Goal: Task Accomplishment & Management: Use online tool/utility

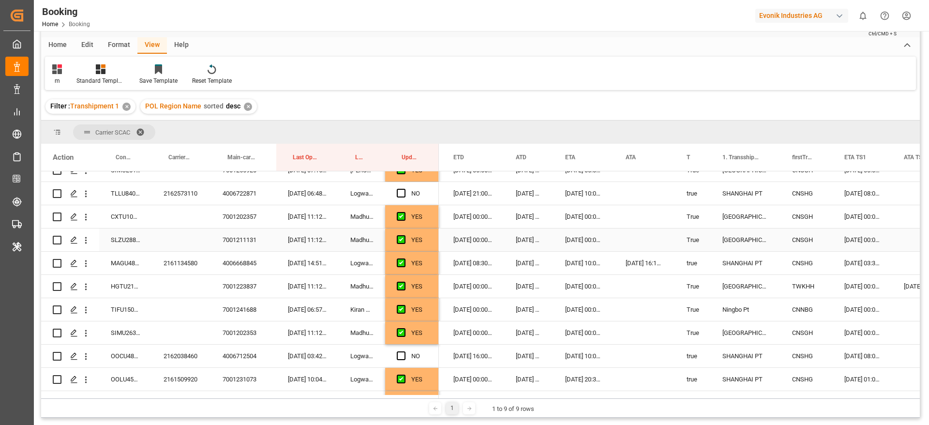
scroll to position [290, 0]
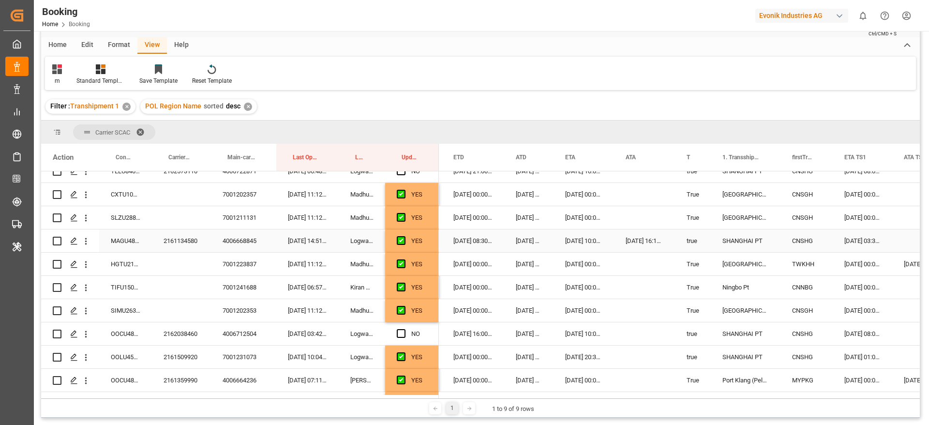
click at [180, 244] on div "2161134580" at bounding box center [181, 240] width 59 height 23
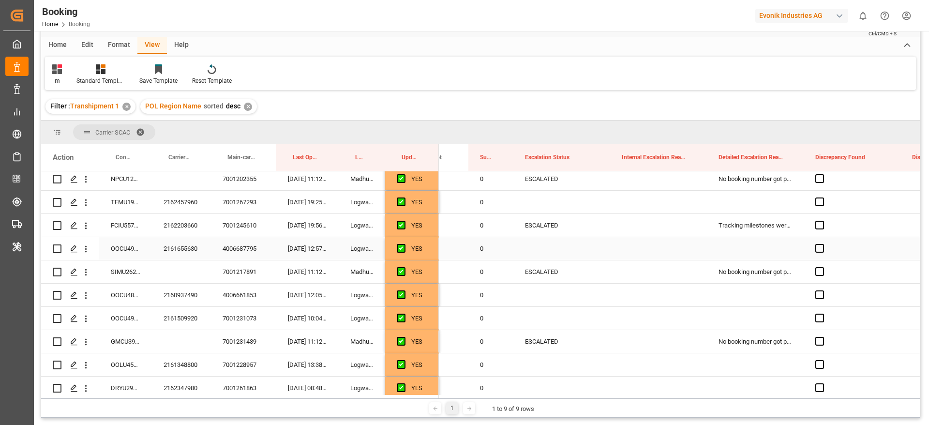
scroll to position [1499, 0]
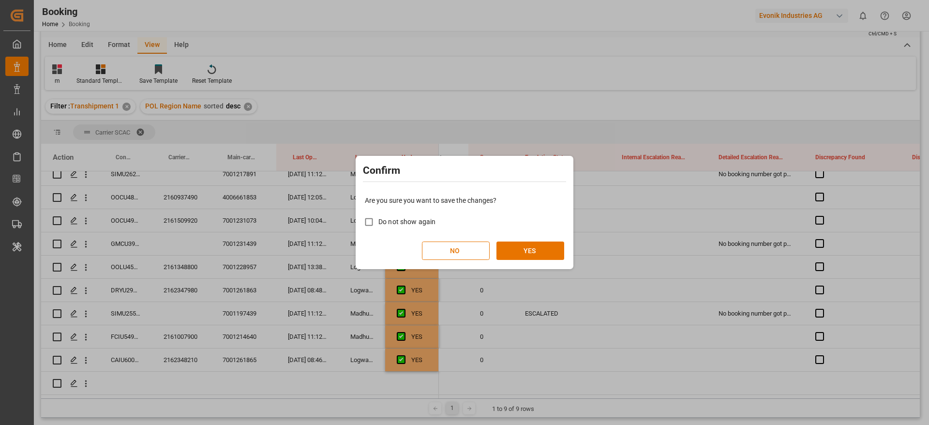
click at [544, 253] on button "YES" at bounding box center [531, 250] width 68 height 18
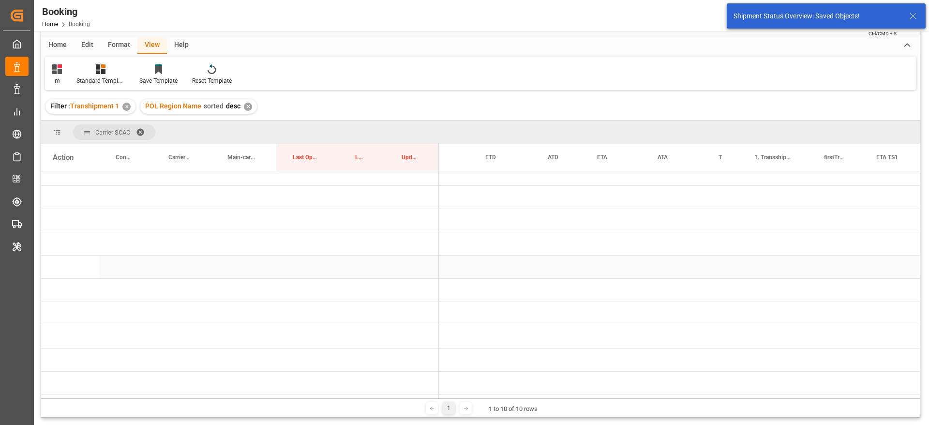
scroll to position [0, 0]
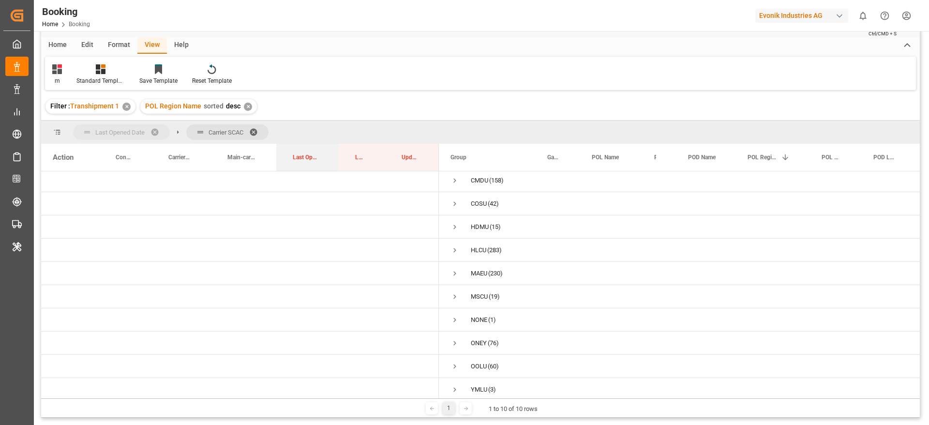
drag, startPoint x: 301, startPoint y: 155, endPoint x: 136, endPoint y: 135, distance: 166.7
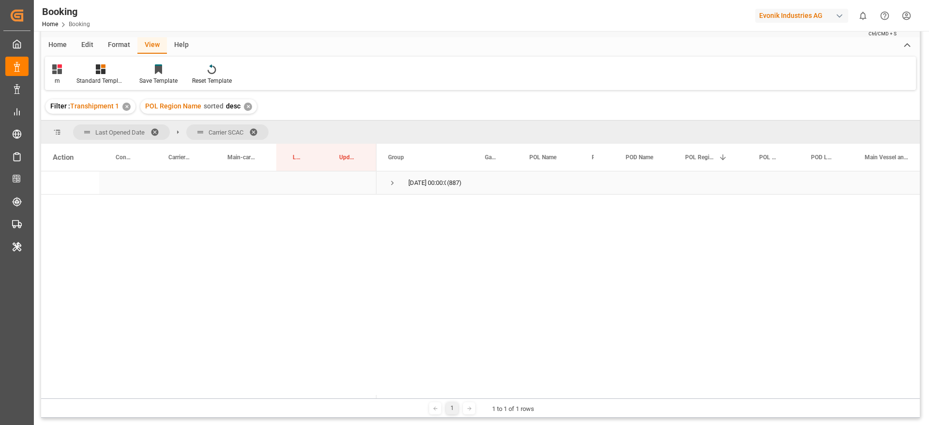
click at [387, 184] on div "17-09-2025 00:00:00 (887)" at bounding box center [424, 182] width 97 height 23
click at [395, 181] on span "Press SPACE to select this row." at bounding box center [392, 183] width 9 height 9
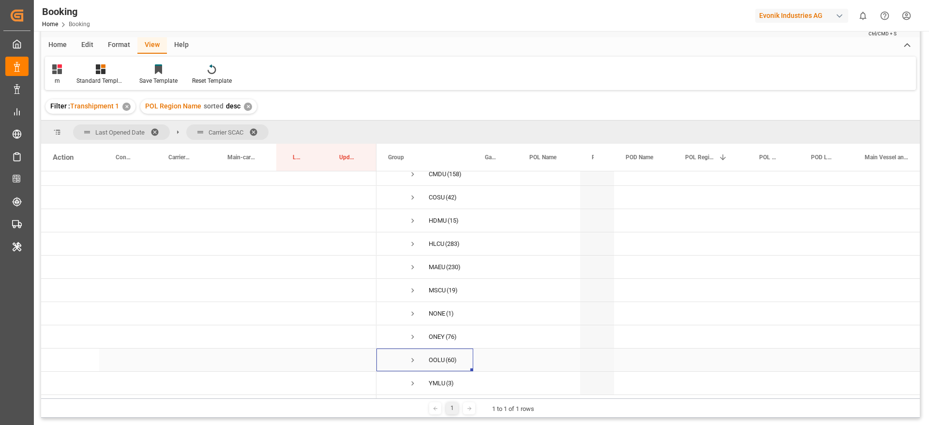
click at [417, 356] on span "OOLU (60)" at bounding box center [425, 360] width 74 height 22
click at [415, 357] on span "Press SPACE to select this row." at bounding box center [412, 360] width 9 height 9
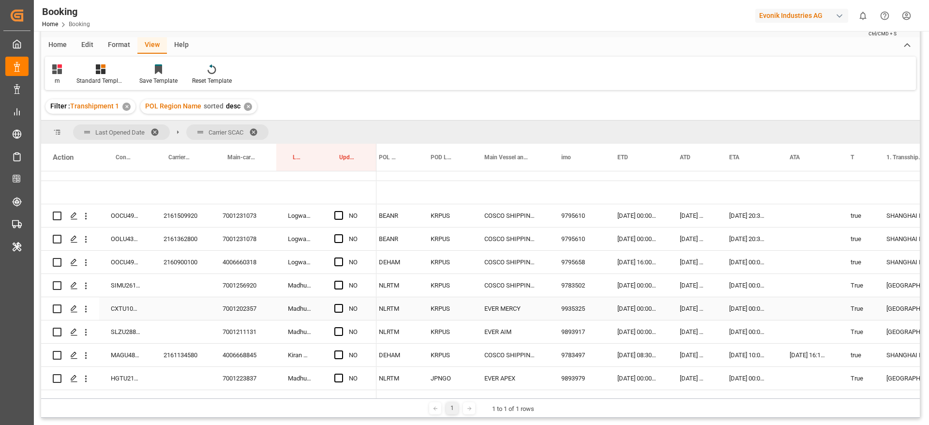
scroll to position [0, 426]
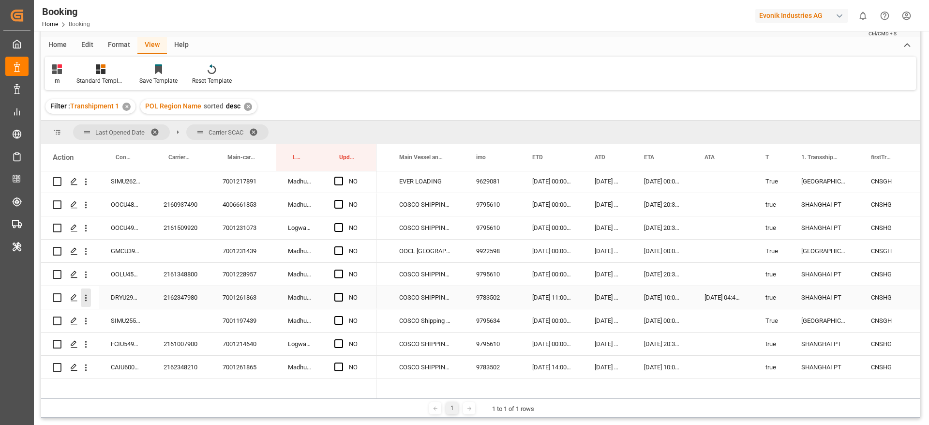
click at [87, 303] on button "open menu" at bounding box center [86, 297] width 10 height 18
click at [175, 314] on span "Open in new tab" at bounding box center [149, 318] width 88 height 10
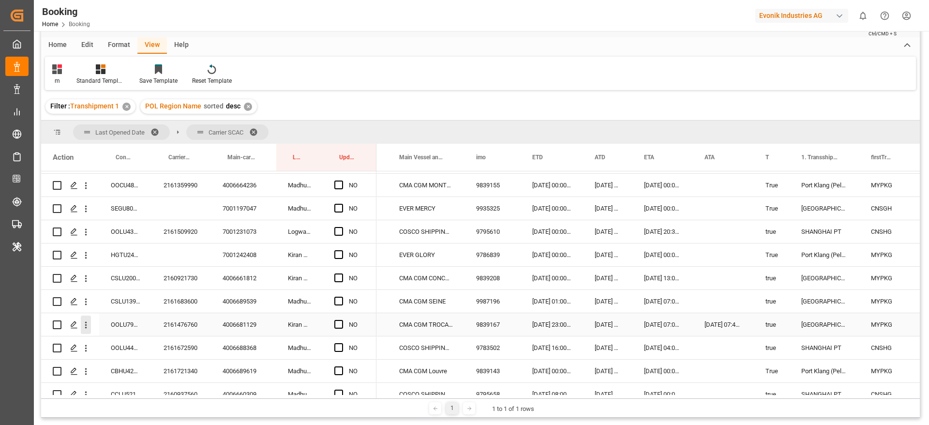
click at [87, 327] on icon "open menu" at bounding box center [86, 325] width 10 height 10
click at [150, 349] on span "Open in new tab" at bounding box center [149, 345] width 88 height 10
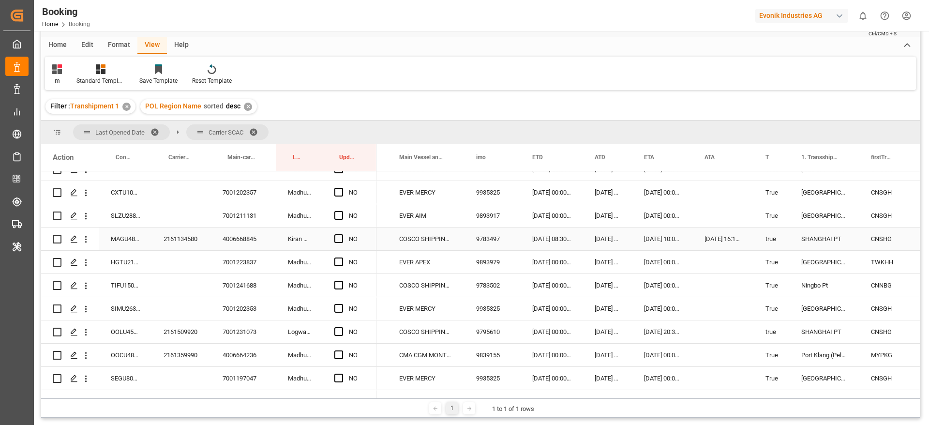
click at [118, 242] on div "MAGU4865054" at bounding box center [125, 238] width 53 height 23
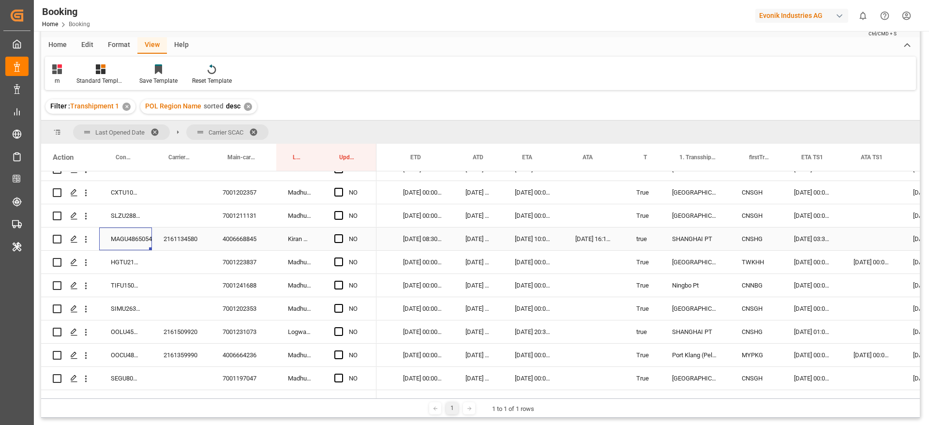
scroll to position [0, 582]
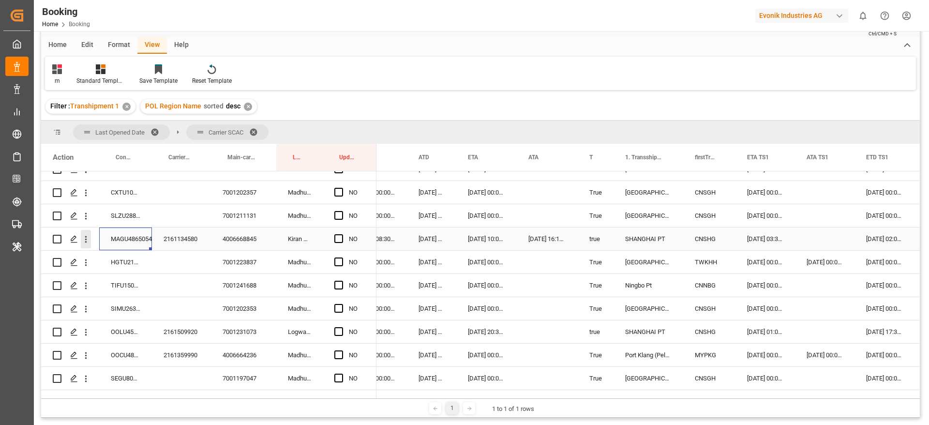
click at [89, 241] on icon "open menu" at bounding box center [86, 239] width 10 height 10
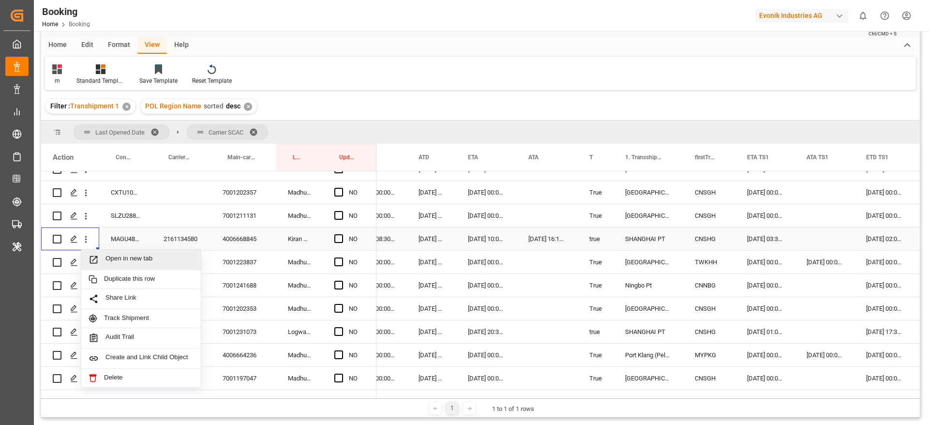
click at [164, 261] on span "Open in new tab" at bounding box center [149, 260] width 88 height 10
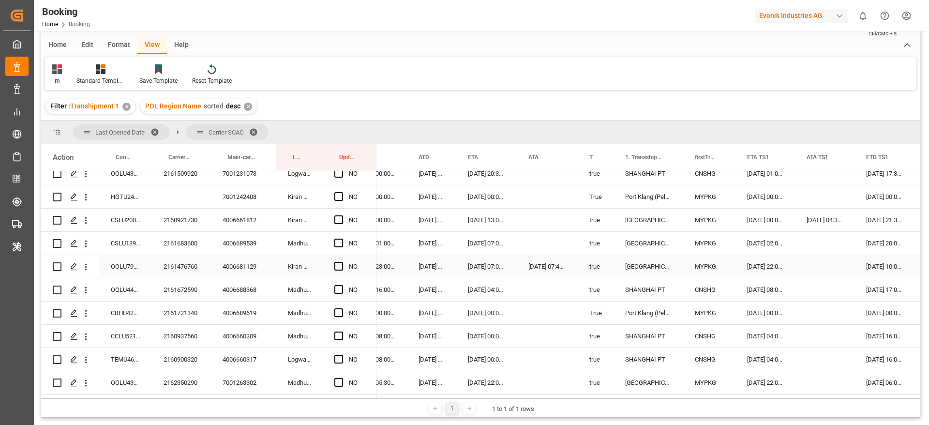
scroll to position [545, 0]
click at [83, 271] on button "open menu" at bounding box center [86, 265] width 10 height 18
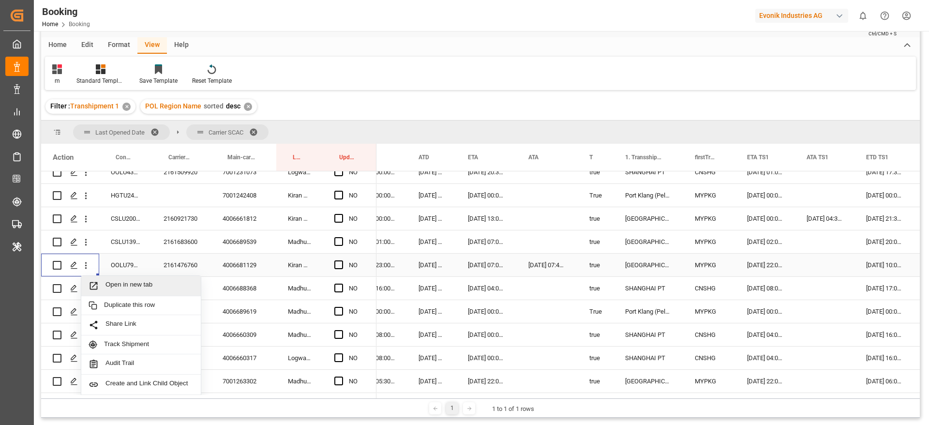
click at [144, 287] on span "Open in new tab" at bounding box center [149, 286] width 88 height 10
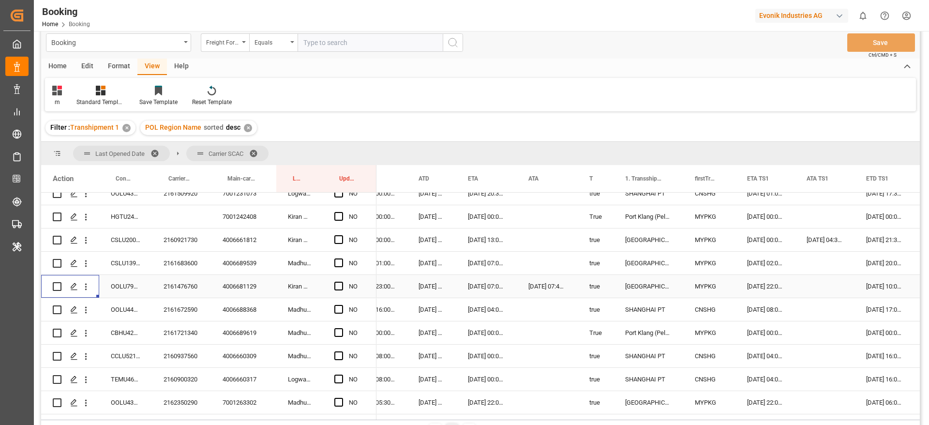
scroll to position [0, 0]
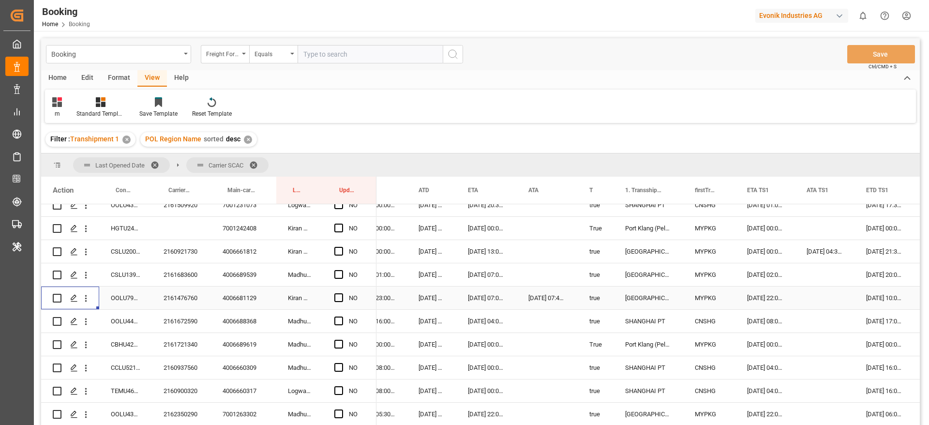
click at [118, 74] on div "Format" at bounding box center [119, 78] width 37 height 16
click at [60, 113] on div "Filter Rows" at bounding box center [66, 113] width 29 height 9
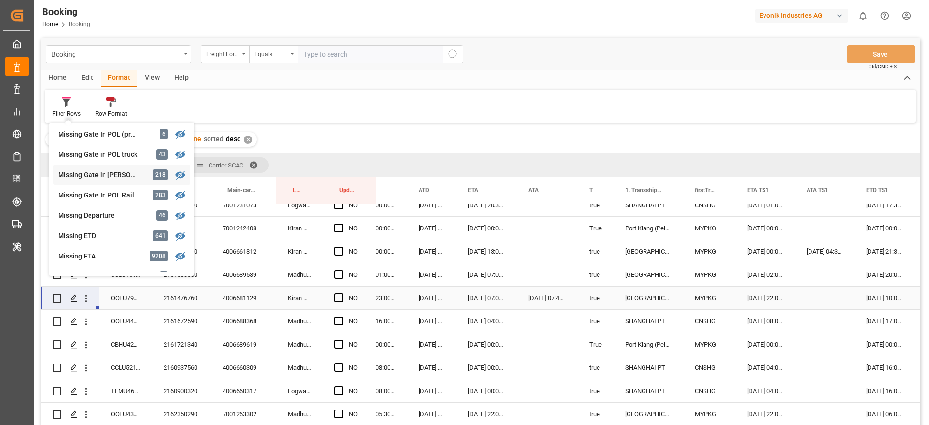
scroll to position [218, 0]
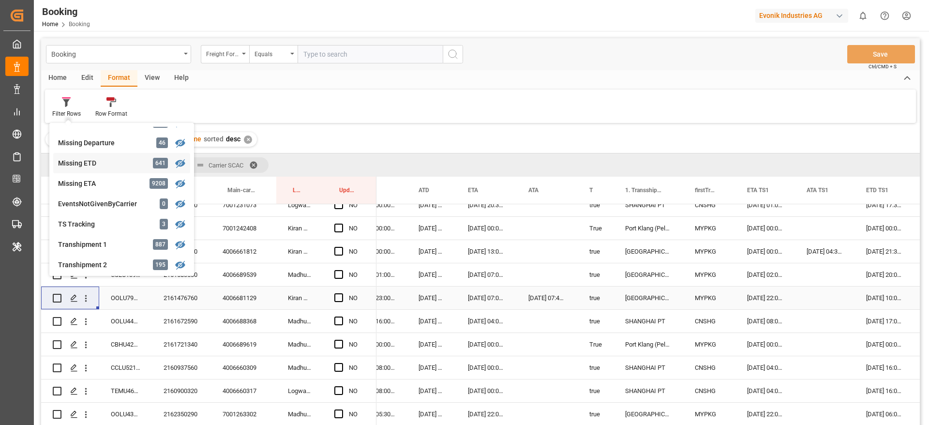
click at [131, 167] on div "Missing ETD" at bounding box center [100, 163] width 85 height 10
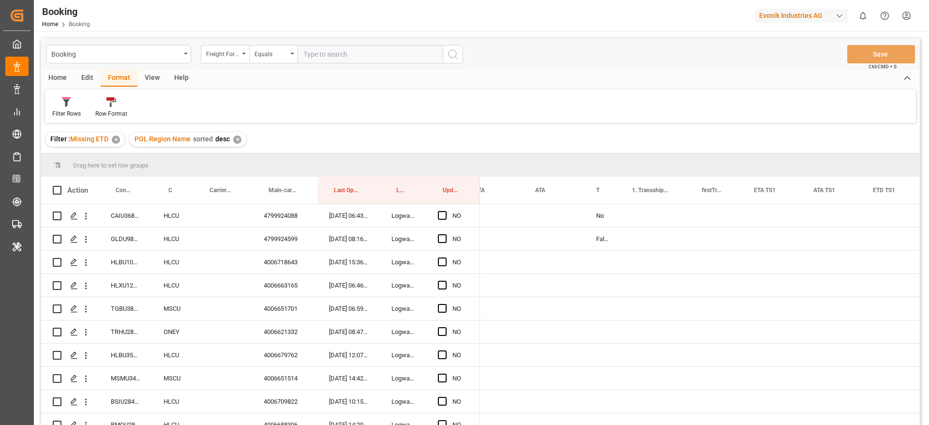
click at [153, 80] on div "View" at bounding box center [152, 78] width 30 height 16
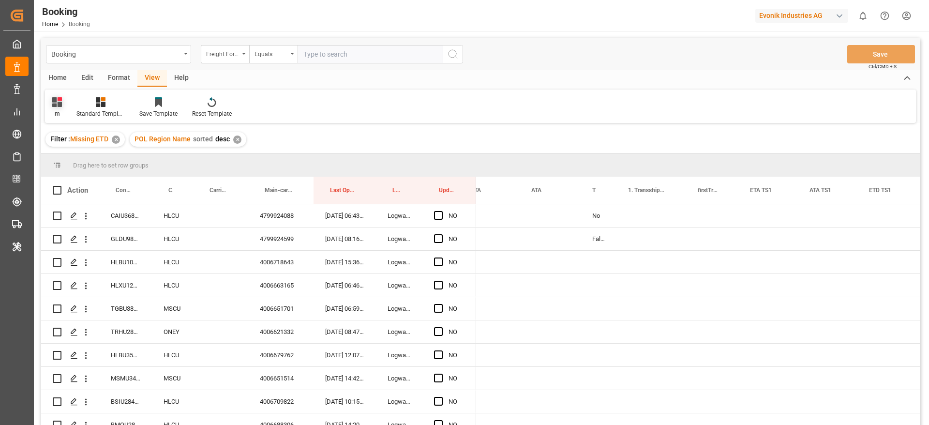
click at [62, 107] on div "m" at bounding box center [57, 107] width 24 height 21
click at [85, 156] on div "evonik" at bounding box center [98, 156] width 85 height 10
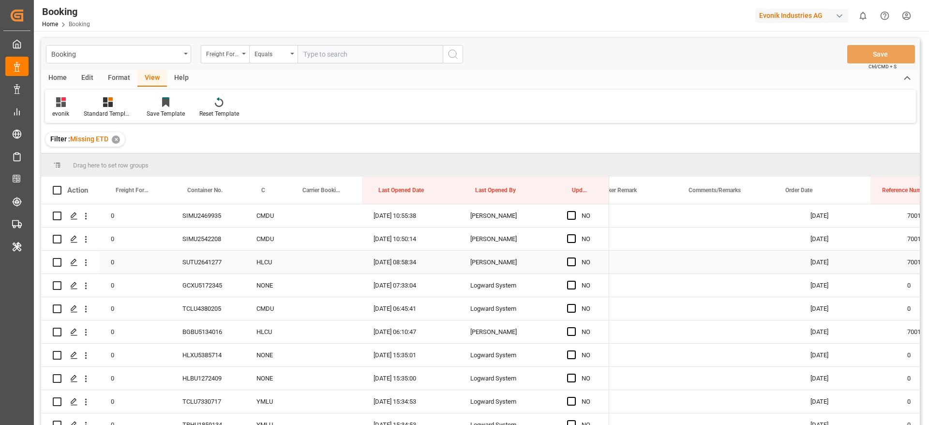
scroll to position [0, 632]
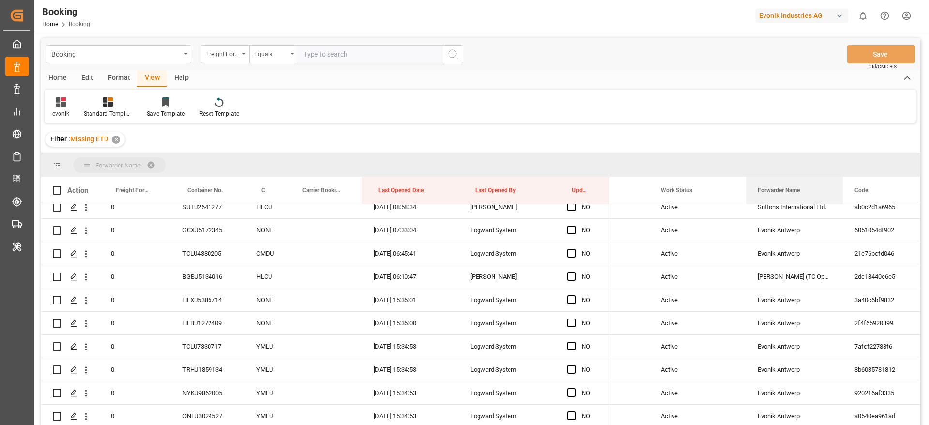
drag, startPoint x: 784, startPoint y: 189, endPoint x: 784, endPoint y: 164, distance: 25.2
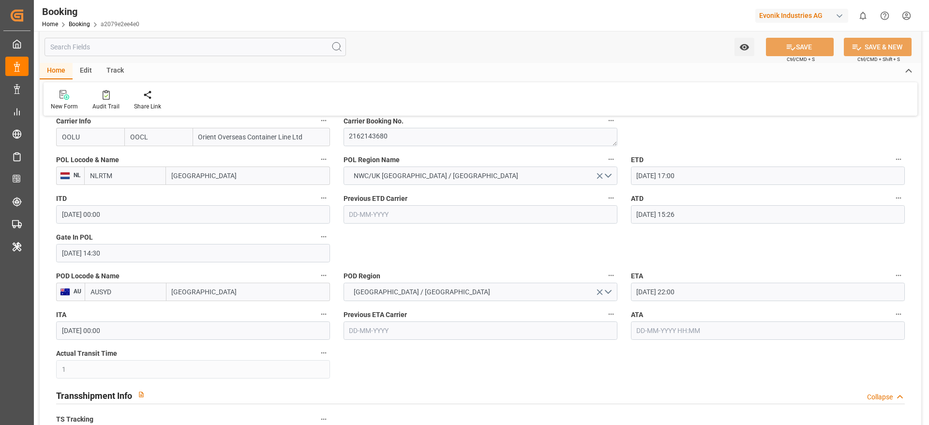
scroll to position [726, 0]
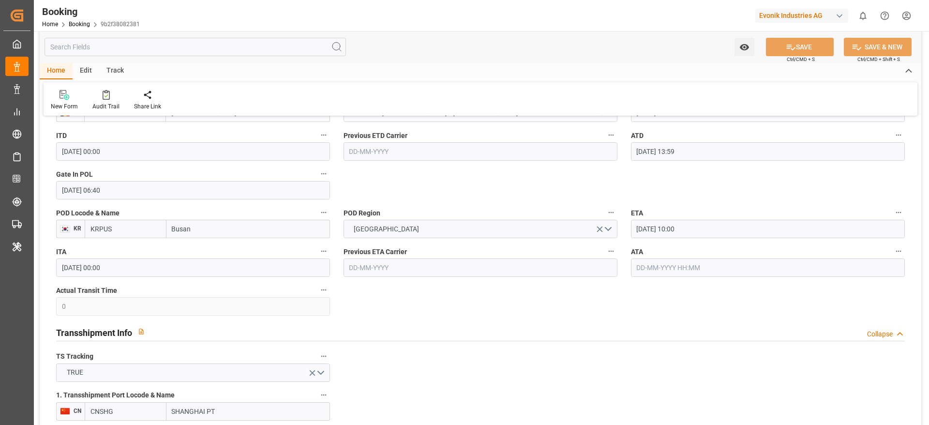
scroll to position [758, 0]
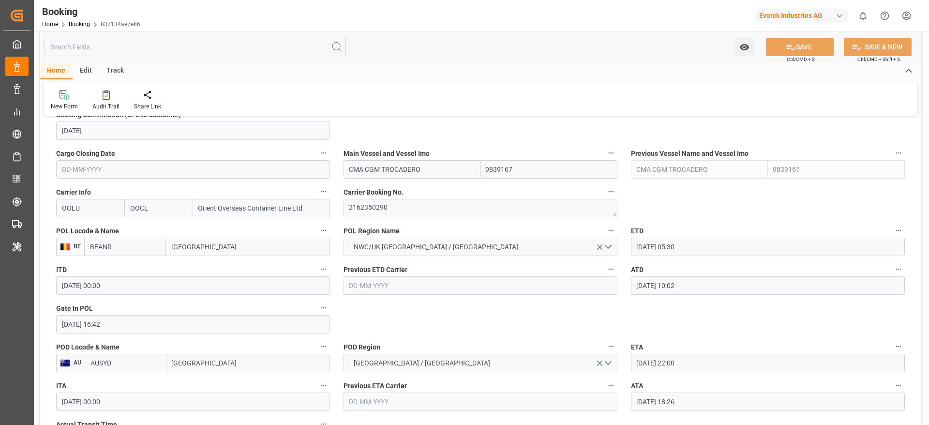
scroll to position [653, 0]
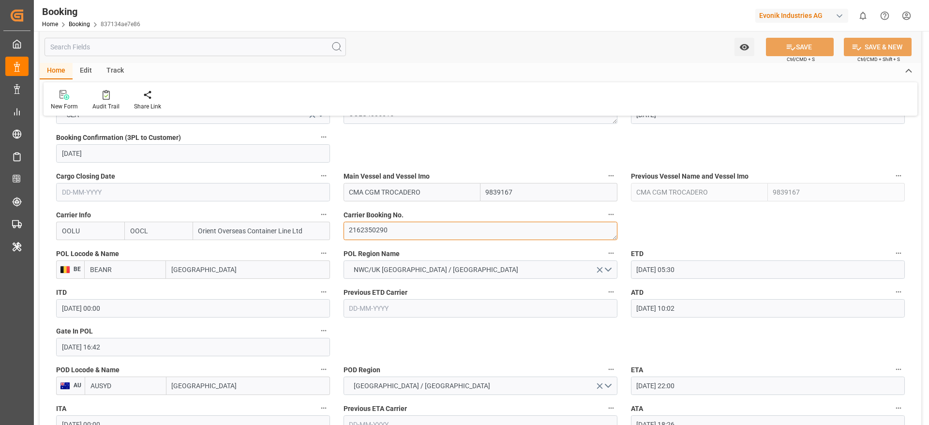
click at [408, 226] on textarea "2162350290" at bounding box center [481, 231] width 274 height 18
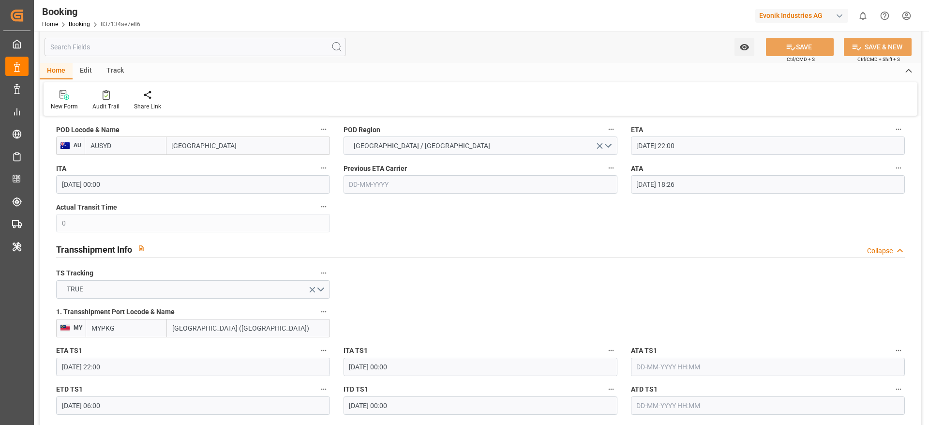
scroll to position [871, 0]
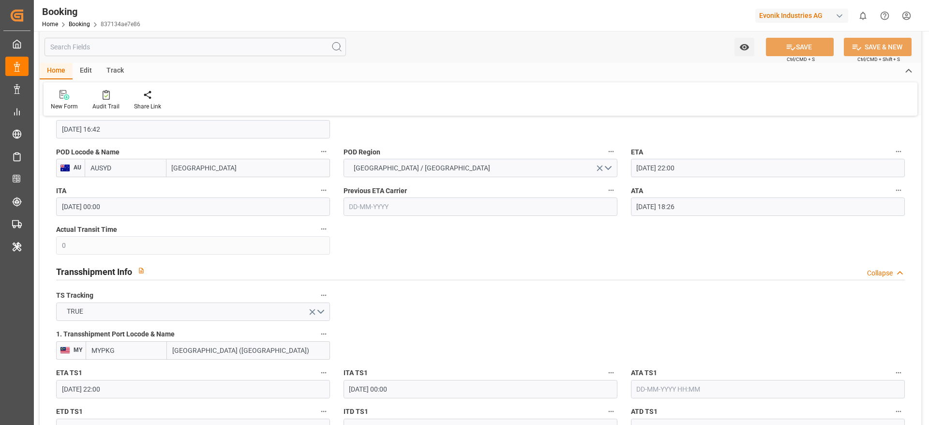
click at [761, 210] on input "14-09-2025 18:26" at bounding box center [768, 206] width 274 height 18
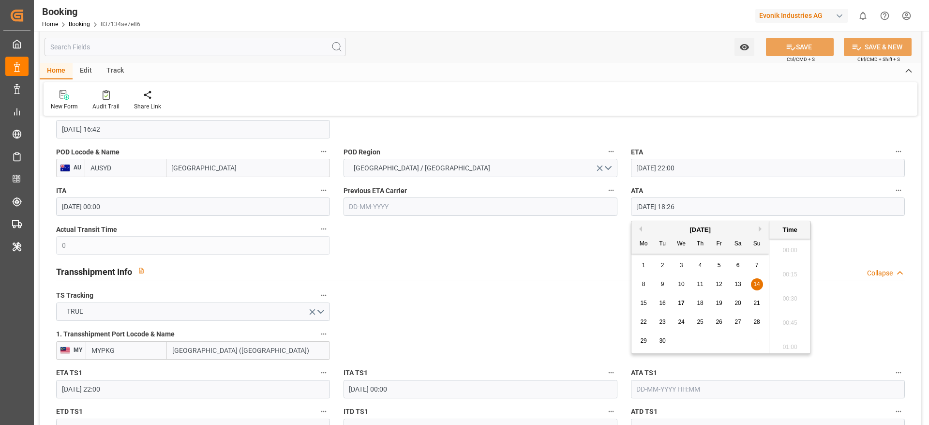
scroll to position [1721, 0]
click at [900, 190] on icon "button" at bounding box center [898, 190] width 5 height 1
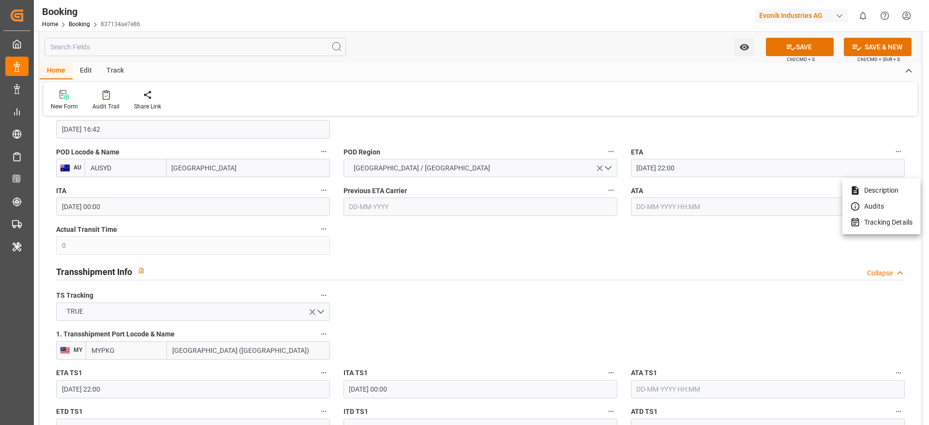
click at [890, 230] on ul "Description Audits Tracking Details" at bounding box center [882, 207] width 78 height 56
click at [889, 226] on li "Tracking Details" at bounding box center [882, 222] width 78 height 16
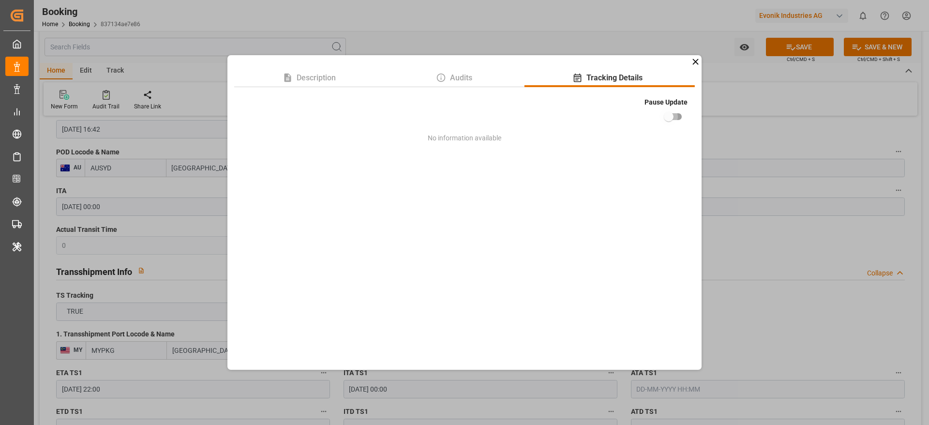
click at [667, 116] on input "checkbox" at bounding box center [668, 116] width 55 height 18
checkbox input "true"
click at [709, 130] on div "Description Audits Tracking Details Pause Update No information available" at bounding box center [464, 212] width 929 height 425
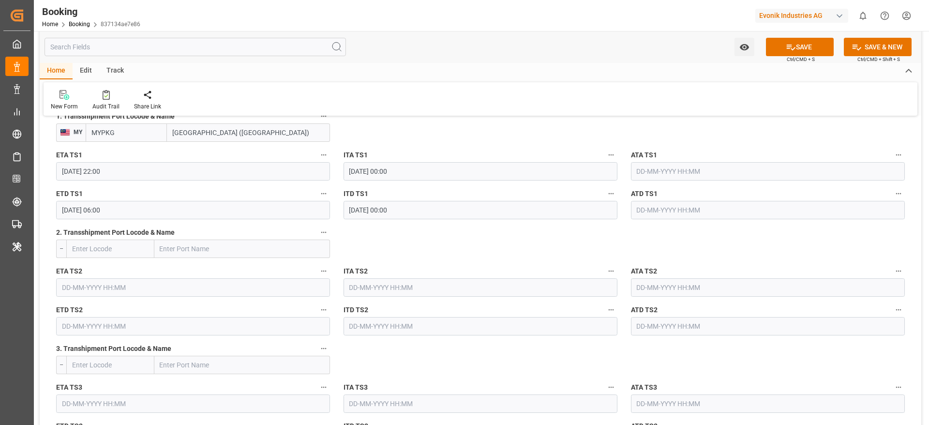
scroll to position [1234, 0]
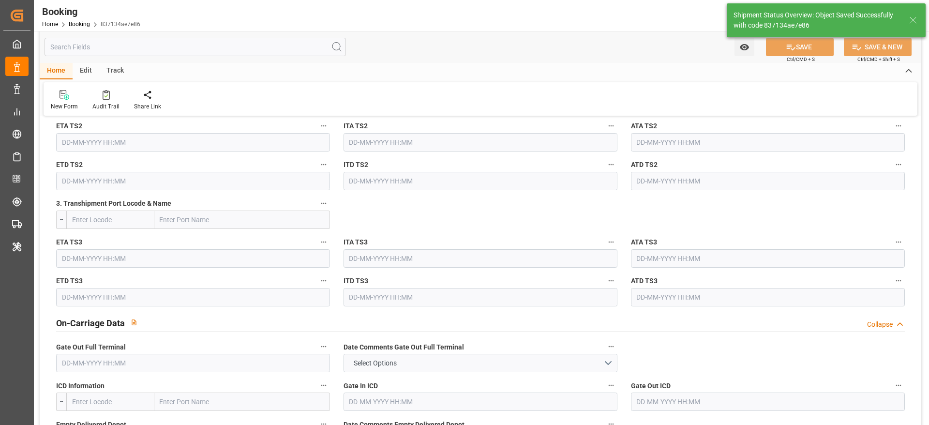
type input "17-09-2025 11:34"
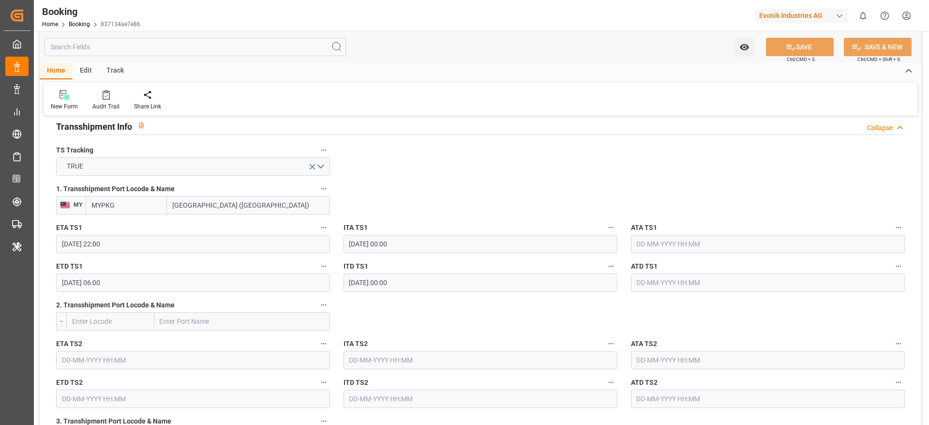
scroll to position [871, 0]
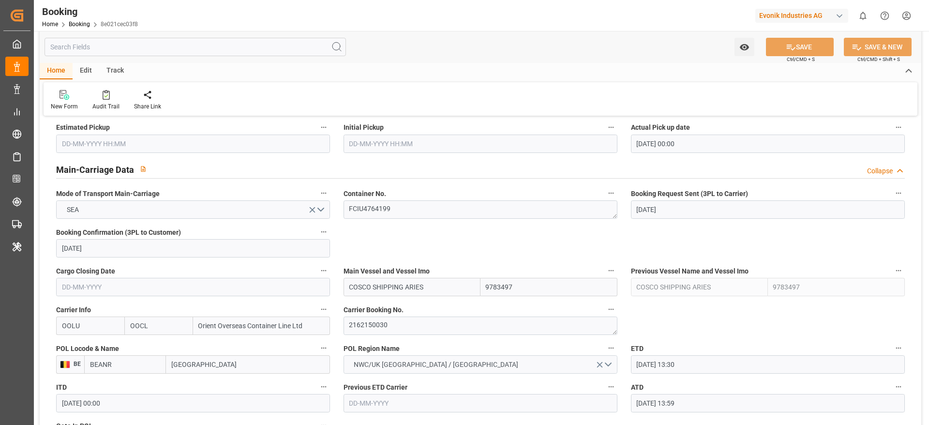
scroll to position [581, 0]
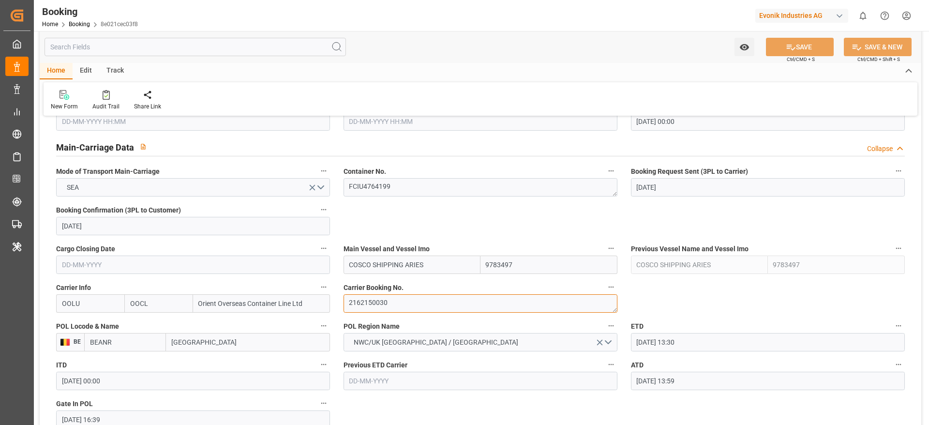
click at [407, 300] on textarea "2162150030" at bounding box center [481, 303] width 274 height 18
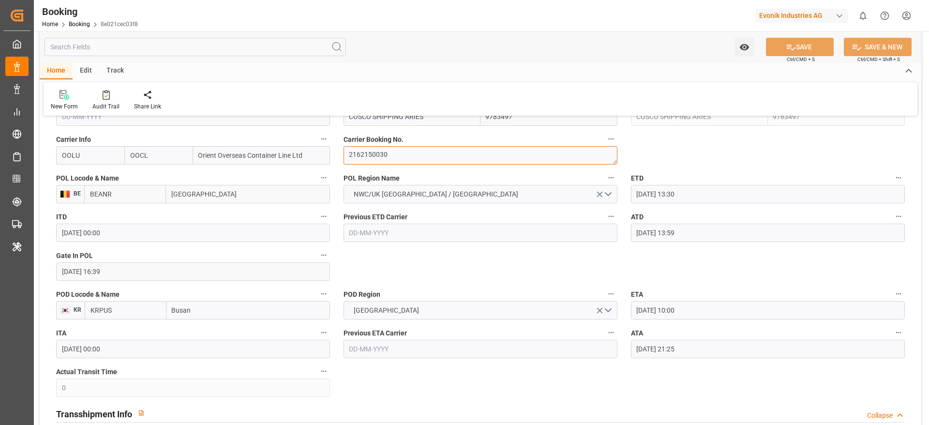
scroll to position [798, 0]
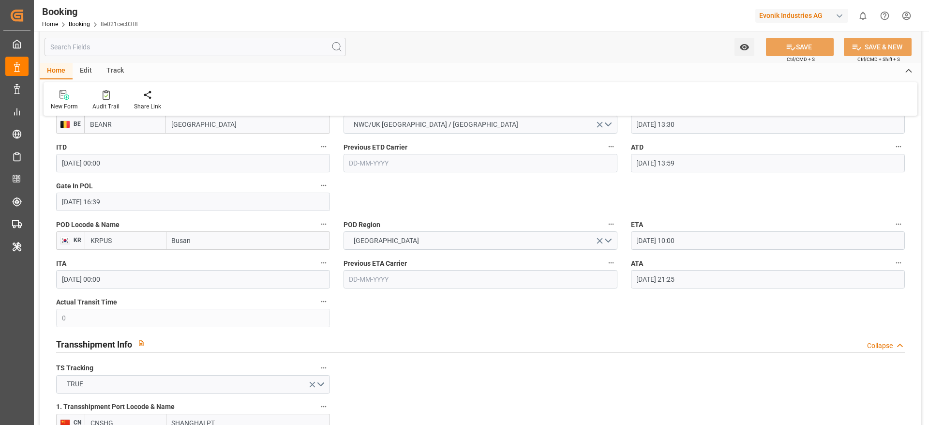
click at [717, 272] on input "11-09-2025 21:25" at bounding box center [768, 279] width 274 height 18
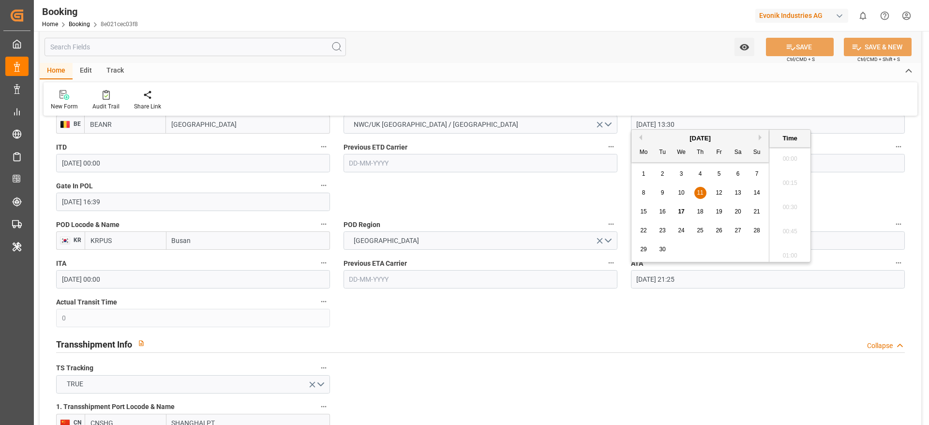
scroll to position [2012, 0]
click at [902, 264] on icon "button" at bounding box center [899, 263] width 8 height 8
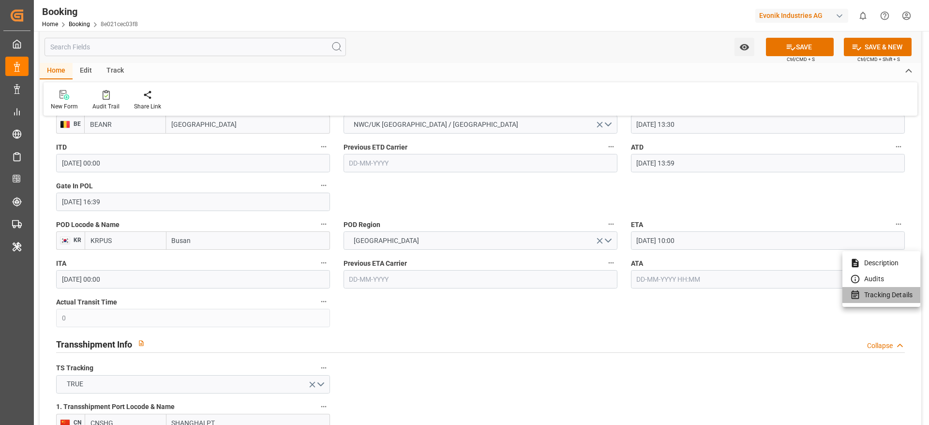
click at [880, 295] on li "Tracking Details" at bounding box center [882, 295] width 78 height 16
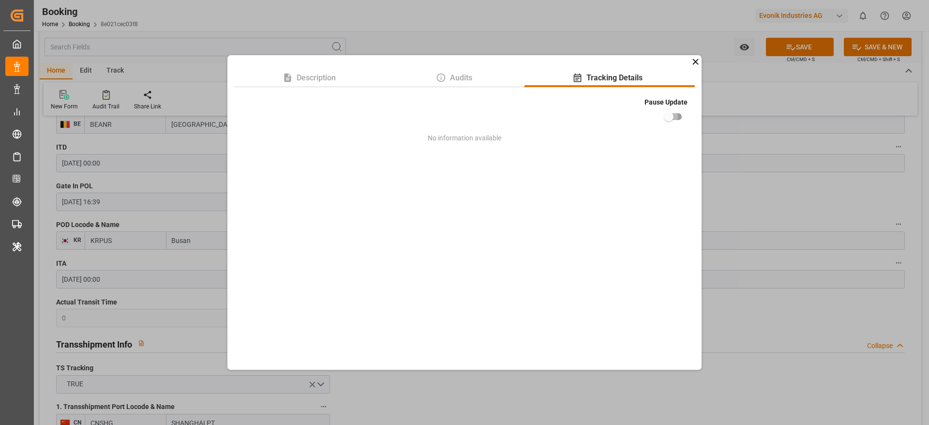
click at [673, 119] on input "checkbox" at bounding box center [668, 116] width 55 height 18
checkbox input "true"
click at [760, 201] on div "Description Audits Tracking Details Pause Update No information available" at bounding box center [464, 212] width 929 height 425
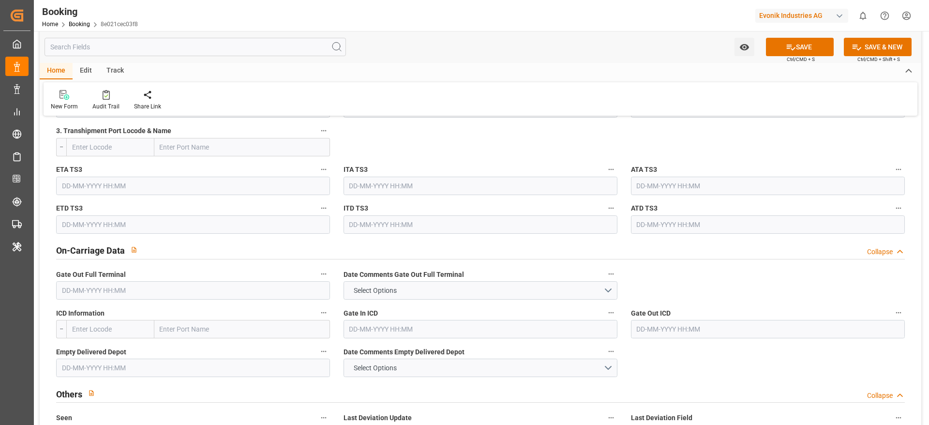
scroll to position [1524, 0]
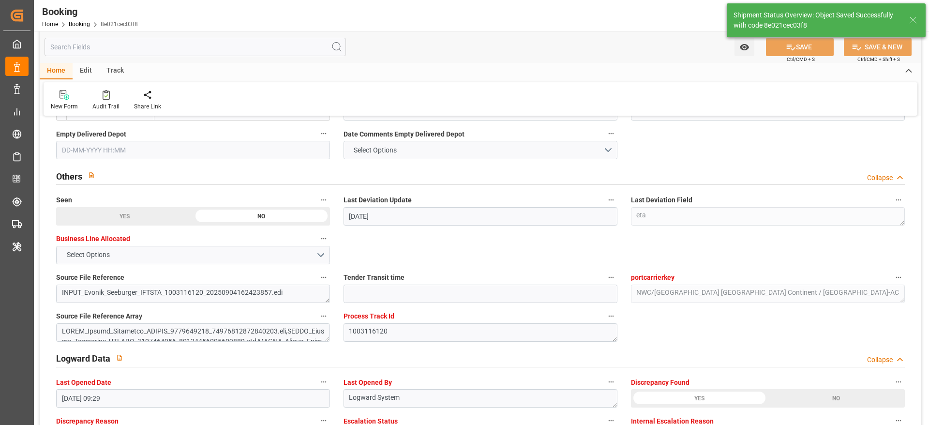
type input "17-09-2025 11:35"
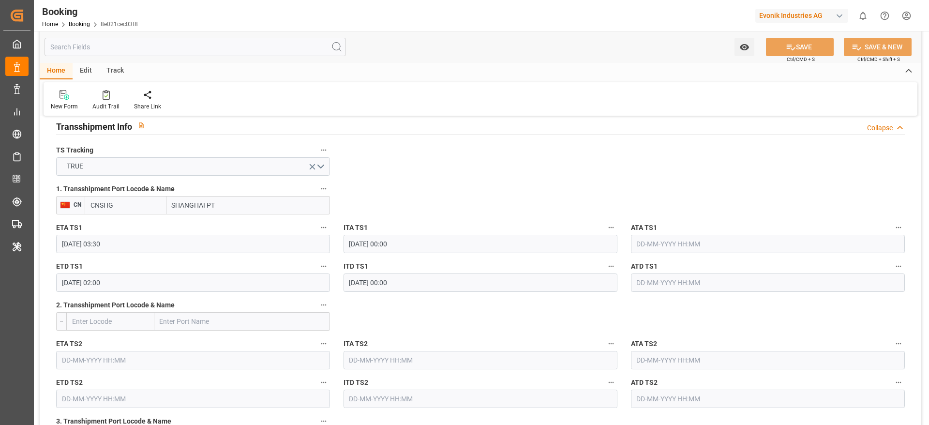
scroll to position [871, 0]
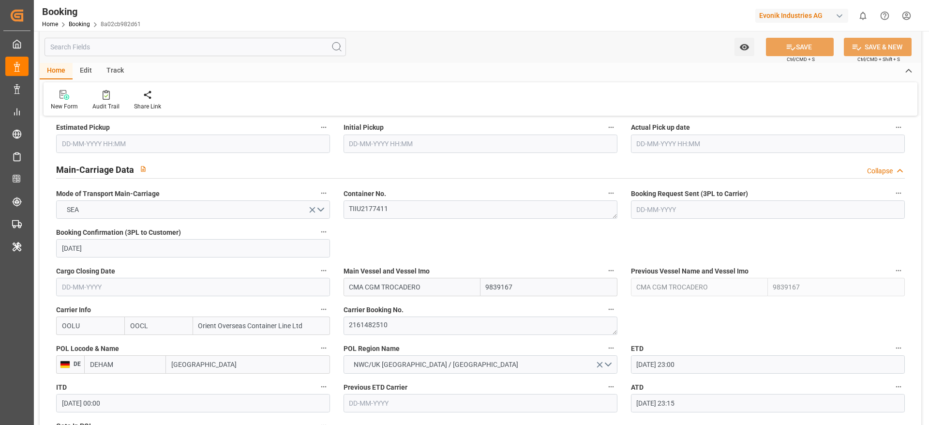
scroll to position [581, 0]
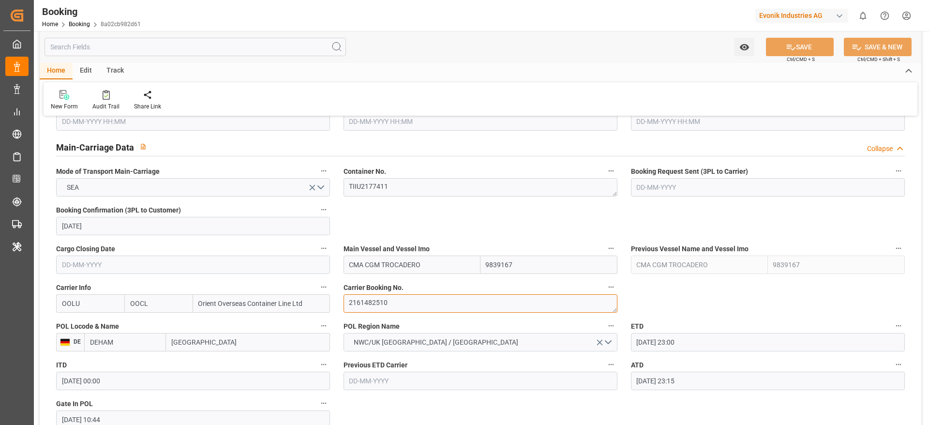
click at [409, 303] on textarea "2161482510" at bounding box center [481, 303] width 274 height 18
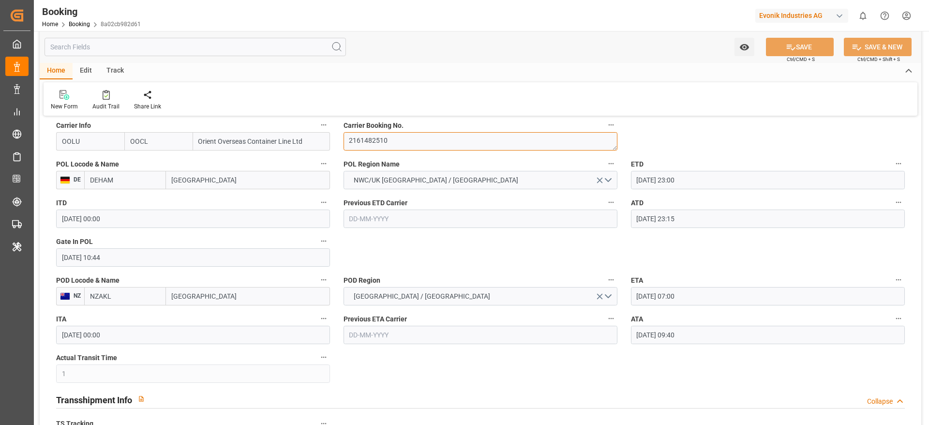
scroll to position [726, 0]
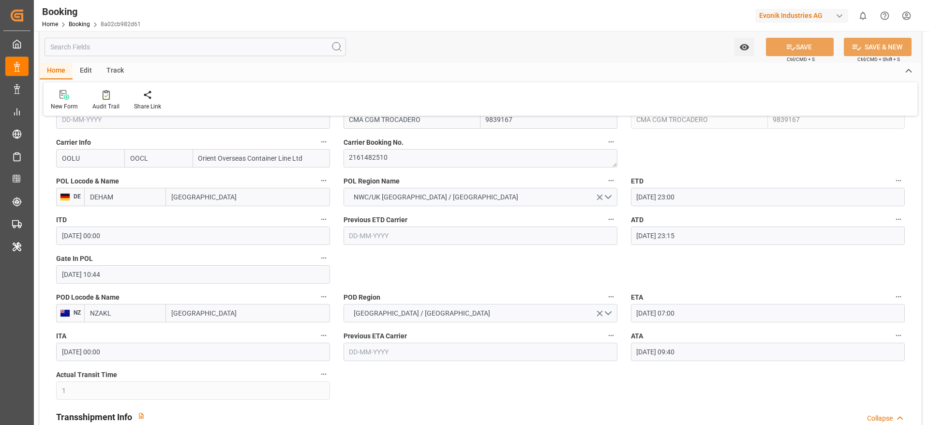
click at [699, 356] on input "[DATE] 09:40" at bounding box center [768, 352] width 274 height 18
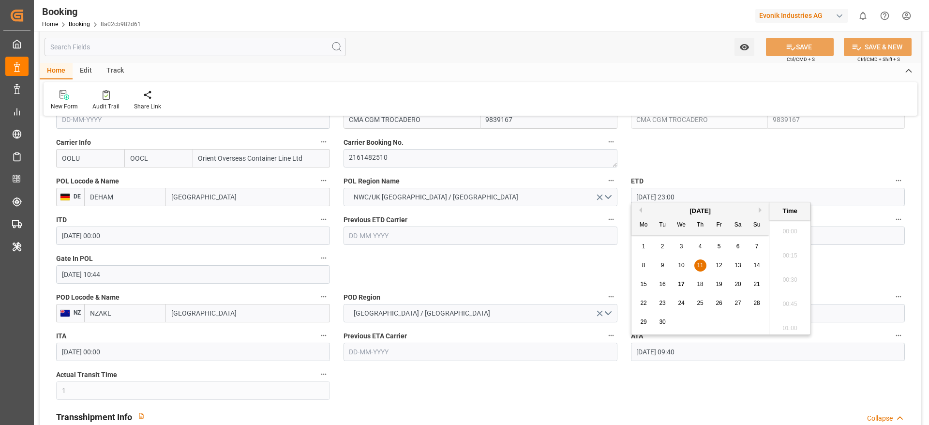
scroll to position [874, 0]
click at [900, 336] on icon "button" at bounding box center [899, 335] width 8 height 8
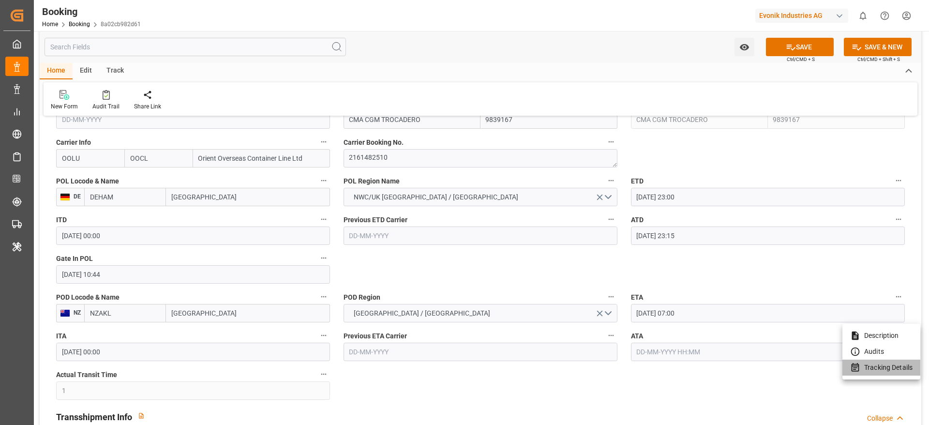
click at [903, 370] on li "Tracking Details" at bounding box center [882, 368] width 78 height 16
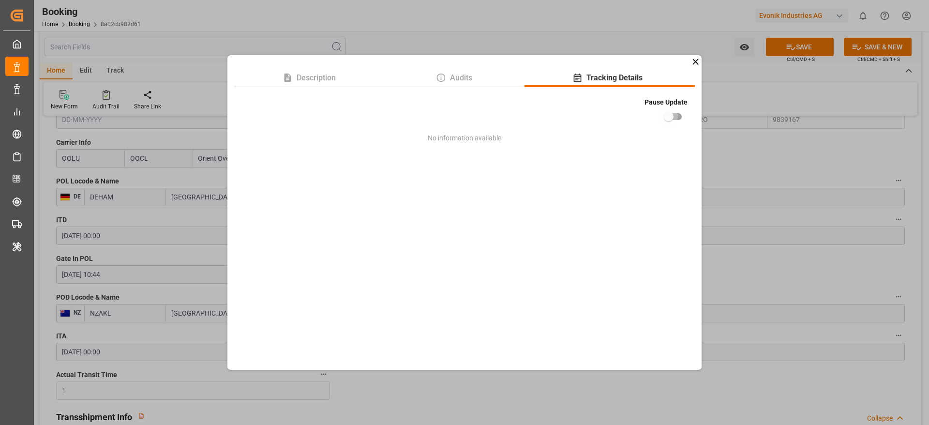
click at [676, 118] on input "checkbox" at bounding box center [668, 116] width 55 height 18
checkbox input "true"
click at [772, 166] on div "Description Audits Tracking Details Pause Update No information available" at bounding box center [464, 212] width 929 height 425
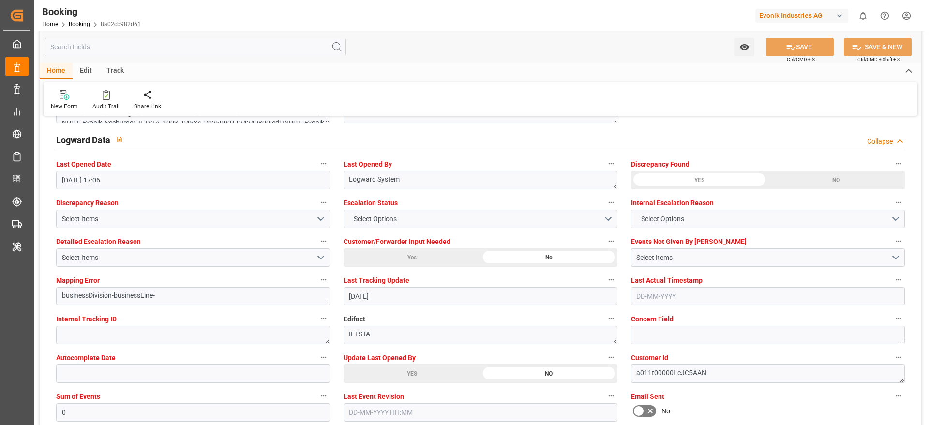
scroll to position [1815, 0]
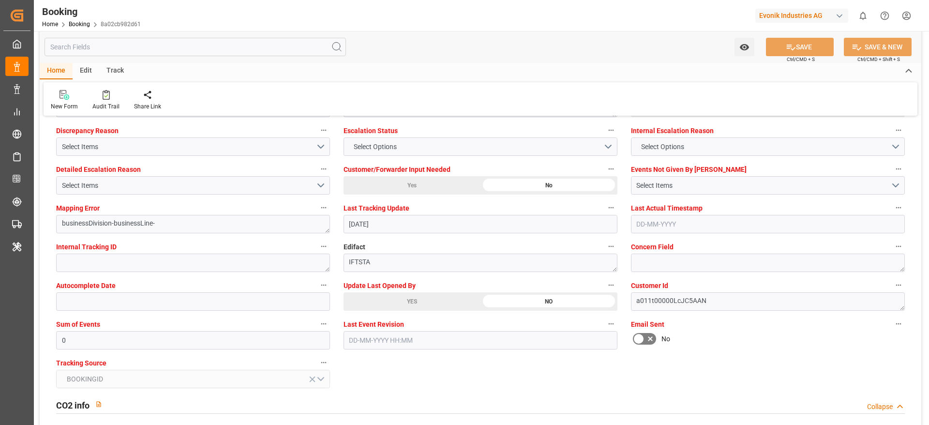
click at [401, 299] on div "YES" at bounding box center [412, 301] width 137 height 18
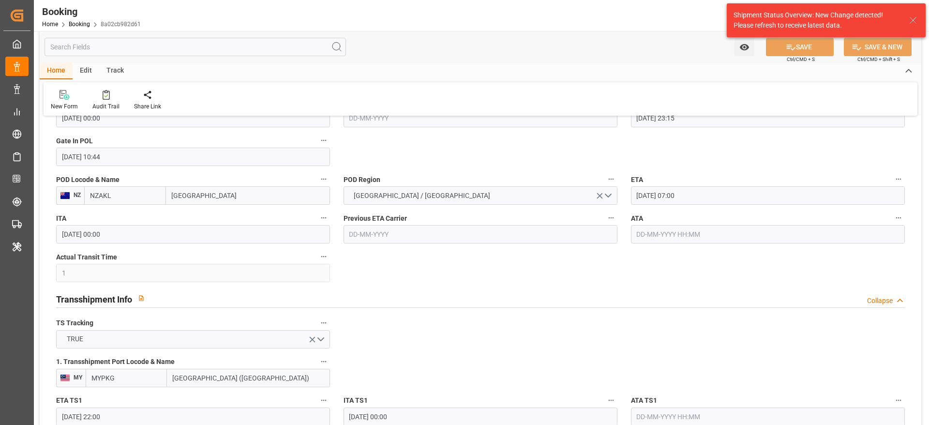
scroll to position [798, 0]
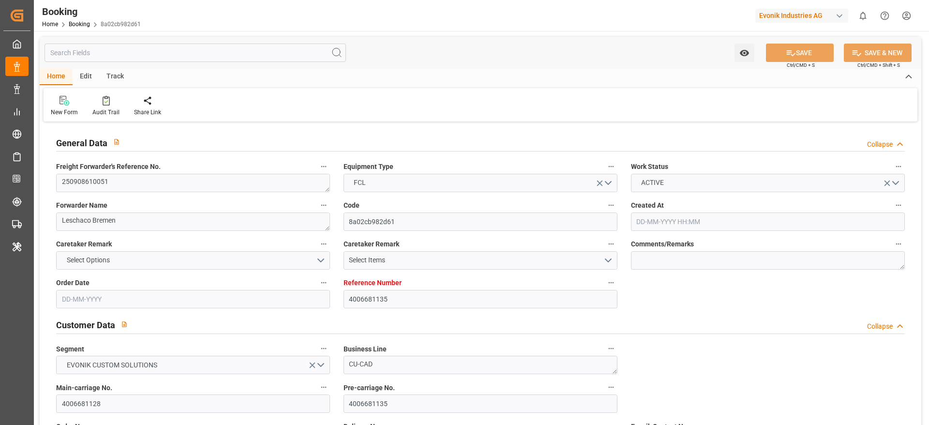
type input "4006681135"
type input "9839167"
type input "OOCL"
type input "Orient Overseas Container Line Ltd"
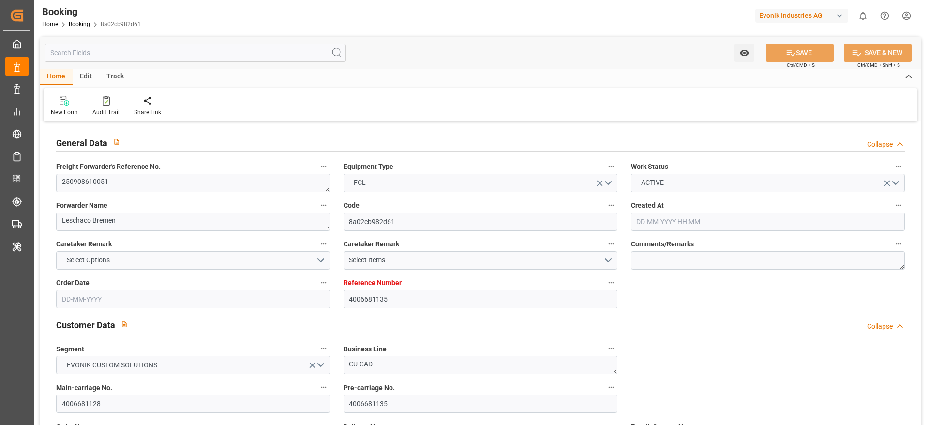
type input "DEHAM"
type input "NZAKL"
type input "1"
type input "MYPKG"
type input "0"
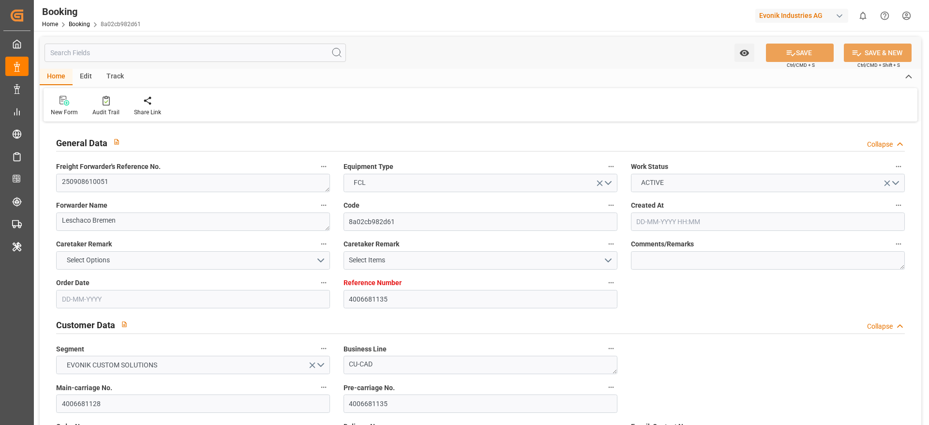
type input "DEHAM"
type input "NZMKL"
type input "9622318"
type input "[DATE] 13:28"
type input "[DATE]"
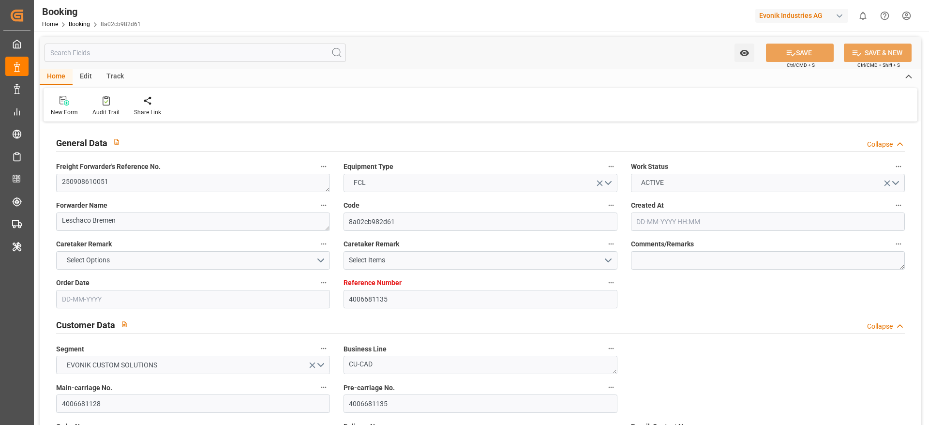
type input "[DATE]"
type input "[DATE] 23:00"
type input "[DATE] 00:00"
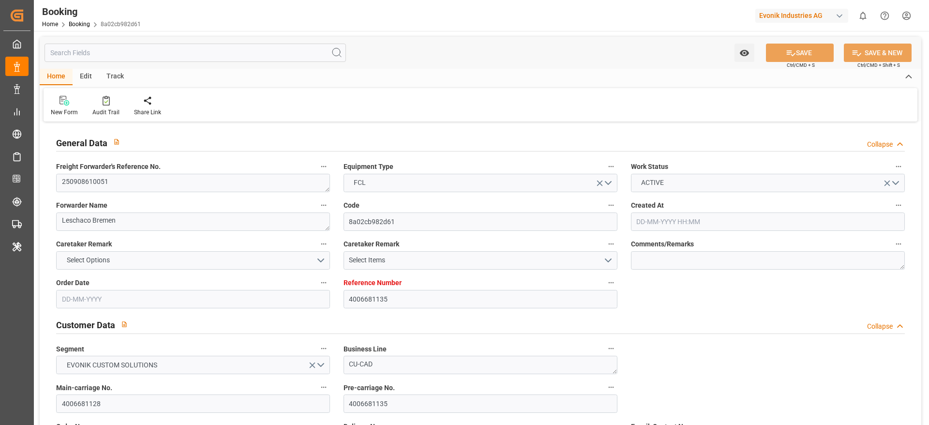
type input "10-09-2025 23:15"
type input "01-09-2025 10:44"
type input "09-11-2025 07:00"
type input "09-11-2025 00:00"
type input "11-09-2025 09:40"
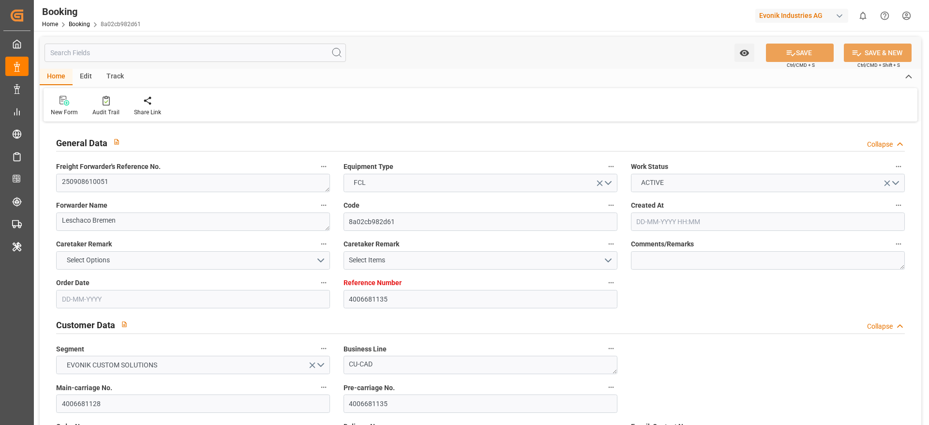
type input "16-10-2025 22:00"
type input "14-10-2025 00:00"
type input "24-10-2025 02:00"
type input "24-10-2025 00:00"
type input "17-09-2025 10:49"
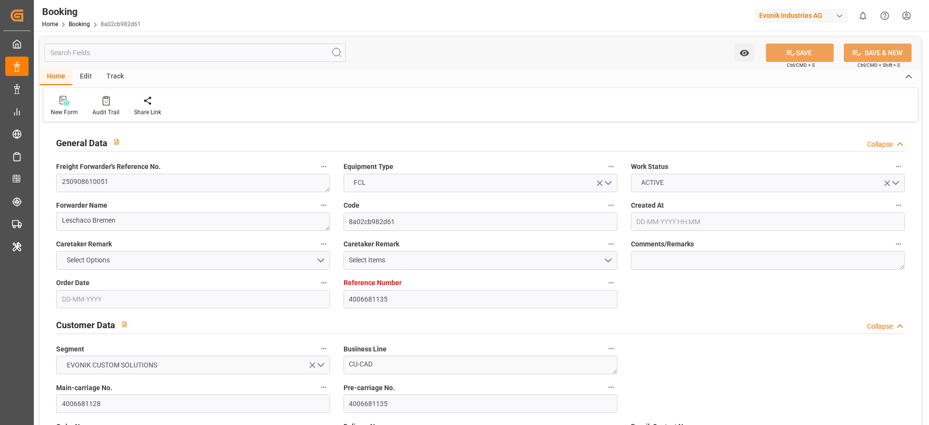
type input "16-09-2025"
type input "10-09-2025 12:20"
type input "10-09-2025 23:00"
type input "10-09-2025 23:44"
type input "16-10-2025 22:00"
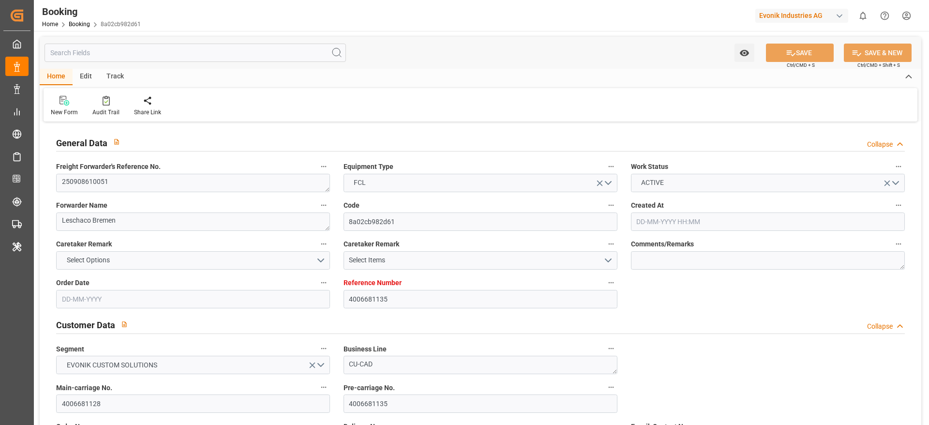
type input "17-10-2025 07:02"
type input "24-10-2025 02:00"
type input "09-11-2025 07:00"
type input "10-11-2025 04:52"
type input "14-11-2025 04:52"
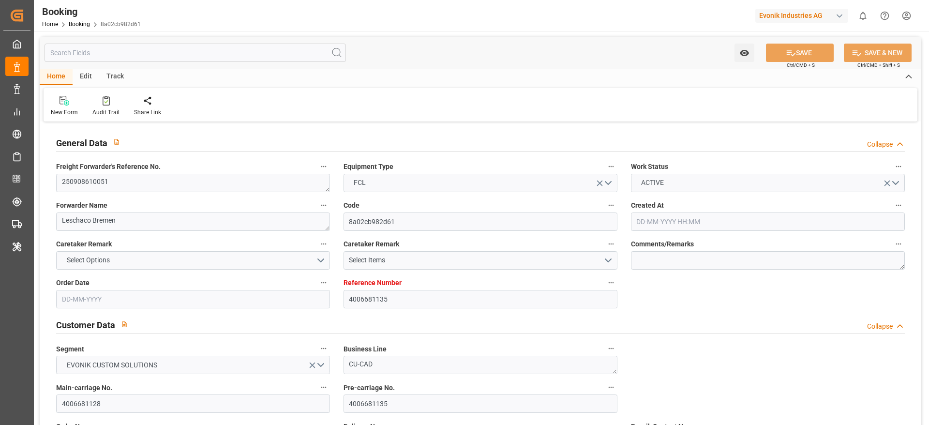
type input "10-11-2025 19:00"
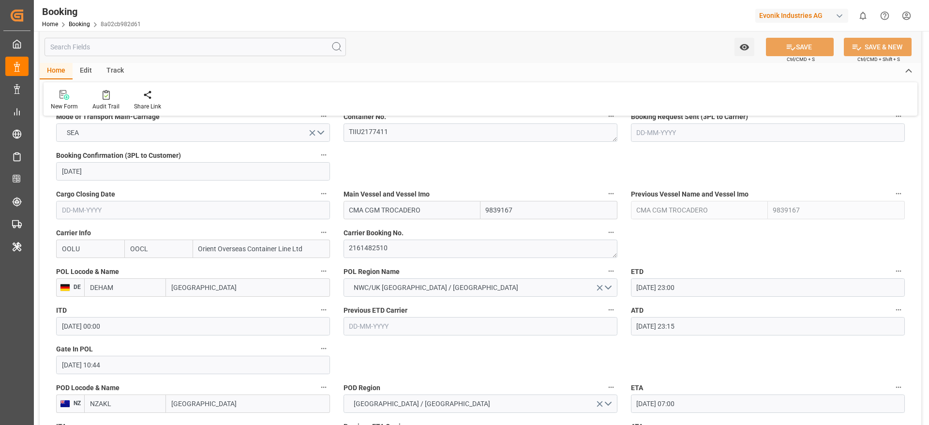
scroll to position [726, 0]
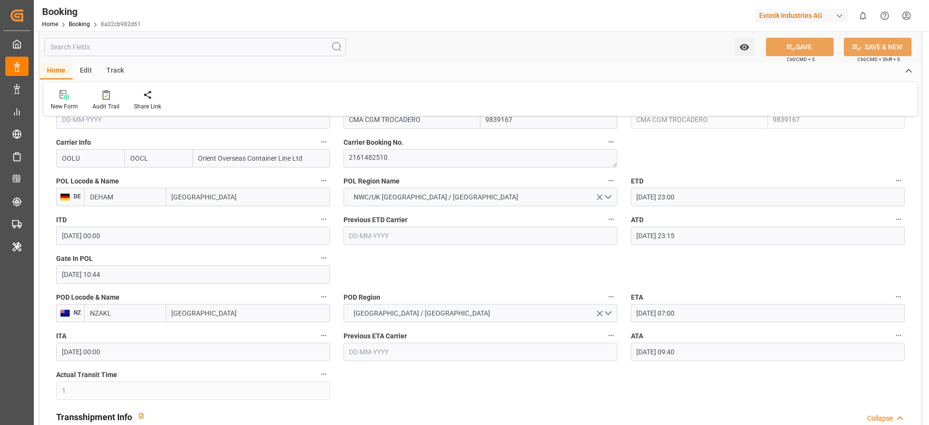
click at [751, 340] on label "ATA" at bounding box center [768, 336] width 274 height 14
click at [892, 340] on button "ATA" at bounding box center [898, 335] width 13 height 13
click at [710, 347] on input "11-09-2025 09:40" at bounding box center [768, 352] width 274 height 18
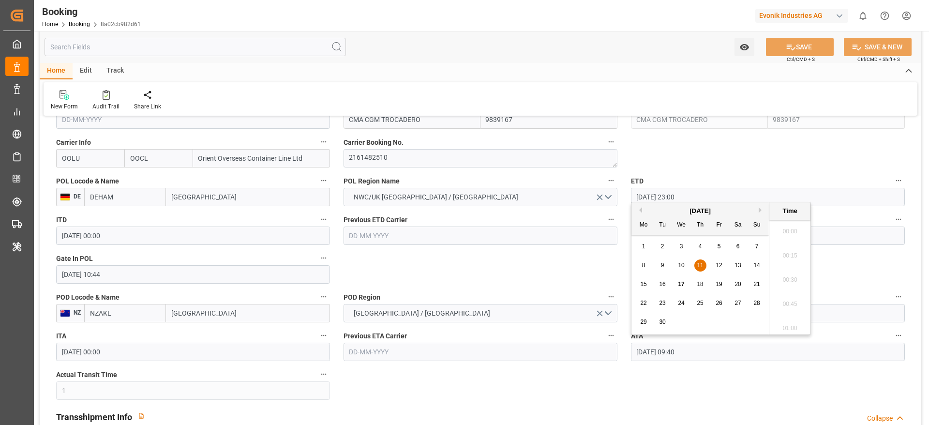
click at [710, 347] on input "11-09-2025 09:40" at bounding box center [768, 352] width 274 height 18
click at [902, 332] on icon "button" at bounding box center [899, 335] width 8 height 8
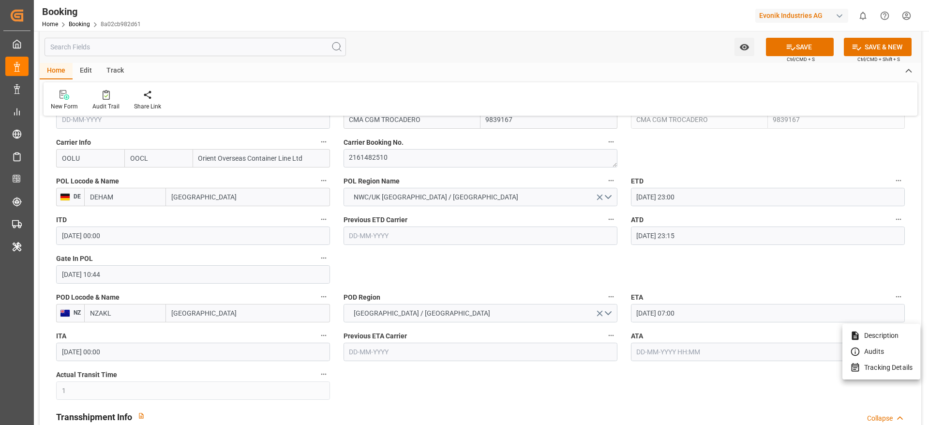
click at [885, 361] on li "Tracking Details" at bounding box center [882, 368] width 78 height 16
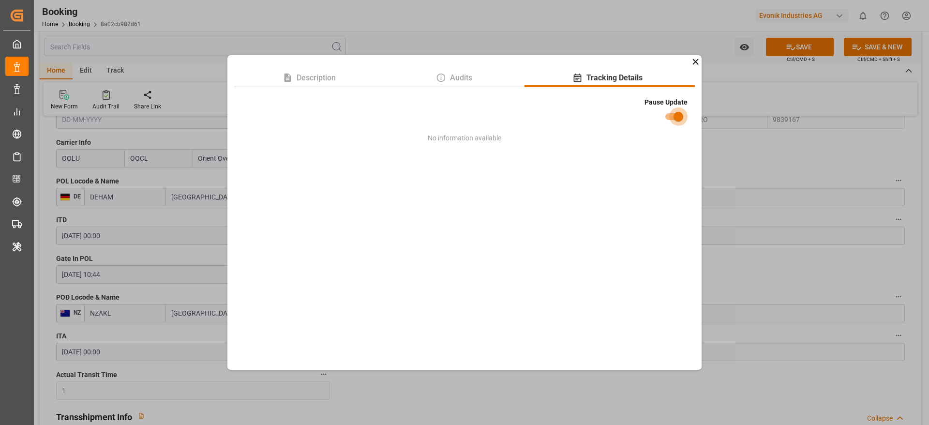
click at [670, 112] on input "checkbox" at bounding box center [678, 116] width 55 height 18
click at [670, 120] on input "checkbox" at bounding box center [668, 116] width 55 height 18
checkbox input "true"
click at [737, 153] on div "Description Audits Tracking Details Pause Update No information available" at bounding box center [464, 212] width 929 height 425
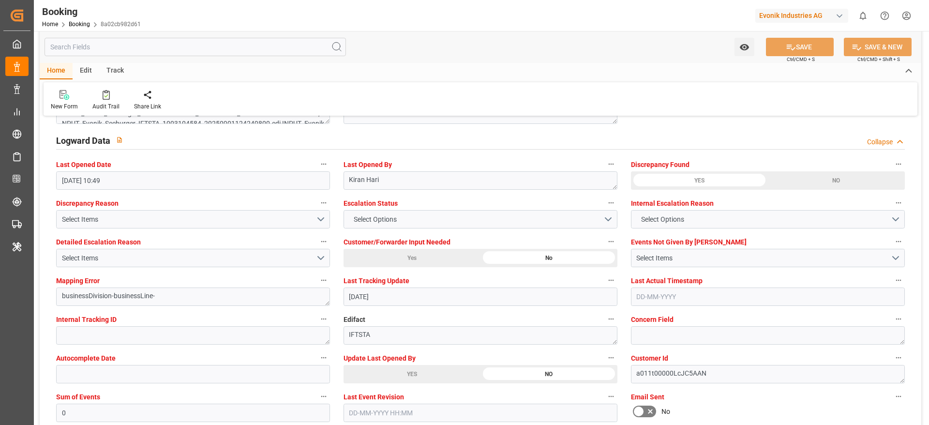
scroll to position [1801, 0]
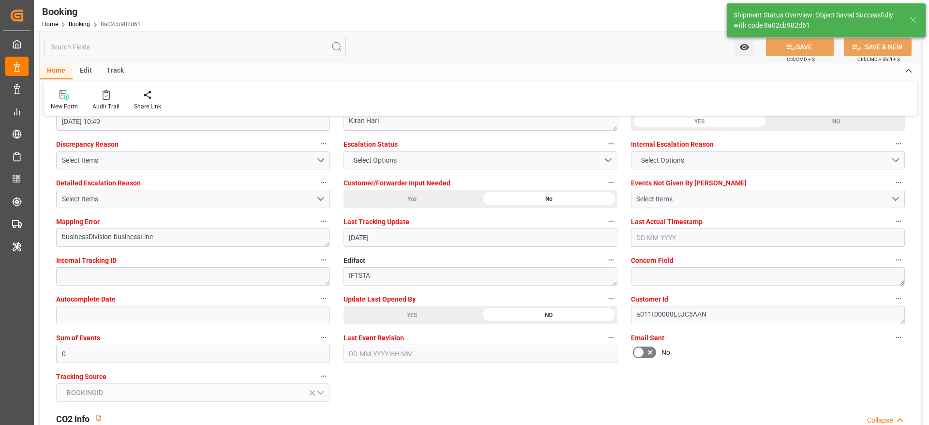
type textarea "Madhu T V"
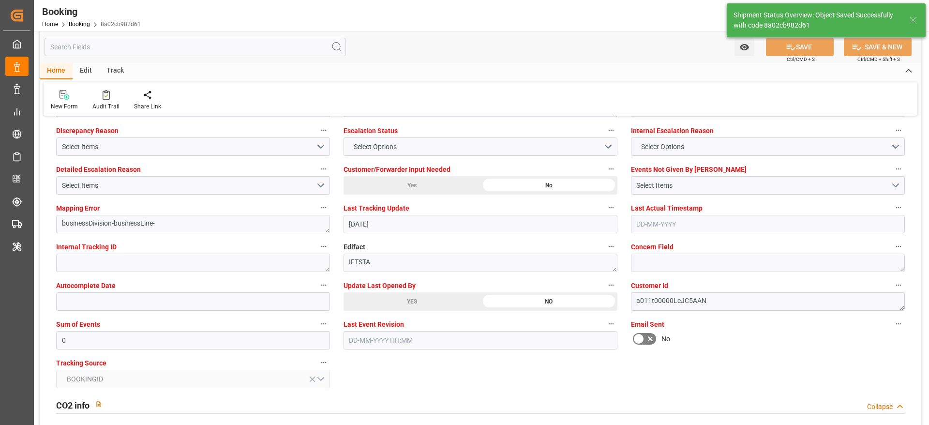
type input "17-09-2025 11:38"
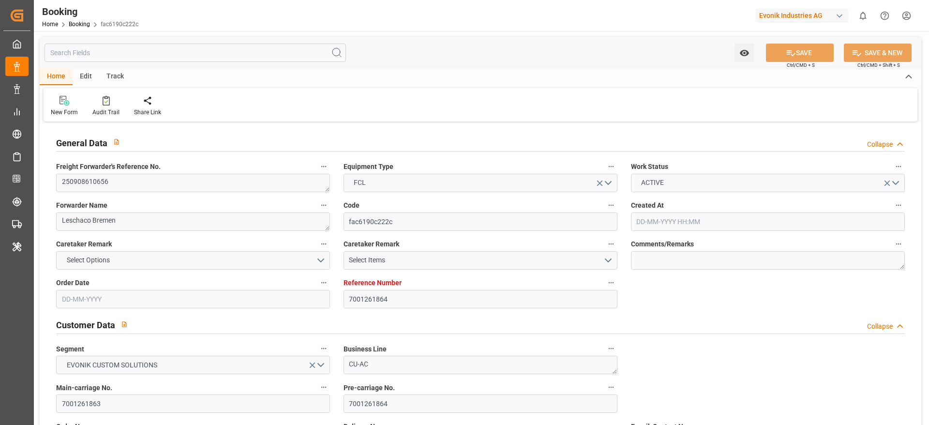
type input "7001261864"
type input "9783502"
type input "OOCL"
type input "Orient Overseas Container Line Ltd"
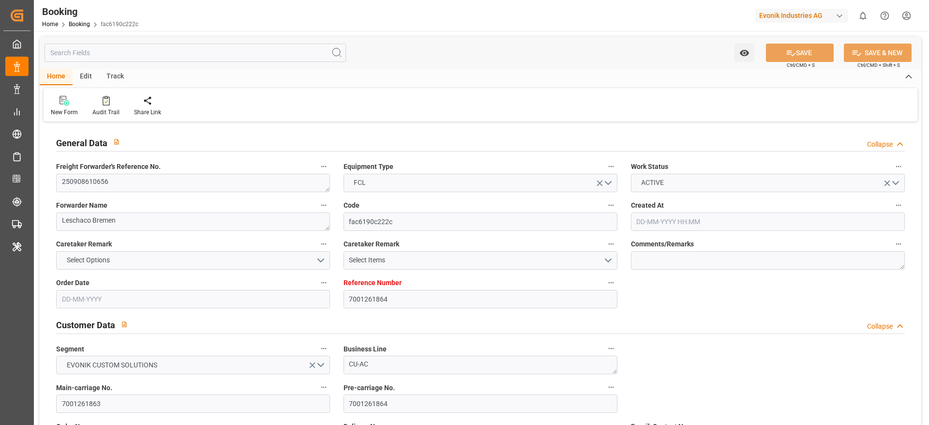
type input "NLRTM"
type input "KRPUS"
type input "1"
type input "CNSHG"
type input "0"
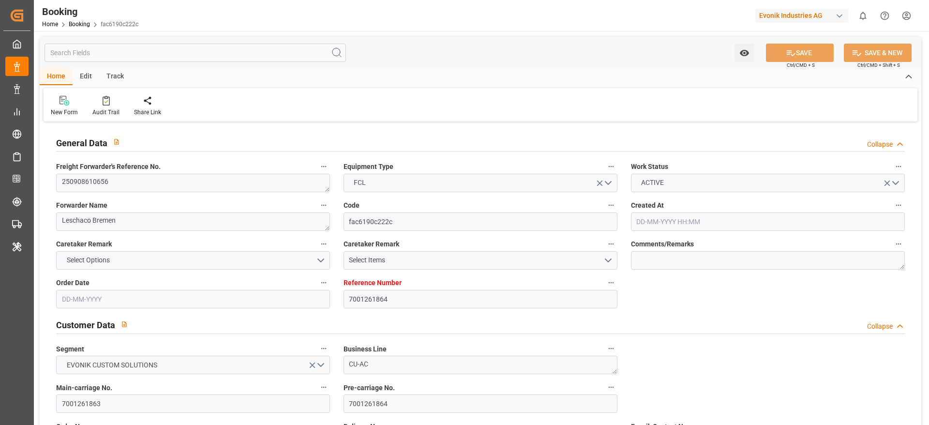
type input "NLRTM"
type input "KRPUS"
type input "9516454"
type input "[DATE] 06:18"
type input "[DATE]"
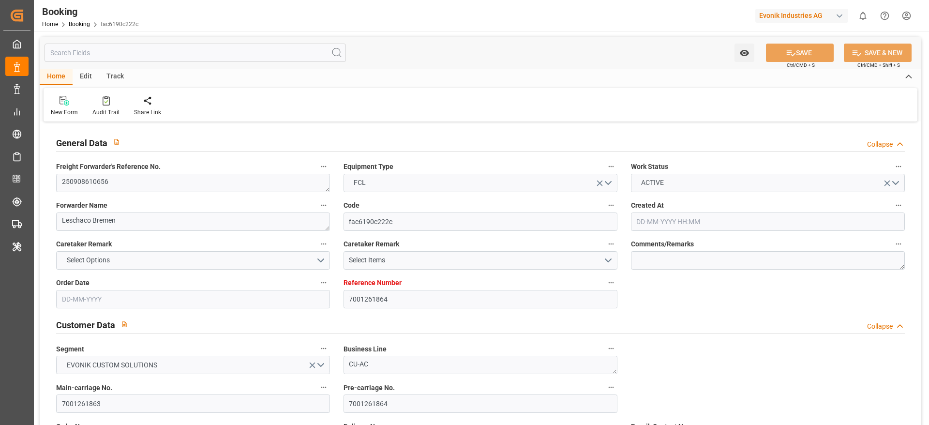
type input "[DATE]"
type input "[DATE] 00:00"
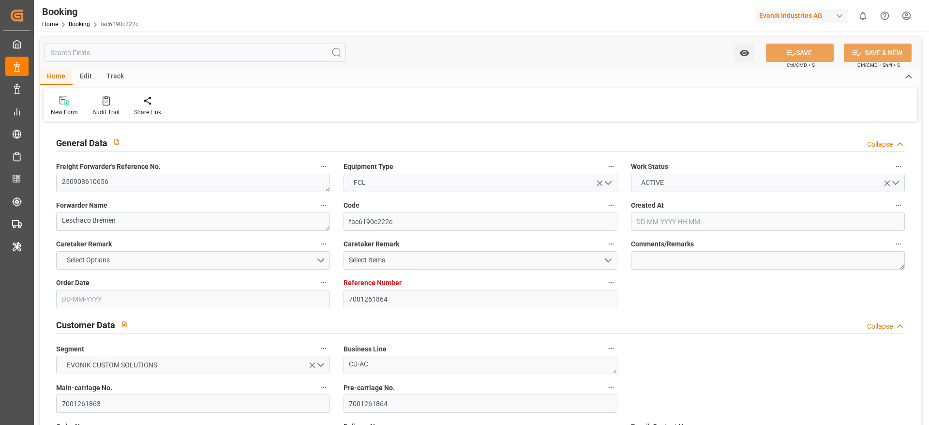
type input "[DATE]"
type input "[DATE] 11:00"
type input "[DATE] 00:00"
type input "[DATE] 21:16"
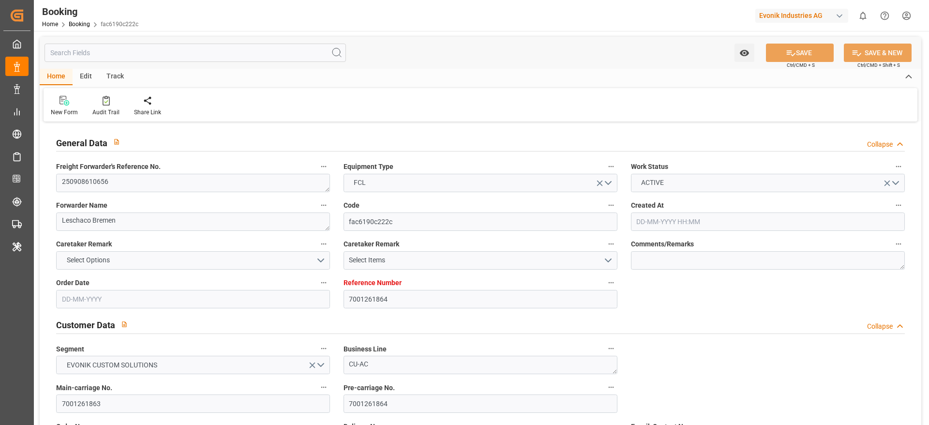
type input "[DATE] 17:36"
type input "[DATE] 10:00"
type input "[DATE] 00:00"
type input "[DATE] 04:43"
type input "[DATE] 08:00"
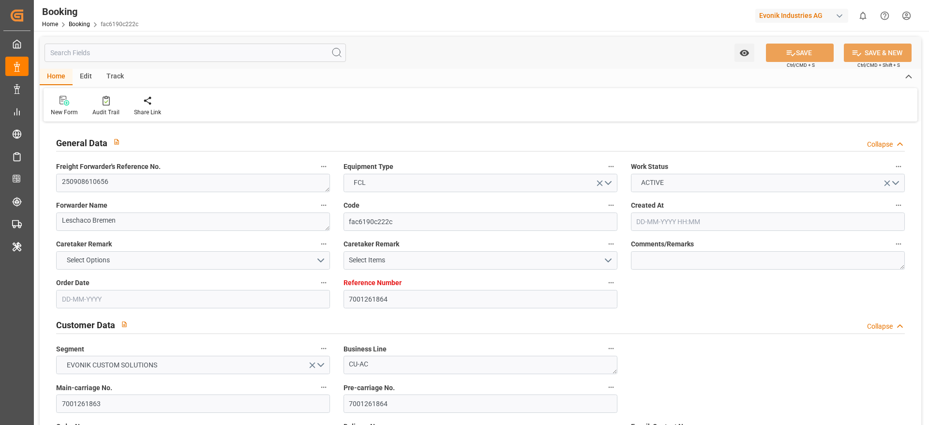
type input "[DATE] 08:00"
type input "[DATE] 02:00"
type input "[DATE] 11:38"
type input "[DATE]"
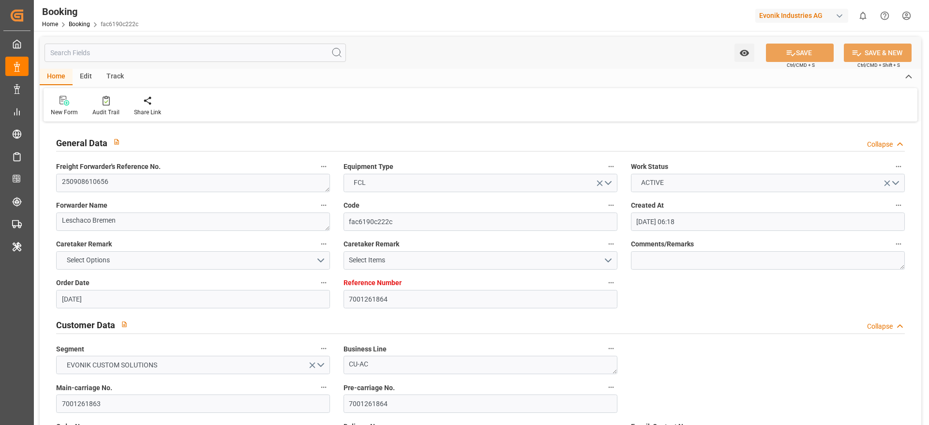
type input "[DATE] 23:00"
type input "[DATE] 14:00"
type input "[DATE] 22:31"
type input "[DATE] 08:00"
type input "[DATE] 17:08"
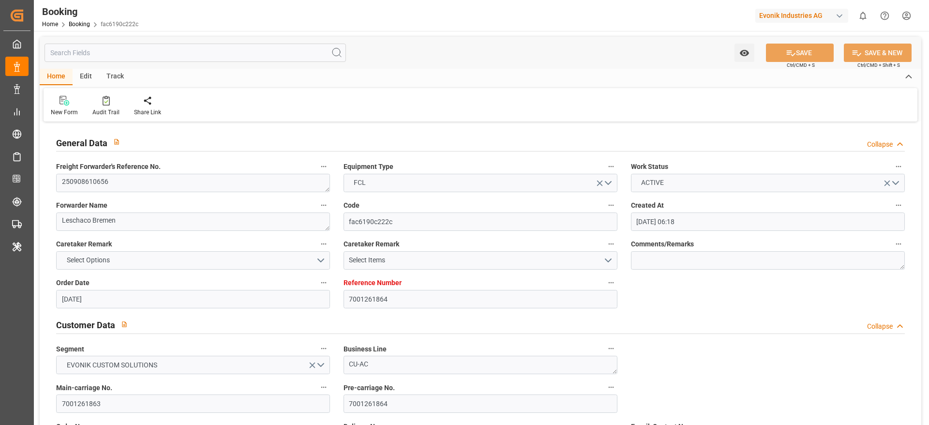
type input "[DATE] 02:00"
type input "[DATE] 10:00"
type input "[DATE] 23:33"
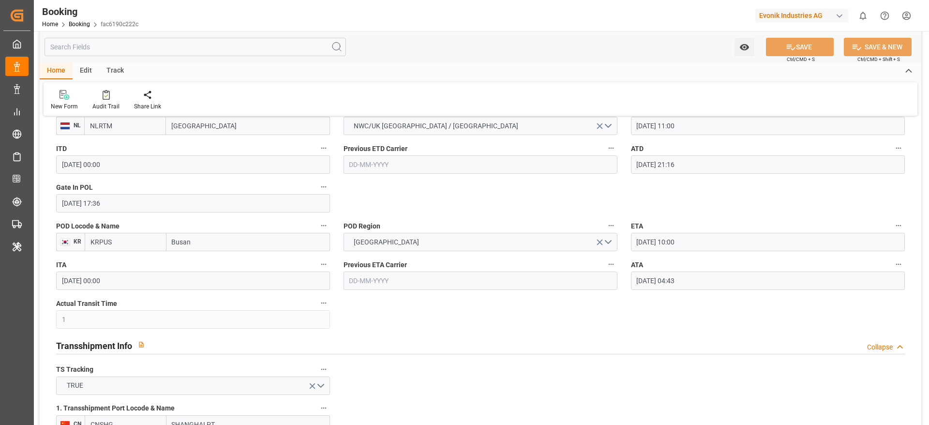
scroll to position [798, 0]
click at [731, 279] on input "[DATE] 04:43" at bounding box center [768, 279] width 274 height 18
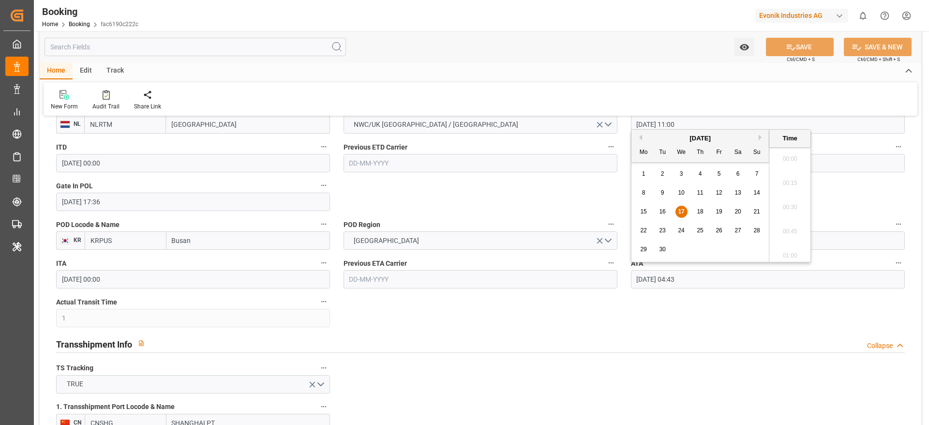
scroll to position [391, 0]
click at [731, 279] on input "[DATE] 04:43" at bounding box center [768, 279] width 274 height 18
click at [904, 263] on button "ATA" at bounding box center [898, 262] width 13 height 13
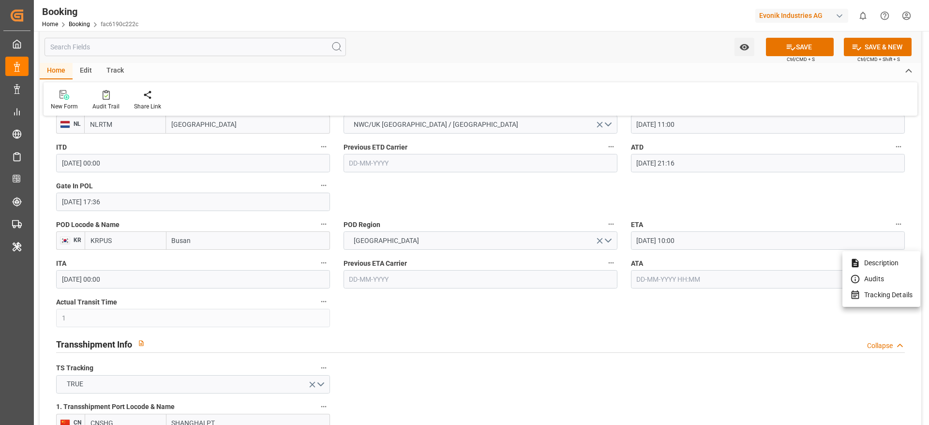
click at [900, 298] on li "Tracking Details" at bounding box center [882, 295] width 78 height 16
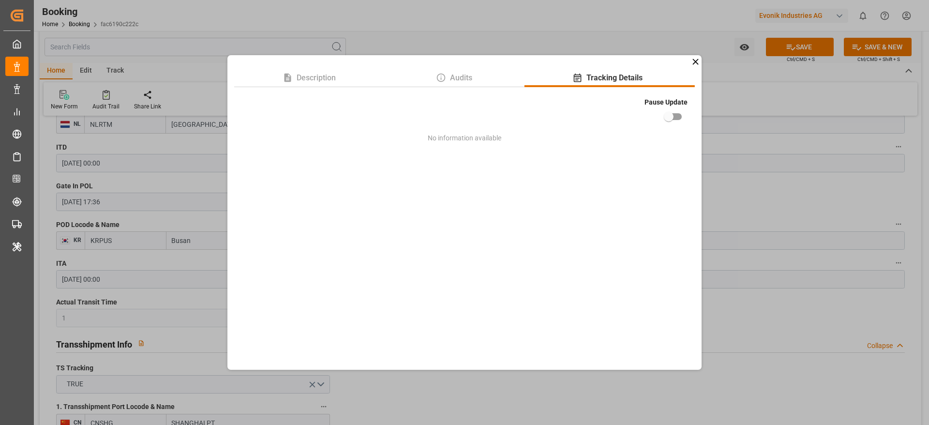
click at [672, 114] on input "checkbox" at bounding box center [668, 116] width 55 height 18
checkbox input "true"
click at [748, 183] on div "Description Audits Tracking Details Pause Update No information available" at bounding box center [464, 212] width 929 height 425
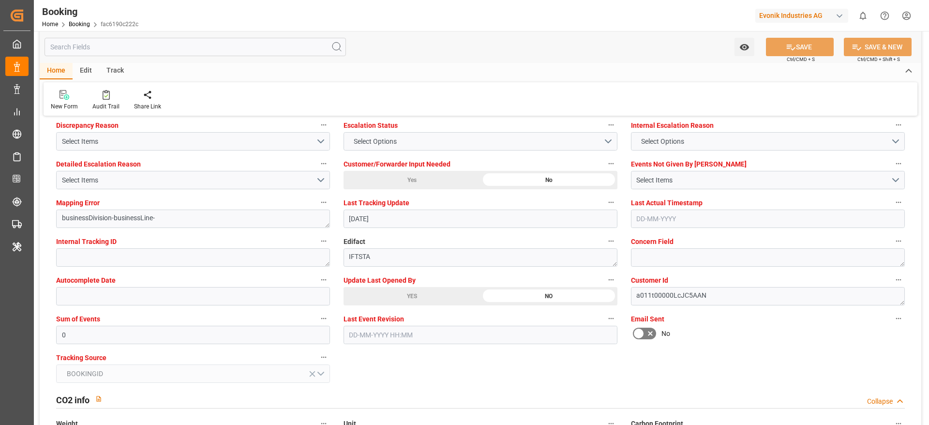
scroll to position [1887, 0]
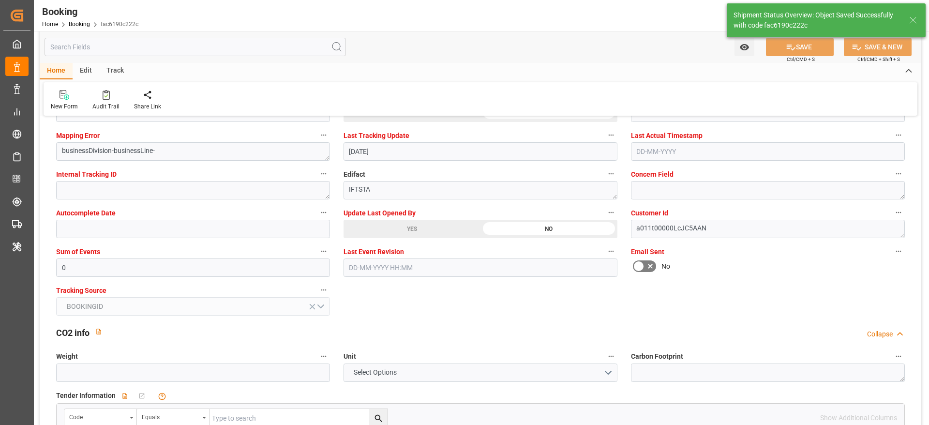
type input "[DATE] 11:40"
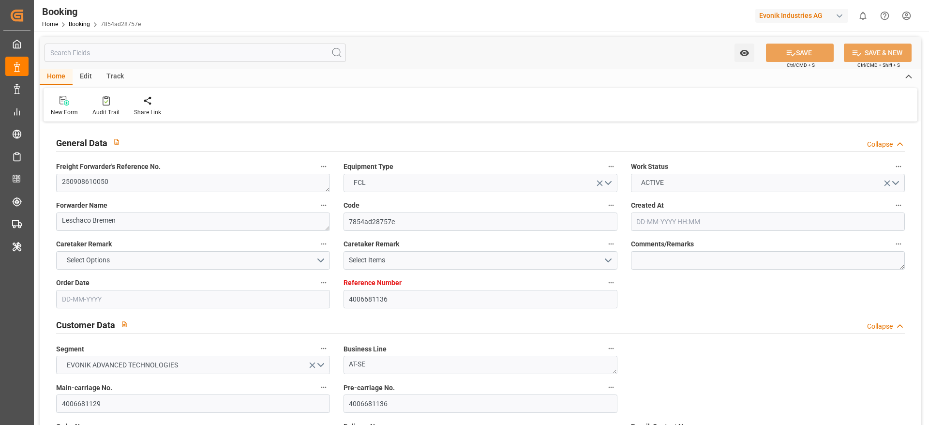
type input "4006681136"
type input "9839167"
type input "OOCL"
type input "Orient Overseas Container Line Ltd"
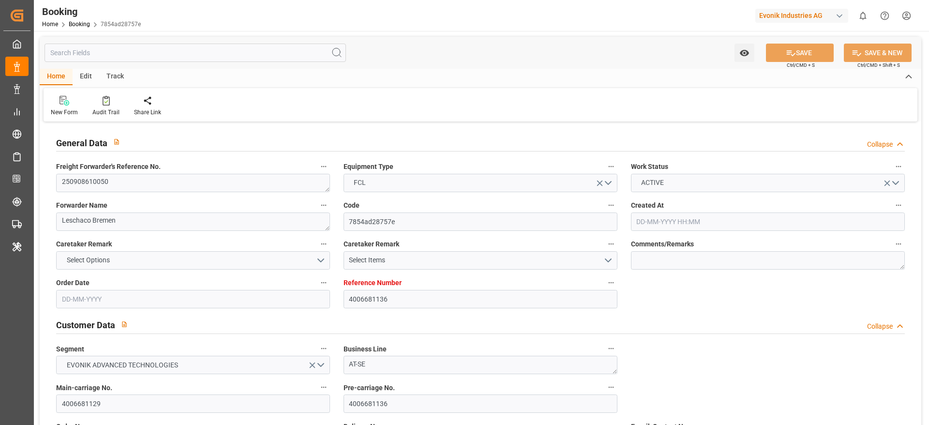
type input "DEHAM"
type input "AUMEL"
type input "1"
type input "MYPKG"
type input "0"
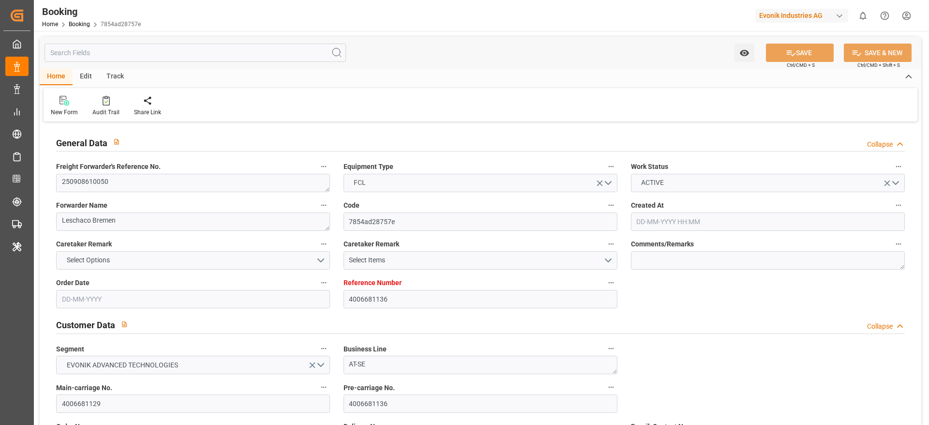
type input "DEHAM"
type input "AUMEL"
type input "9484326"
type input "[DATE] 09:40"
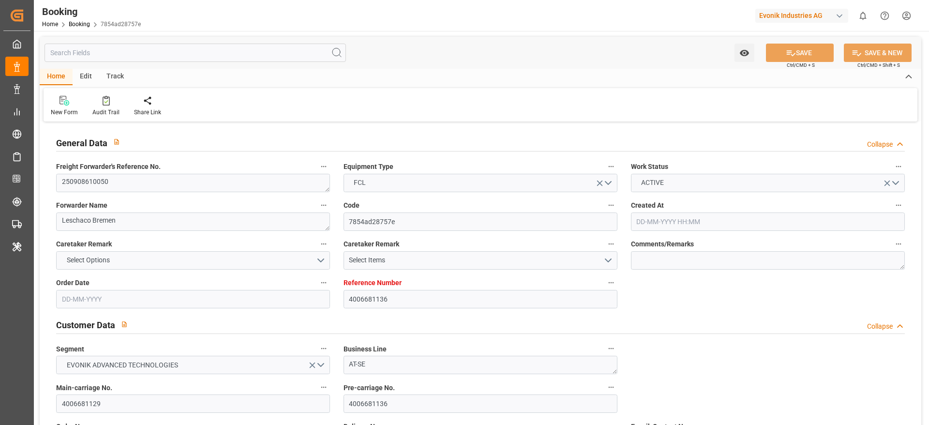
type input "[DATE]"
type input "[DATE] 23:00"
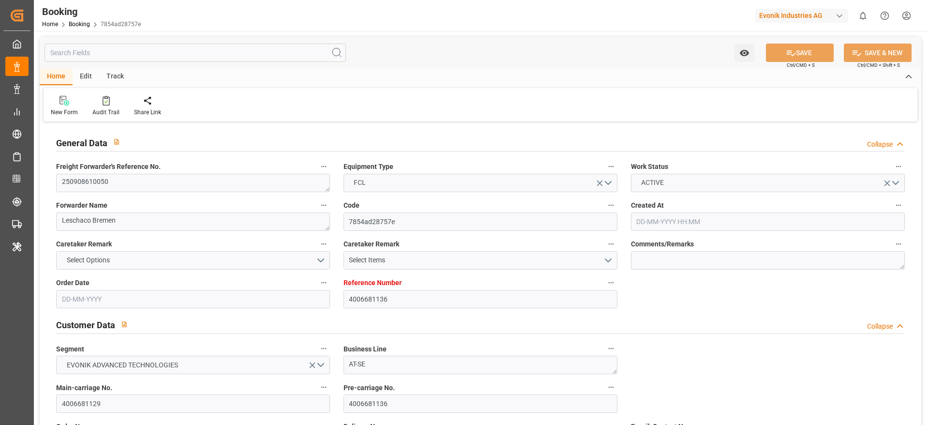
type input "[DATE] 00:00"
type input "[DATE] 23:15"
type input "[DATE] 00:14"
type input "[DATE] 07:00"
type input "[DATE] 00:00"
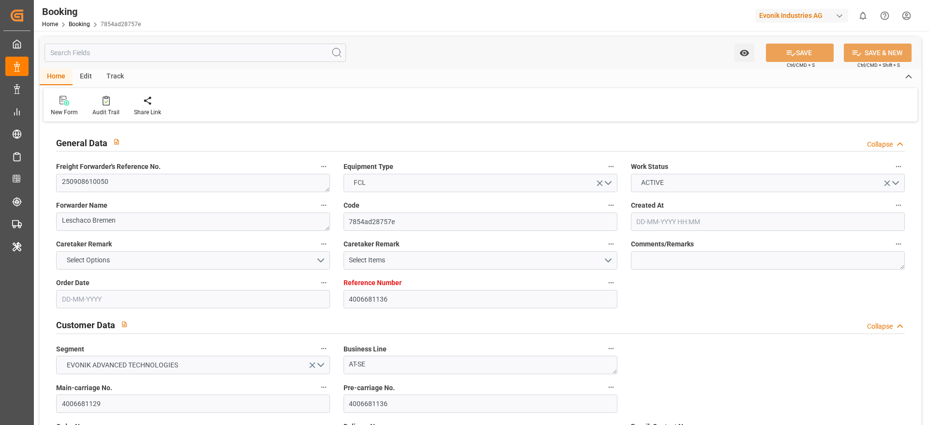
type input "[DATE] 07:40"
type input "[DATE] 22:00"
type input "[DATE] 00:00"
type input "[DATE] 10:00"
type input "[DATE] 00:00"
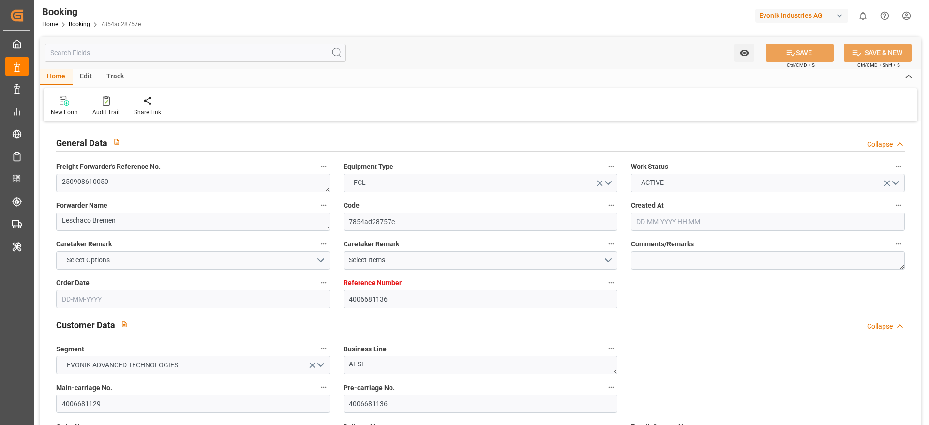
type input "[DATE]"
type input "[DATE] 10:49"
type input "[DATE]"
type input "[DATE] 07:15"
type input "[DATE] 16:49"
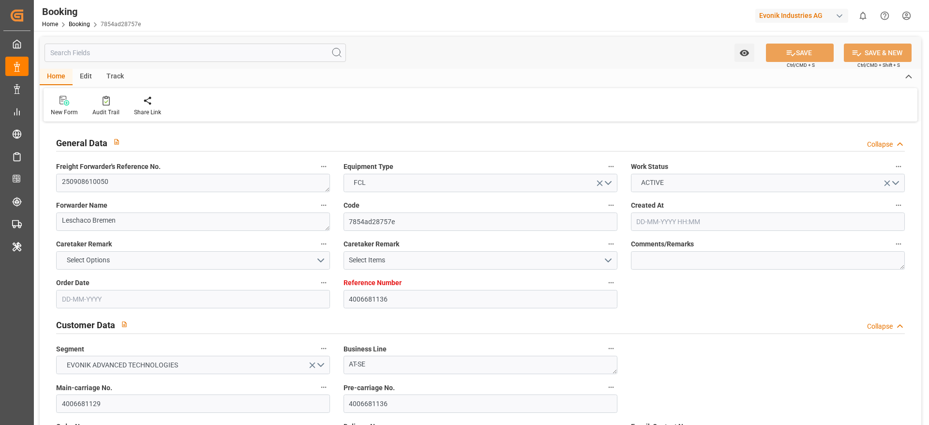
type input "[DATE] 23:00"
type input "[DATE] 23:44"
type input "[DATE] 22:00"
type input "[DATE] 07:02"
type input "[DATE] 10:00"
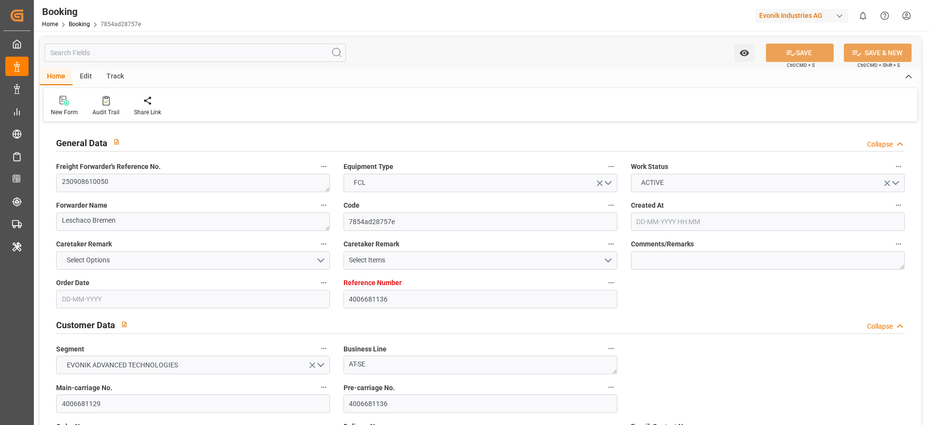
type input "[DATE] 07:00"
type input "[DATE] 03:23"
type input "[DATE] 23:00"
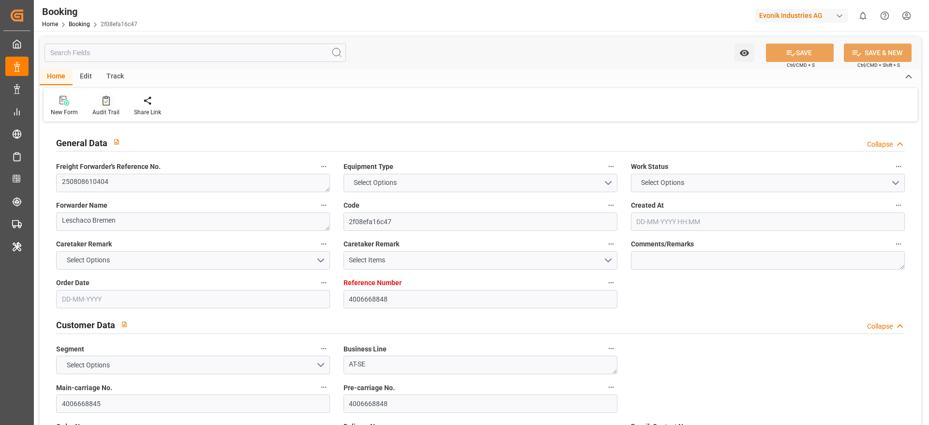
click at [102, 113] on div "Audit Trail" at bounding box center [105, 112] width 27 height 9
type input "4006681136"
type input "9839167"
type input "OOCL"
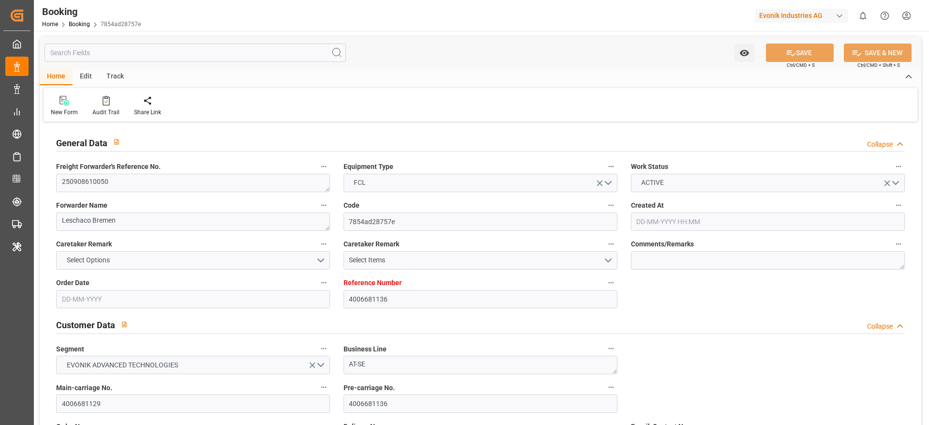
type input "Orient Overseas Container Line Ltd"
type input "DEHAM"
type input "AUMEL"
type input "1"
type input "MYPKG"
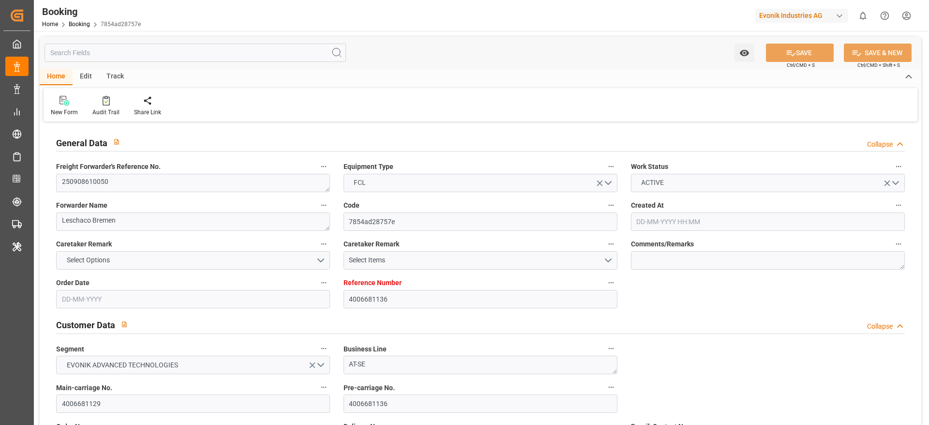
type input "0"
type input "DEHAM"
type input "AUMEL"
type input "9484326"
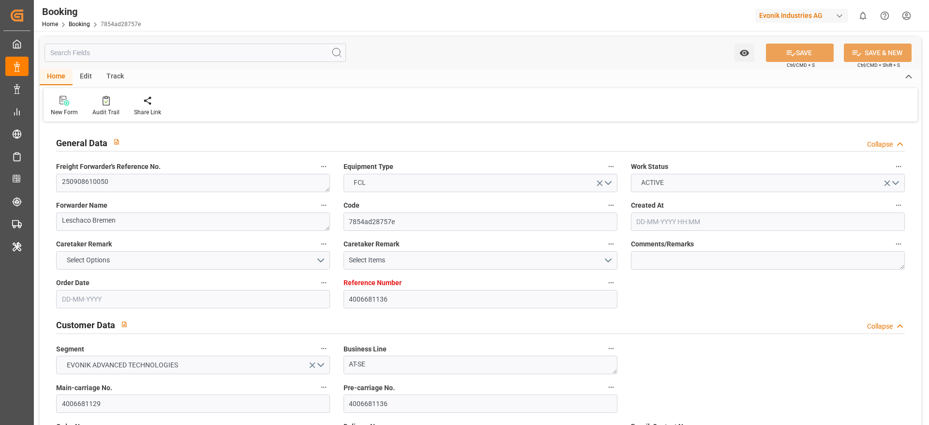
type input "29-07-2025 09:40"
type input "29-07-2025"
type input "01-11-2025"
type input "29-08-2025"
type input "22-08-2025"
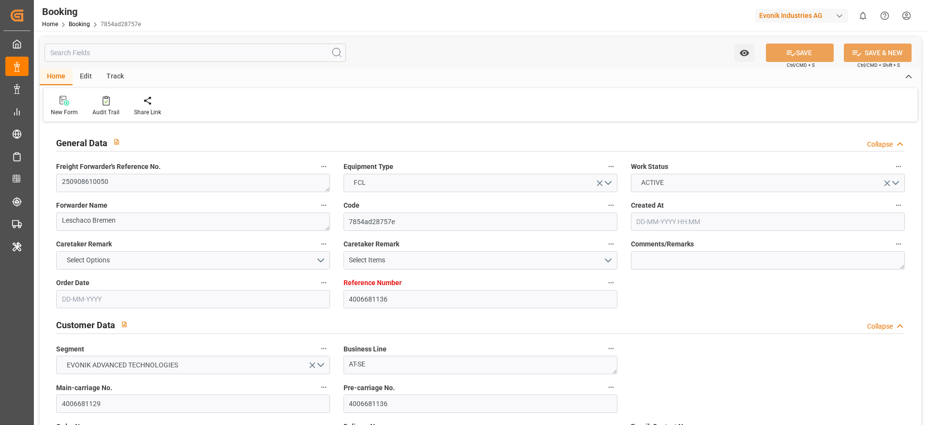
type input "10-09-2025 23:00"
type input "10-09-2025 00:00"
type input "10-09-2025 23:15"
type input "04-09-2025 00:14"
type input "11-11-2025 07:00"
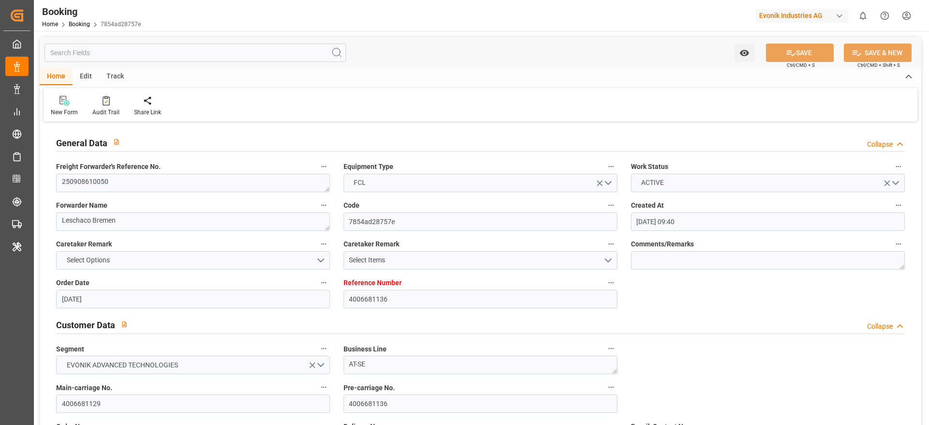
type input "08-11-2025 00:00"
type input "11-09-2025 07:40"
type input "16-10-2025 22:00"
type input "13-10-2025 00:00"
type input "29-10-2025 10:00"
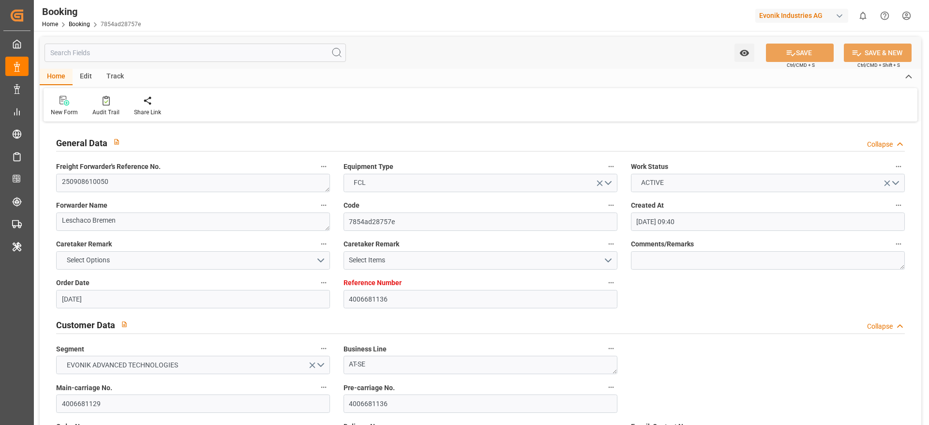
type input "22-10-2025 00:00"
type input "22-08-2025"
type input "17-09-2025 10:49"
type input "16-09-2025"
type input "28-08-2025 07:15"
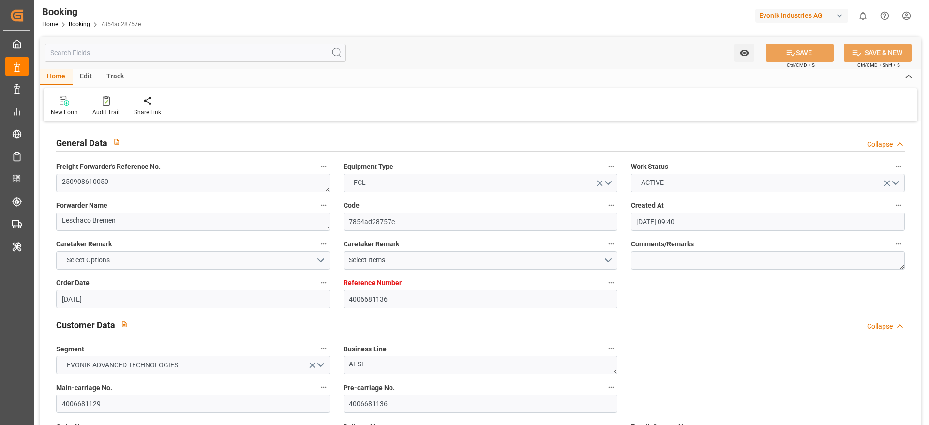
type input "09-09-2025 16:49"
type input "10-09-2025 23:00"
type input "10-09-2025 23:44"
type input "16-10-2025 22:00"
type input "17-10-2025 07:02"
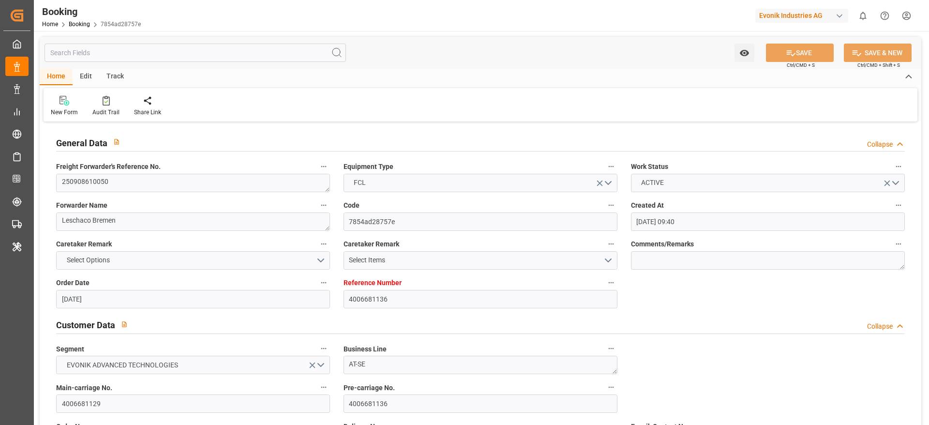
type input "29-10-2025 10:00"
type input "11-11-2025 07:00"
type input "12-11-2025 03:23"
type input "16-11-2025 03:23"
type input "11-11-2025 23:00"
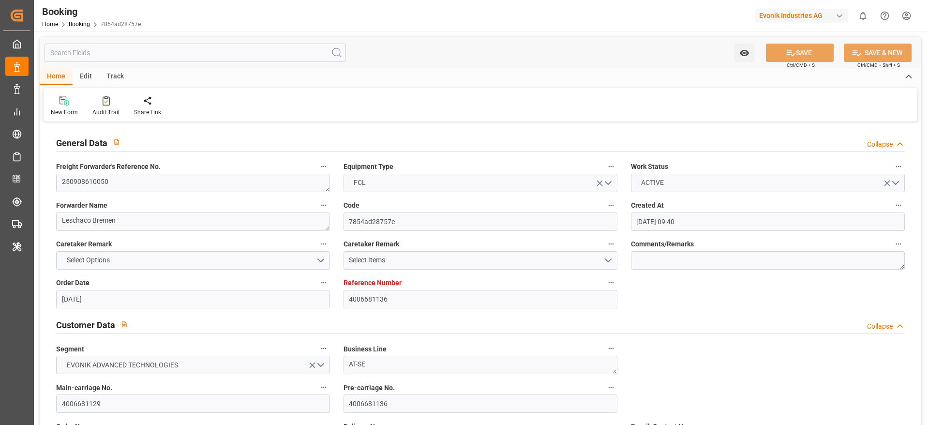
type input "10-11-2025 23:00"
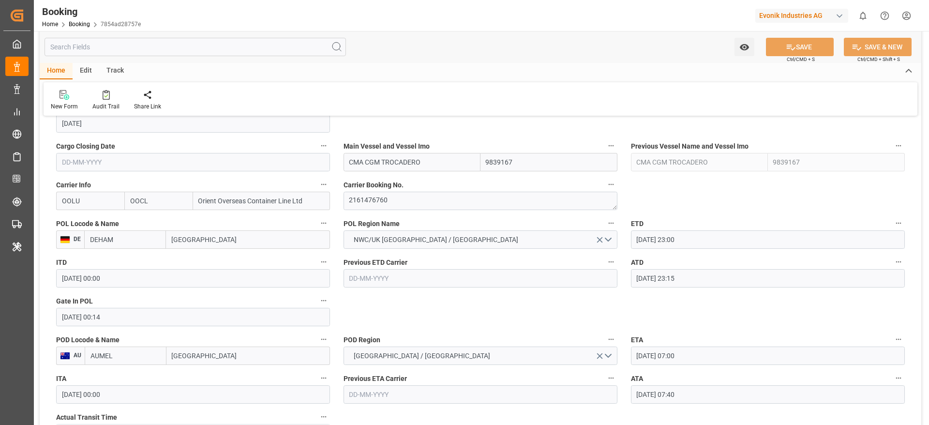
scroll to position [684, 0]
click at [419, 193] on textarea "2161476760" at bounding box center [481, 200] width 274 height 18
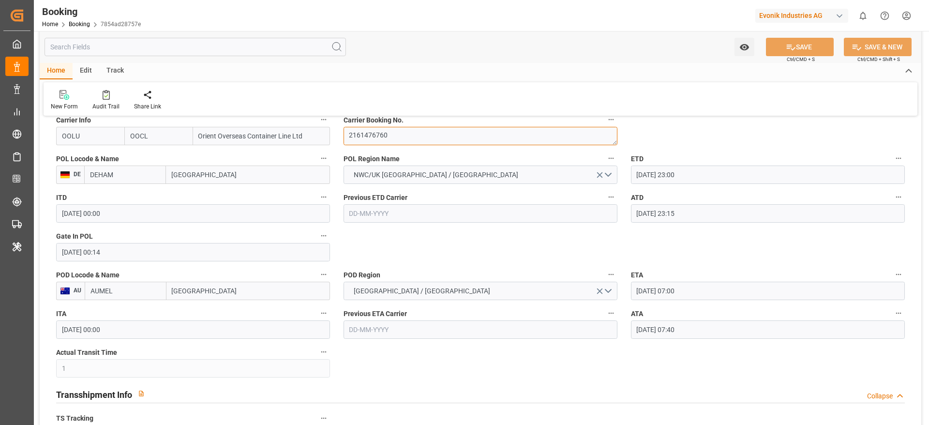
scroll to position [611, 0]
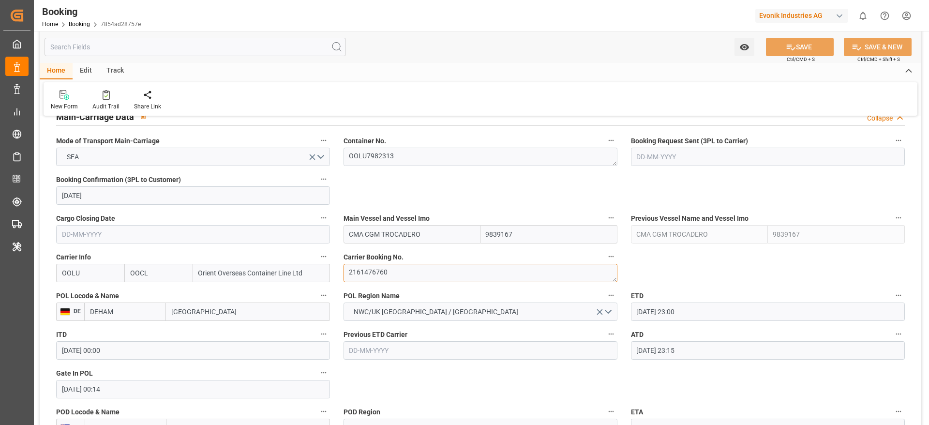
click at [422, 273] on textarea "2161476760" at bounding box center [481, 273] width 274 height 18
click at [111, 93] on div at bounding box center [105, 95] width 27 height 10
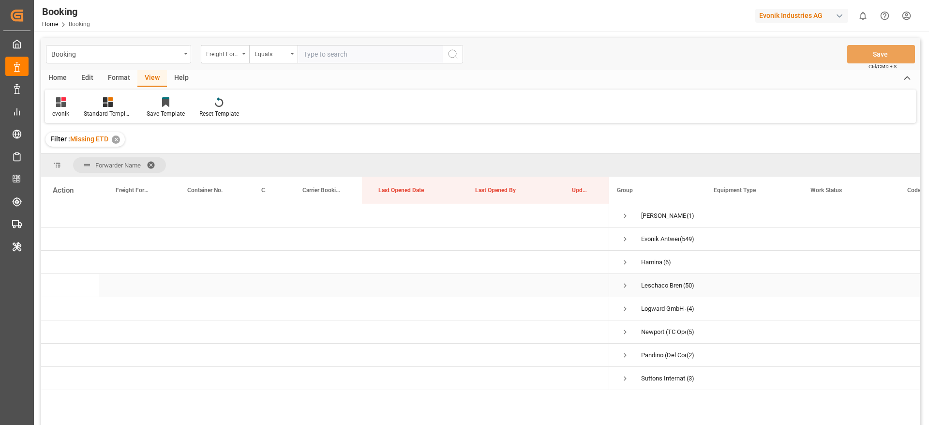
scroll to position [0, 4]
drag, startPoint x: 264, startPoint y: 189, endPoint x: 270, endPoint y: 167, distance: 22.1
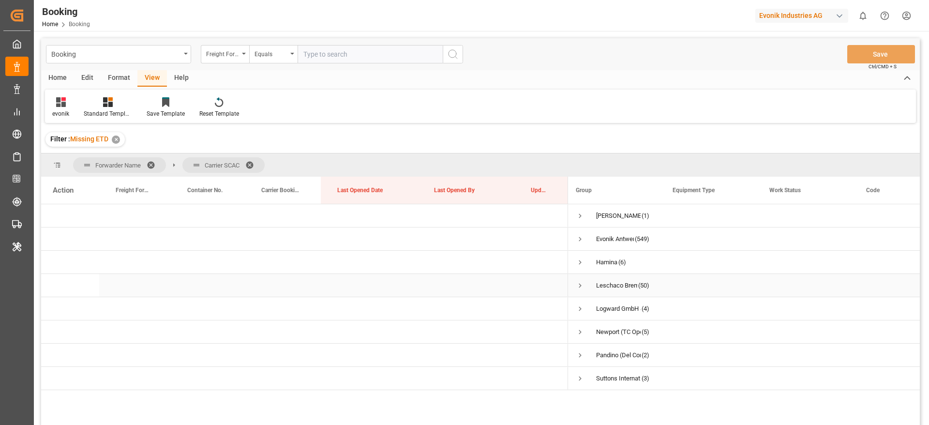
click at [580, 284] on span "Press SPACE to select this row." at bounding box center [580, 285] width 9 height 9
click at [602, 280] on span "Press SPACE to select this row." at bounding box center [600, 282] width 9 height 9
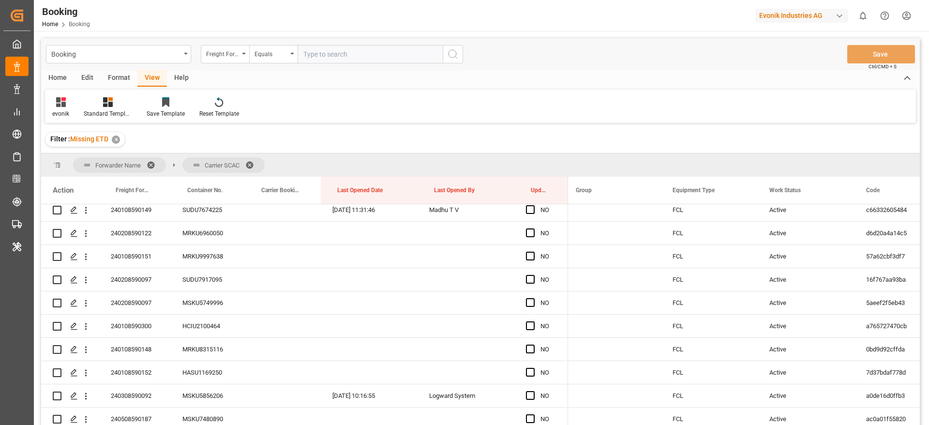
scroll to position [145, 0]
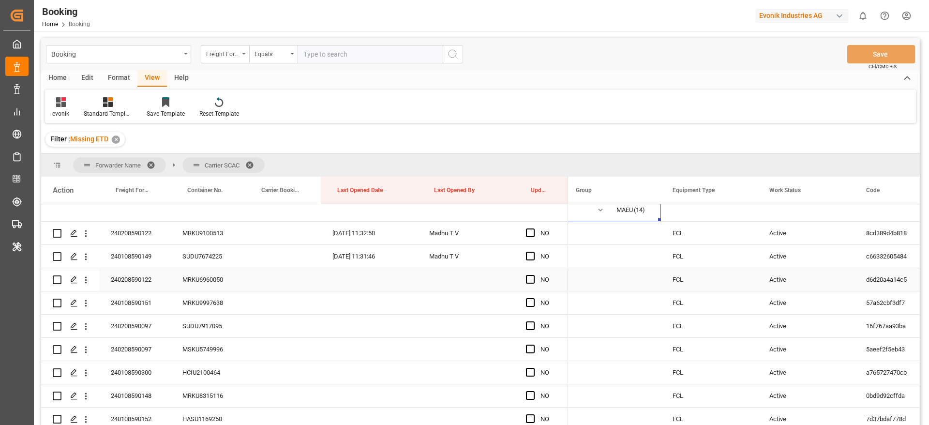
click at [149, 282] on div "240208590122" at bounding box center [135, 279] width 72 height 23
click at [84, 280] on icon "open menu" at bounding box center [86, 280] width 10 height 10
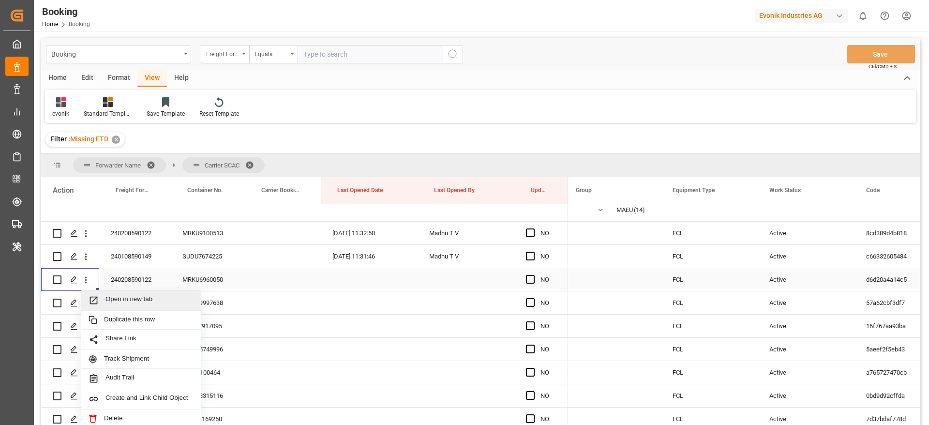
click at [155, 303] on span "Open in new tab" at bounding box center [149, 300] width 88 height 10
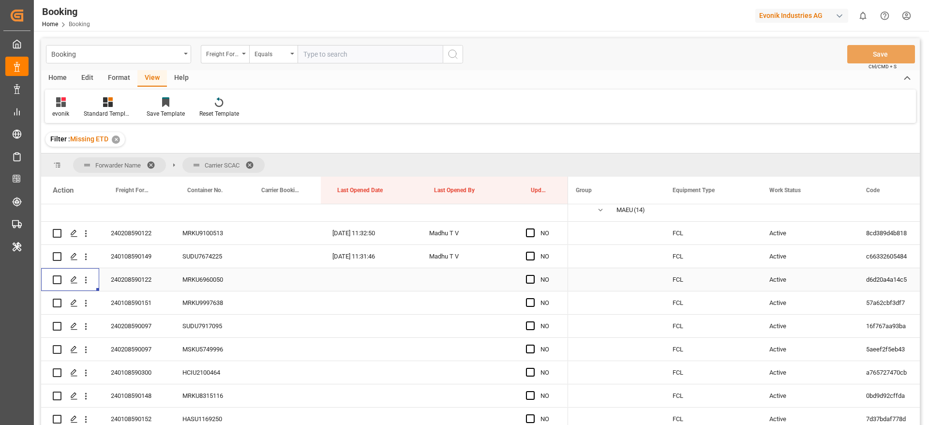
click at [152, 285] on div "240208590122" at bounding box center [135, 279] width 72 height 23
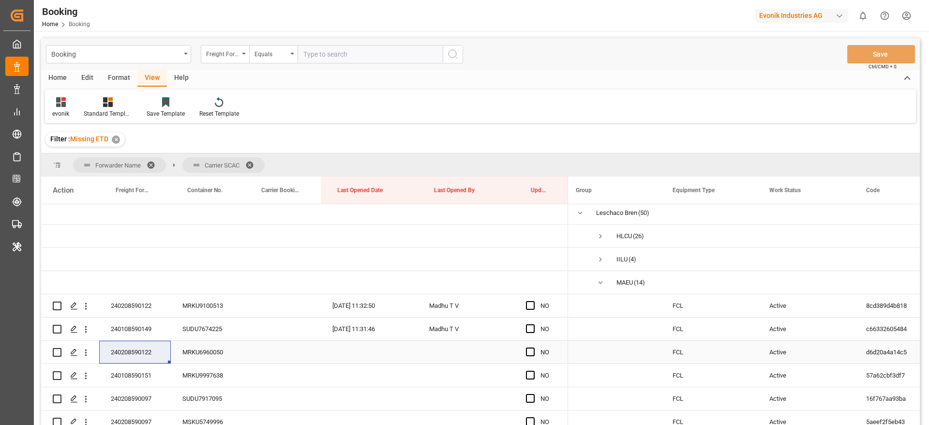
click at [142, 352] on div "240208590122" at bounding box center [135, 352] width 72 height 23
click at [87, 307] on icon "open menu" at bounding box center [86, 306] width 10 height 10
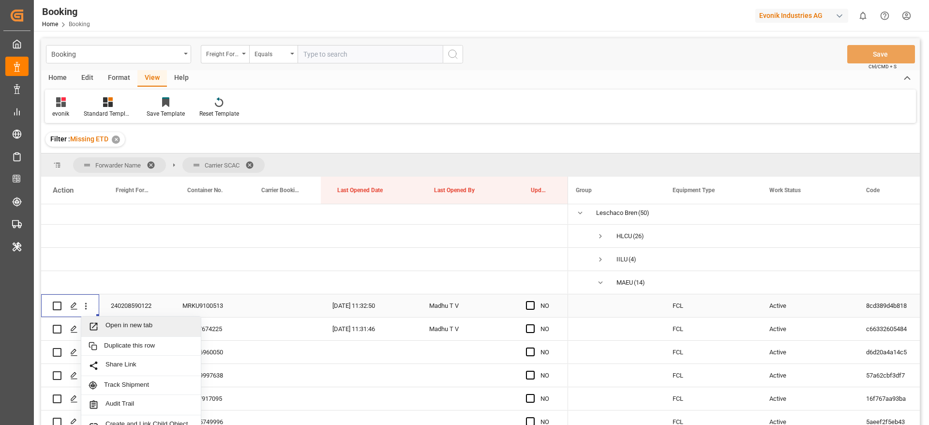
click at [142, 324] on span "Open in new tab" at bounding box center [149, 326] width 88 height 10
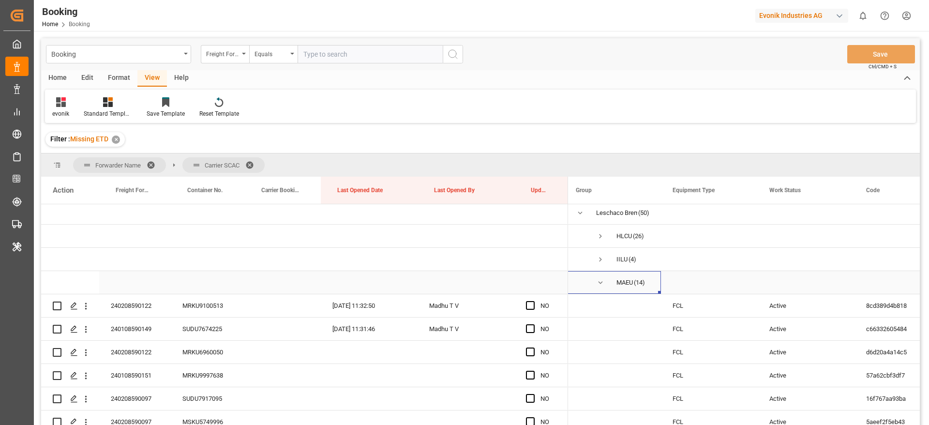
click at [603, 279] on span "Press SPACE to select this row." at bounding box center [600, 282] width 9 height 9
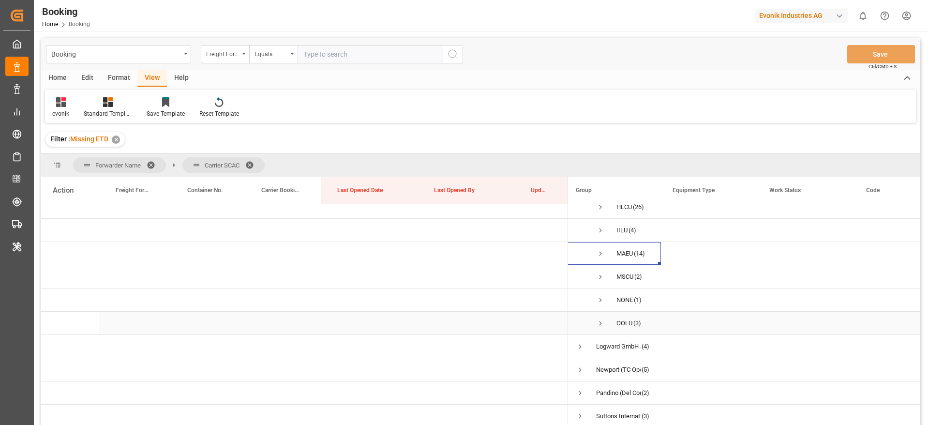
scroll to position [32, 0]
click at [599, 278] on span "Press SPACE to select this row." at bounding box center [600, 276] width 9 height 9
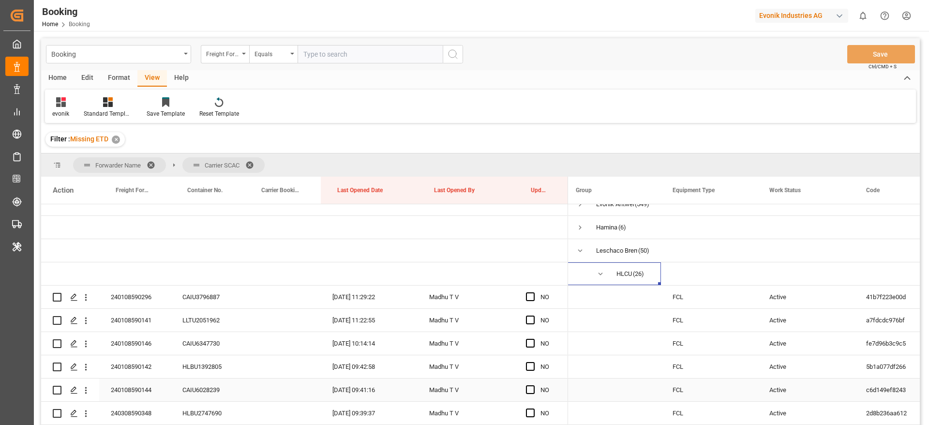
scroll to position [0, 0]
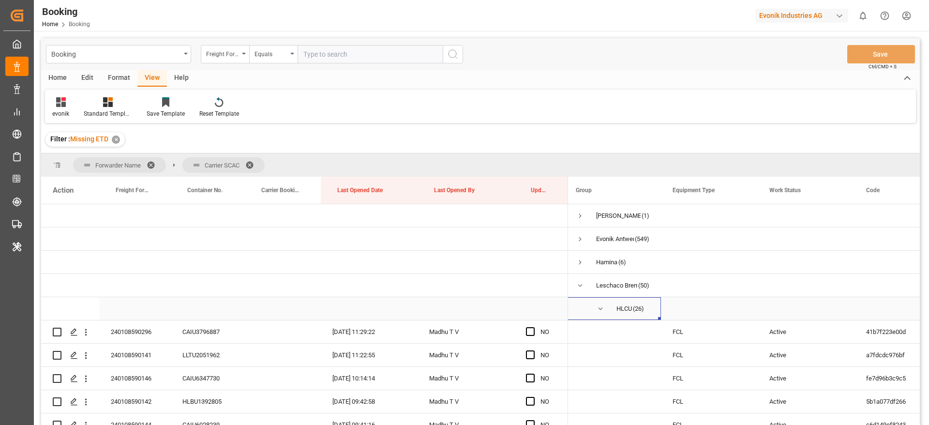
click at [599, 308] on span "Press SPACE to select this row." at bounding box center [600, 308] width 9 height 9
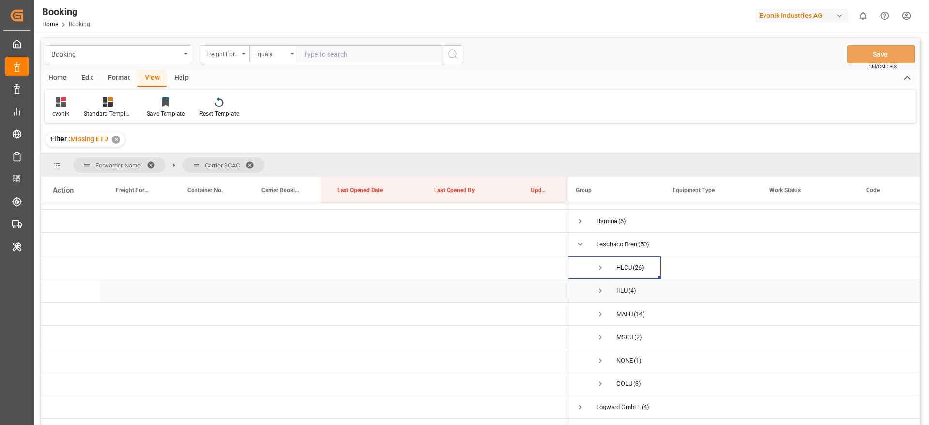
scroll to position [73, 0]
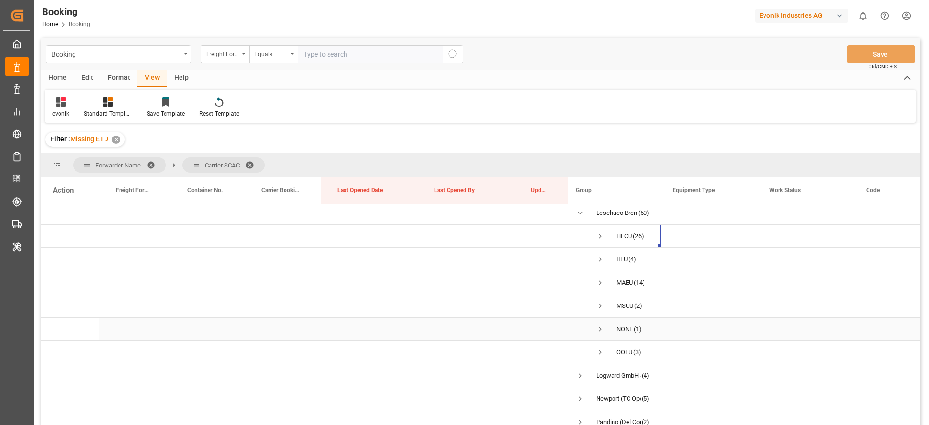
click at [605, 326] on span "NONE (1)" at bounding box center [613, 329] width 74 height 22
click at [602, 332] on span "Press SPACE to select this row." at bounding box center [600, 329] width 9 height 9
click at [578, 282] on span "Press SPACE to select this row." at bounding box center [580, 285] width 9 height 9
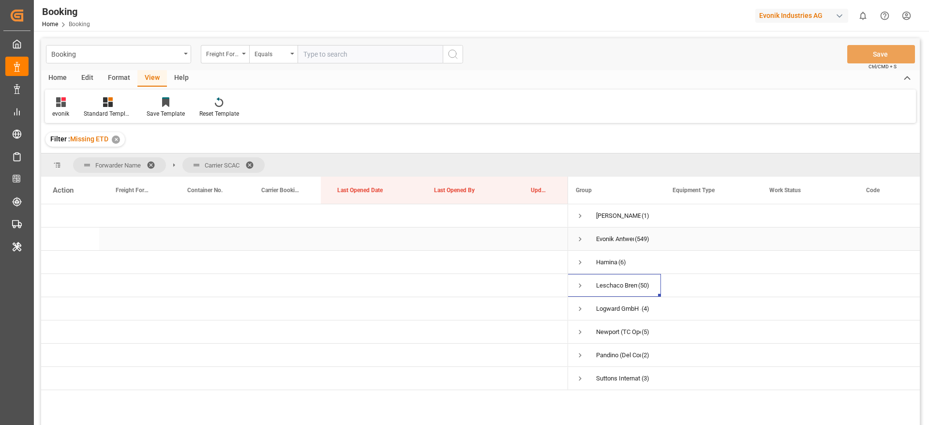
click at [580, 239] on span "Press SPACE to select this row." at bounding box center [580, 239] width 9 height 9
click at [603, 263] on span "Press SPACE to select this row." at bounding box center [600, 262] width 9 height 9
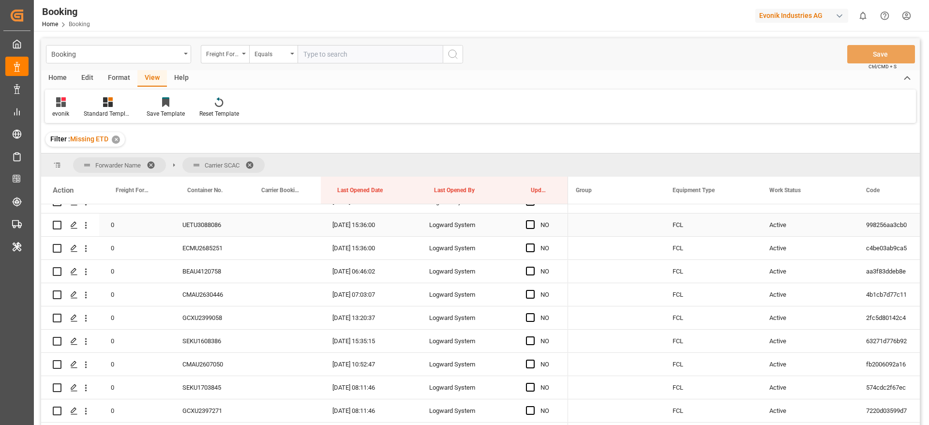
scroll to position [7, 0]
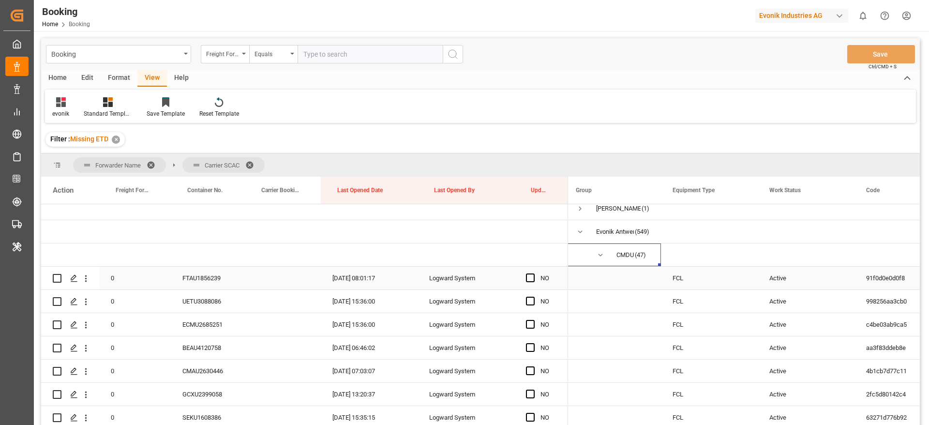
click at [84, 282] on icon "open menu" at bounding box center [86, 278] width 10 height 10
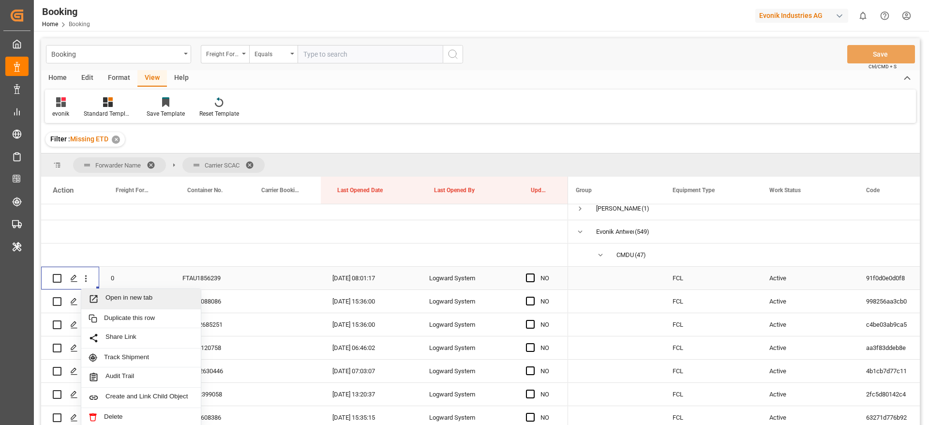
click at [127, 299] on span "Open in new tab" at bounding box center [149, 299] width 88 height 10
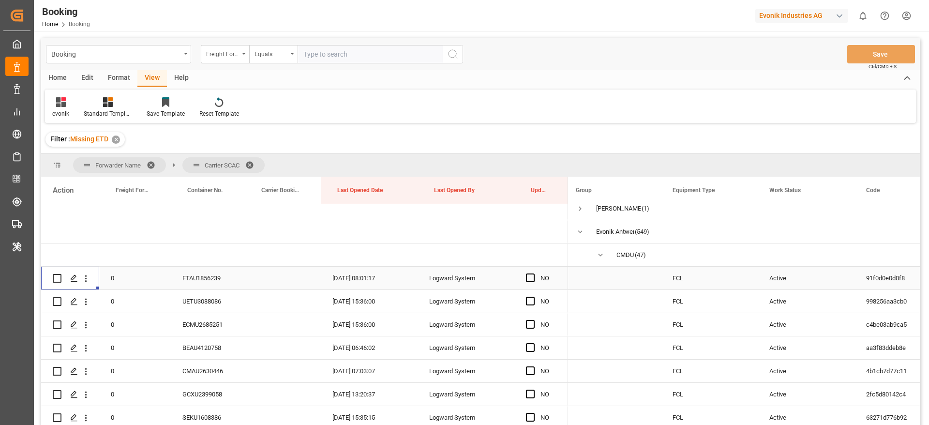
click at [211, 283] on div "FTAU1856239" at bounding box center [208, 278] width 74 height 23
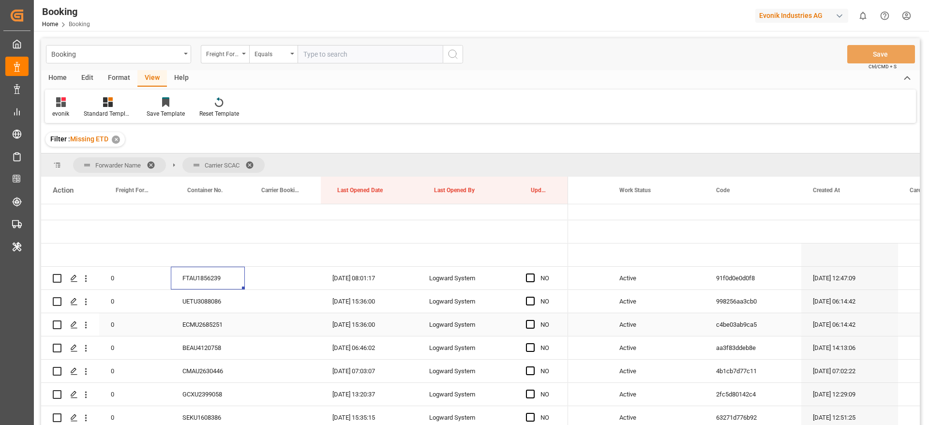
scroll to position [0, 153]
click at [204, 304] on div "UETU3088086" at bounding box center [208, 301] width 74 height 23
click at [217, 304] on div "UETU3088086" at bounding box center [208, 301] width 74 height 23
click at [88, 304] on icon "open menu" at bounding box center [86, 302] width 10 height 10
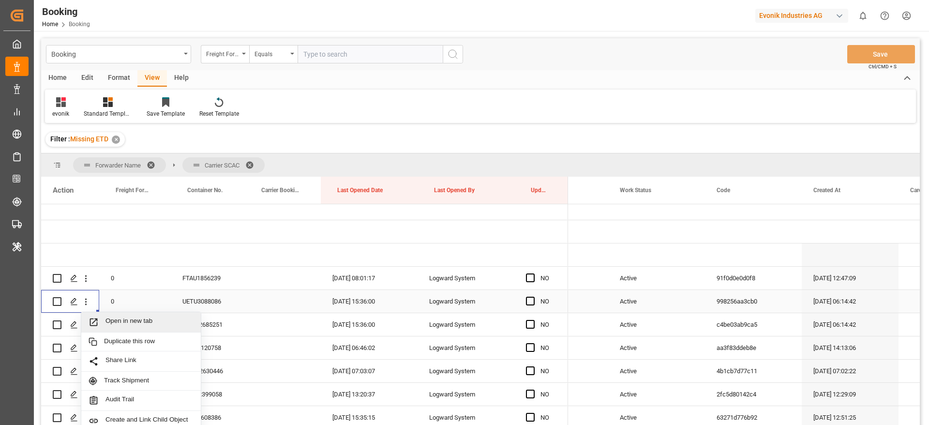
click at [165, 323] on span "Open in new tab" at bounding box center [149, 322] width 88 height 10
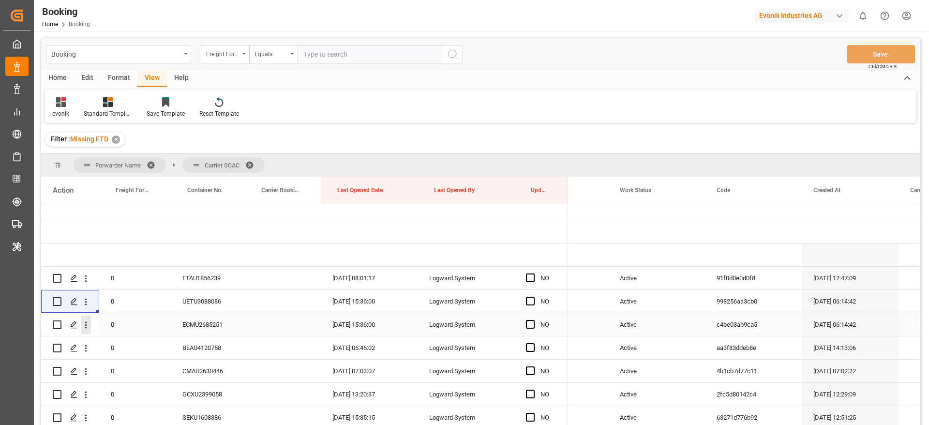
click at [88, 327] on icon "open menu" at bounding box center [86, 325] width 10 height 10
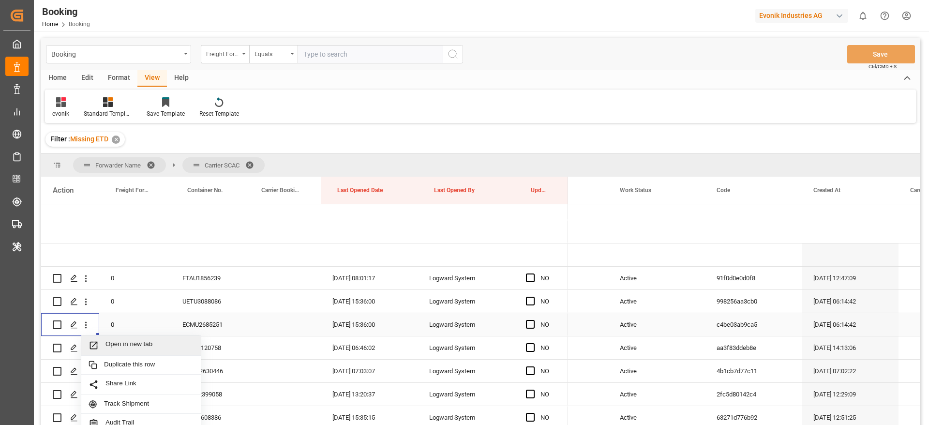
click at [150, 344] on span "Open in new tab" at bounding box center [149, 345] width 88 height 10
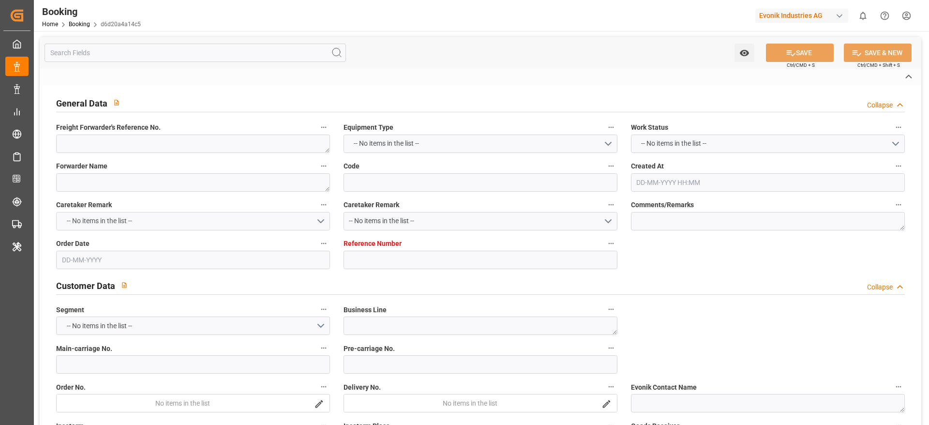
type textarea "240208590122"
type textarea "Leschaco Bremen"
type input "d6d20a4a14c5"
type input "7000815549"
type input "7000815548"
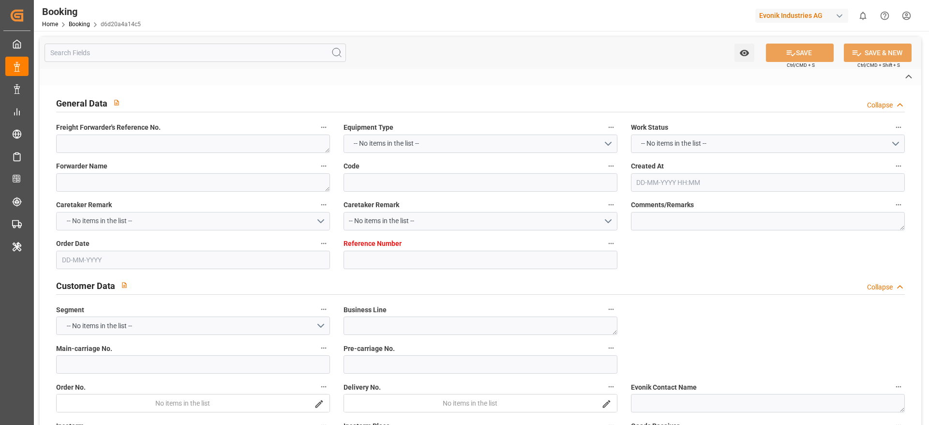
type textarea "[PERSON_NAME][EMAIL_ADDRESS][PERSON_NAME][DOMAIN_NAME]"
type textarea "CIF"
type textarea "ASHDOD"
type textarea "8"
type textarea "Wesseling"
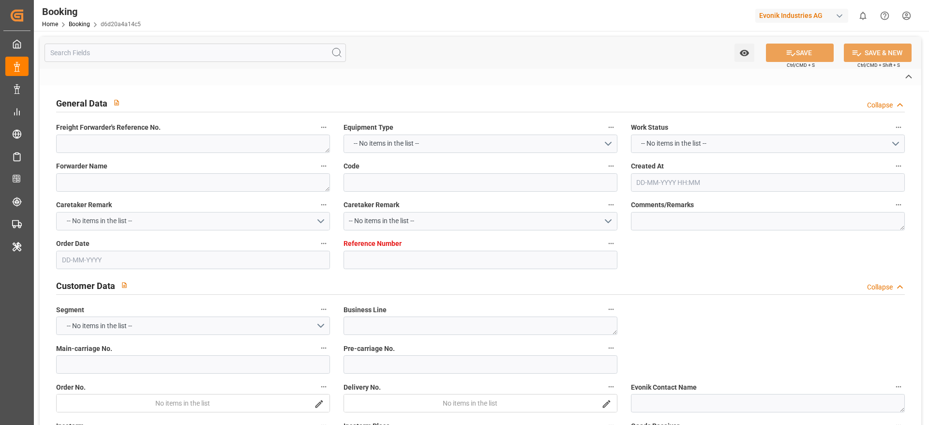
type textarea "MRKU6960050"
type input "MAEU"
type input "[GEOGRAPHIC_DATA]"
type input "Ashdod"
type textarea "INPUT_Evonik_Seeburger_IFTMIN_1003030026_20250807123310340.edi"
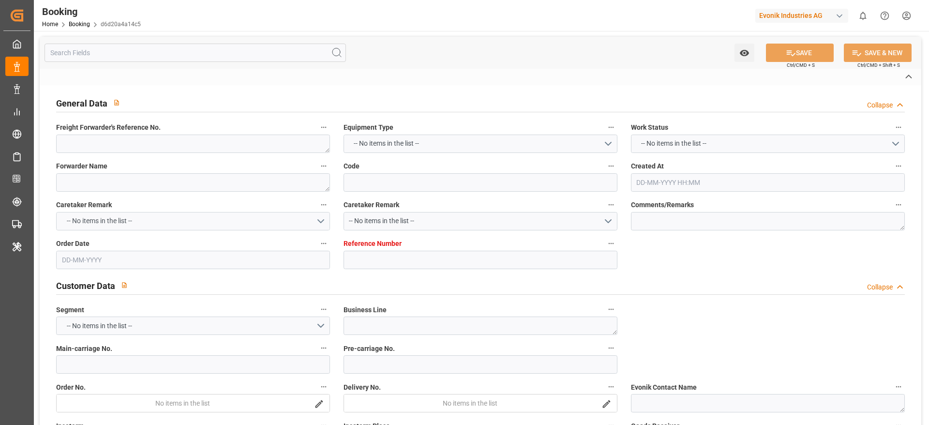
type textarea "INPUT_Evonik_Seeburger_IFTMIN_1003030026_20250807123310340.edi"
type textarea "1003030026"
type textarea "businessLineCode-"
type textarea "IFTMIN"
type textarea "a011t00000LcJC5AAN"
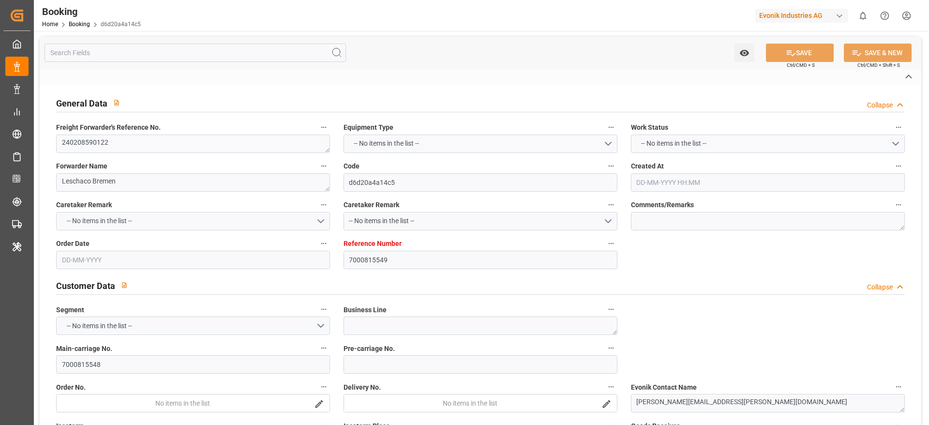
type textarea "No"
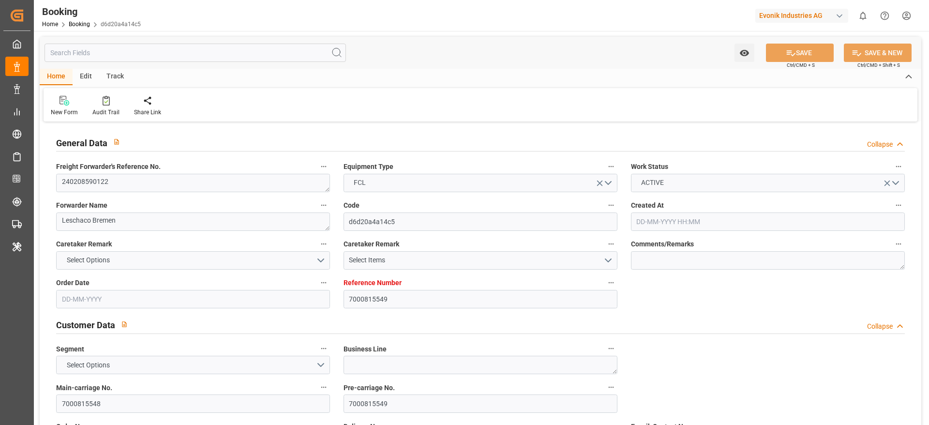
type input "7000815549"
type input "Maersk"
type input "Maersk Line AS"
type input "NLRTM"
type input "ILASH"
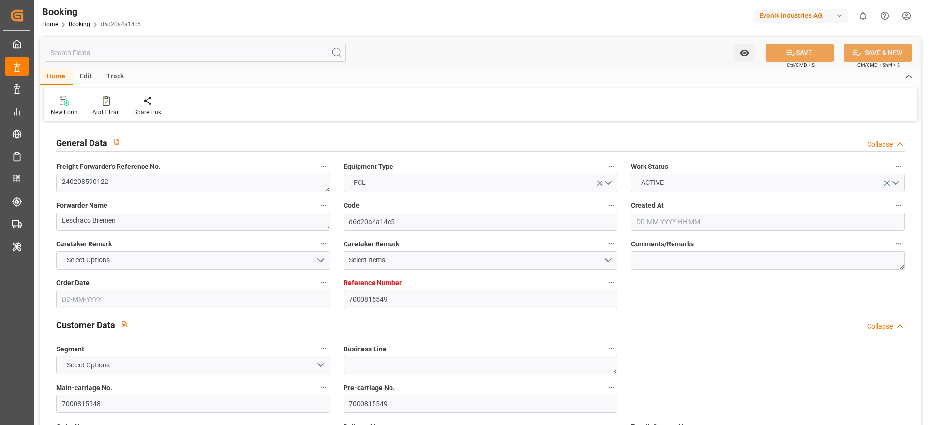
type input "07-08-2025 10:36"
type input "07-08-2025"
type input "15-02-2024"
type input "26-01-2024"
click at [115, 414] on div "Main-carriage No. 7000815548" at bounding box center [192, 396] width 287 height 39
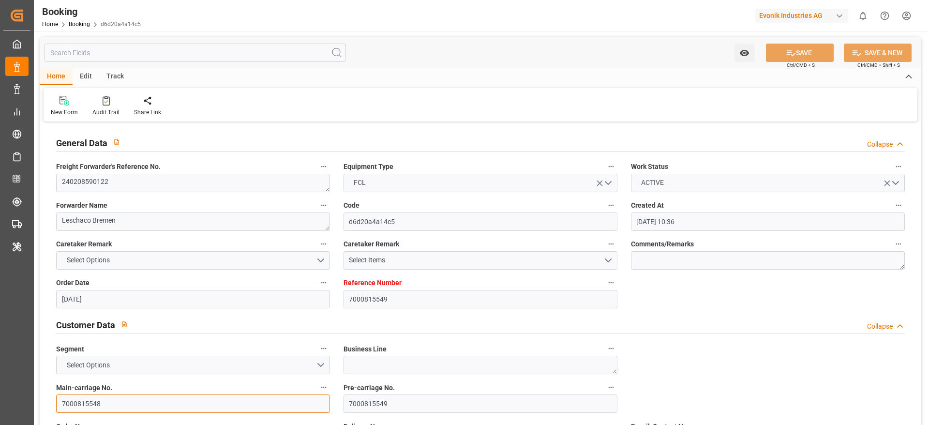
click at [119, 404] on input "7000815548" at bounding box center [193, 403] width 274 height 18
click at [132, 176] on textarea "240208590122" at bounding box center [193, 183] width 274 height 18
click at [172, 183] on textarea "240208590122" at bounding box center [193, 183] width 274 height 18
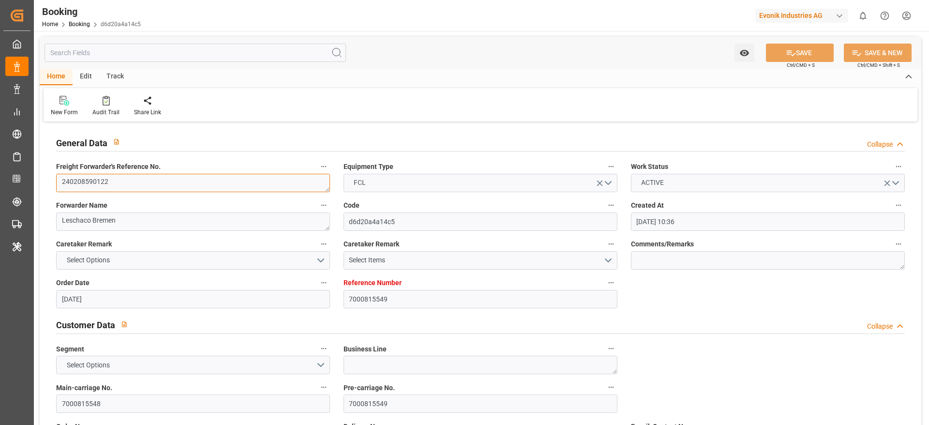
click at [172, 183] on textarea "240208590122" at bounding box center [193, 183] width 274 height 18
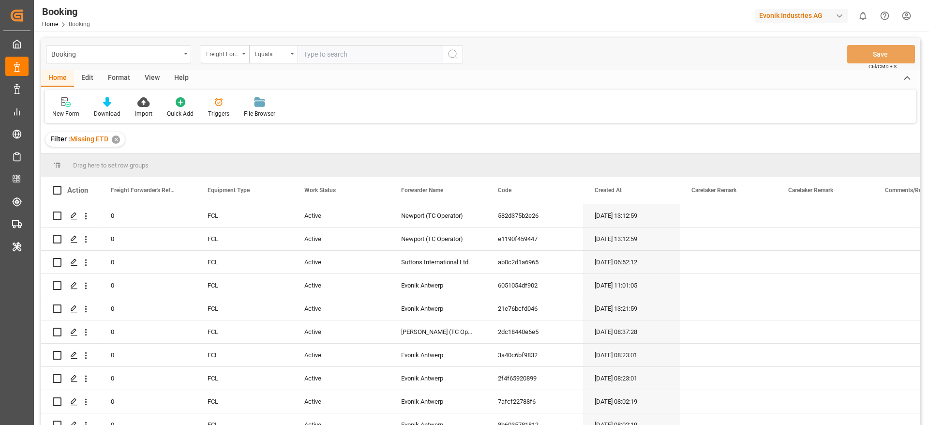
click at [210, 56] on div "Freight Forwarder's Reference No." at bounding box center [222, 52] width 33 height 11
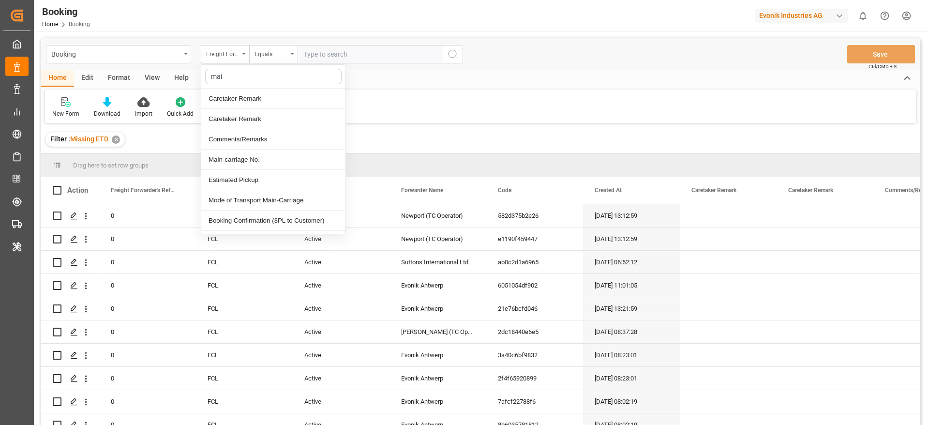
type input "main"
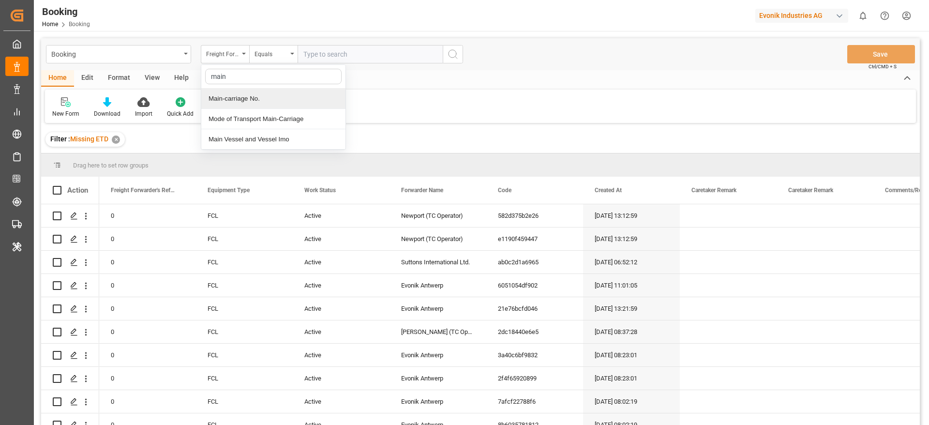
click at [288, 106] on div "Main-carriage No." at bounding box center [273, 99] width 144 height 20
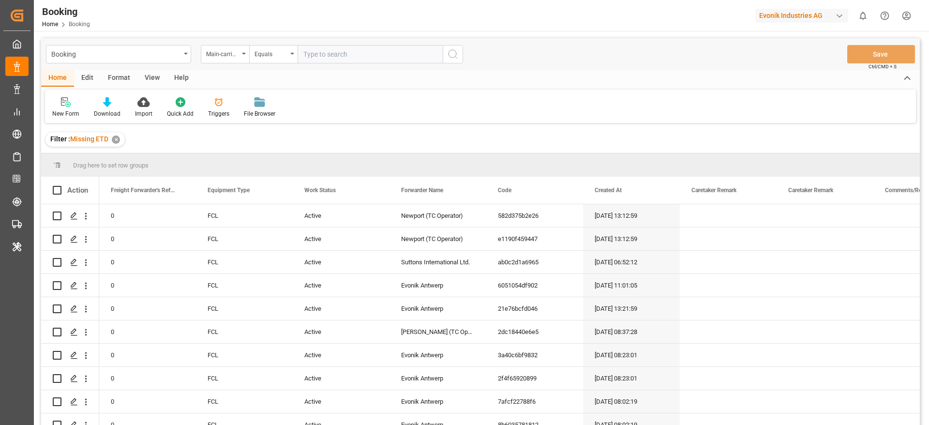
click at [343, 53] on input "text" at bounding box center [370, 54] width 145 height 18
paste input "7000815548"
type input "7000815548"
click at [454, 58] on icon "search button" at bounding box center [453, 54] width 12 height 12
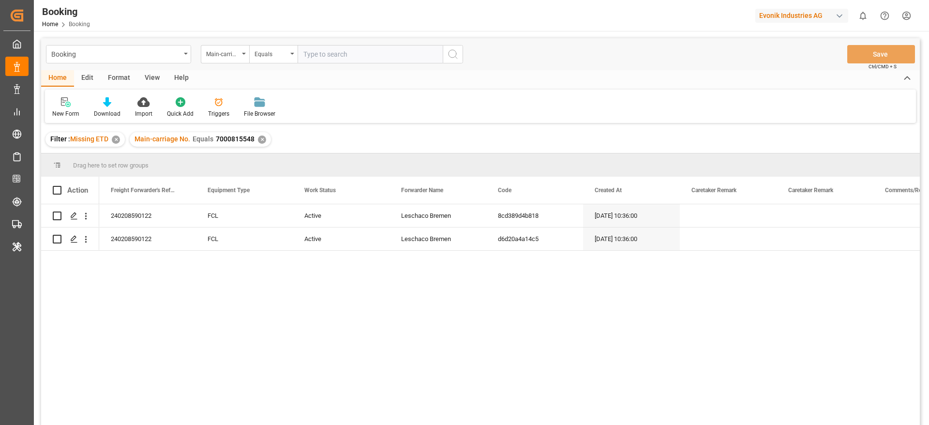
click at [117, 140] on div "✕" at bounding box center [116, 139] width 8 height 8
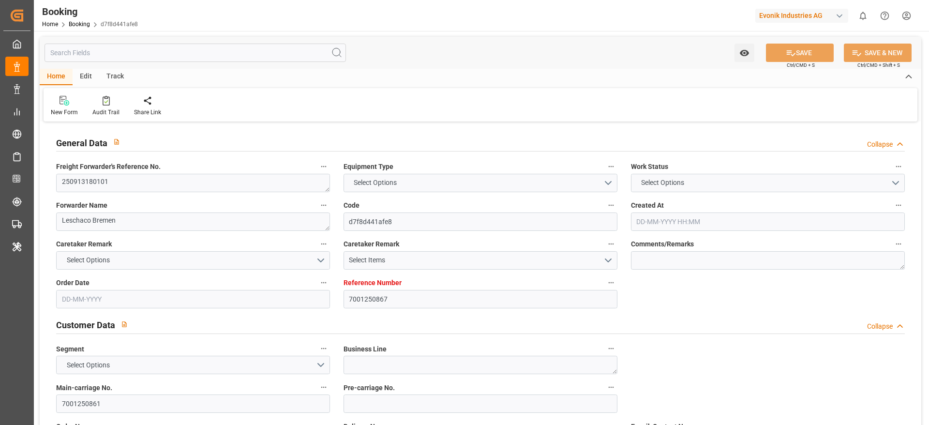
type input "7001250867"
type input "9332860"
type input "ONE"
type input "Ocean Network Express"
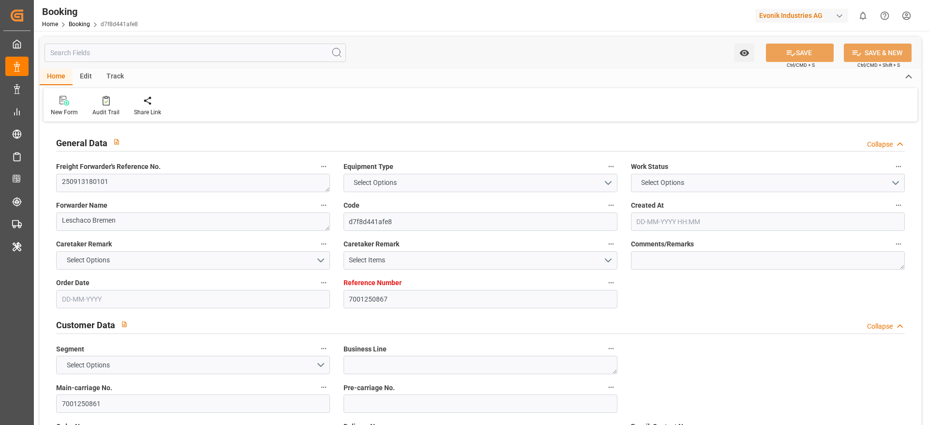
type input "NLRTM"
type input "INHZR"
type input "0"
type input "21-08-2025 05:59"
type input "21-08-2025"
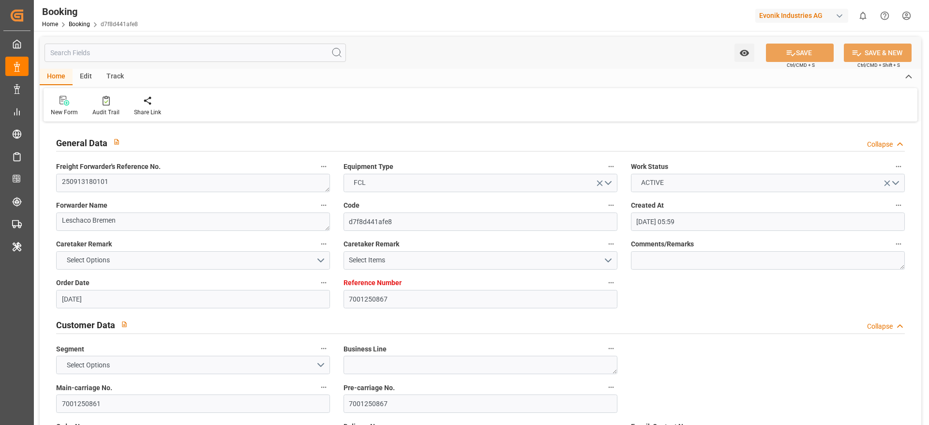
type input "05-09-2025 00:00"
type input "18-09-2025 00:00"
type input "[DATE] 00:00"
type input "13-09-2025 00:00"
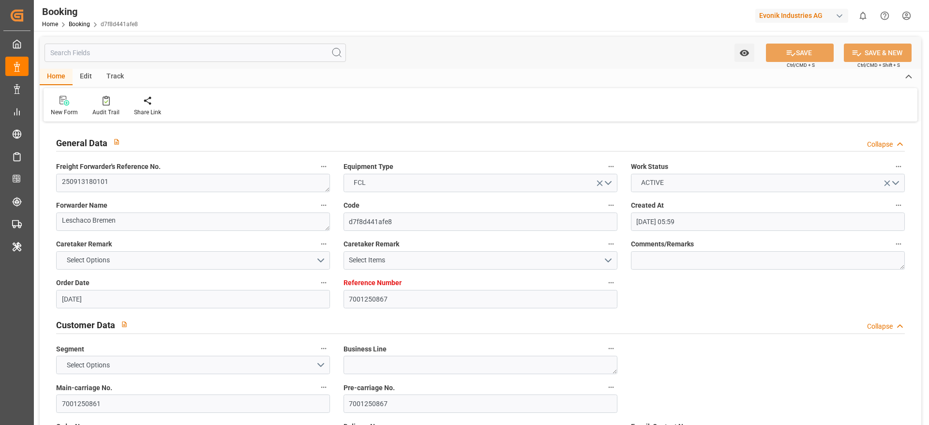
type input "[DATE] 00:00"
type input "17-09-2025 07:05"
click at [110, 108] on div "Audit Trail" at bounding box center [105, 112] width 27 height 9
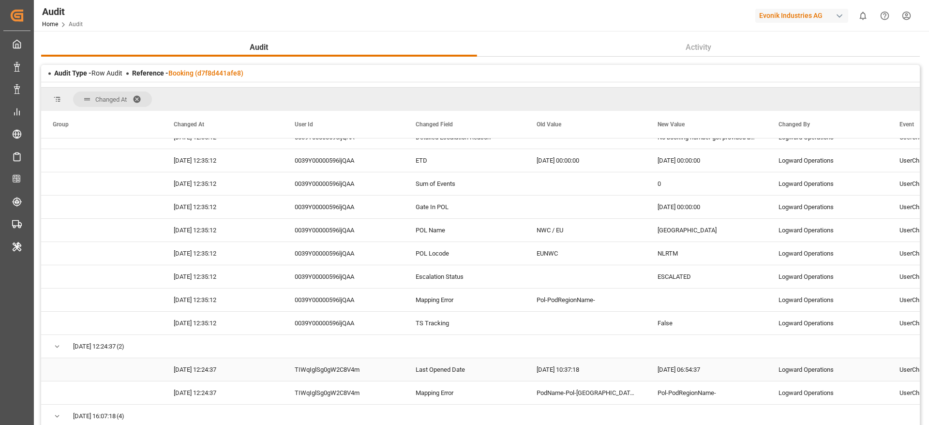
scroll to position [73, 0]
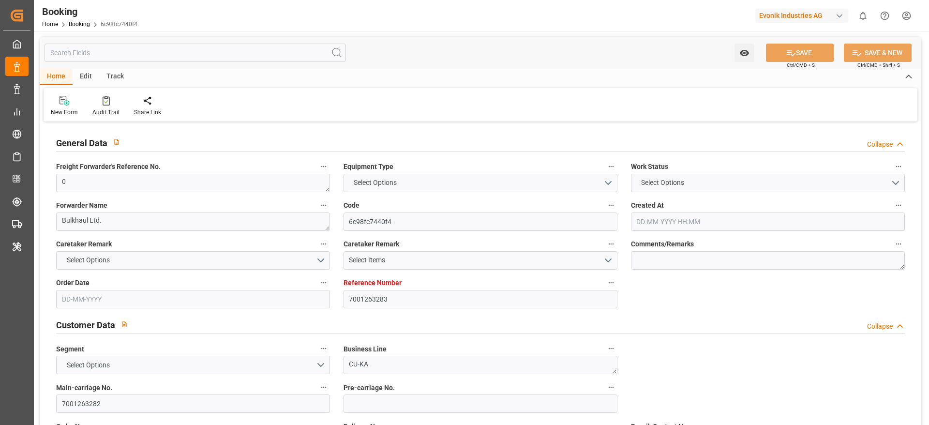
type input "7001263283"
type input "9839167"
type input "CMACGM"
type input "CMA CGM Group"
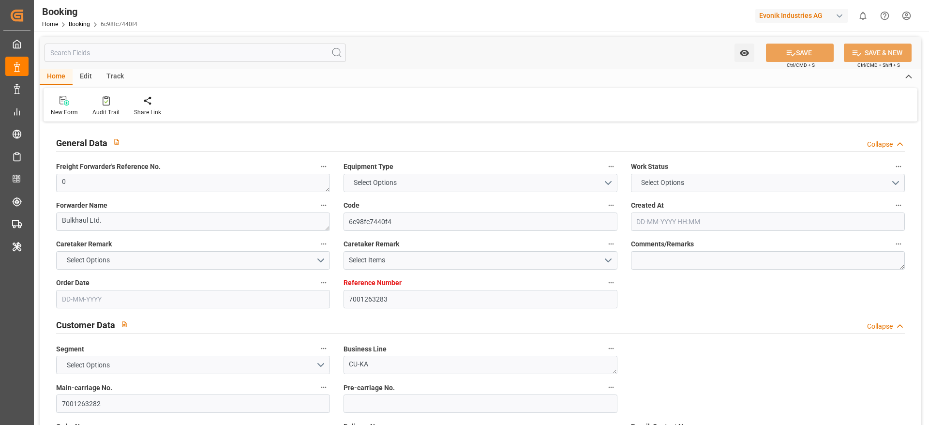
type input "BEANR"
type input "IDBDJ"
type input "MYPKG"
type input "IDJKT"
type input "0"
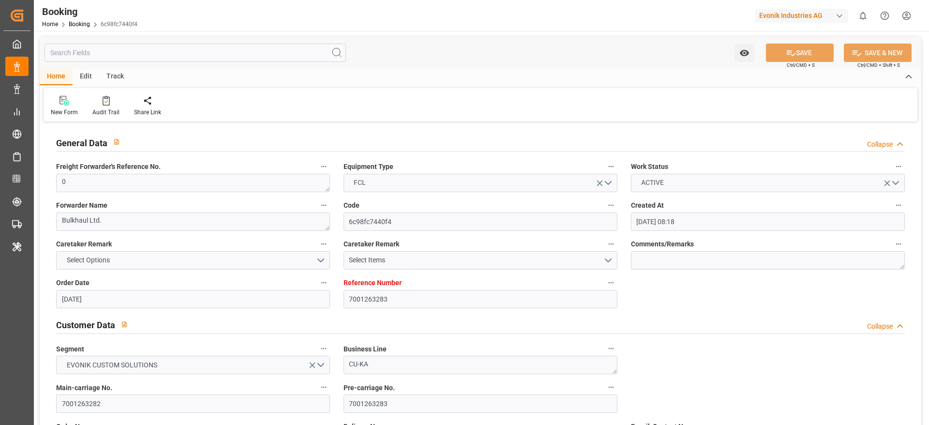
type input "01-09-2025 08:18"
type input "01-09-2025"
type input "09-11-2025"
type input "12-09-2025"
type input "[DATE] 00:00"
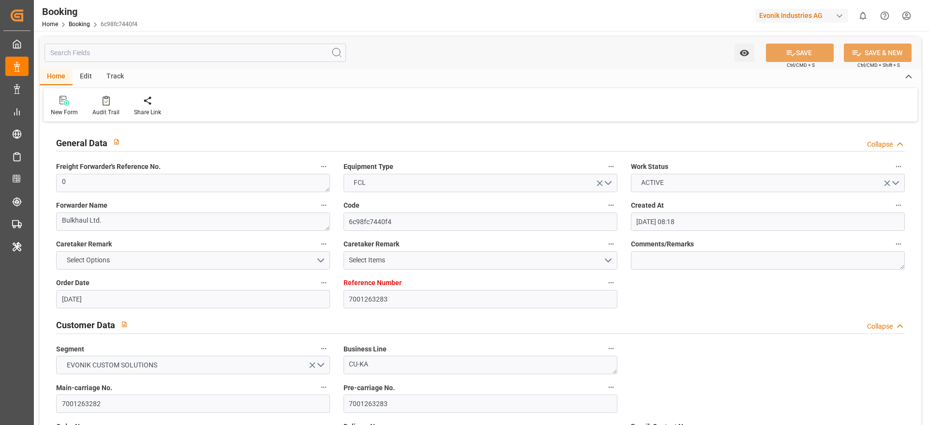
type input "[DATE] 00:00"
type input "14-09-2025 00:00"
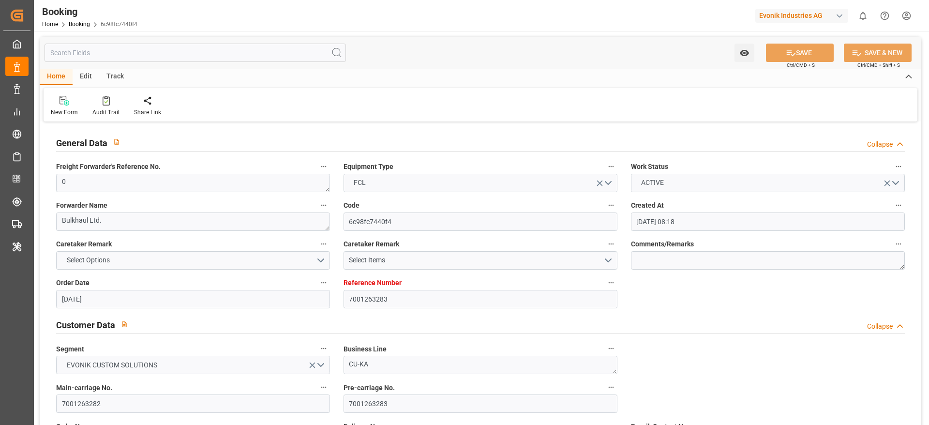
type input "09-09-2025 00:00"
type input "01-11-2025 00:00"
type input "09-11-2025 00:00"
type input "21-10-2025 00:00"
type input "15-10-2025 00:00"
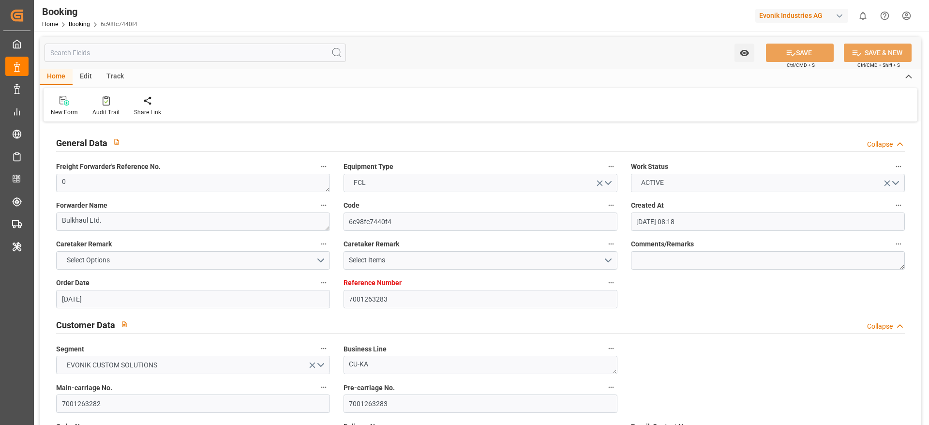
type input "22-10-2025 00:00"
type input "24-10-2025 00:00"
type input "[DATE] 00:00"
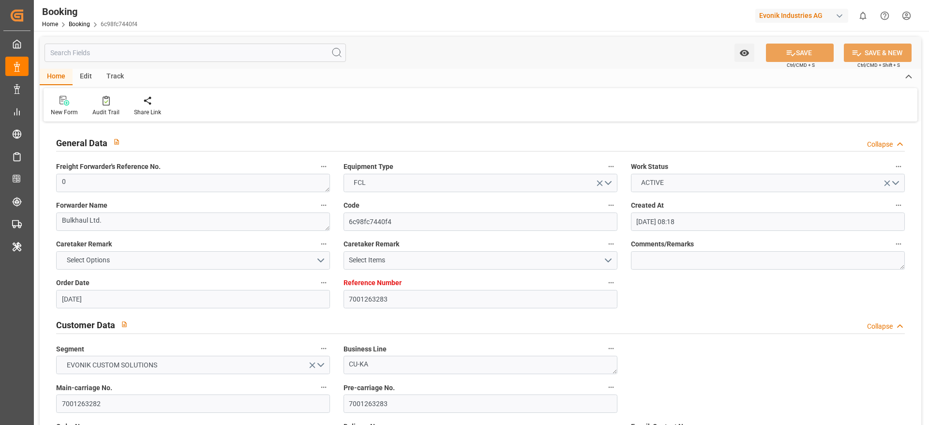
type input "28-10-2025 00:00"
type input "17-09-2025 09:19"
click at [109, 107] on div "Audit Trail" at bounding box center [106, 105] width 42 height 21
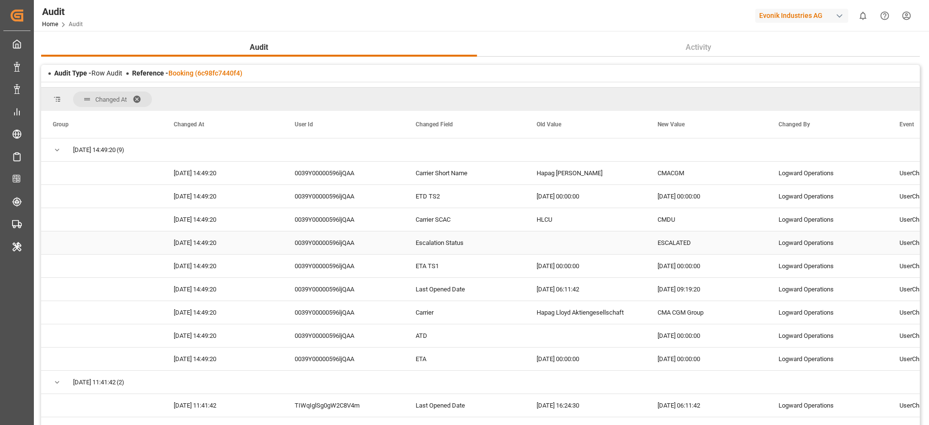
scroll to position [73, 0]
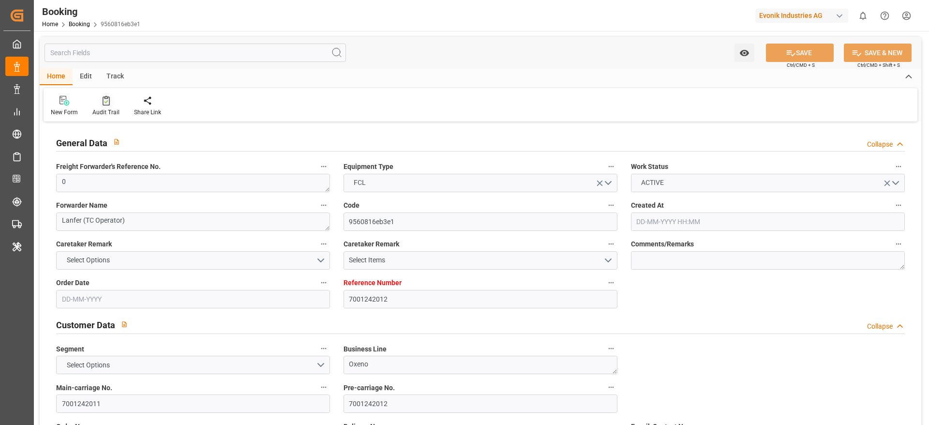
type input "7001242012"
type input "9665621"
type input "Hapag [PERSON_NAME]"
type input "Hapag Lloyd Aktiengesellschaft"
type input "NLRTM"
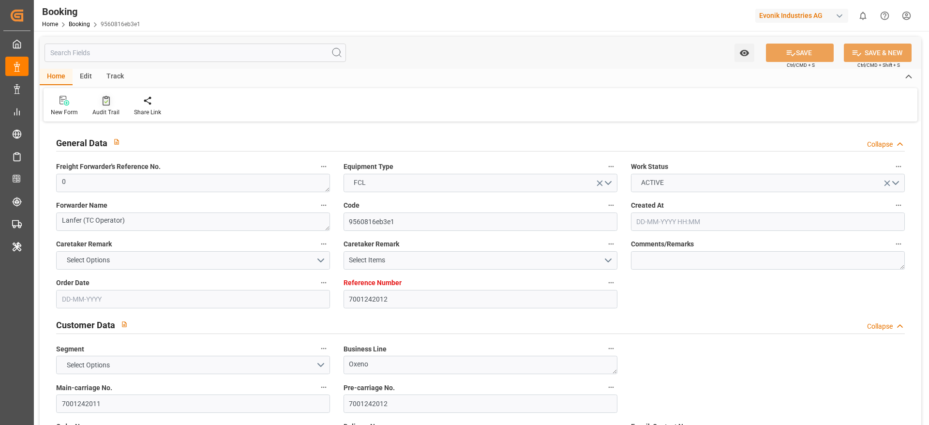
type input "INNSA"
type input "0"
type input "[DATE] 11:05"
type input "[DATE]"
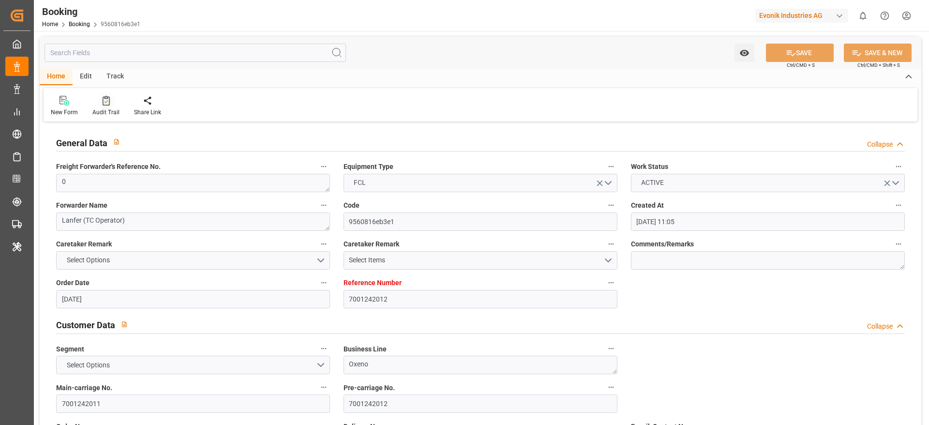
type input "[DATE]"
type input "[DATE] 00:00"
type input "12-09-2025 00:00"
type input "13-09-2025 00:00"
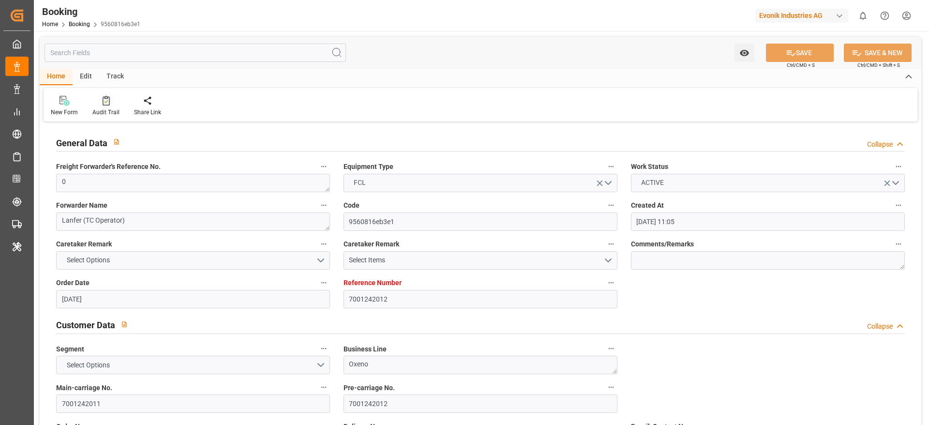
type input "[DATE] 00:00"
type input "29-10-2025 00:00"
type input "19-08-2025"
type input "17-09-2025 09:33"
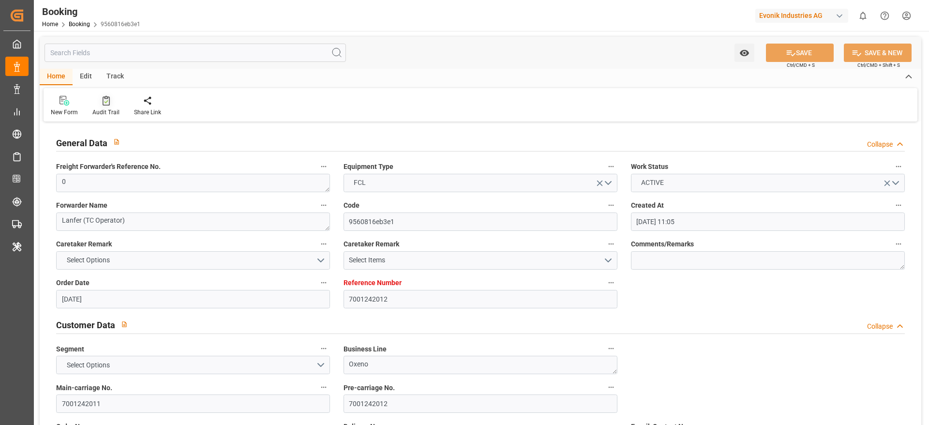
click at [107, 101] on icon at bounding box center [106, 101] width 7 height 10
click at [104, 105] on icon at bounding box center [106, 101] width 7 height 10
type input "7001245471"
type input "9702065"
type input "9618305"
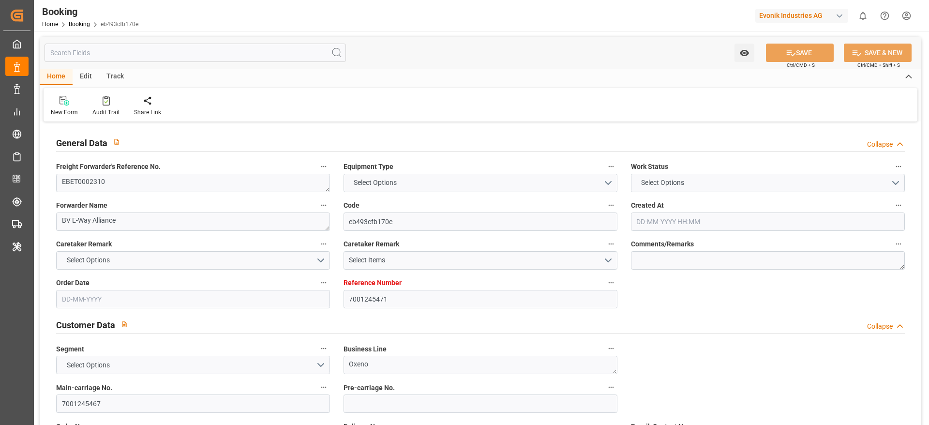
type input "Hapag [PERSON_NAME]"
type input "Hapag Lloyd Aktiengesellschaft"
type input "BEANR"
type input "BRSSZ"
type input "0"
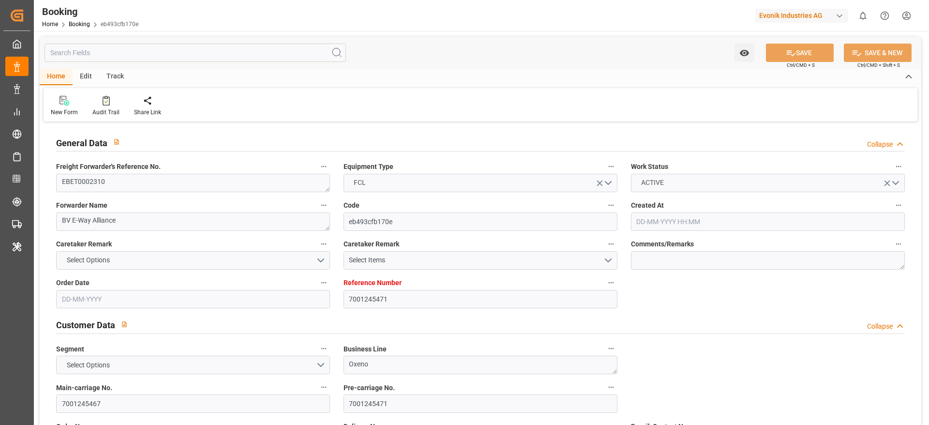
type input "[DATE] 10:22"
type input "[DATE]"
type input "[DATE] 00:00"
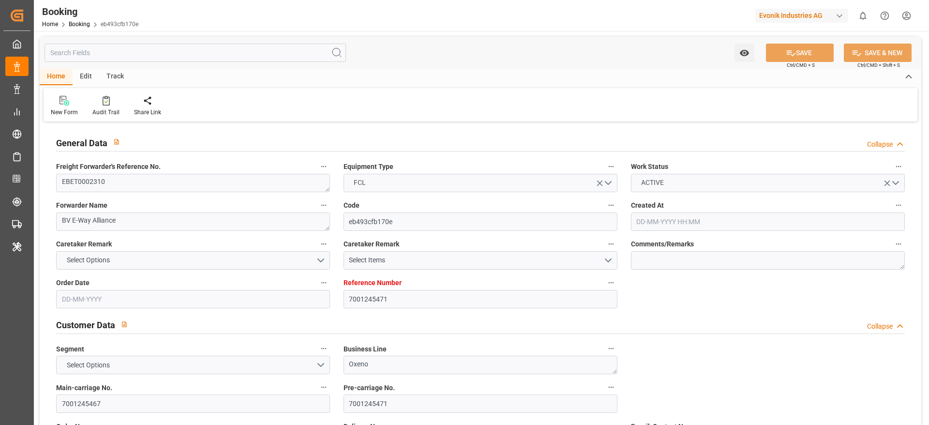
type input "[DATE] 00:00"
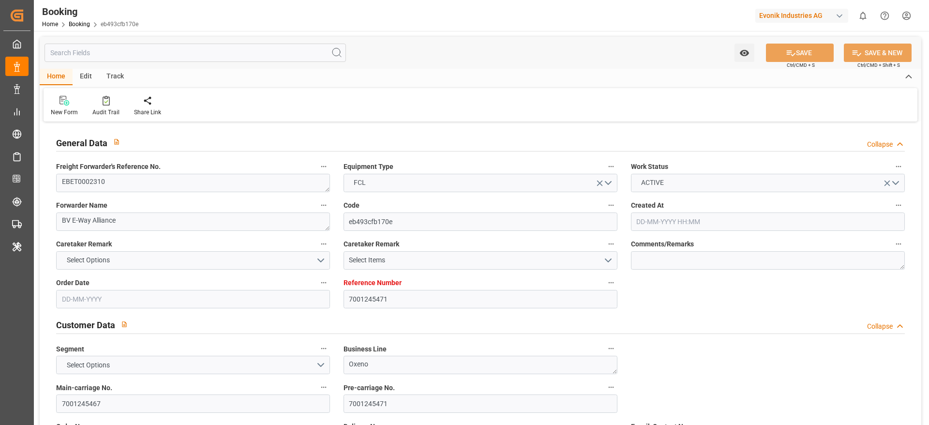
type input "[DATE] 00:00"
type input "[DATE]"
type input "[DATE] 09:55"
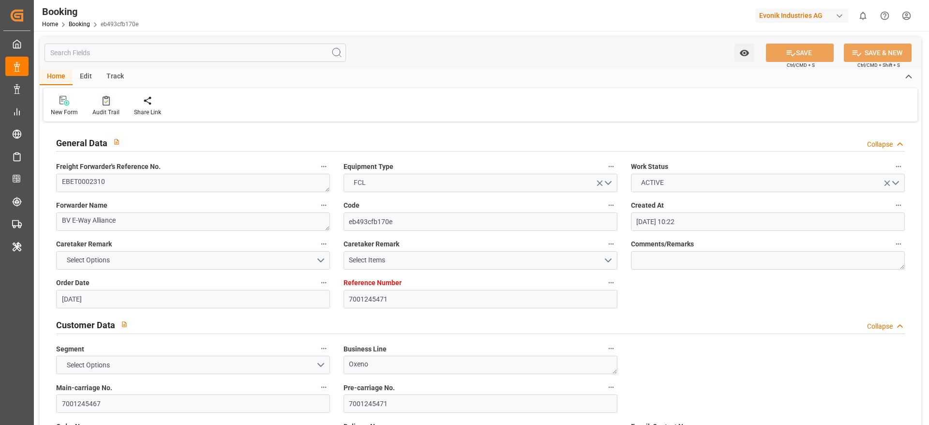
click at [108, 110] on div "Audit Trail" at bounding box center [105, 112] width 27 height 9
type input "7001242153"
type input "9535163"
type input "9480227"
type input "MSC"
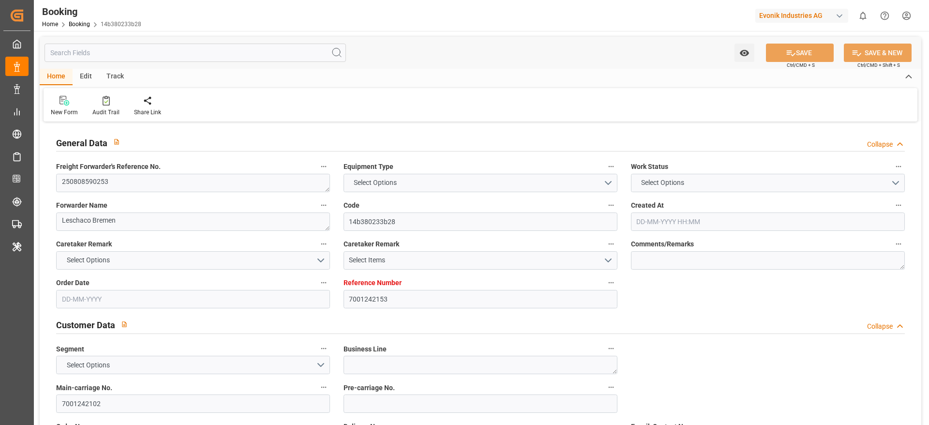
type input "Mediterranean Shipping Company"
type input "NLRTM"
type input "USNYC"
type input "DEBRV"
type input "0"
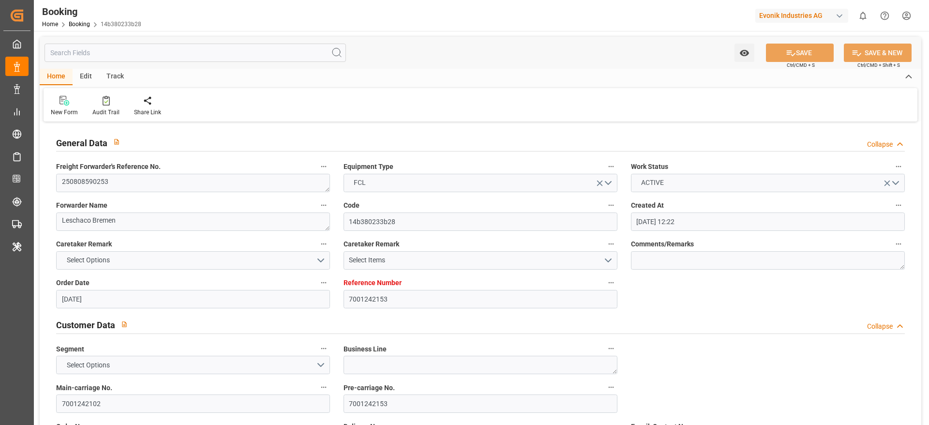
type input "[DATE] 12:22"
type input "[DATE]"
type input "[DATE] 00:00"
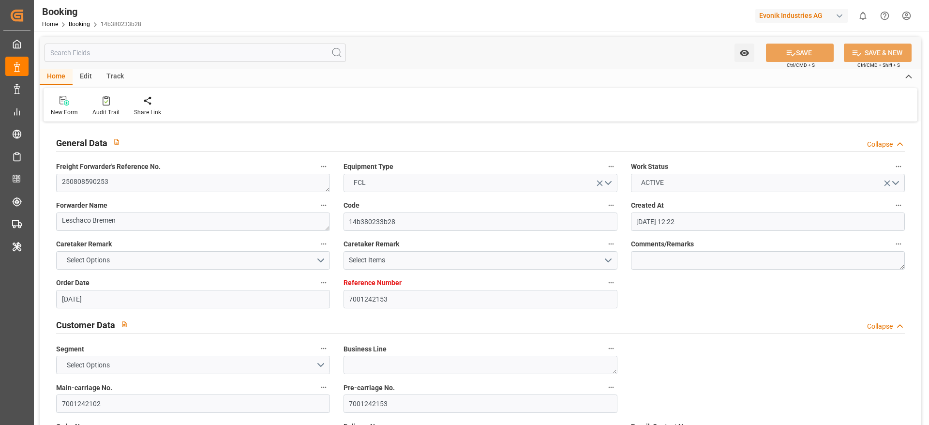
type input "[DATE] 00:00"
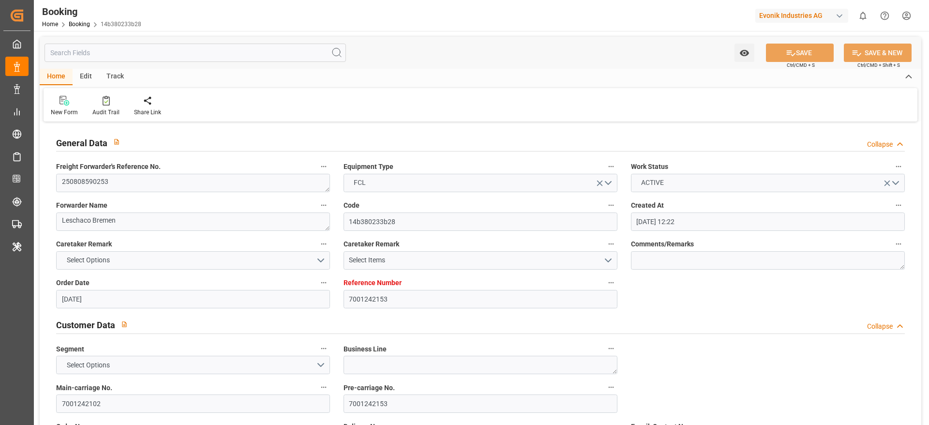
type input "[DATE] 00:00"
type input "[DATE]"
type input "[DATE] 11:53"
click at [104, 98] on icon at bounding box center [106, 101] width 7 height 10
type input "7000815550"
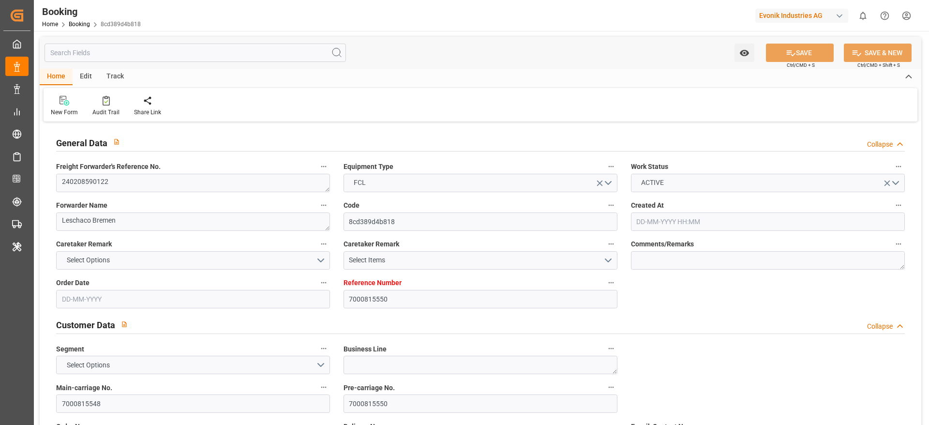
type input "Maersk"
type input "Maersk Line AS"
type input "NLRTM"
type input "ILASH"
type input "0"
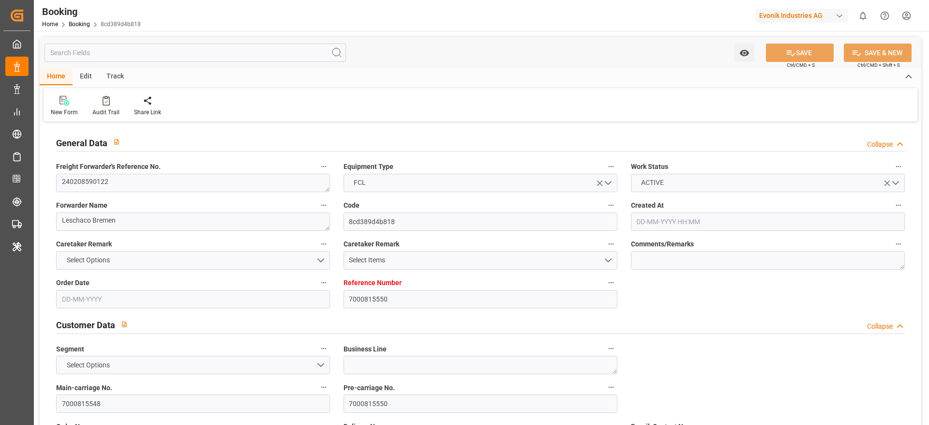
type input "[DATE] 10:36"
type input "07-08-2025"
type input "15-02-2024"
type input "26-01-2024"
type input "13-08-2025 11:32"
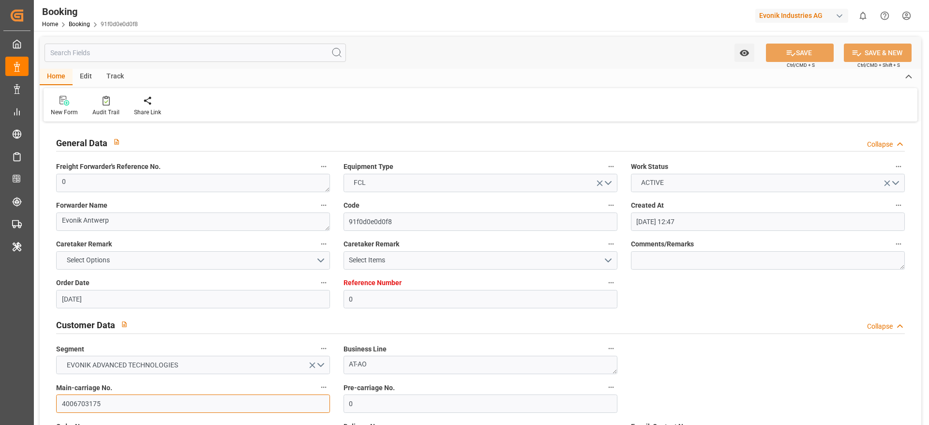
click at [121, 406] on input "4006703175" at bounding box center [193, 403] width 274 height 18
click at [123, 406] on input "4006703175" at bounding box center [193, 403] width 274 height 18
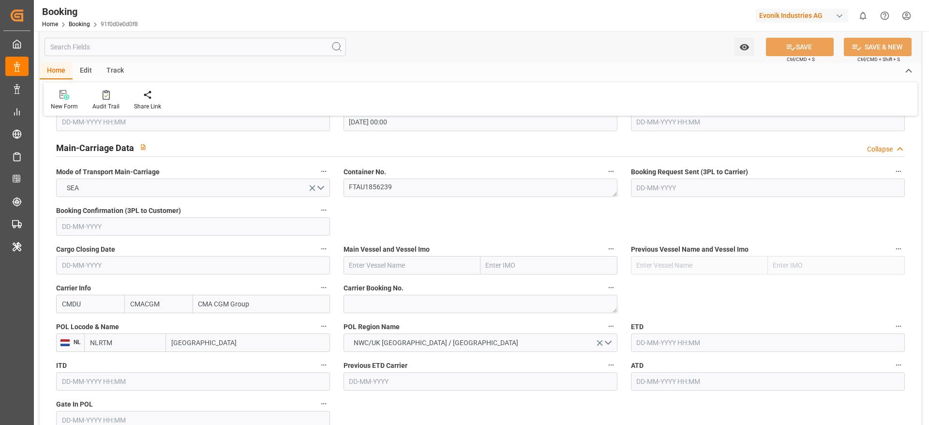
scroll to position [581, 0]
click at [392, 308] on textarea at bounding box center [481, 303] width 274 height 18
paste textarea "ANT1928755"
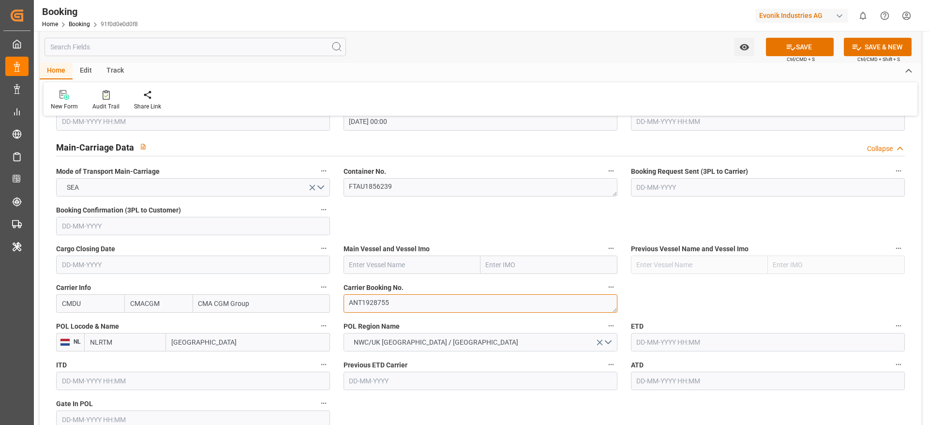
scroll to position [653, 0]
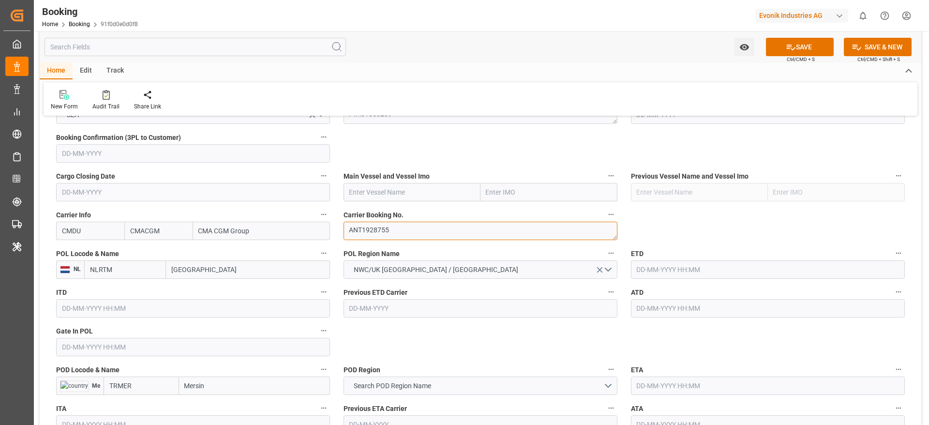
type textarea "ANT1928755"
drag, startPoint x: 115, startPoint y: 357, endPoint x: 130, endPoint y: 345, distance: 19.3
click at [115, 357] on div "Gate In POL" at bounding box center [192, 340] width 287 height 39
click at [115, 348] on input "text" at bounding box center [193, 347] width 274 height 18
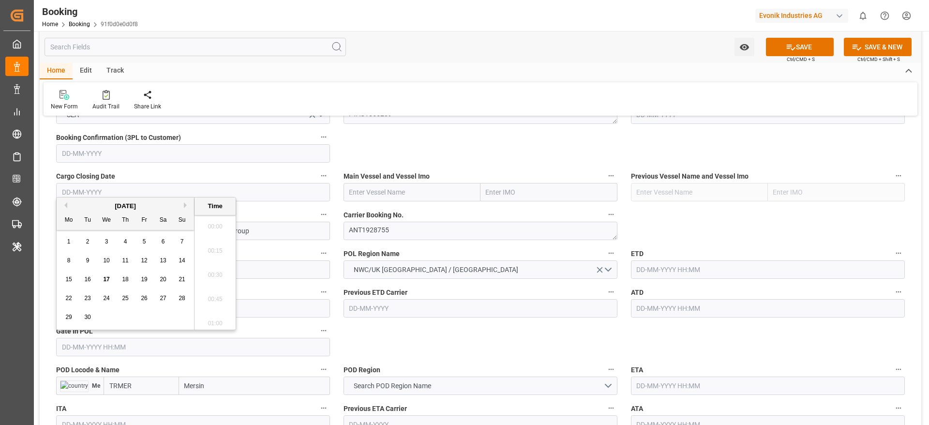
scroll to position [1673, 0]
click at [103, 278] on span "17" at bounding box center [106, 279] width 6 height 7
type input "17-09-2025 00:00"
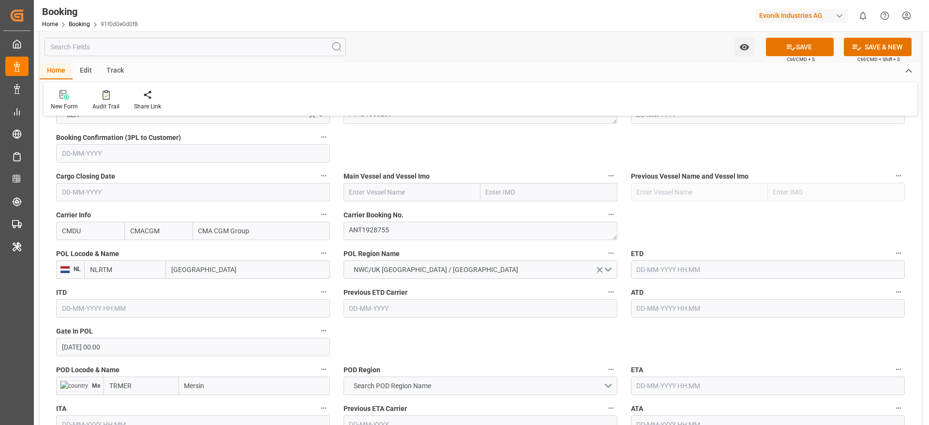
drag, startPoint x: 664, startPoint y: 270, endPoint x: 697, endPoint y: 278, distance: 33.6
click at [665, 269] on input "text" at bounding box center [768, 269] width 274 height 18
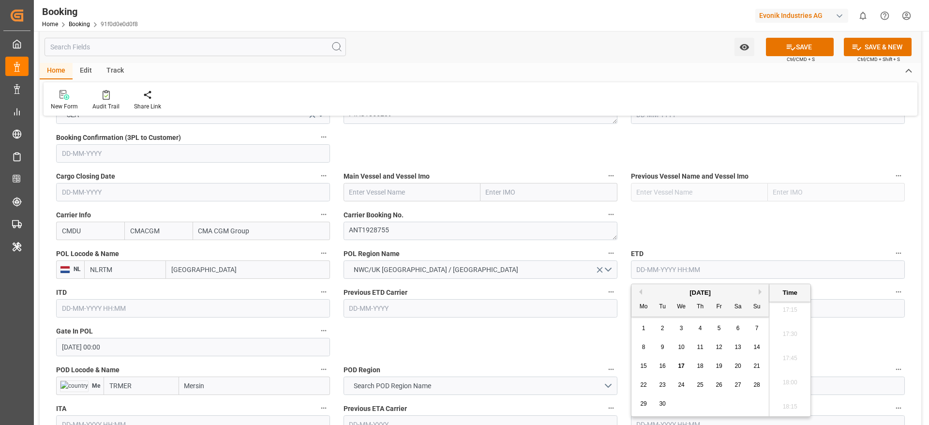
click at [663, 386] on span "23" at bounding box center [662, 384] width 6 height 7
type input "[DATE] 00:00"
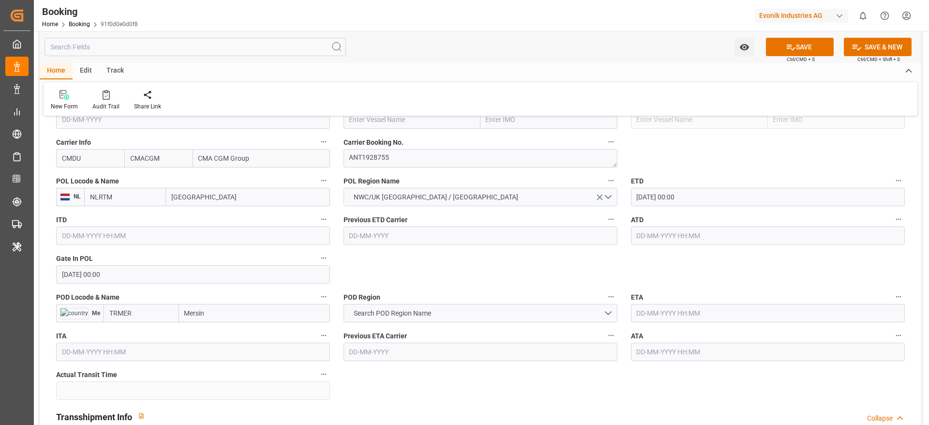
click at [238, 317] on input "Mersin" at bounding box center [254, 313] width 151 height 18
click at [221, 310] on input "Mersin" at bounding box center [254, 313] width 151 height 18
click at [240, 358] on div "Mersin - TRMER" at bounding box center [225, 357] width 91 height 22
type input "Mersin"
click at [220, 314] on input "Mersin" at bounding box center [248, 313] width 164 height 18
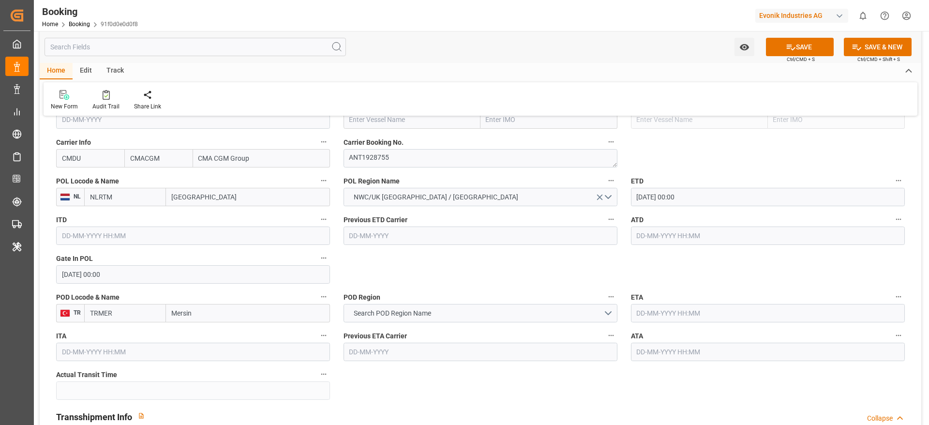
click at [220, 314] on input "Mersin" at bounding box center [248, 313] width 164 height 18
click at [426, 310] on span "Search POD Region Name" at bounding box center [392, 313] width 87 height 10
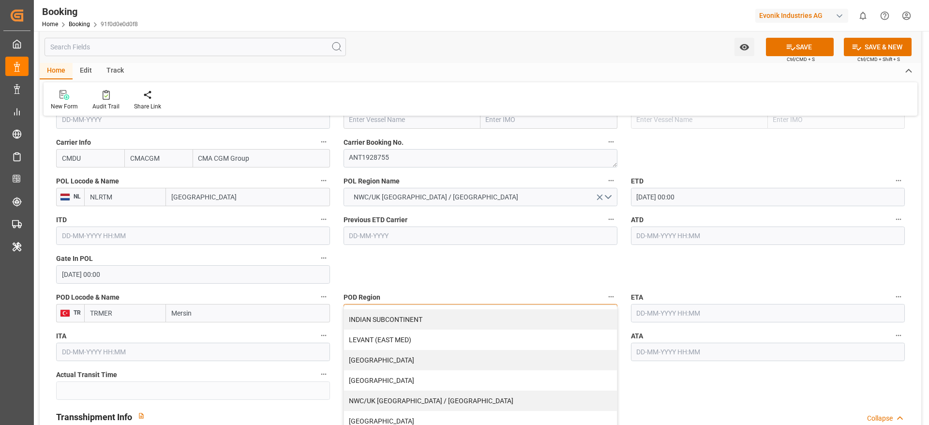
scroll to position [197, 0]
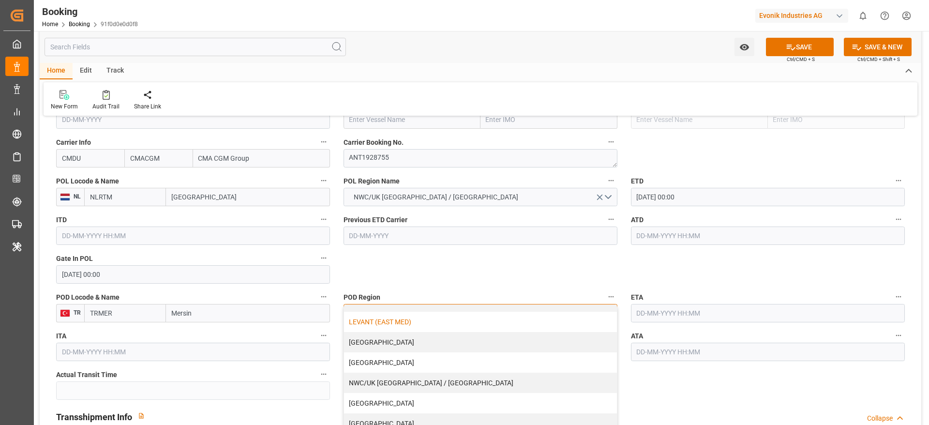
click at [438, 316] on div "LEVANT (EAST MED)" at bounding box center [480, 322] width 273 height 20
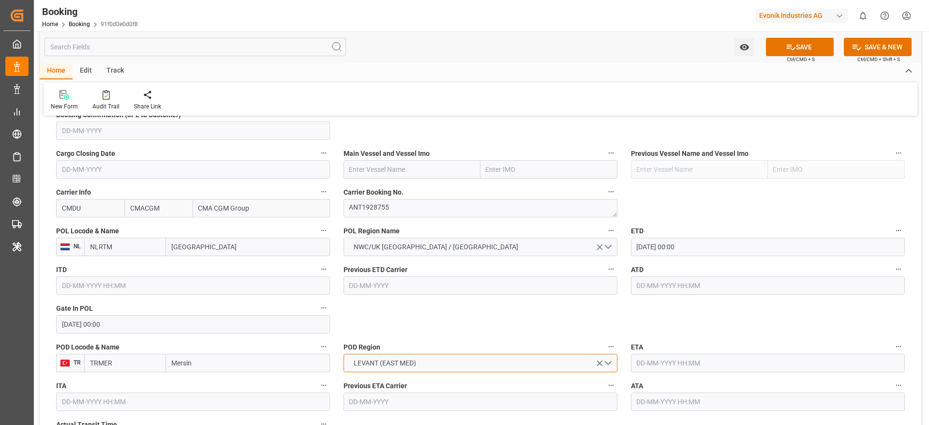
scroll to position [653, 0]
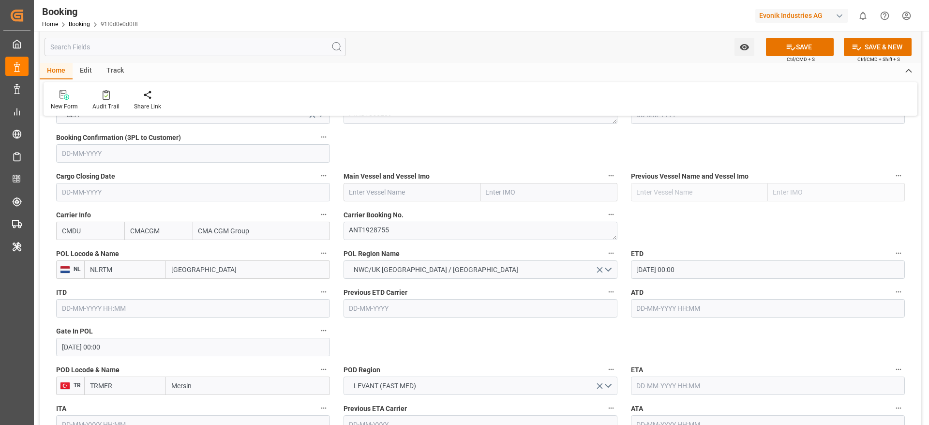
click at [385, 188] on input "text" at bounding box center [412, 192] width 137 height 18
paste input "CMA CGM TOKYO"
type input "CMA CGM TOKYO"
click at [389, 216] on b "CMA CGM TOKYO" at bounding box center [383, 219] width 66 height 18
type input "9629380"
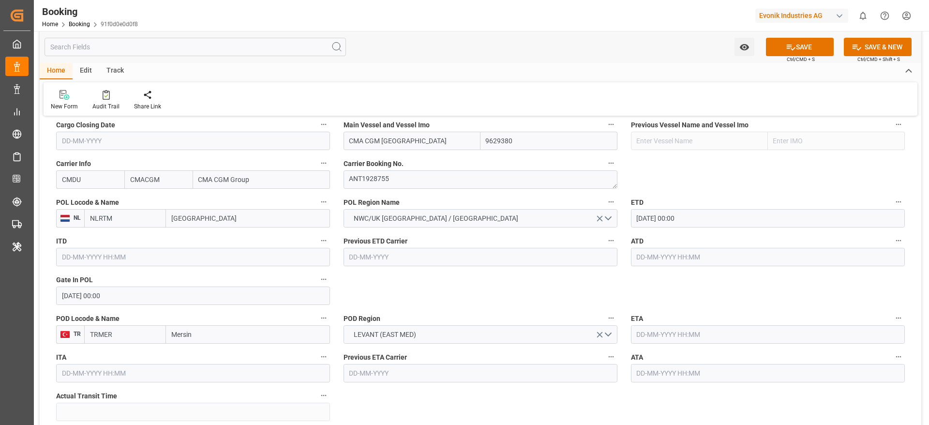
scroll to position [726, 0]
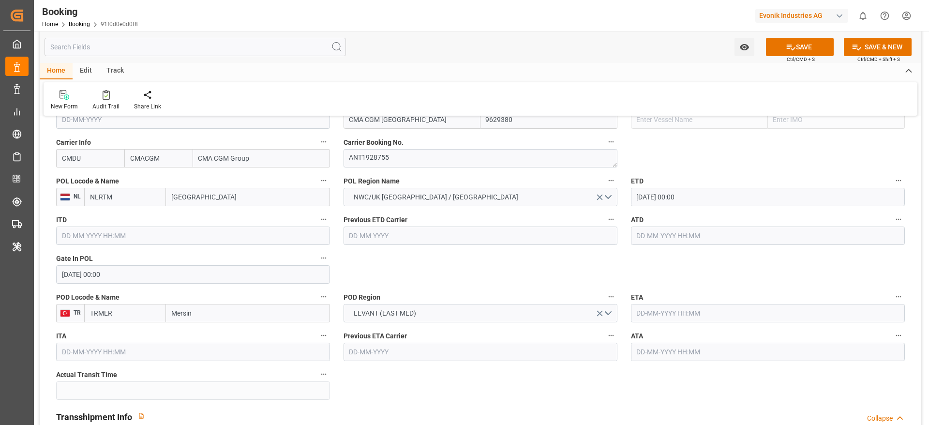
type input "CMA CGM TOKYO"
click at [643, 308] on input "text" at bounding box center [768, 313] width 274 height 18
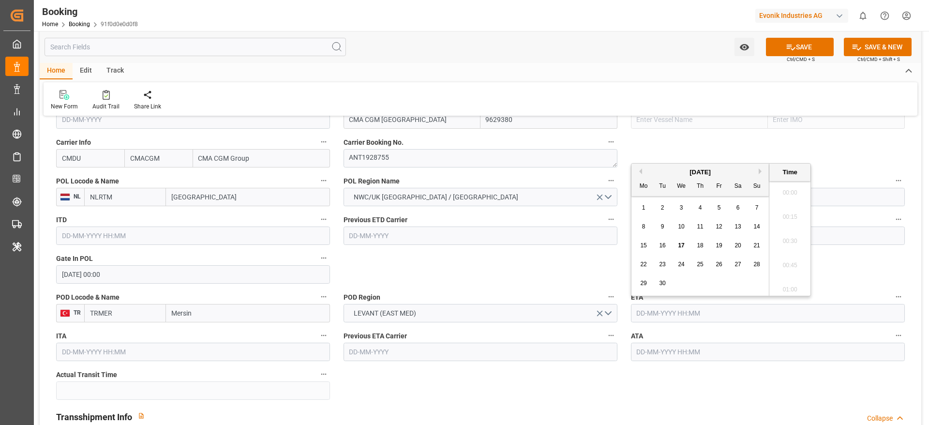
scroll to position [1673, 0]
click at [758, 170] on div "[DATE]" at bounding box center [700, 172] width 137 height 10
click at [758, 171] on div "[DATE]" at bounding box center [700, 172] width 137 height 10
click at [761, 175] on div "[DATE]" at bounding box center [700, 172] width 137 height 10
click at [759, 169] on button "Next Month" at bounding box center [762, 171] width 6 height 6
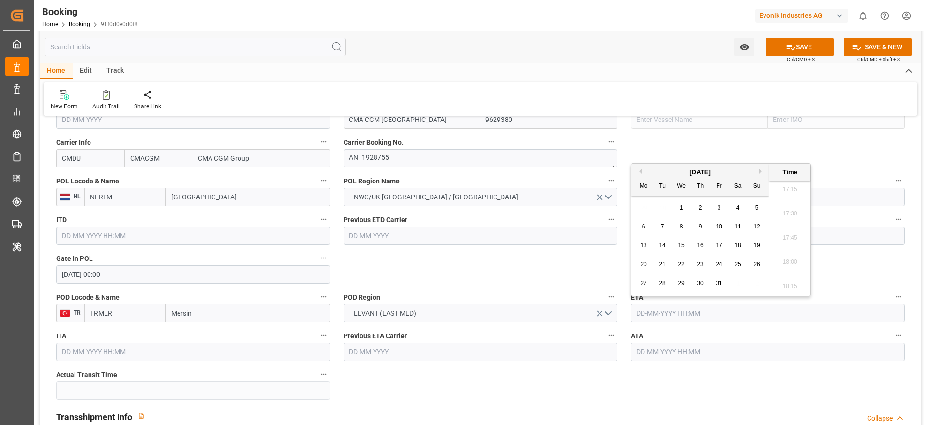
click at [719, 226] on span "10" at bounding box center [719, 226] width 6 height 7
type input "10-10-2025 00:00"
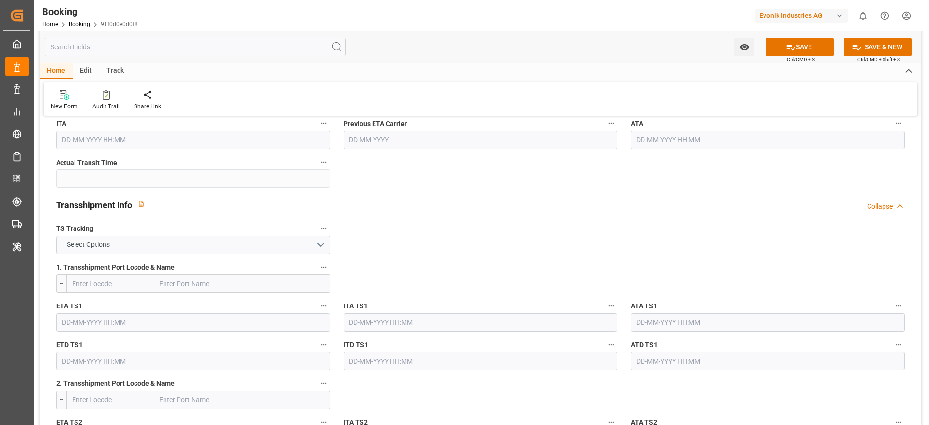
scroll to position [944, 0]
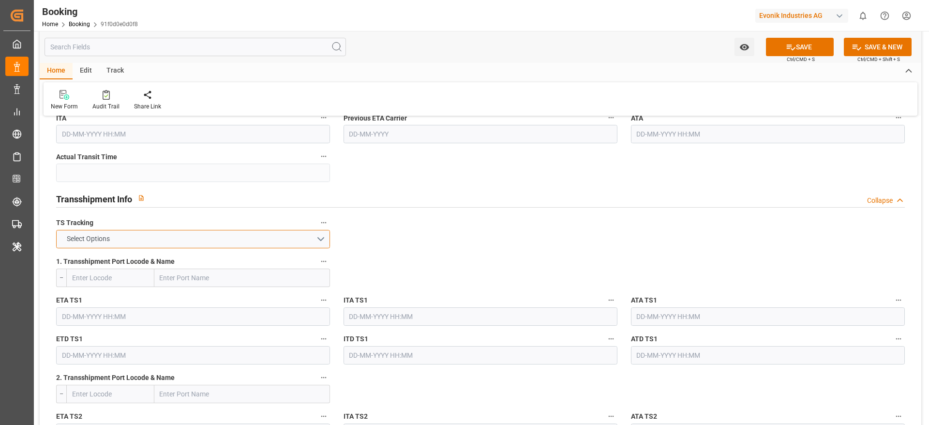
click at [94, 236] on span "Select Options" at bounding box center [88, 239] width 53 height 10
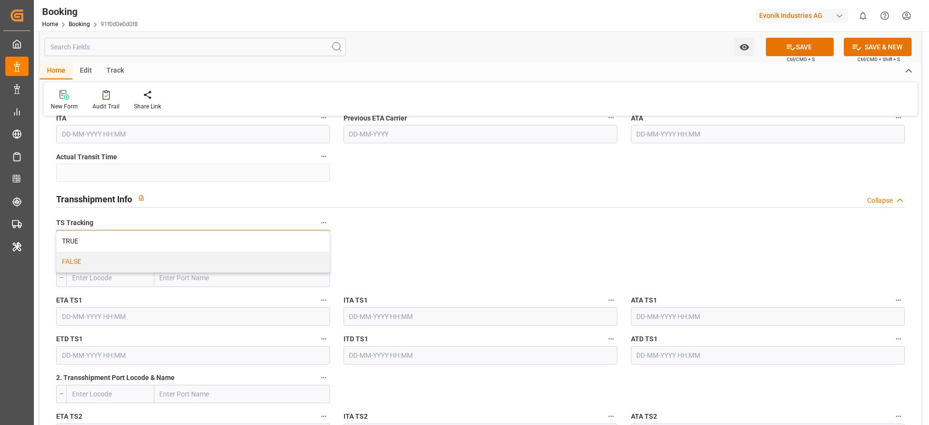
click at [95, 260] on div "FALSE" at bounding box center [193, 262] width 273 height 20
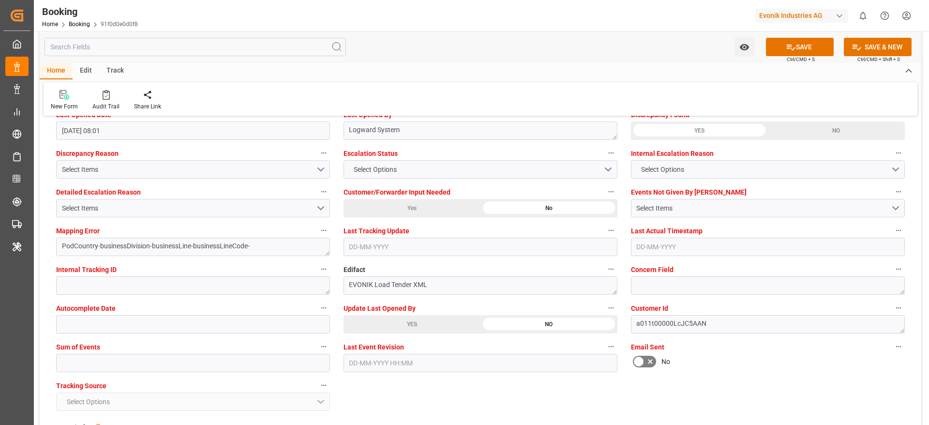
scroll to position [1815, 0]
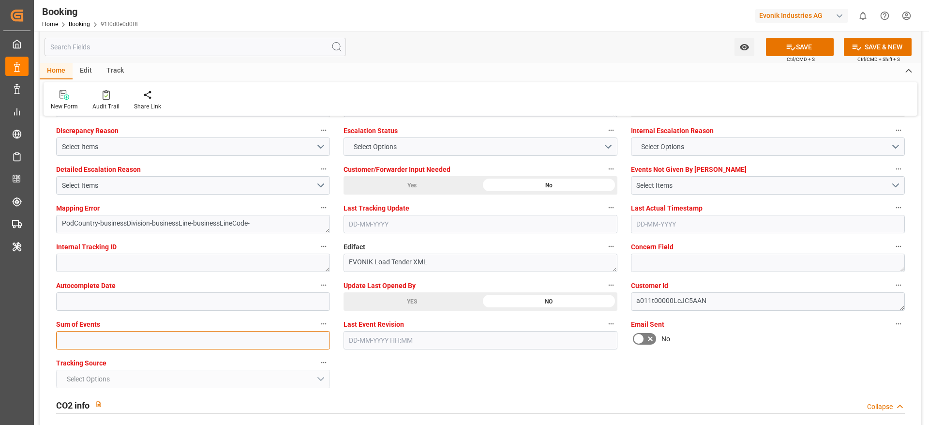
click at [82, 338] on input "text" at bounding box center [193, 340] width 274 height 18
type input "0"
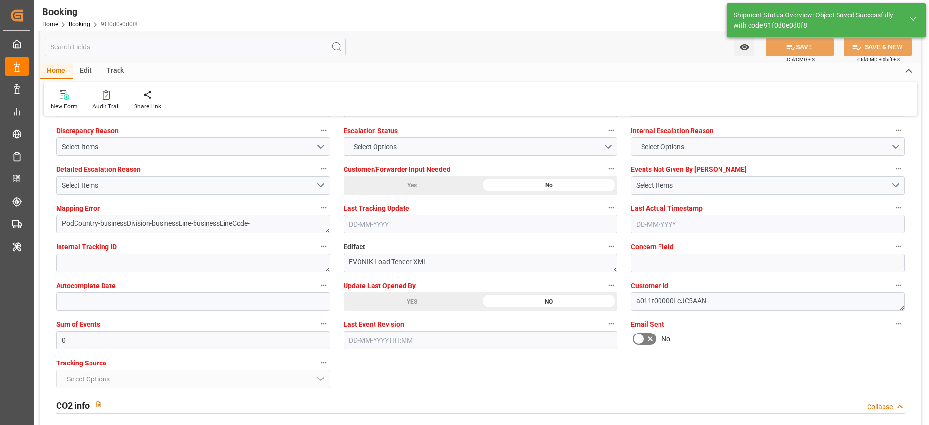
type input "[DATE] 00:00"
type input "10-10-2025 00:00"
type input "17-09-2025 12:17"
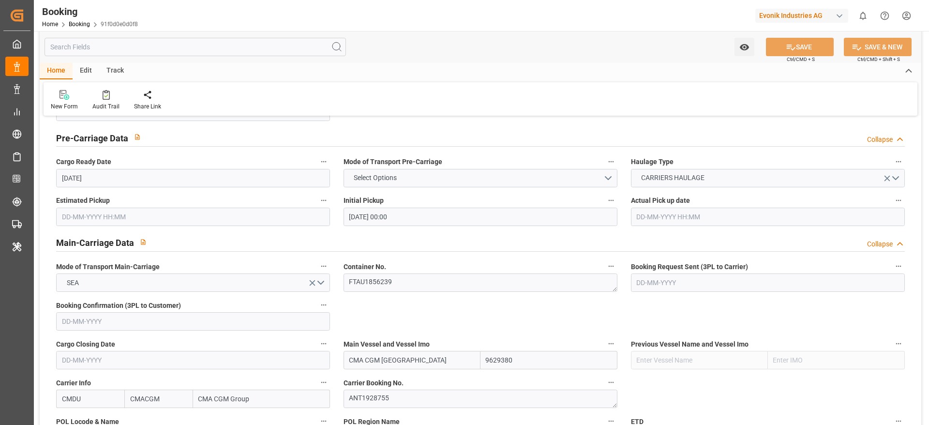
scroll to position [508, 0]
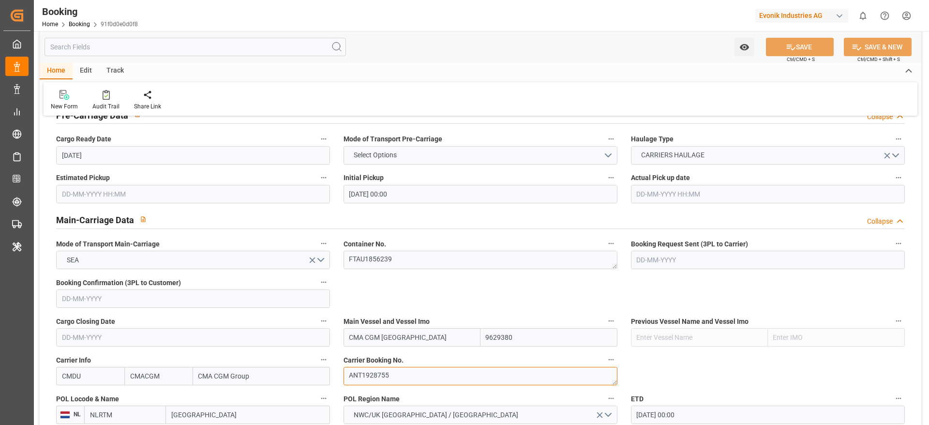
click at [409, 376] on textarea "ANT1928755" at bounding box center [481, 376] width 274 height 18
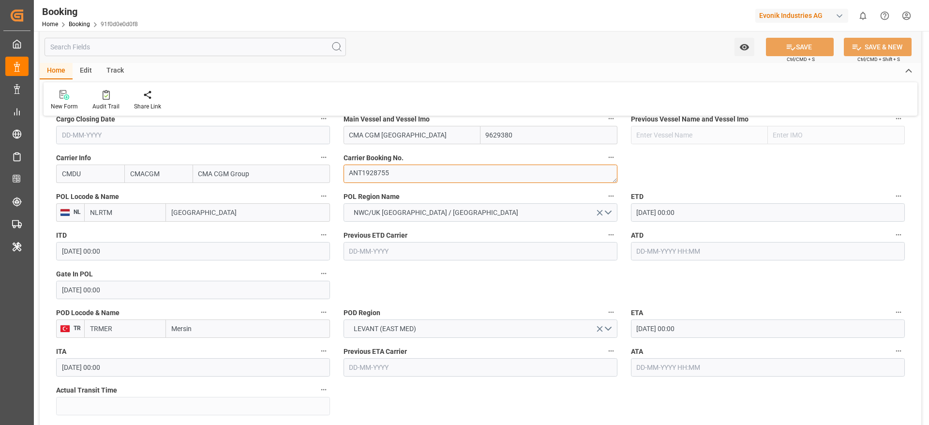
scroll to position [726, 0]
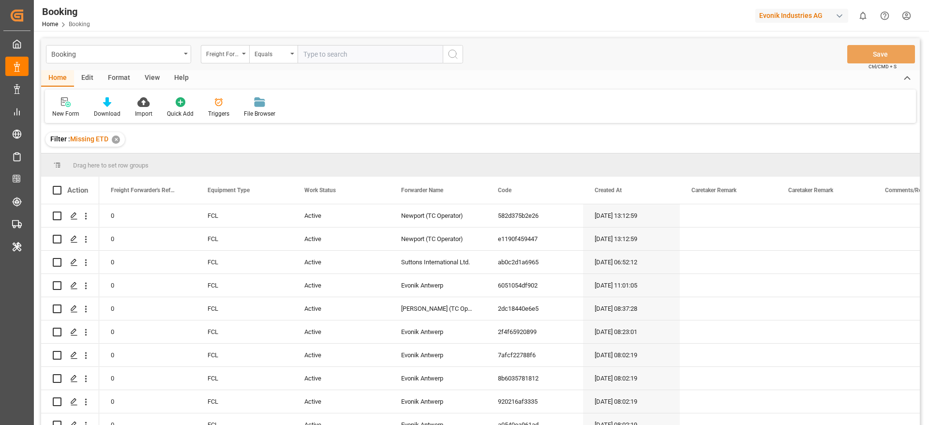
click at [224, 59] on div "Freight Forwarder's Reference No." at bounding box center [225, 54] width 48 height 18
type input "main"
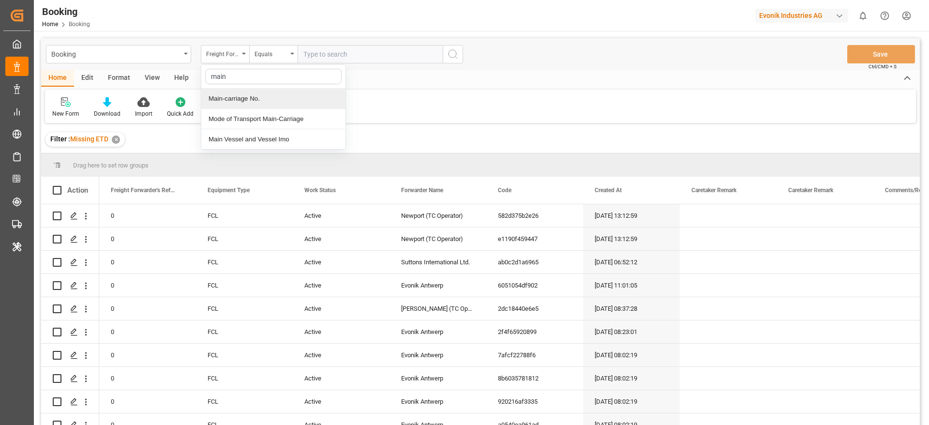
click at [254, 98] on div "Main-carriage No." at bounding box center [273, 99] width 144 height 20
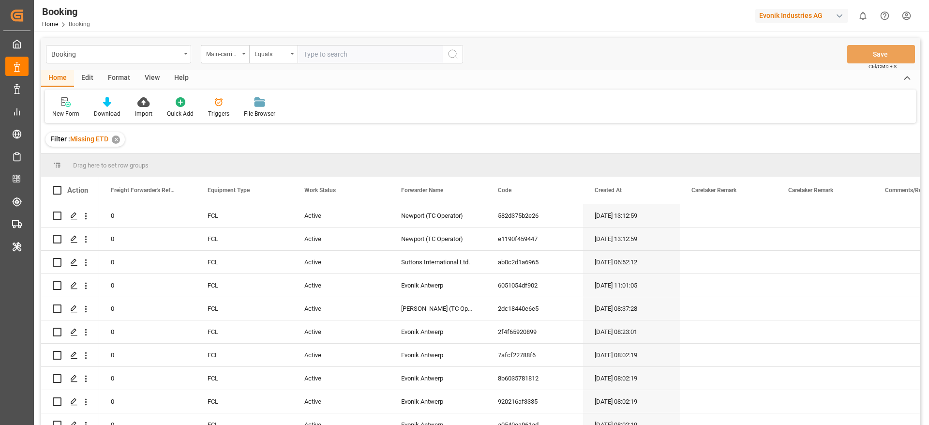
click at [356, 61] on input "text" at bounding box center [370, 54] width 145 height 18
paste input "4006703175"
type input "4006703175"
drag, startPoint x: 457, startPoint y: 49, endPoint x: 223, endPoint y: 157, distance: 258.3
click at [458, 48] on icon "search button" at bounding box center [453, 54] width 12 height 12
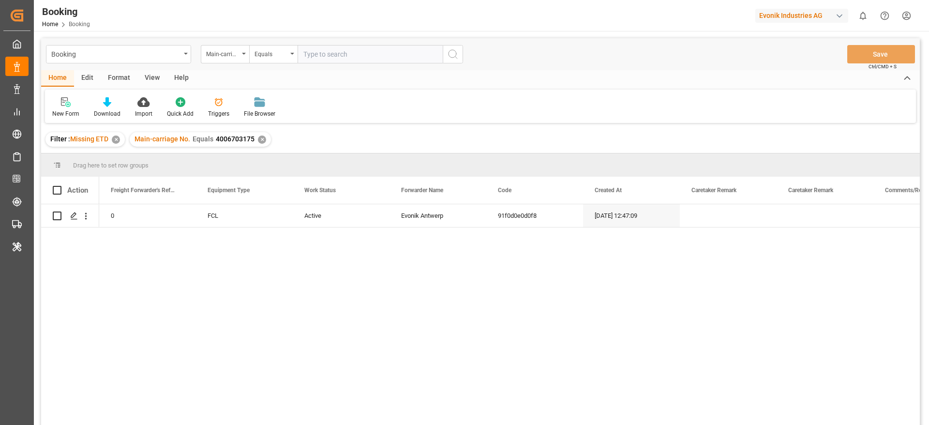
click at [118, 139] on div "✕" at bounding box center [116, 139] width 8 height 8
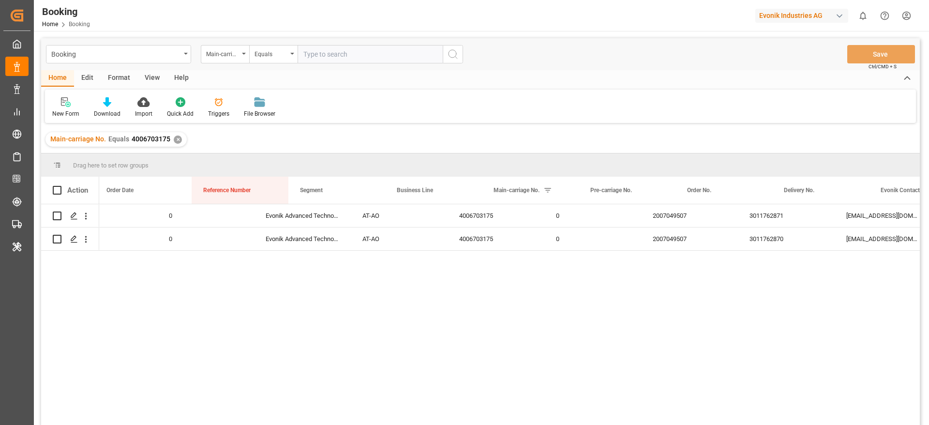
scroll to position [0, 910]
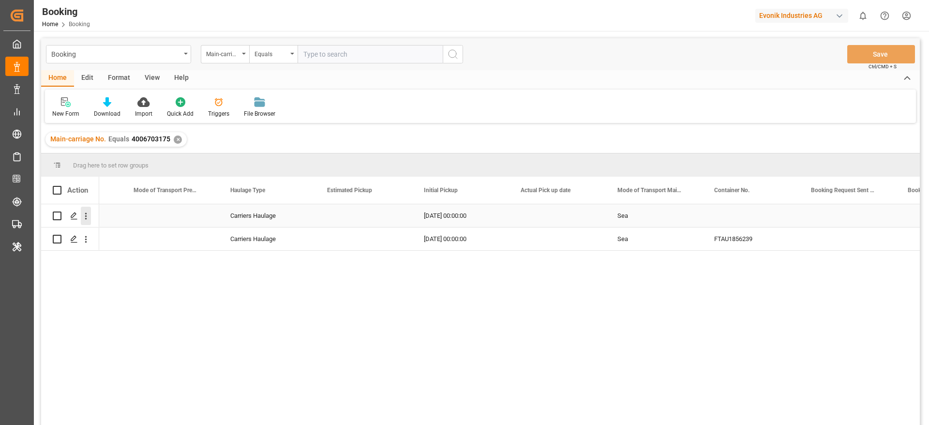
click at [82, 222] on button "open menu" at bounding box center [86, 216] width 10 height 18
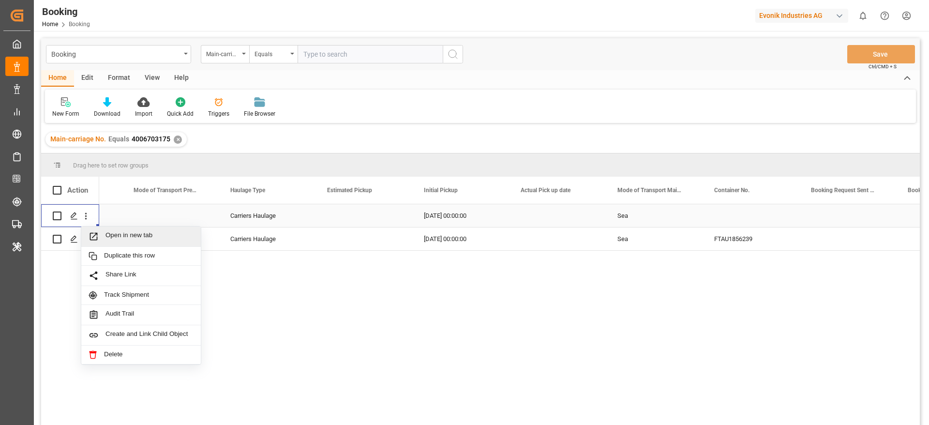
click at [142, 238] on span "Open in new tab" at bounding box center [149, 236] width 88 height 10
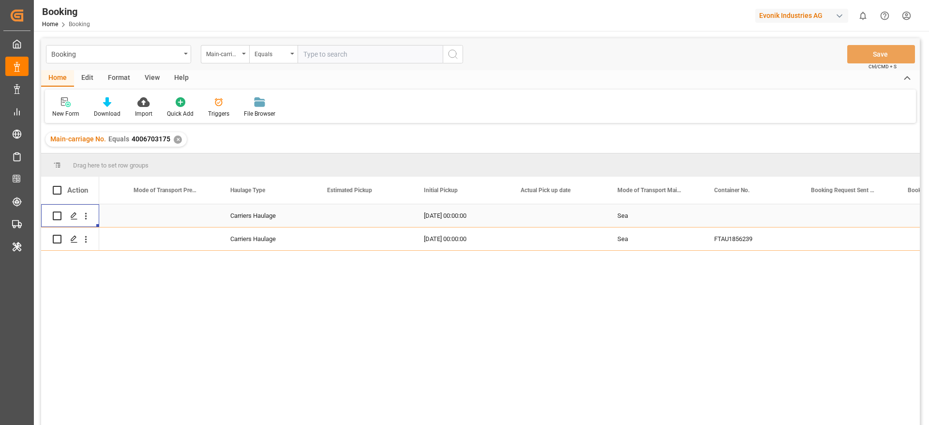
click at [372, 50] on input "text" at bounding box center [370, 54] width 145 height 18
paste input "4006703727"
type input "4006703727"
click at [454, 52] on icon "search button" at bounding box center [453, 54] width 12 height 12
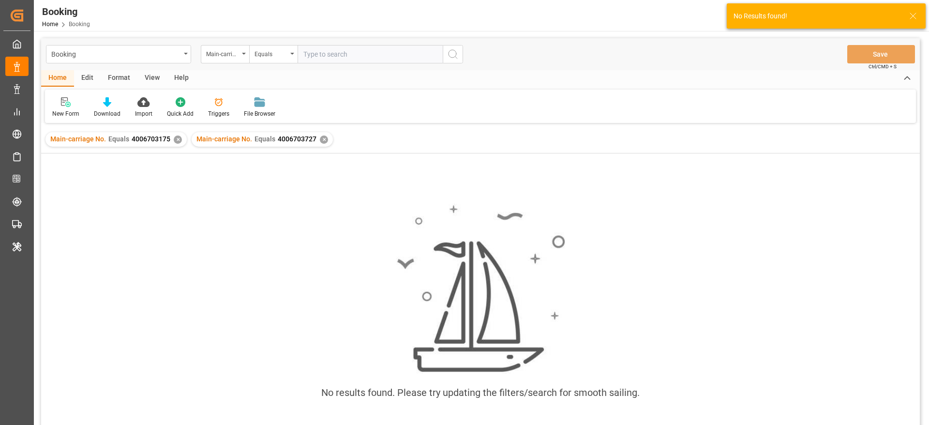
click at [174, 140] on div "✕" at bounding box center [178, 139] width 8 height 8
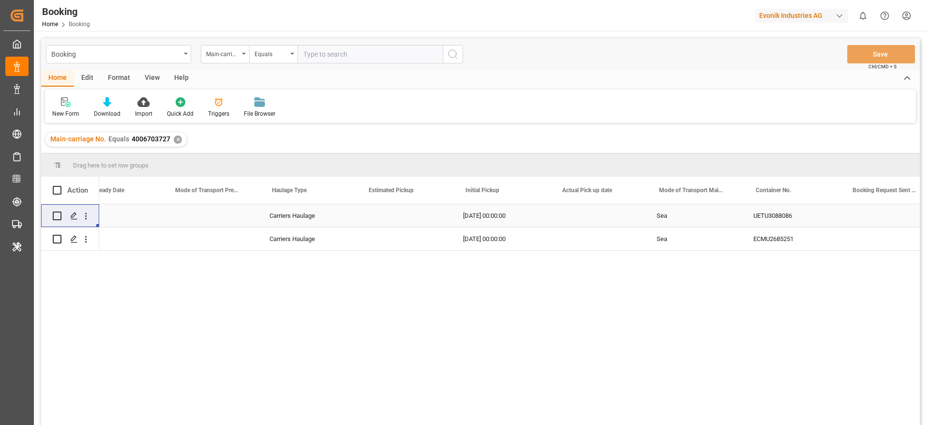
scroll to position [0, 2759]
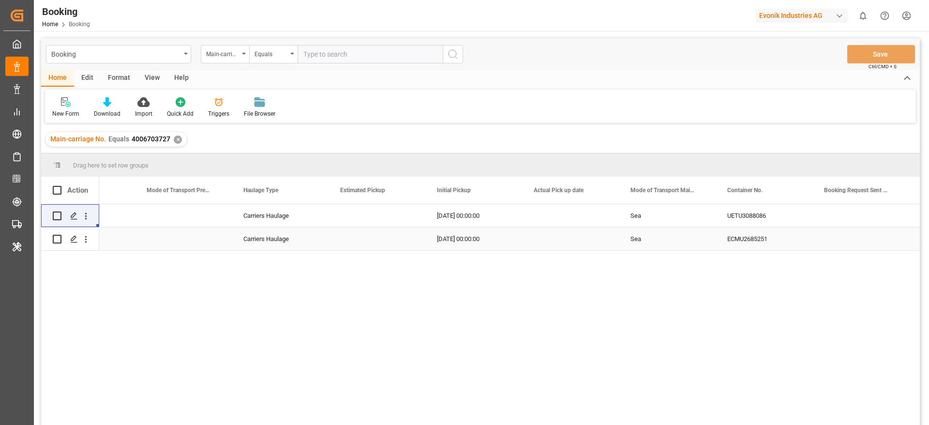
click at [749, 236] on div "ECMU2685251" at bounding box center [764, 238] width 97 height 23
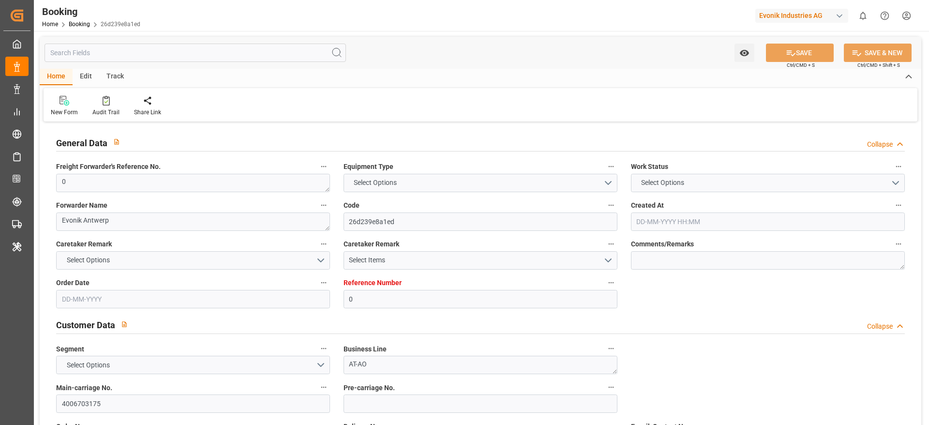
type input "0"
type input "CMACGM"
type input "CMA CGM Group"
type input "NLRTM"
type input "TRMER"
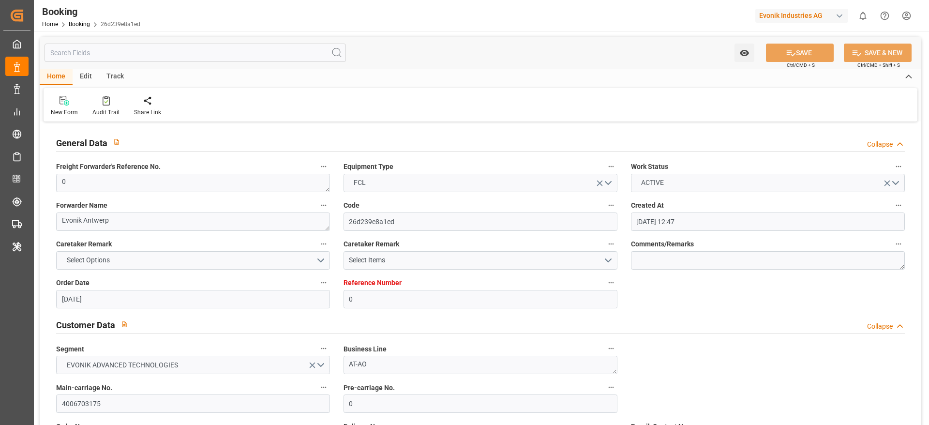
type input "[DATE] 12:47"
type input "[DATE]"
type input "[DATE] 00:00"
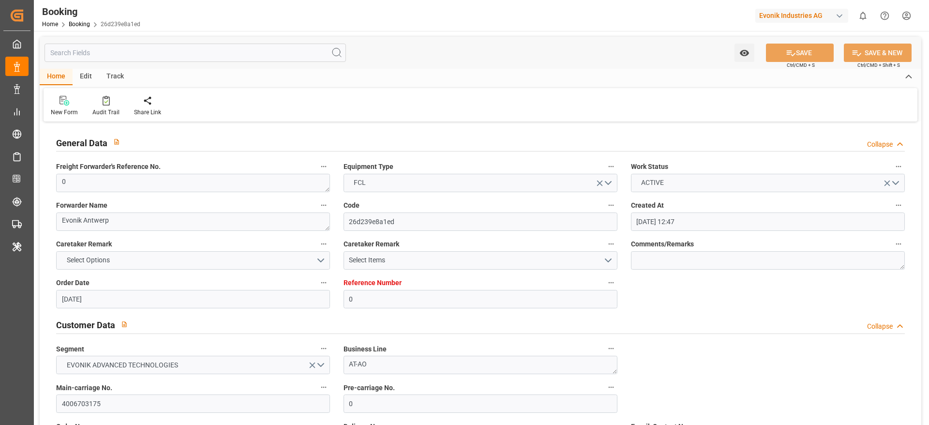
type input "[DATE] 08:01"
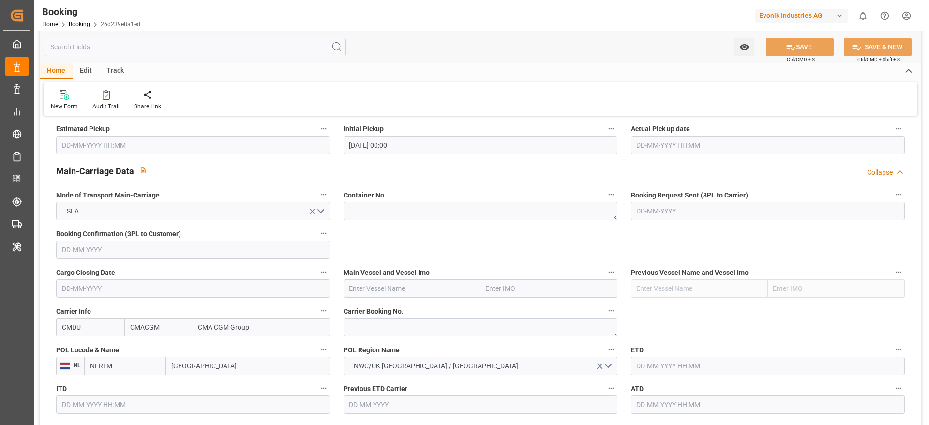
scroll to position [581, 0]
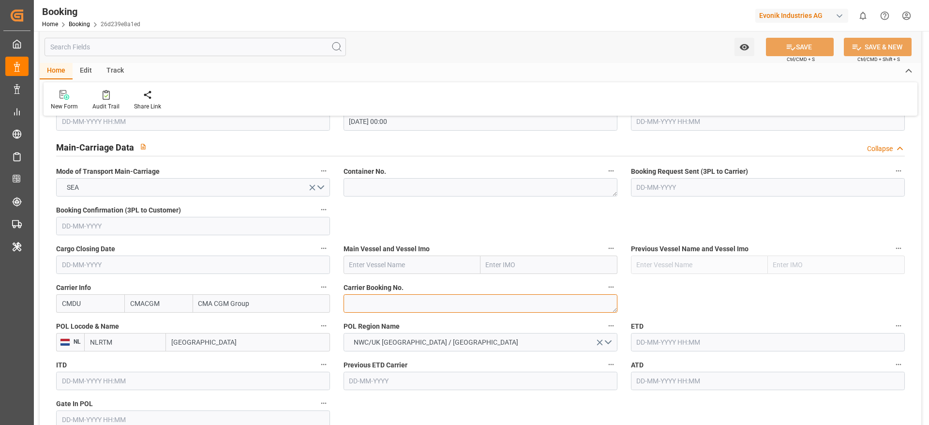
click at [368, 300] on textarea at bounding box center [481, 303] width 274 height 18
paste textarea "ANT1928755"
type textarea "ANT1928755"
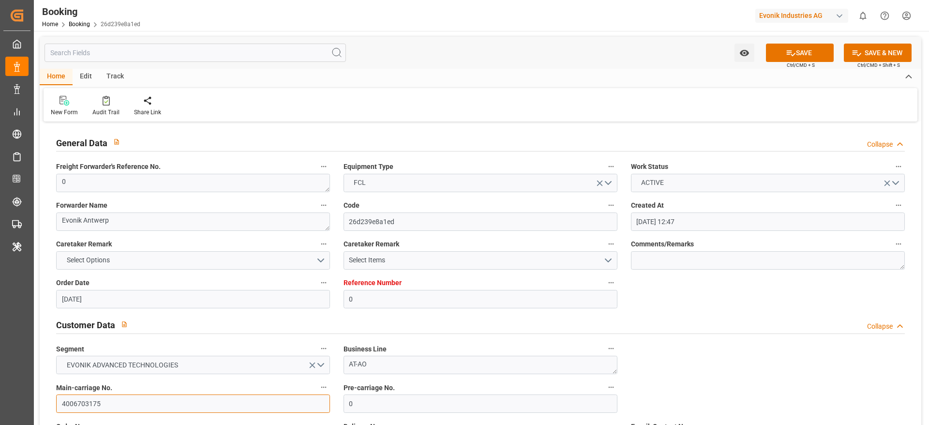
click at [119, 404] on input "4006703175" at bounding box center [193, 403] width 274 height 18
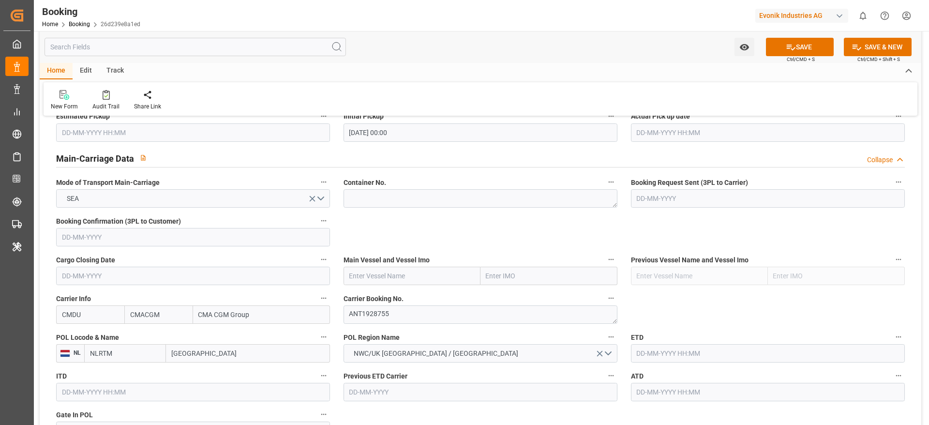
scroll to position [581, 0]
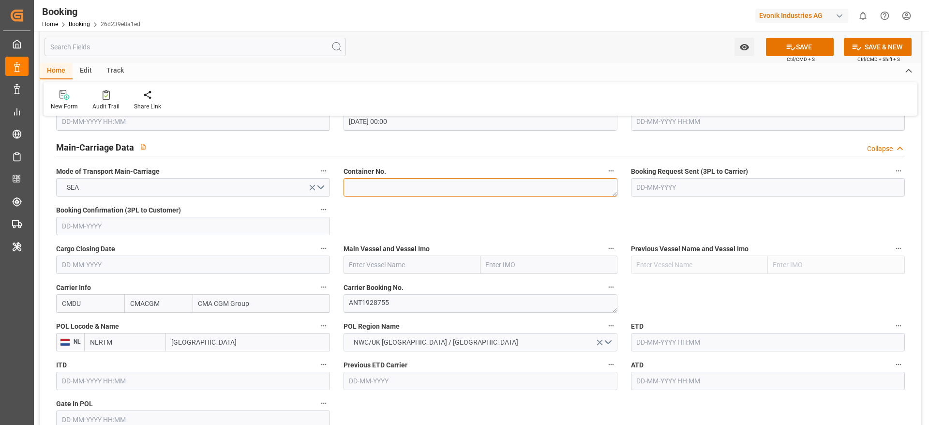
drag, startPoint x: 375, startPoint y: 197, endPoint x: 379, endPoint y: 189, distance: 9.1
click at [375, 196] on div "Container No." at bounding box center [480, 180] width 287 height 39
click at [376, 189] on textarea at bounding box center [481, 187] width 274 height 18
paste textarea "TCLU2274626"
type textarea "TCLU2274626"
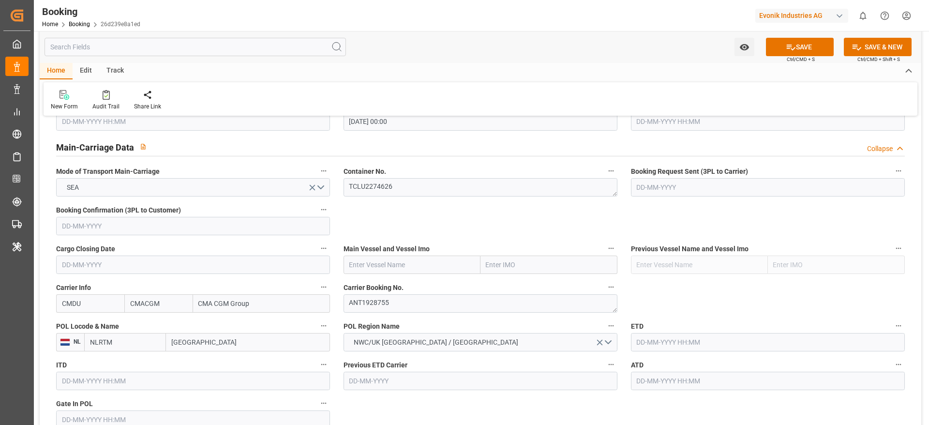
click at [376, 263] on input "text" at bounding box center [412, 265] width 137 height 18
paste input "CMA CGM [GEOGRAPHIC_DATA]"
type input "CMA CGM [GEOGRAPHIC_DATA]"
click at [389, 286] on b "CMA CGM [GEOGRAPHIC_DATA]" at bounding box center [383, 291] width 66 height 18
type input "9629380"
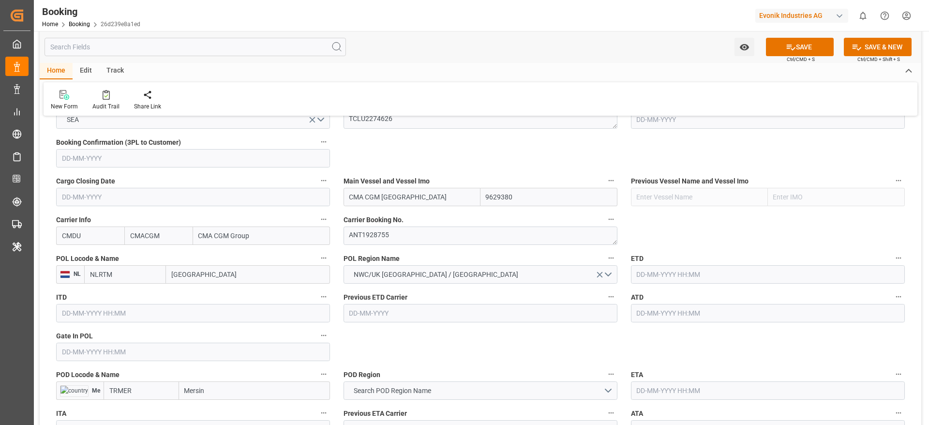
scroll to position [653, 0]
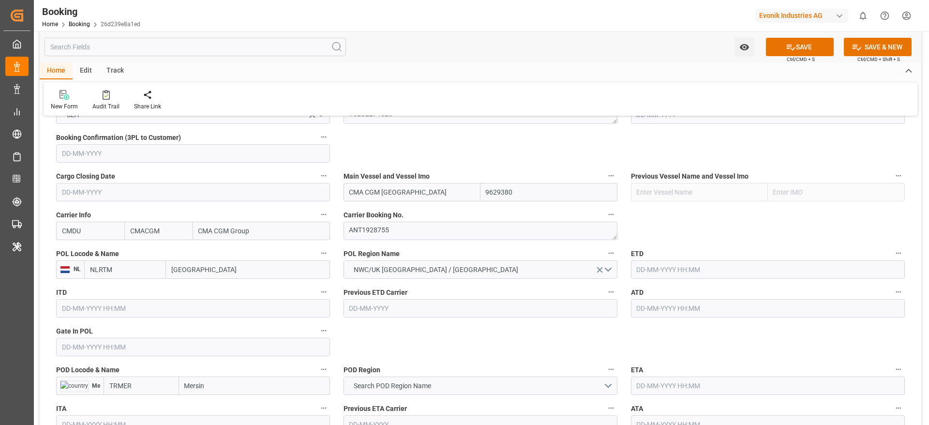
type input "CMA CGM [GEOGRAPHIC_DATA]"
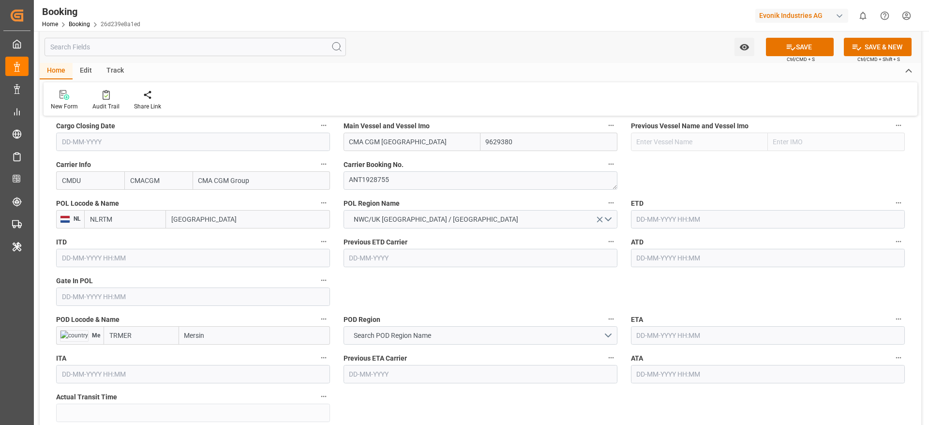
scroll to position [726, 0]
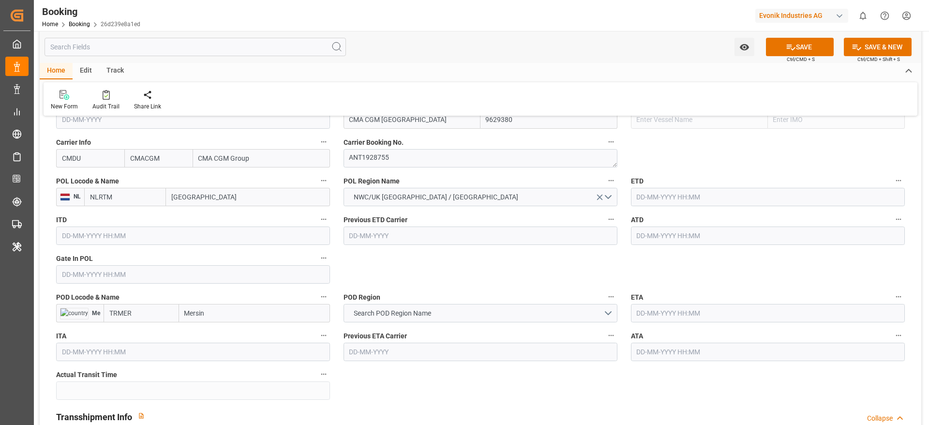
click at [86, 275] on input "text" at bounding box center [193, 274] width 274 height 18
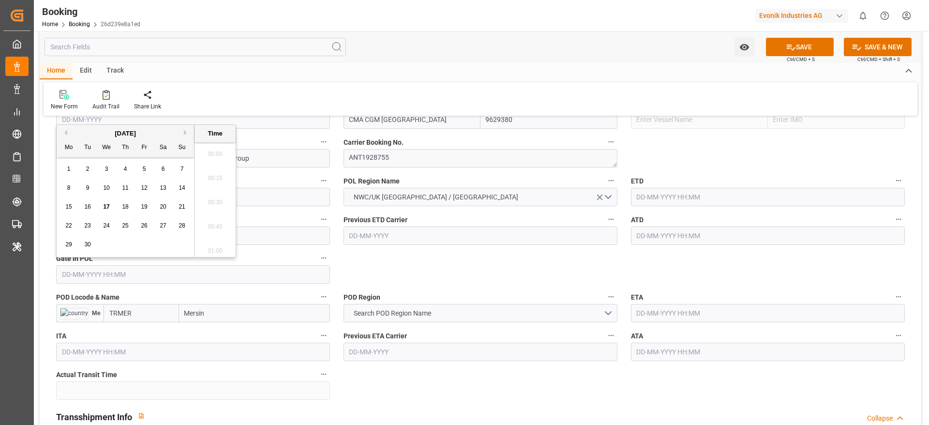
scroll to position [1673, 0]
click at [106, 204] on span "17" at bounding box center [106, 206] width 6 height 7
type input "17-09-2025 00:00"
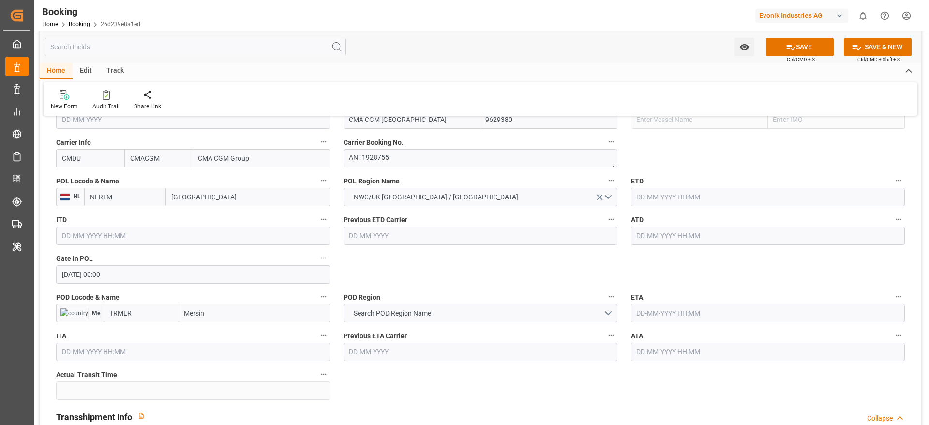
click at [742, 183] on label "ETD" at bounding box center [768, 181] width 274 height 14
click at [892, 183] on button "ETD" at bounding box center [898, 180] width 13 height 13
click at [731, 195] on div at bounding box center [464, 212] width 929 height 425
click at [692, 198] on input "text" at bounding box center [768, 197] width 274 height 18
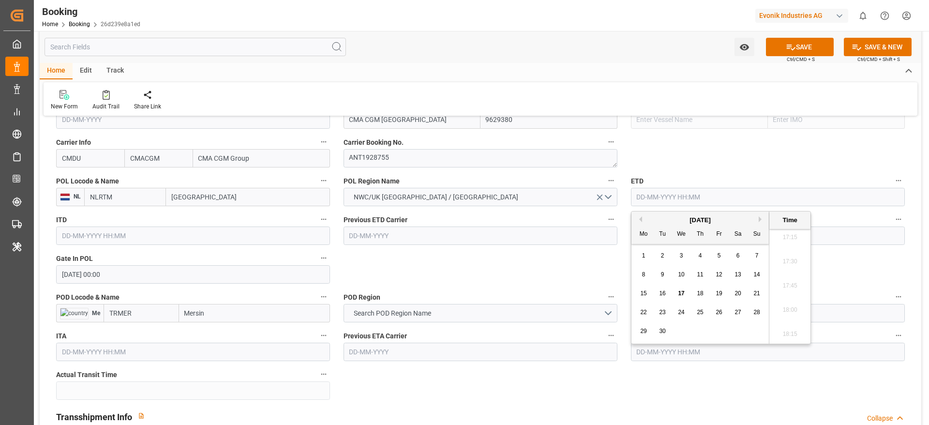
paste input "23-SEP-2025"
click at [662, 314] on span "23" at bounding box center [662, 312] width 6 height 7
type input "23-09-2025 00:00"
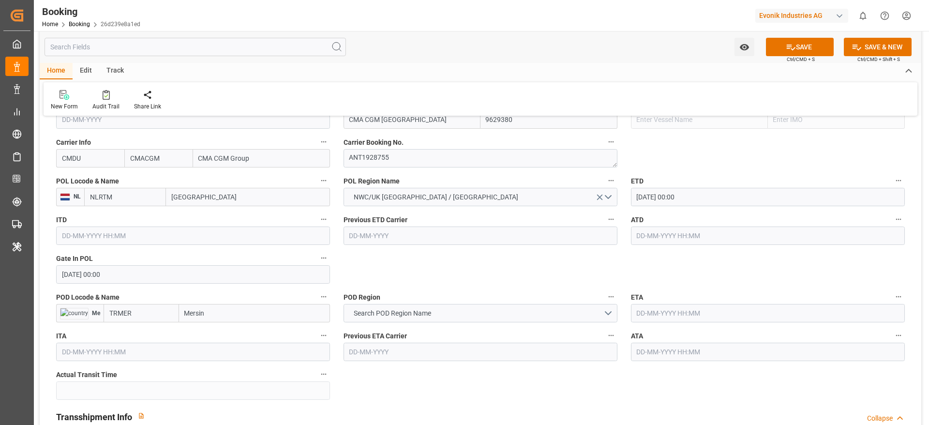
click at [225, 312] on input "Mersin" at bounding box center [254, 313] width 151 height 18
click at [234, 355] on div "Mersin - TRMER" at bounding box center [225, 357] width 91 height 22
type input "Mersin"
click at [443, 316] on button "Search POD Region Name" at bounding box center [481, 313] width 274 height 18
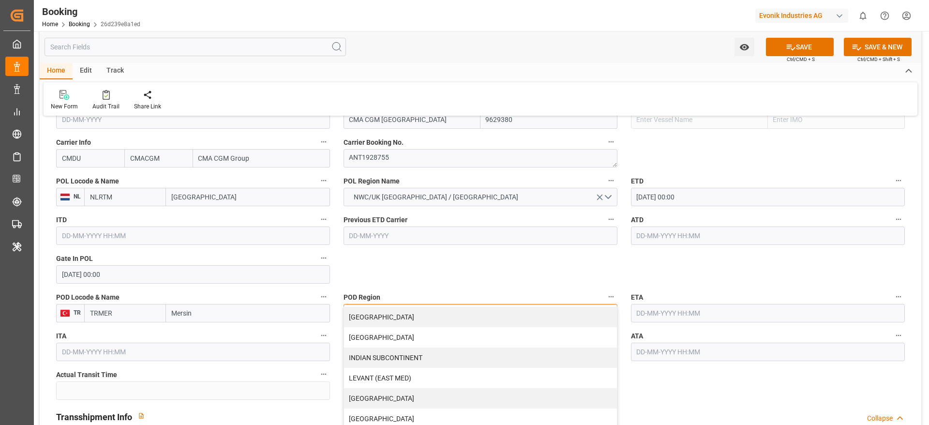
scroll to position [145, 0]
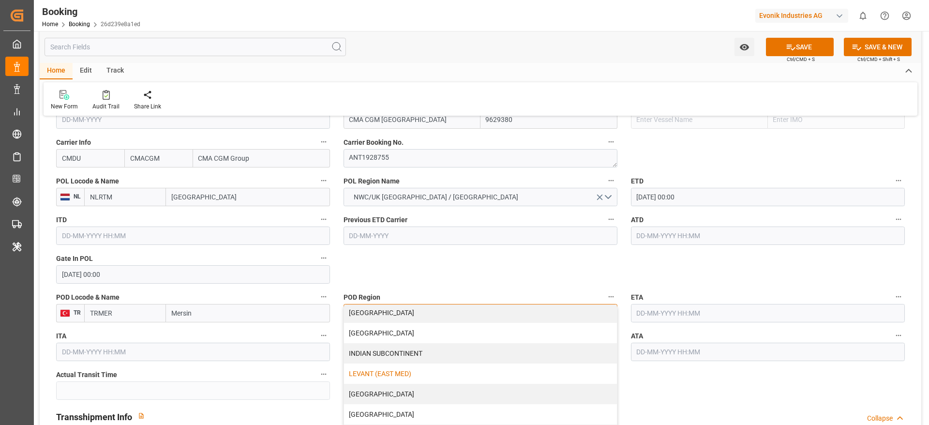
click at [420, 373] on div "LEVANT (EAST MED)" at bounding box center [480, 373] width 273 height 20
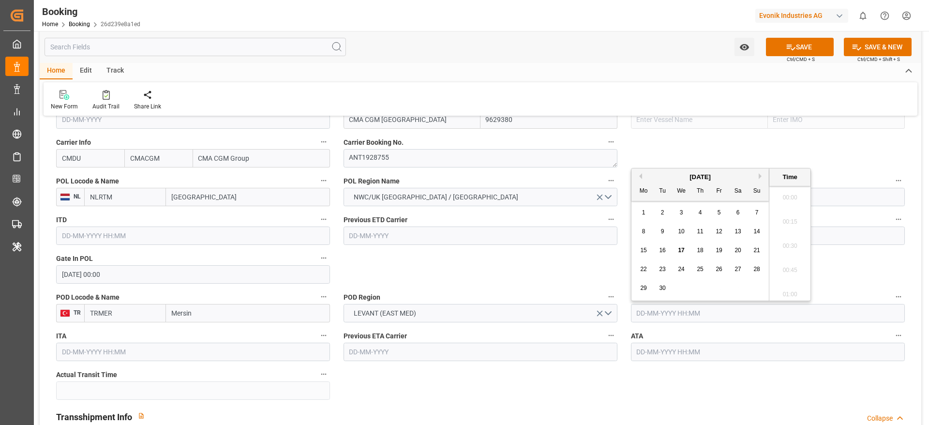
click at [701, 312] on input "text" at bounding box center [768, 313] width 274 height 18
click at [760, 170] on button "Next Month" at bounding box center [762, 171] width 6 height 6
click at [721, 227] on span "10" at bounding box center [719, 226] width 6 height 7
type input "10-10-2025 00:00"
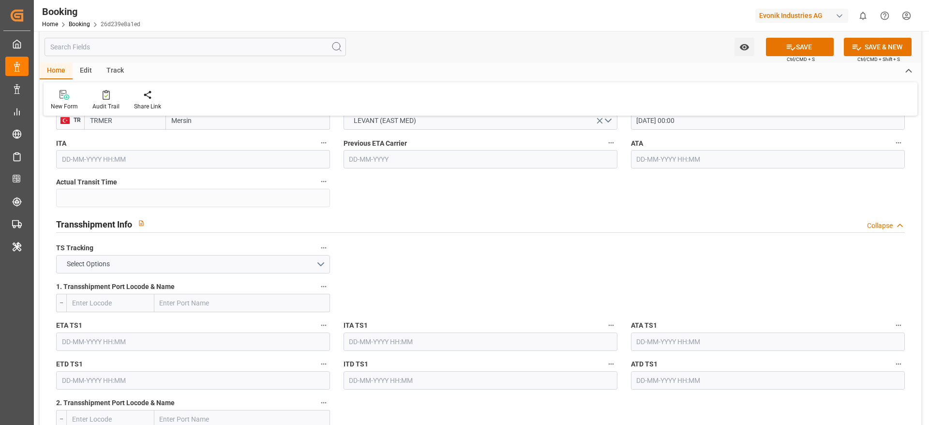
scroll to position [944, 0]
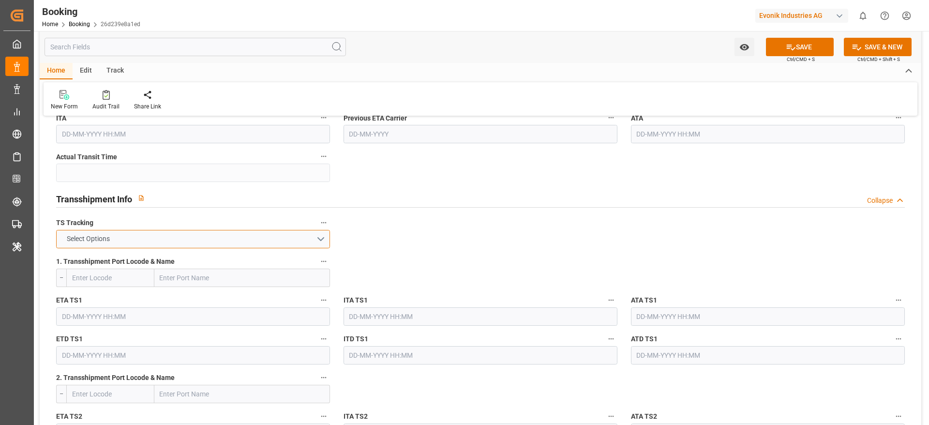
click at [123, 243] on button "Select Options" at bounding box center [193, 239] width 274 height 18
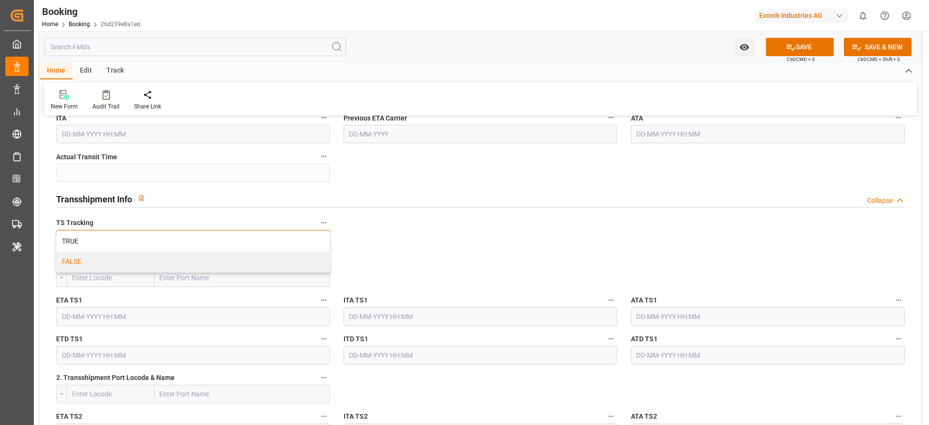
click at [85, 267] on div "FALSE" at bounding box center [193, 262] width 273 height 20
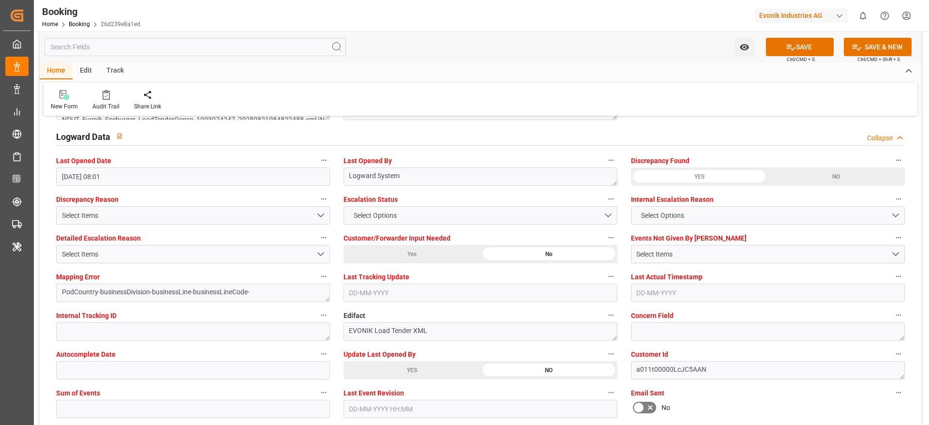
scroll to position [1815, 0]
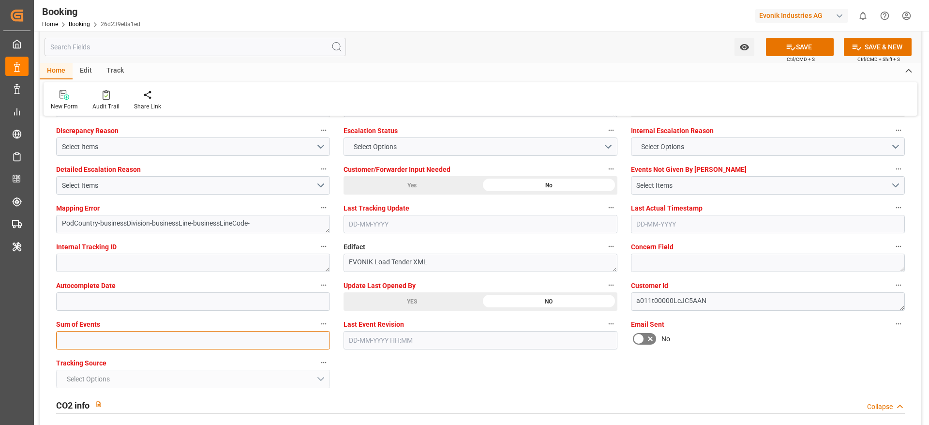
click at [123, 340] on input "text" at bounding box center [193, 340] width 274 height 18
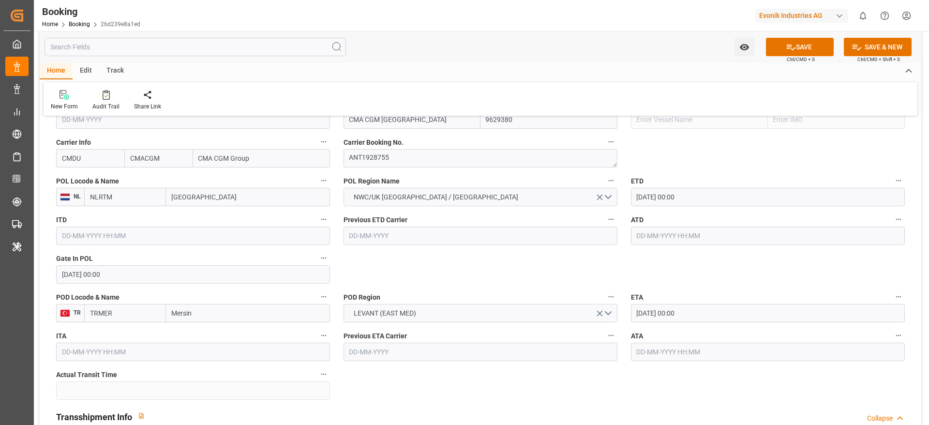
scroll to position [581, 0]
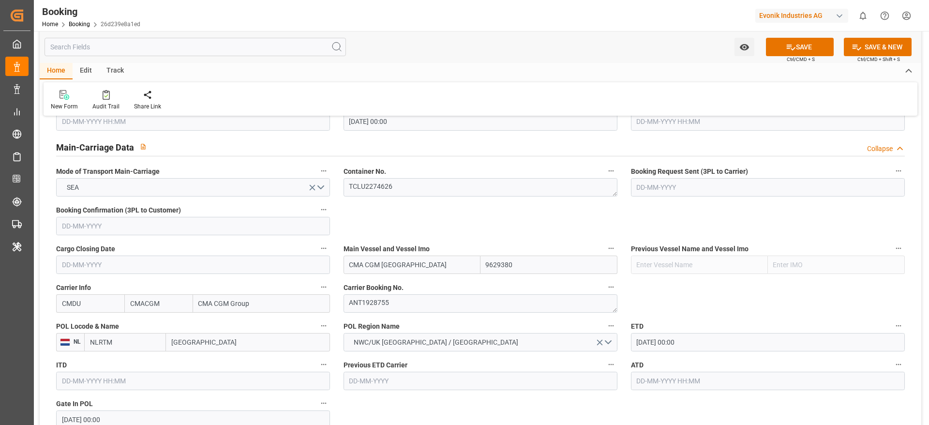
type input "0"
type textarea "Madhu T V"
type textarea "businessDivision-businessLine-"
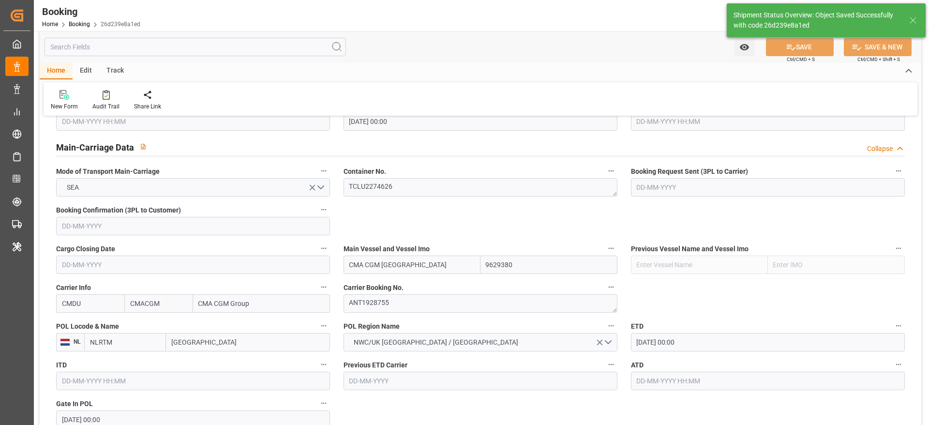
type input "[DATE] 00:00"
type input "10-10-2025 00:00"
type input "17-09-2025 12:20"
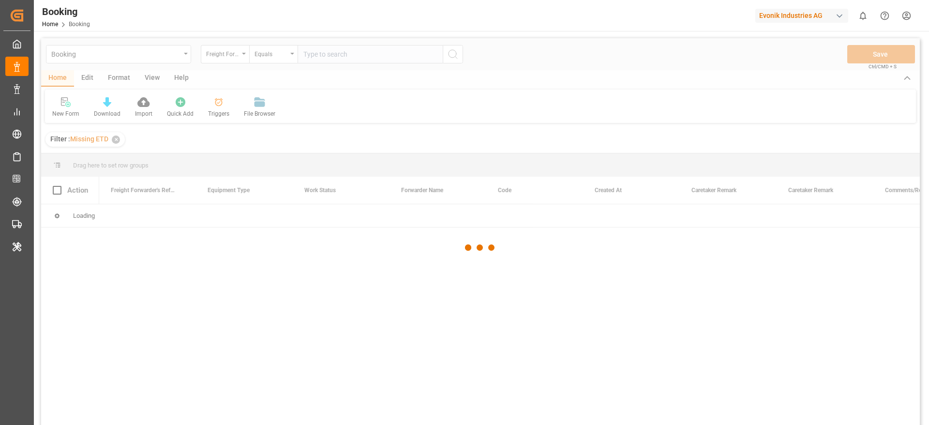
click at [210, 60] on div at bounding box center [480, 247] width 879 height 419
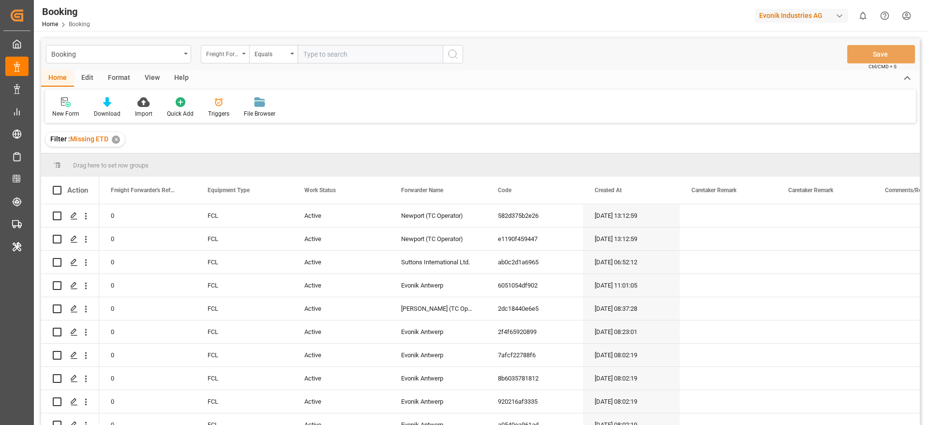
click at [222, 53] on div "Freight Forwarder's Reference No." at bounding box center [222, 52] width 33 height 11
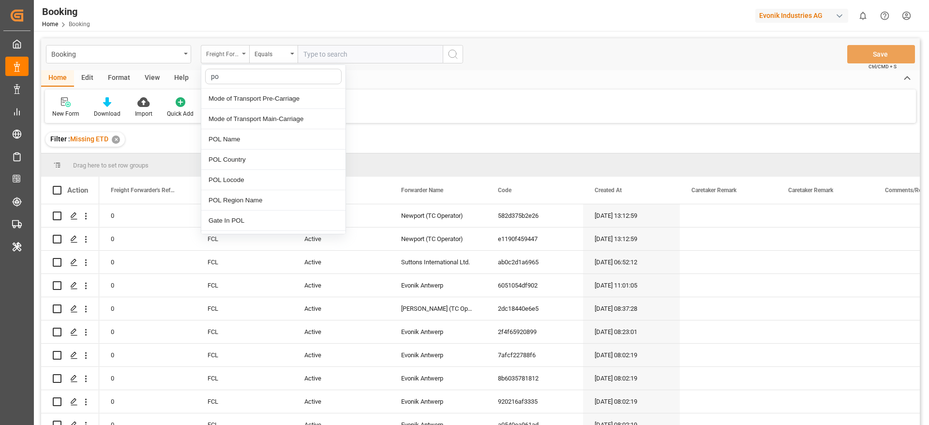
type input "pod"
click at [246, 97] on div "POD Name" at bounding box center [273, 99] width 144 height 20
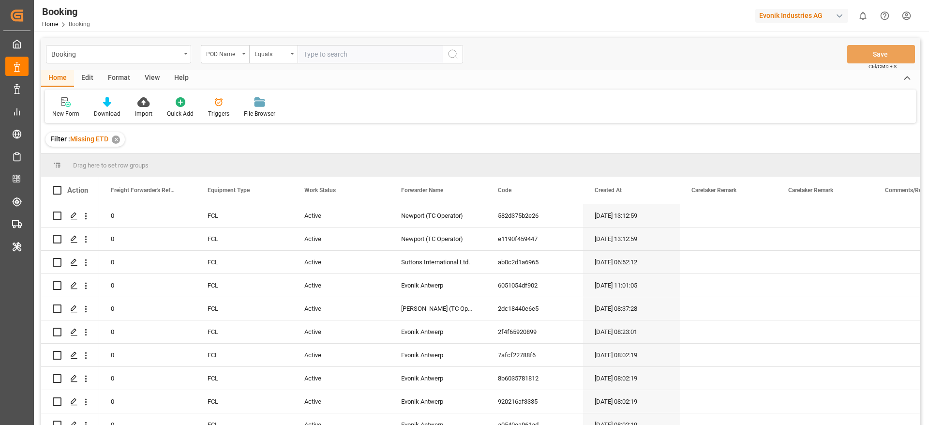
click at [333, 51] on input "text" at bounding box center [370, 54] width 145 height 18
paste input "Mersin"
type input "Mersin"
click at [453, 52] on icon "search button" at bounding box center [453, 54] width 12 height 12
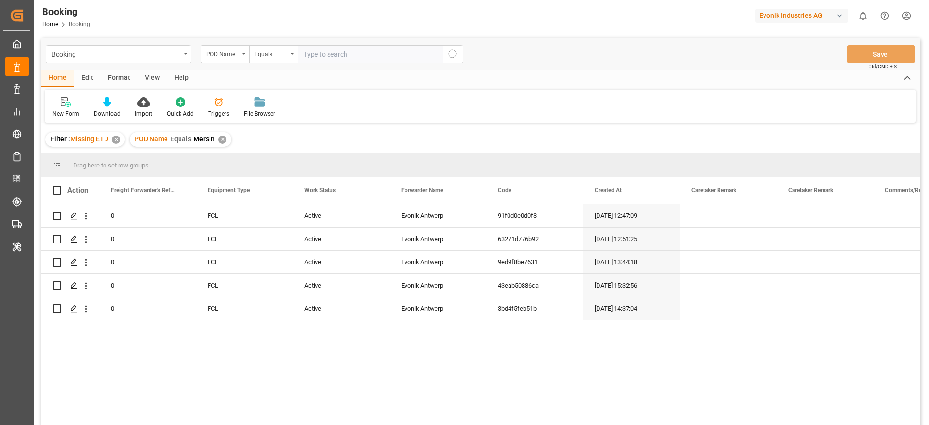
click at [118, 141] on div "✕" at bounding box center [116, 139] width 8 height 8
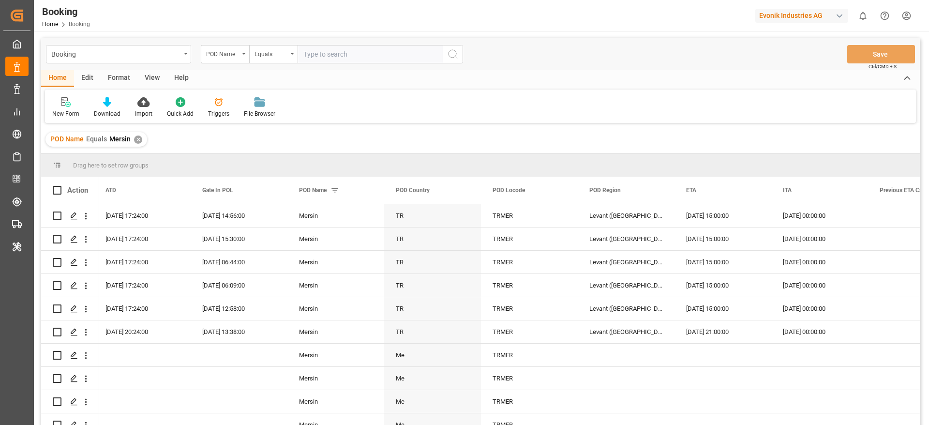
click at [323, 53] on input "text" at bounding box center [370, 54] width 145 height 18
paste input "[GEOGRAPHIC_DATA]"
type input "[GEOGRAPHIC_DATA]"
click at [457, 54] on icon "search button" at bounding box center [453, 54] width 12 height 12
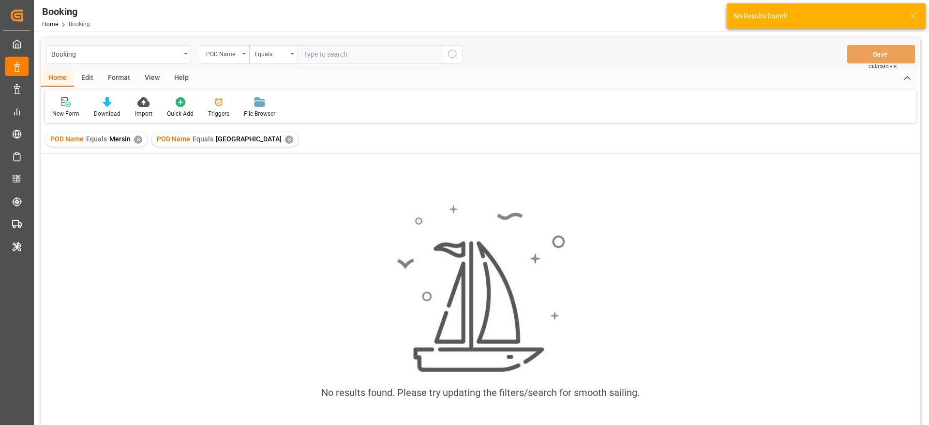
click at [136, 140] on div "✕" at bounding box center [138, 139] width 8 height 8
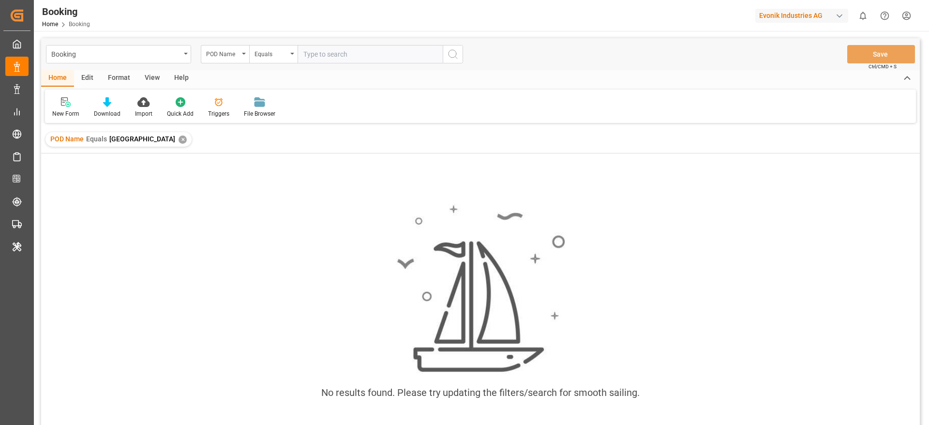
click at [353, 51] on input "text" at bounding box center [370, 54] width 145 height 18
paste input "Casablanca (MA CAS)"
type input "Casablanca (MA CAS)"
click at [454, 54] on icon "search button" at bounding box center [453, 54] width 12 height 12
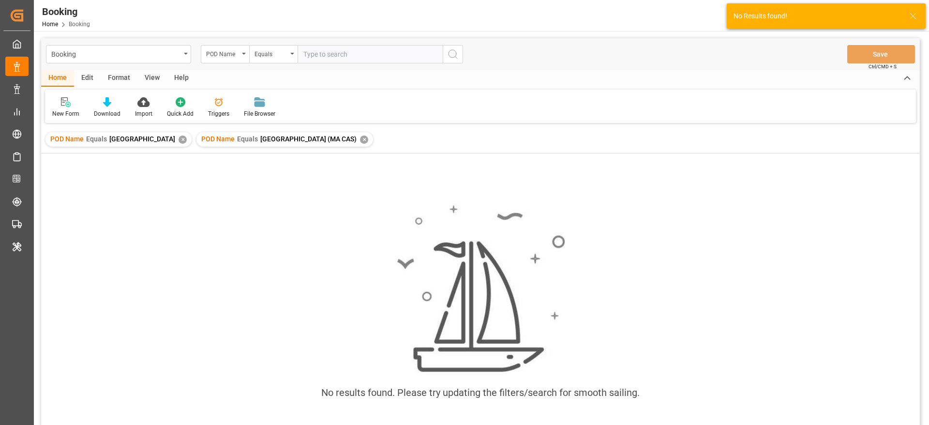
click at [179, 137] on div "✕" at bounding box center [183, 139] width 8 height 8
click at [307, 55] on input "text" at bounding box center [370, 54] width 145 height 18
paste input "Casablanca (MA CAS)"
click at [377, 57] on input "Casablanca (MA CAS)" at bounding box center [370, 54] width 145 height 18
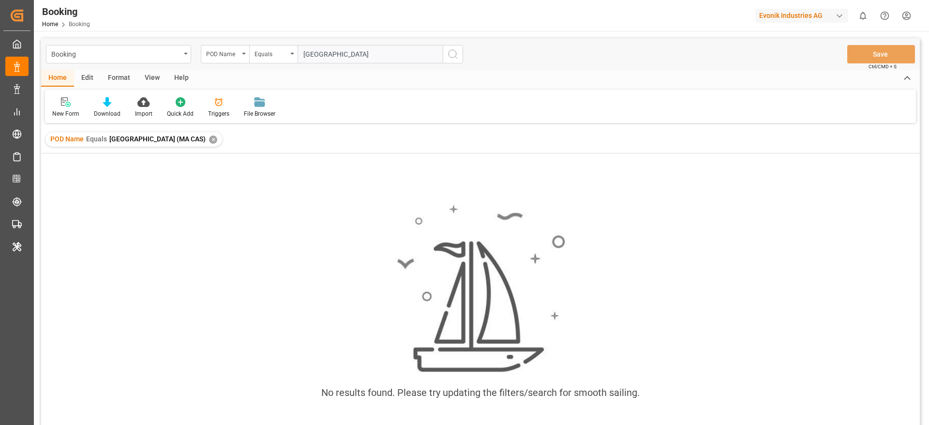
type input "[GEOGRAPHIC_DATA]"
click at [453, 51] on icon "search button" at bounding box center [453, 54] width 12 height 12
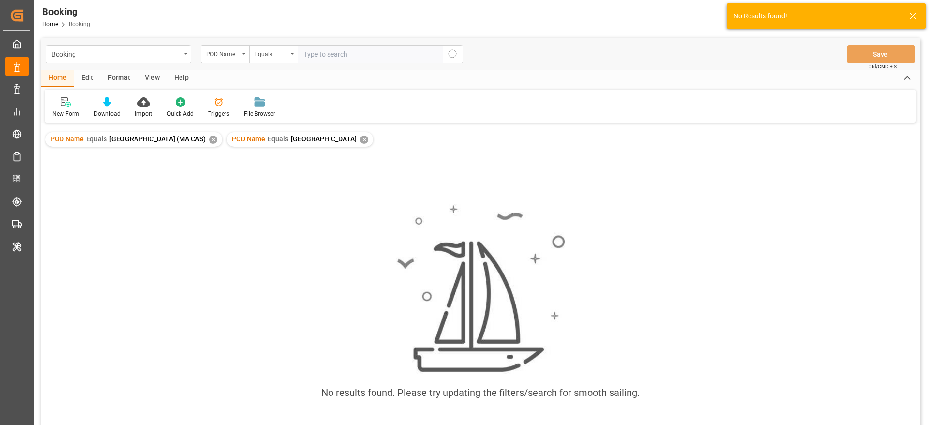
click at [209, 139] on div "✕" at bounding box center [213, 139] width 8 height 8
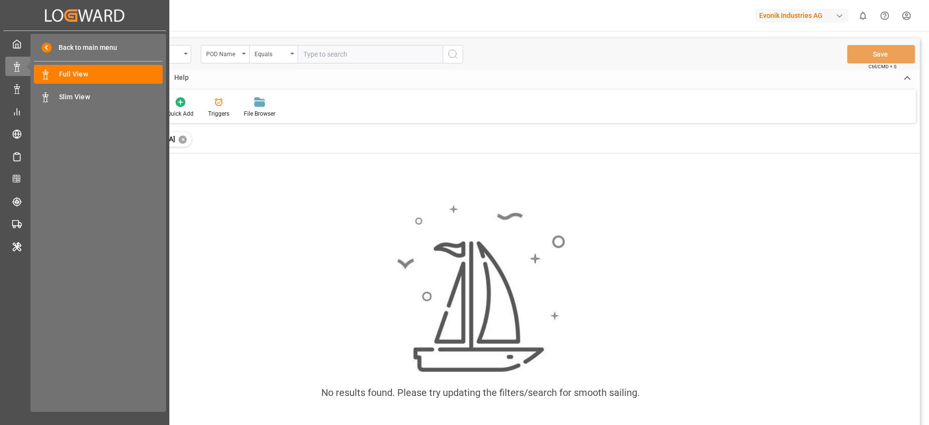
click at [355, 50] on input "text" at bounding box center [370, 54] width 145 height 18
paste input "Casablanca (MA CAS)"
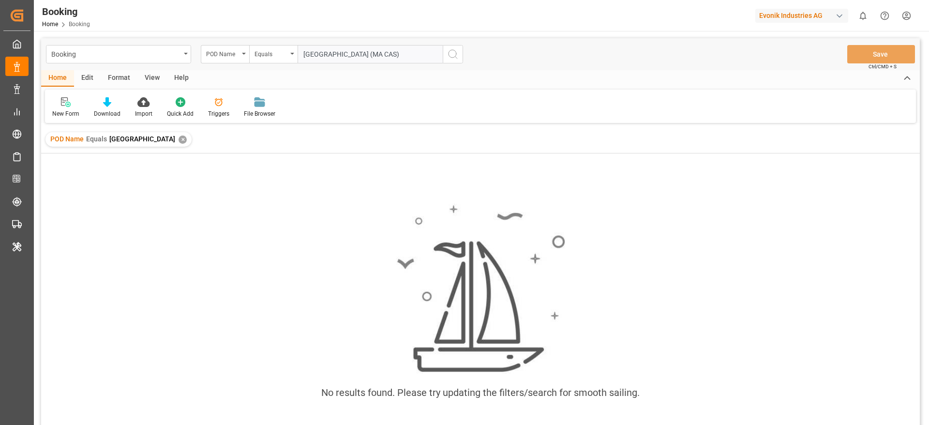
click at [380, 52] on input "Casablanca (MA CAS)" at bounding box center [370, 54] width 145 height 18
type input "[GEOGRAPHIC_DATA]"
click at [454, 48] on icon "search button" at bounding box center [453, 54] width 12 height 12
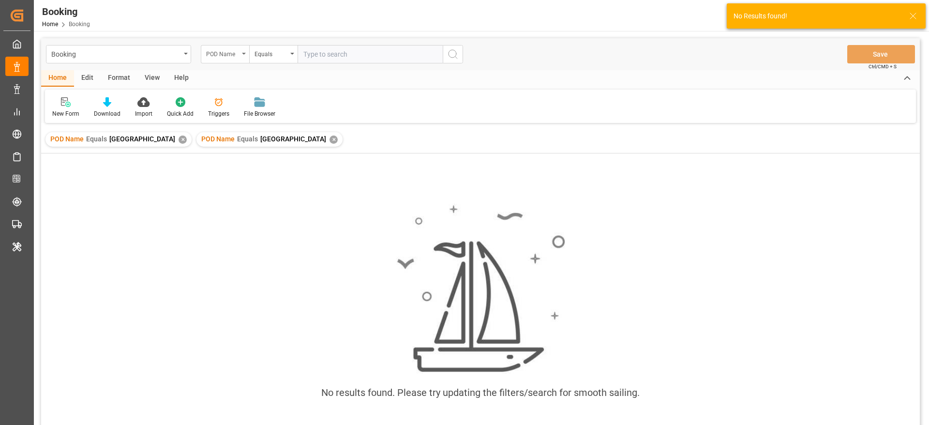
click at [241, 53] on div "POD Name" at bounding box center [225, 54] width 48 height 18
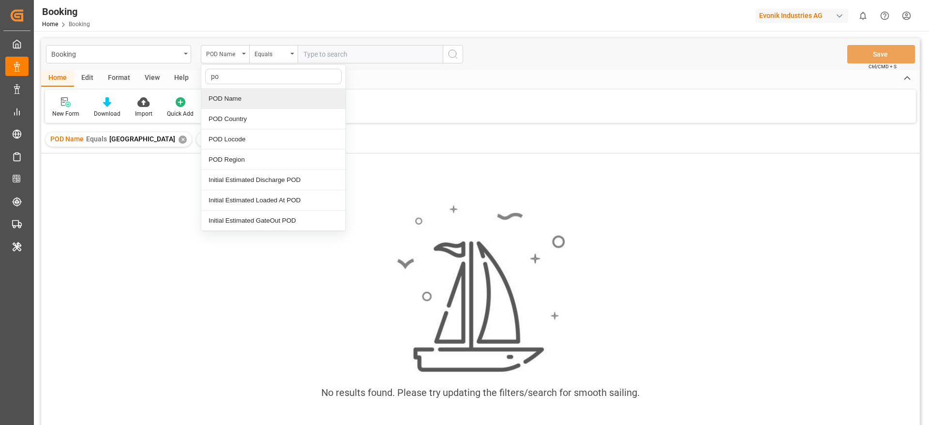
type input "pod"
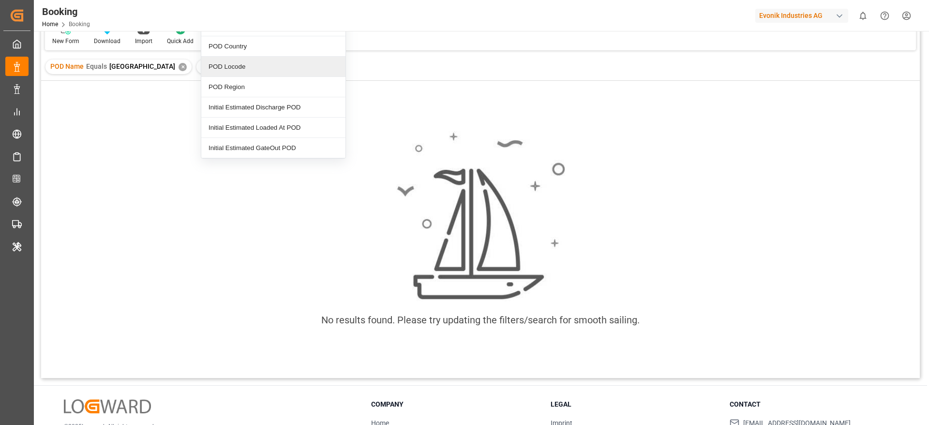
click at [242, 61] on div "POD Locode" at bounding box center [273, 67] width 144 height 20
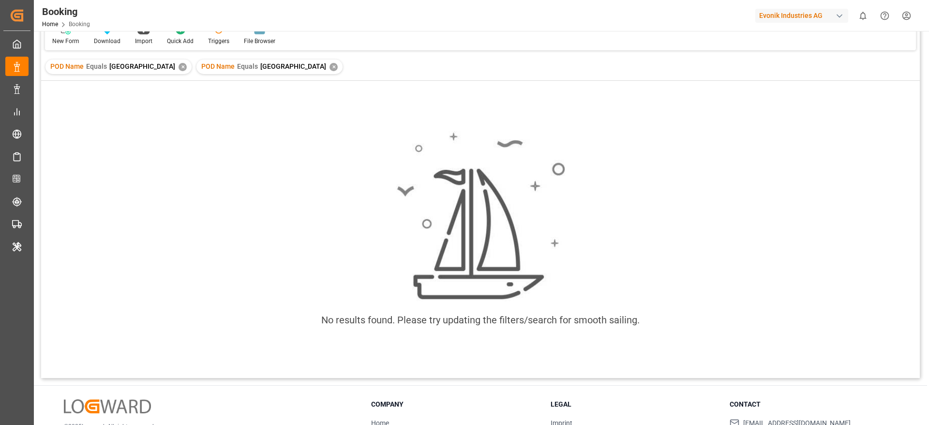
scroll to position [0, 0]
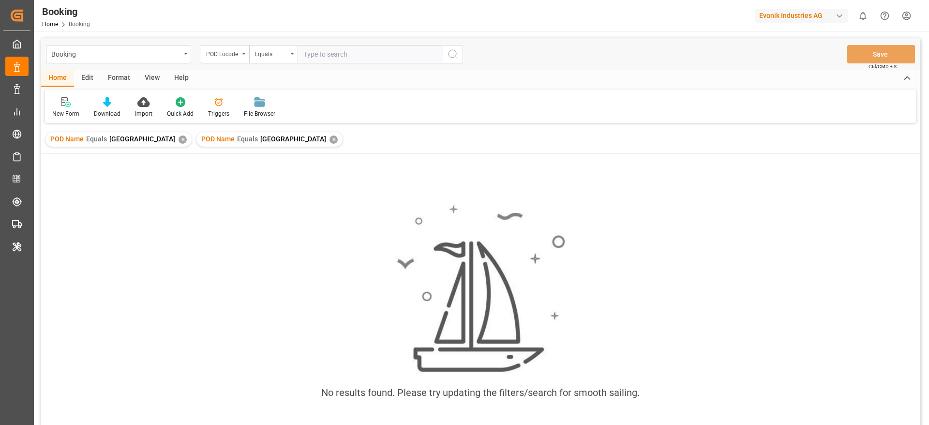
click at [322, 42] on div "Booking POD Locode Equals Save Ctrl/CMD + S" at bounding box center [480, 54] width 879 height 32
click at [322, 49] on input "text" at bounding box center [370, 54] width 145 height 18
type input "MACAS"
click at [451, 56] on icon "search button" at bounding box center [453, 54] width 12 height 12
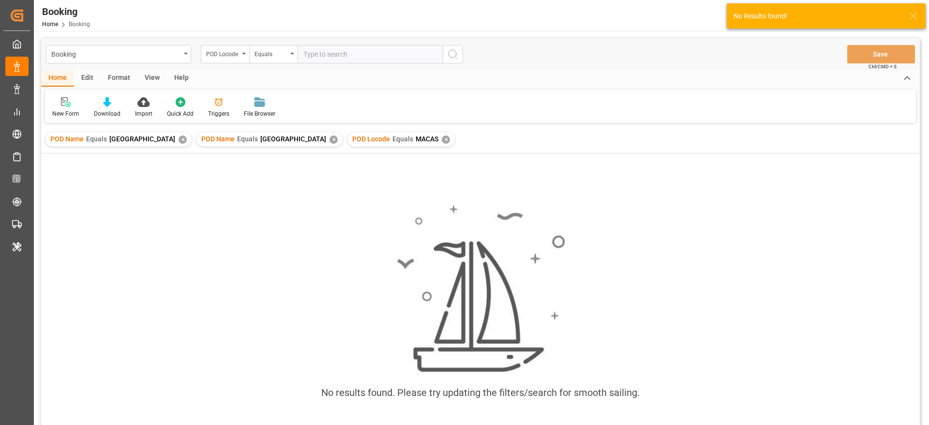
click at [179, 138] on div "✕" at bounding box center [183, 139] width 8 height 8
click at [179, 140] on div "✕" at bounding box center [183, 139] width 8 height 8
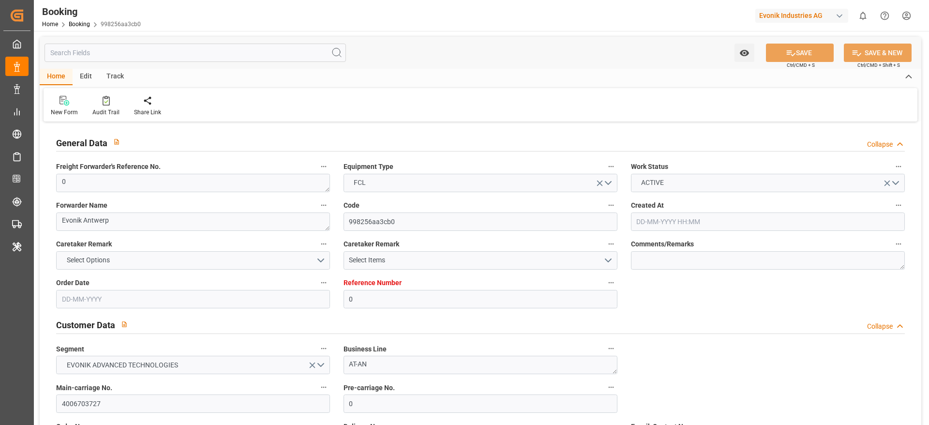
type input "0"
type input "CMACGM"
type input "CMA CGM Group"
type input "NLRTM"
type input "MACAS"
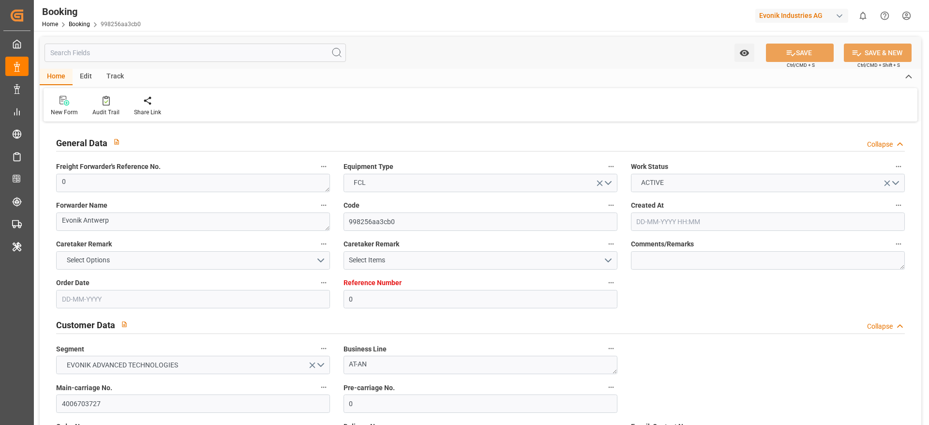
type input "[DATE] 06:14"
type input "[DATE]"
type input "[DATE] 00:00"
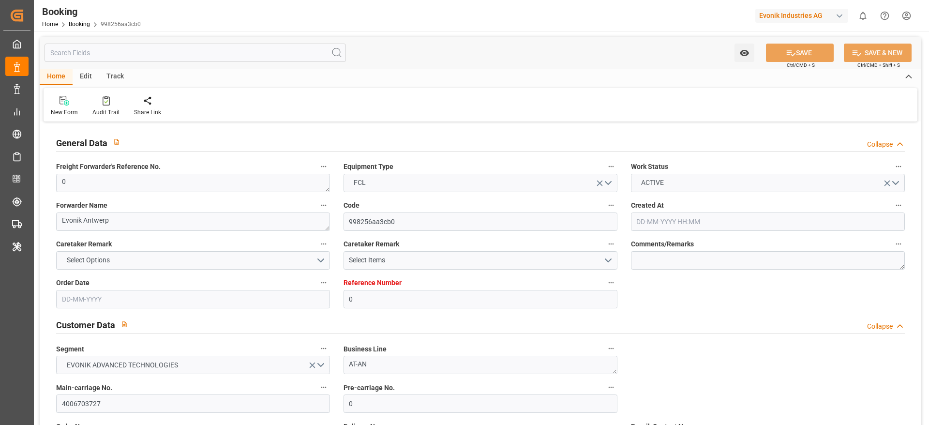
type input "[DATE] 15:36"
click at [143, 406] on input "4006703727" at bounding box center [193, 403] width 274 height 18
click at [120, 402] on input "4006703727" at bounding box center [193, 403] width 274 height 18
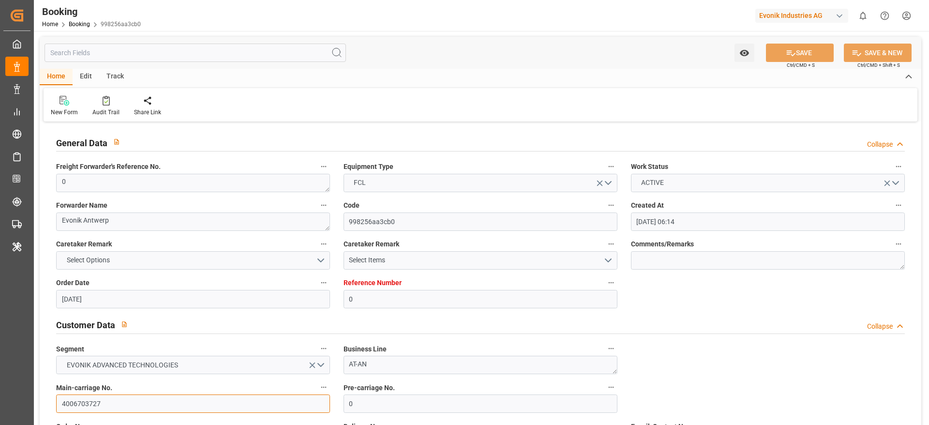
click at [120, 402] on input "4006703727" at bounding box center [193, 403] width 274 height 18
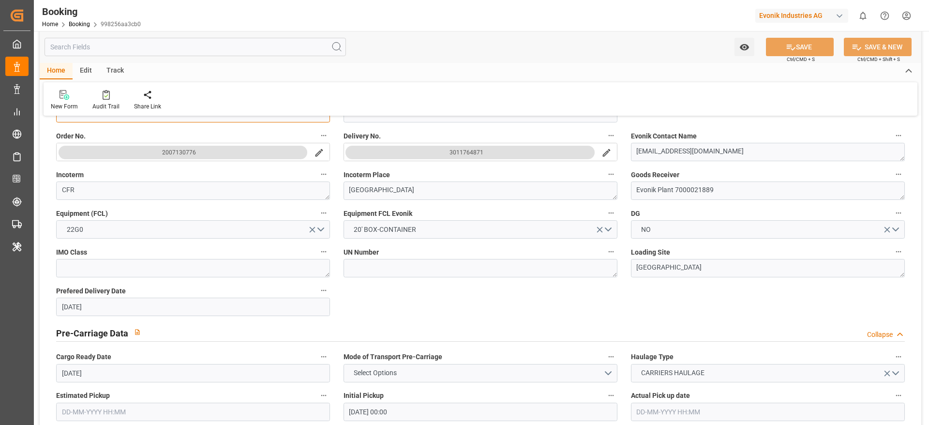
scroll to position [581, 0]
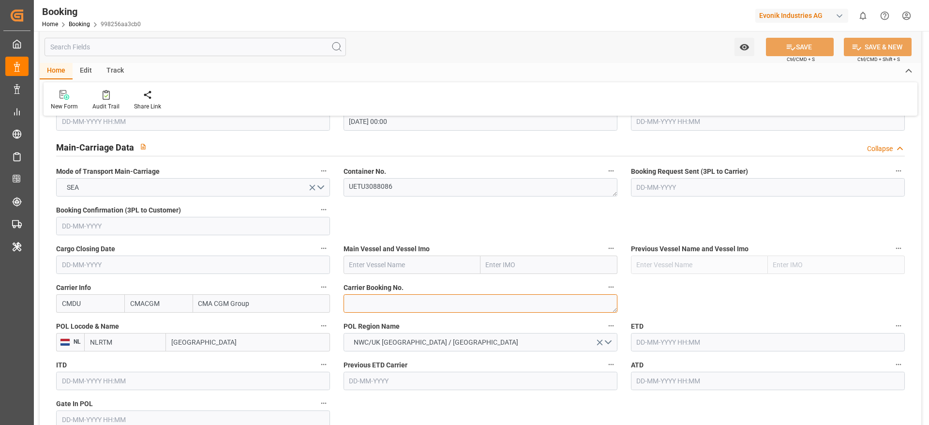
click at [384, 303] on textarea at bounding box center [481, 303] width 274 height 18
paste textarea "ANT1928473"
type textarea "ANT1928473"
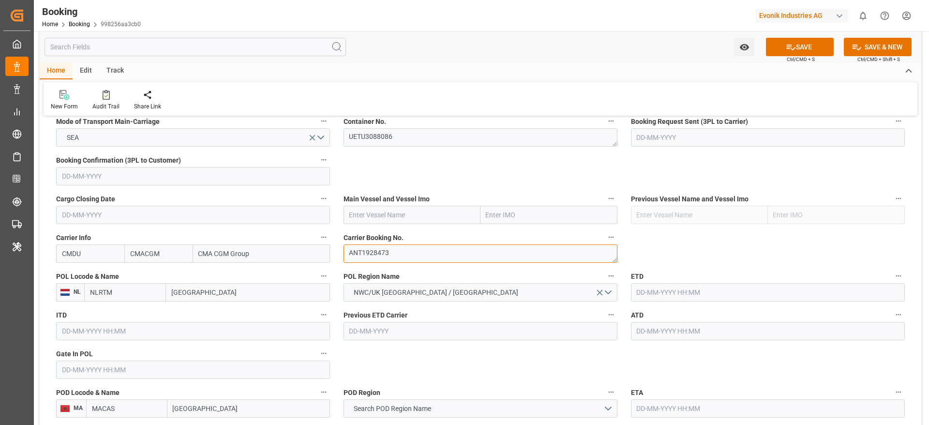
scroll to position [653, 0]
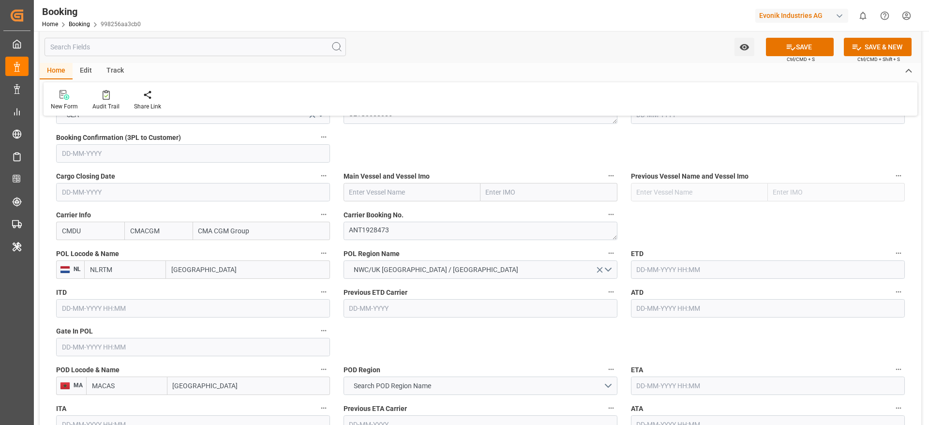
click at [231, 278] on input "[GEOGRAPHIC_DATA]" at bounding box center [248, 269] width 164 height 18
paste input "[GEOGRAPHIC_DATA]"
type input "[GEOGRAPHIC_DATA]"
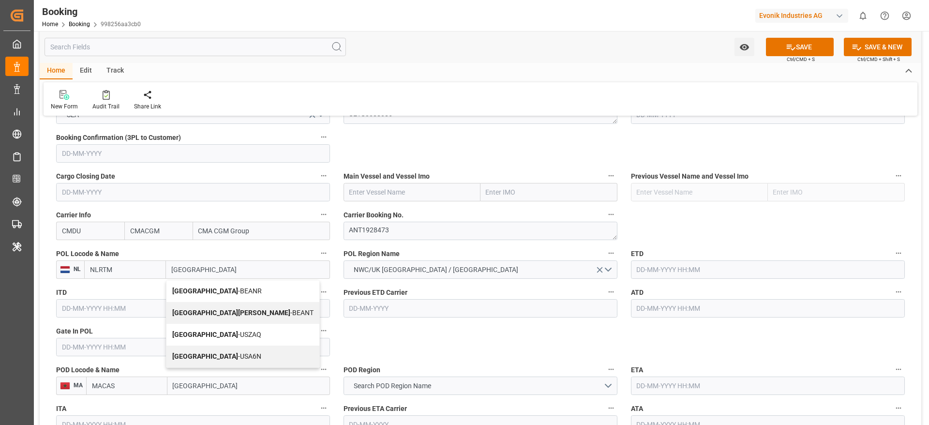
click at [226, 286] on div "Antwerp - BEANR" at bounding box center [242, 291] width 153 height 22
type input "BEANR"
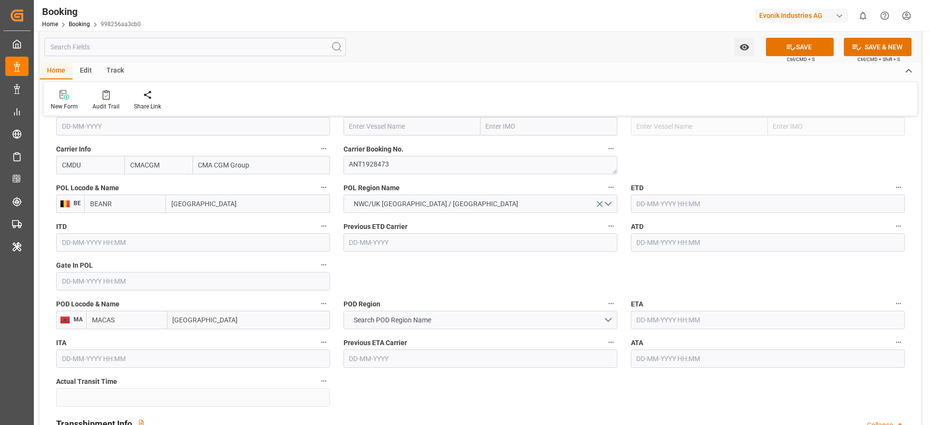
scroll to position [726, 0]
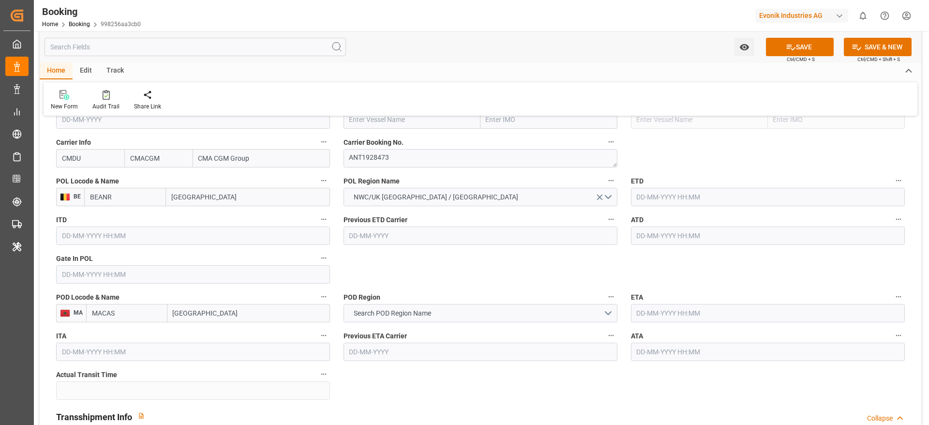
type input "[GEOGRAPHIC_DATA]"
drag, startPoint x: 209, startPoint y: 315, endPoint x: 222, endPoint y: 313, distance: 12.7
click at [210, 314] on input "[GEOGRAPHIC_DATA]" at bounding box center [248, 313] width 163 height 18
type input "[GEOGRAPHIC_DATA]"
click at [224, 329] on label "ITA" at bounding box center [193, 336] width 274 height 14
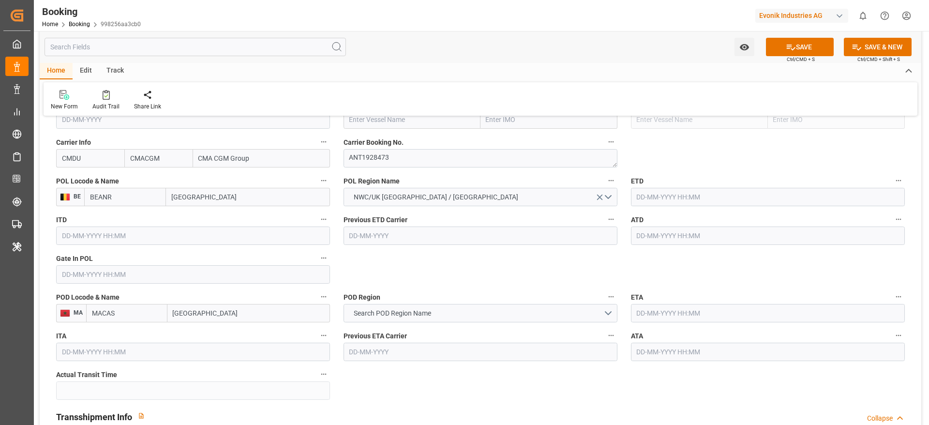
click at [317, 329] on button "ITA" at bounding box center [323, 335] width 13 height 13
click at [224, 313] on div at bounding box center [464, 212] width 929 height 425
click at [224, 313] on div "Description Audits Tracking Details" at bounding box center [464, 212] width 929 height 425
click at [225, 313] on input "[GEOGRAPHIC_DATA]" at bounding box center [248, 313] width 163 height 18
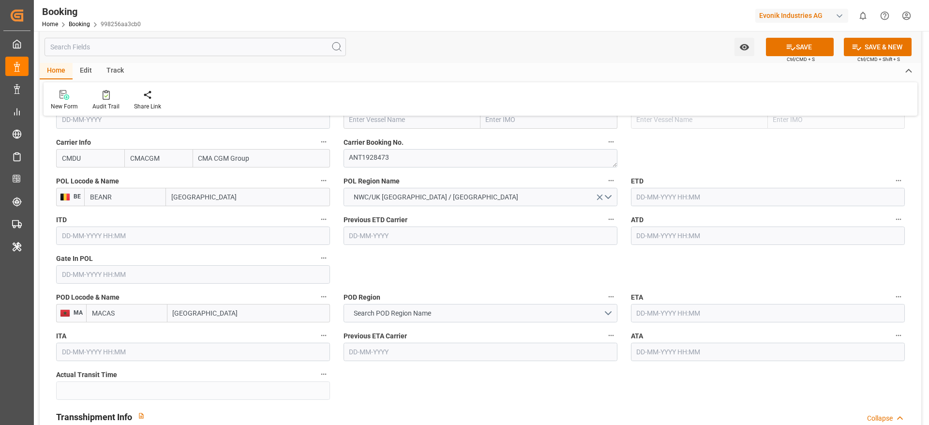
click at [225, 313] on input "[GEOGRAPHIC_DATA]" at bounding box center [248, 313] width 163 height 18
click at [247, 311] on input "[GEOGRAPHIC_DATA]" at bounding box center [248, 313] width 163 height 18
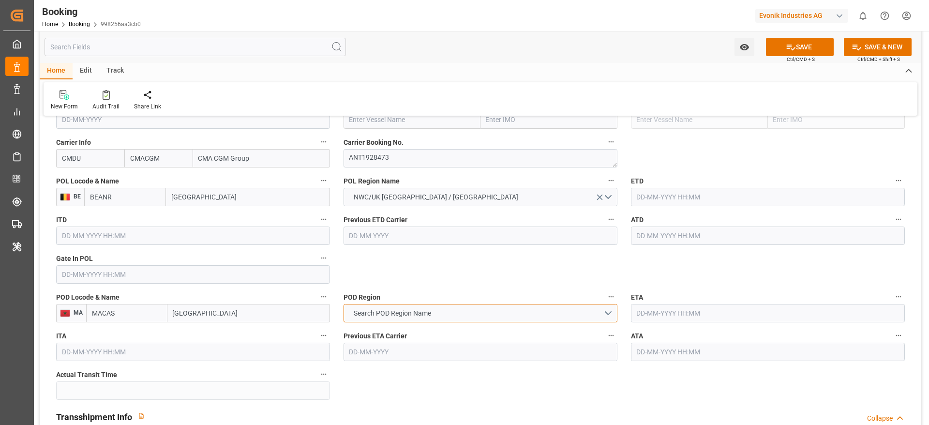
click at [382, 318] on button "Search POD Region Name" at bounding box center [481, 313] width 274 height 18
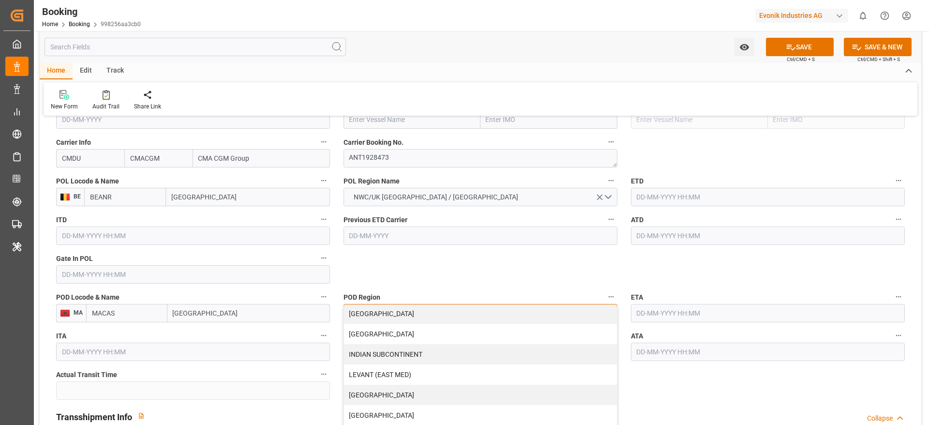
scroll to position [0, 0]
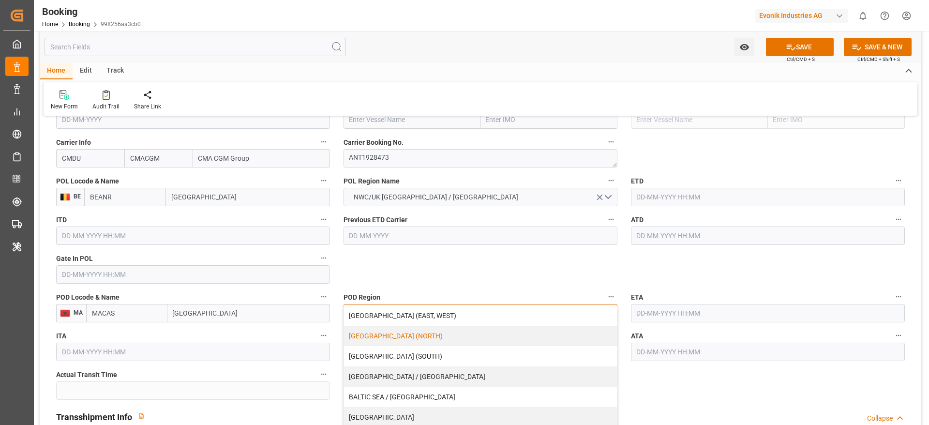
click at [387, 338] on div "[GEOGRAPHIC_DATA] (NORTH)" at bounding box center [480, 336] width 273 height 20
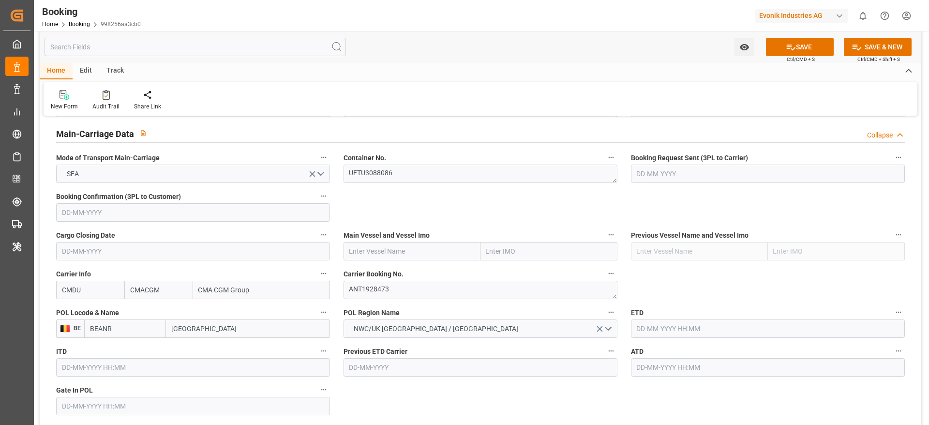
scroll to position [581, 0]
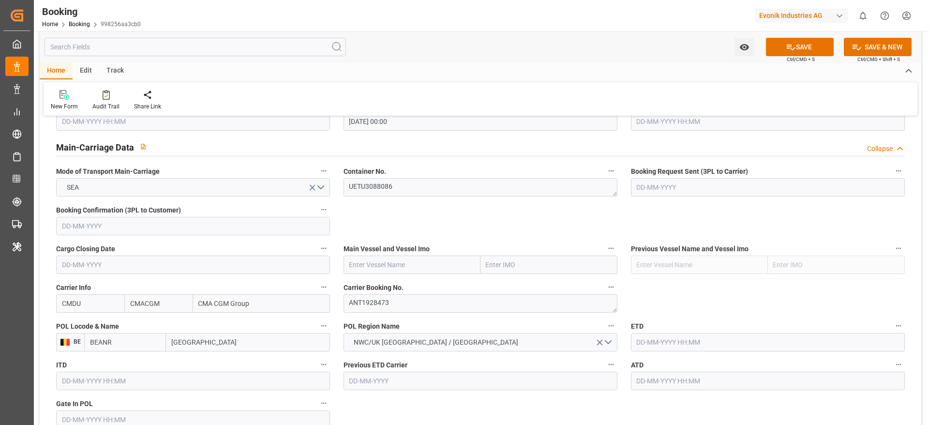
click at [379, 267] on input "text" at bounding box center [412, 265] width 137 height 18
paste input "more descriptionAccessible text SEATRADE CHILE"
drag, startPoint x: 422, startPoint y: 264, endPoint x: 294, endPoint y: 262, distance: 127.8
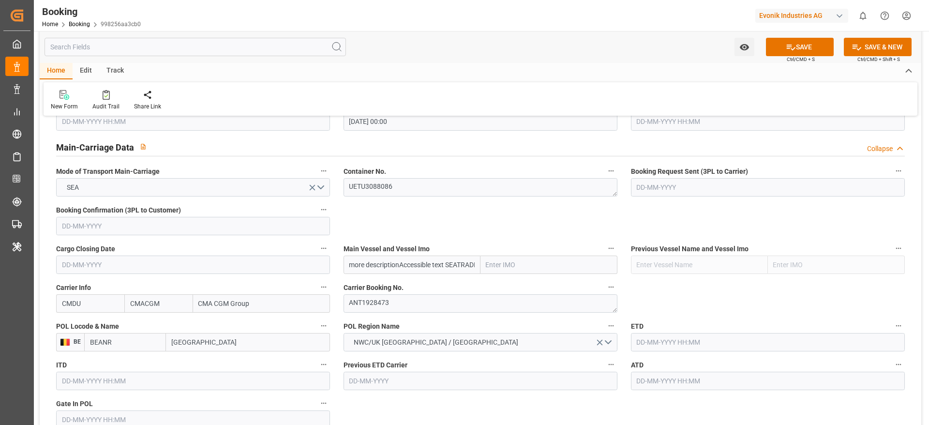
type input "SEATRADE [GEOGRAPHIC_DATA]"
click at [404, 282] on span "SEATRADE CHILE - 9976202" at bounding box center [397, 291] width 95 height 18
type input "9976202"
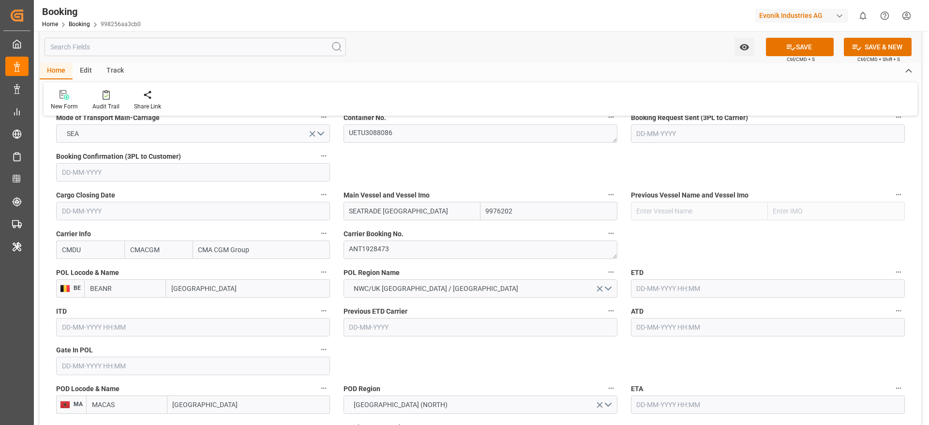
scroll to position [653, 0]
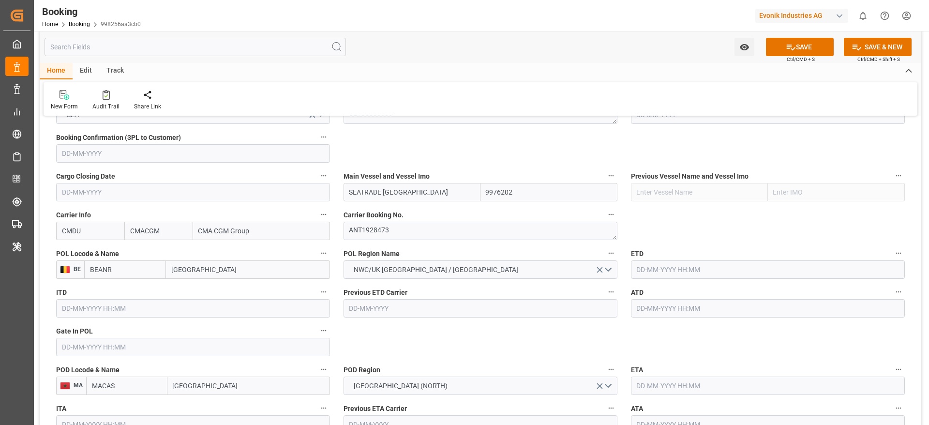
type input "SEATRADE [GEOGRAPHIC_DATA]"
click at [121, 349] on input "text" at bounding box center [193, 347] width 274 height 18
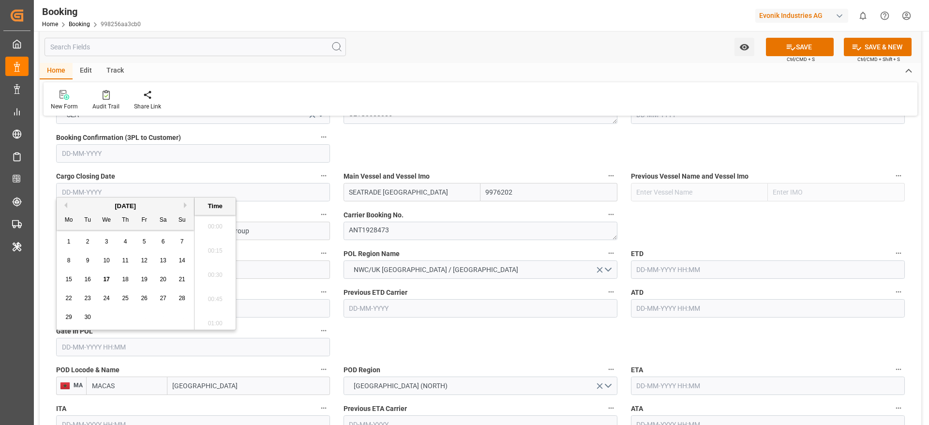
scroll to position [1673, 0]
click at [126, 259] on span "11" at bounding box center [125, 260] width 6 height 7
type input "11-09-2025 00:00"
click at [662, 273] on input "text" at bounding box center [768, 269] width 274 height 18
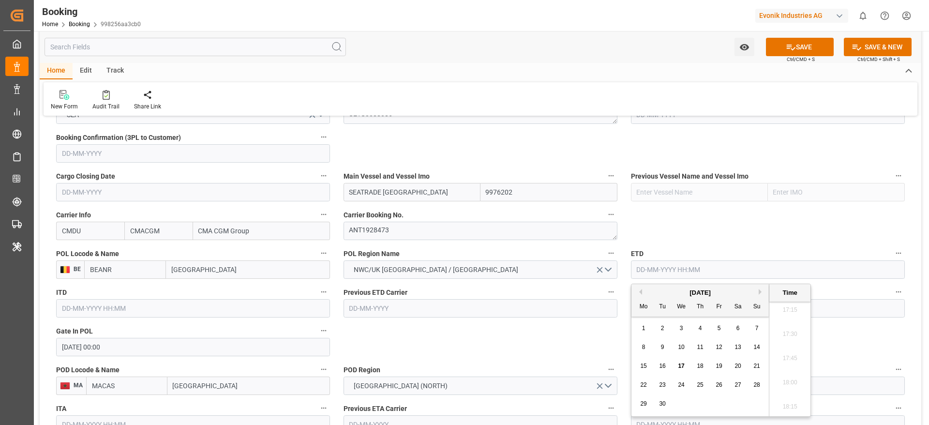
click at [647, 366] on div "15" at bounding box center [644, 367] width 12 height 12
type input "[DATE] 00:00"
click at [838, 306] on input "text" at bounding box center [768, 308] width 274 height 18
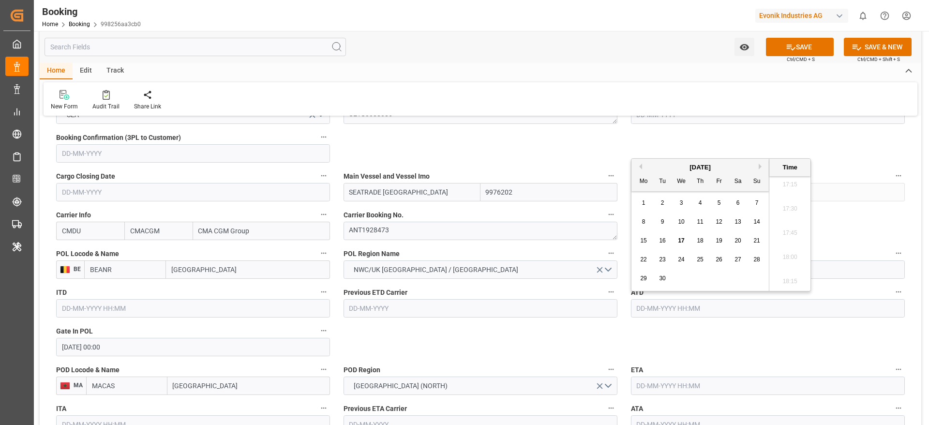
click at [644, 243] on span "15" at bounding box center [643, 240] width 6 height 7
type input "[DATE] 00:00"
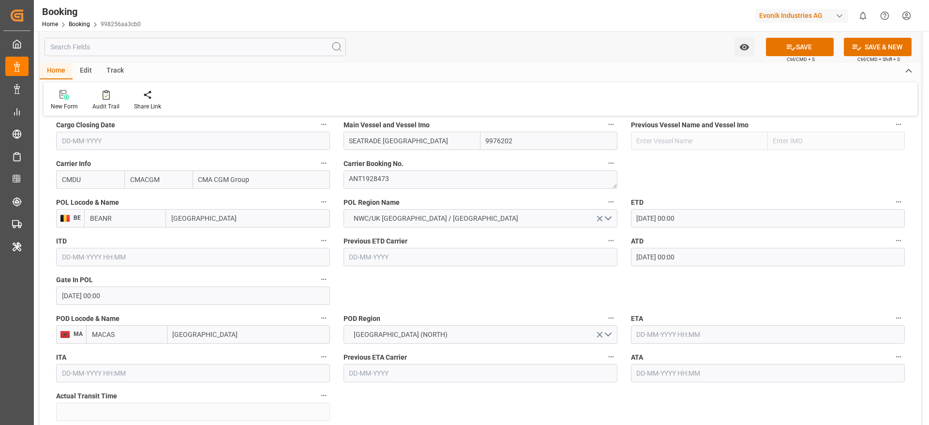
scroll to position [726, 0]
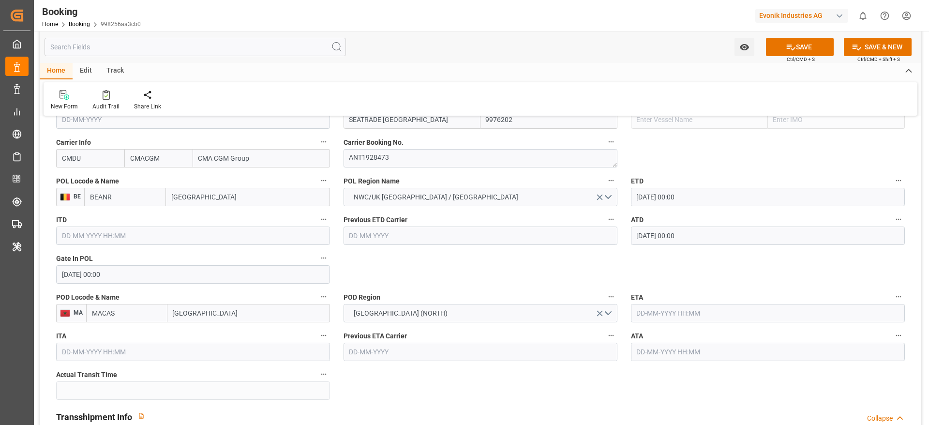
click at [675, 315] on input "text" at bounding box center [768, 313] width 274 height 18
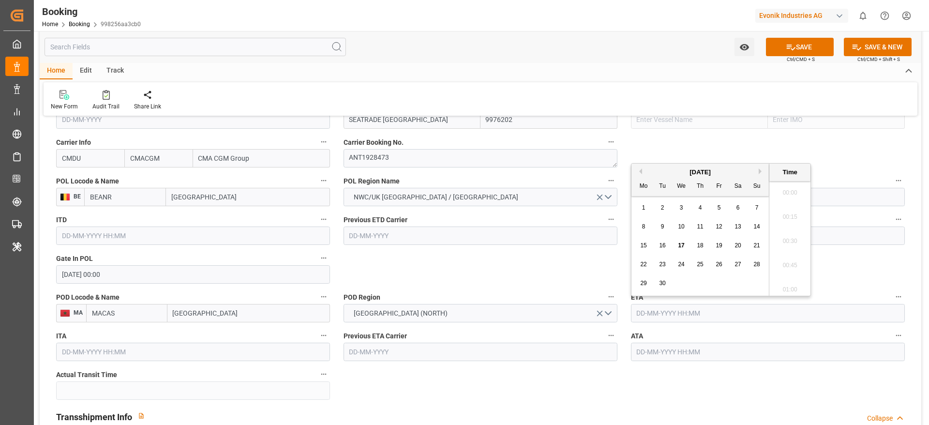
scroll to position [1673, 0]
click at [664, 266] on span "23" at bounding box center [662, 264] width 6 height 7
type input "[DATE] 00:00"
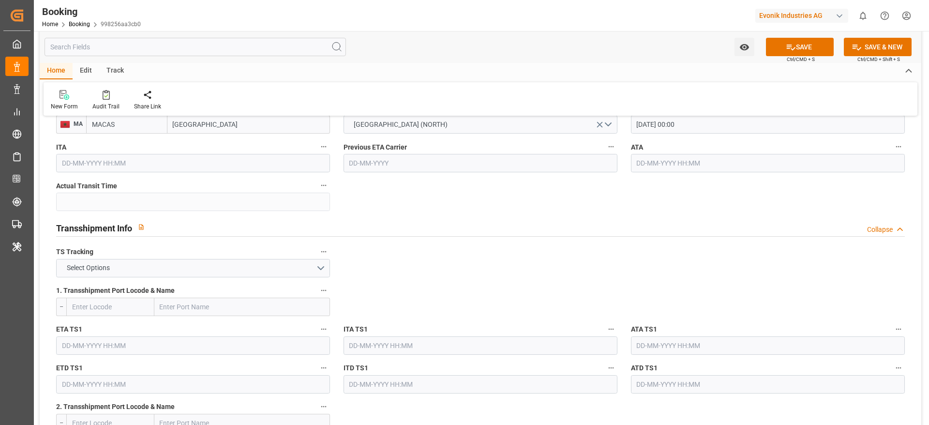
scroll to position [944, 0]
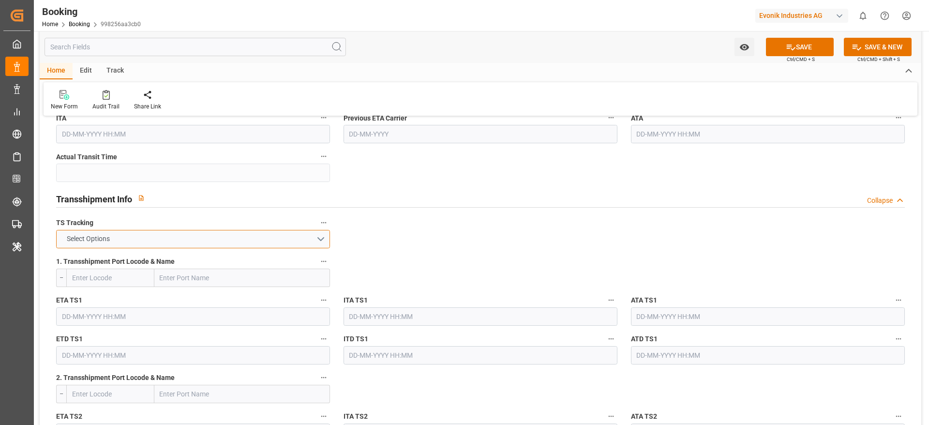
click at [128, 238] on button "Select Options" at bounding box center [193, 239] width 274 height 18
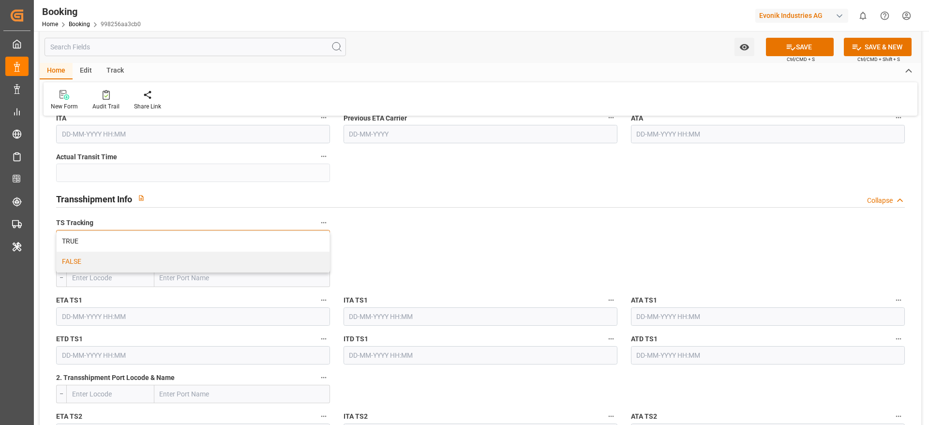
click at [125, 261] on div "FALSE" at bounding box center [193, 262] width 273 height 20
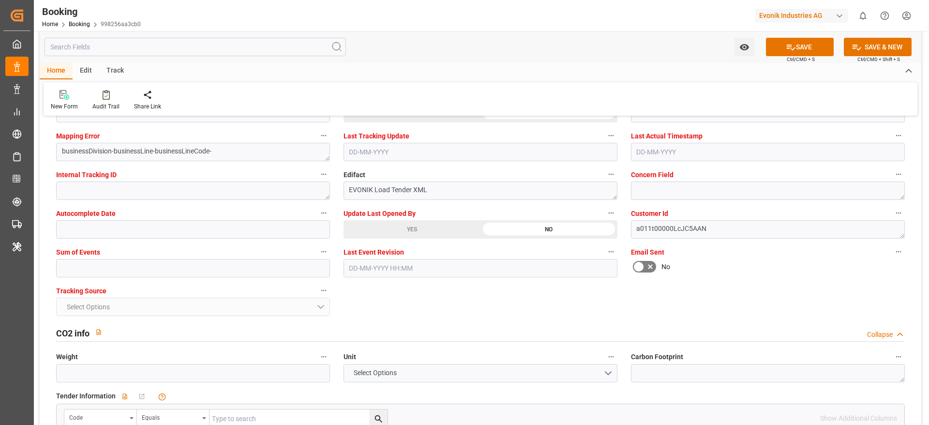
scroll to position [1887, 0]
click at [83, 267] on input "text" at bounding box center [193, 267] width 274 height 18
type input "0"
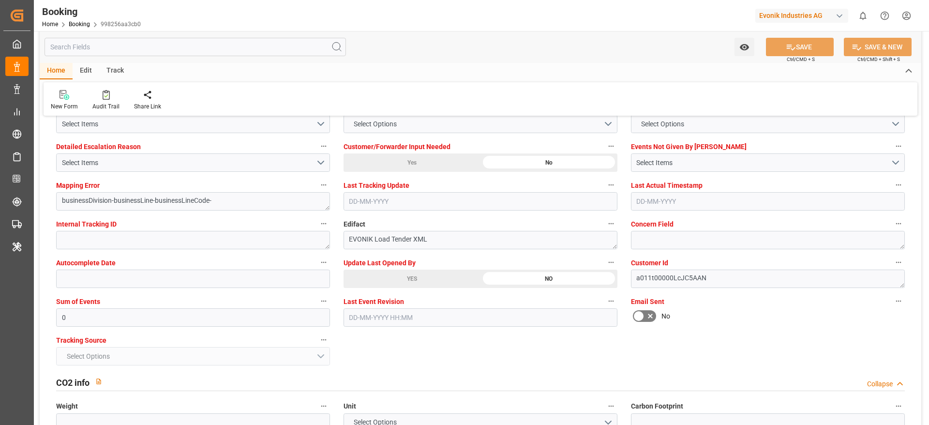
scroll to position [1815, 0]
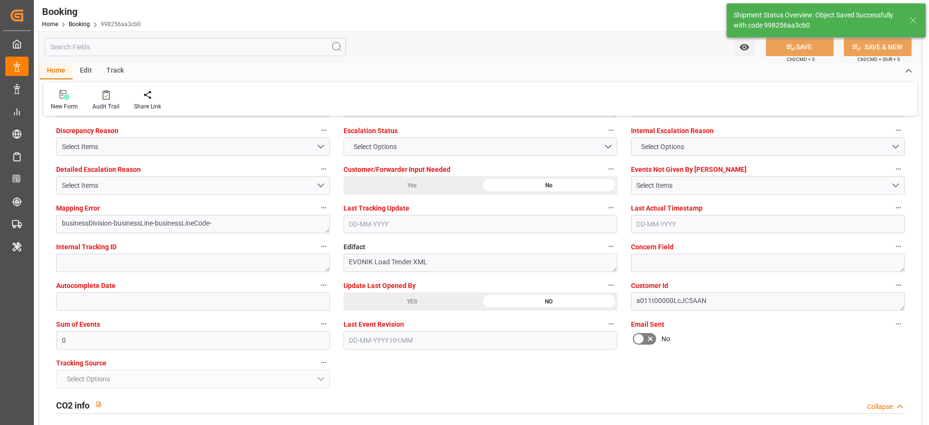
type textarea "Madhu T V"
type textarea "businessDivision-businessLine-"
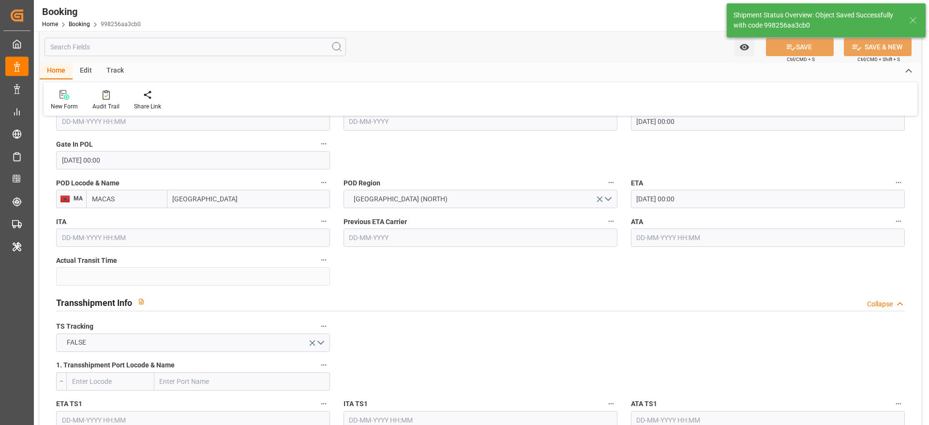
type input "[GEOGRAPHIC_DATA]"
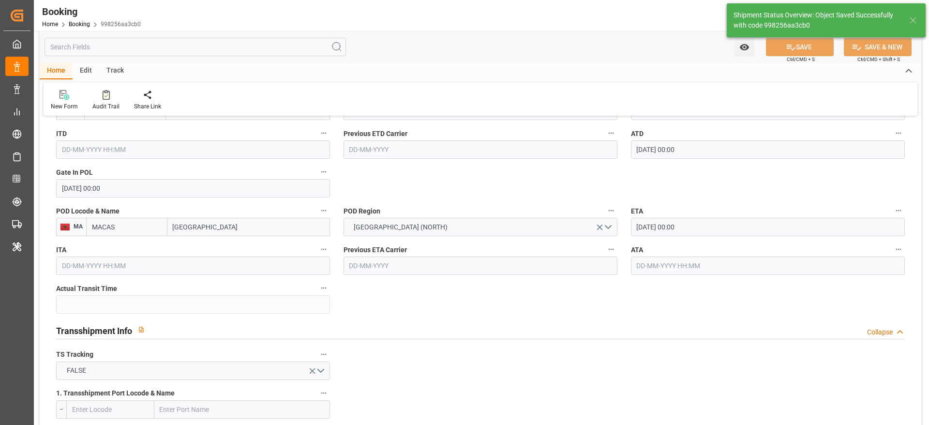
type input "[DATE] 00:00"
type input "17-09-2025 12:29"
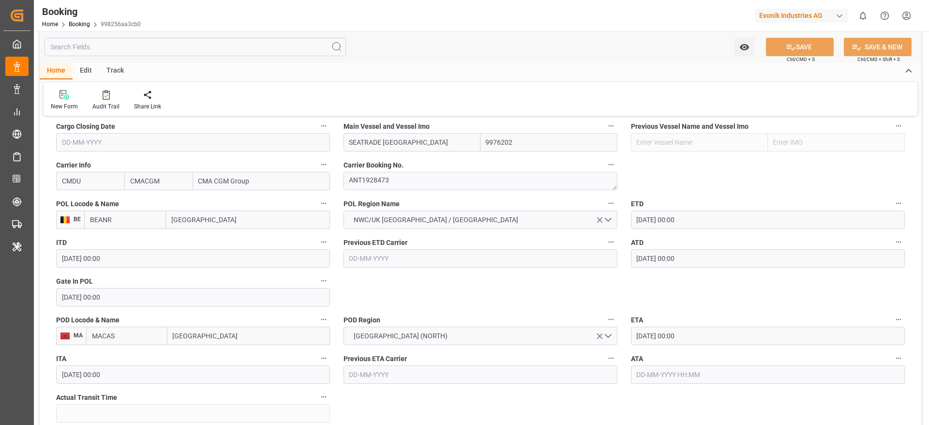
scroll to position [726, 0]
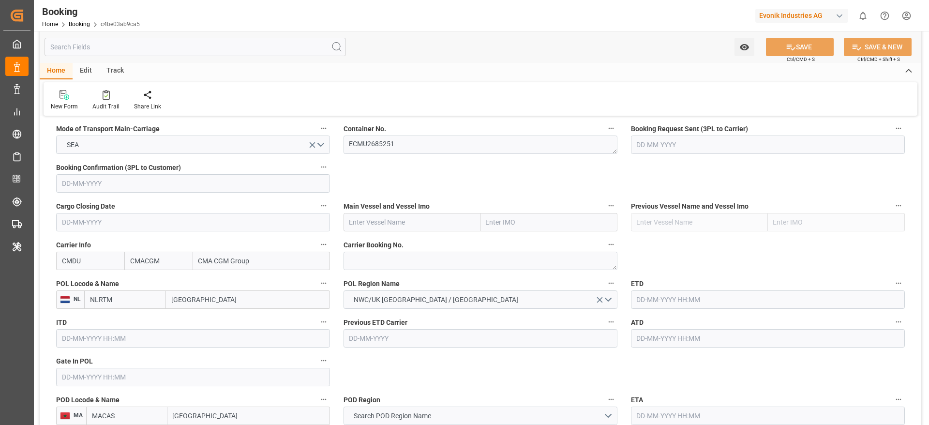
scroll to position [653, 0]
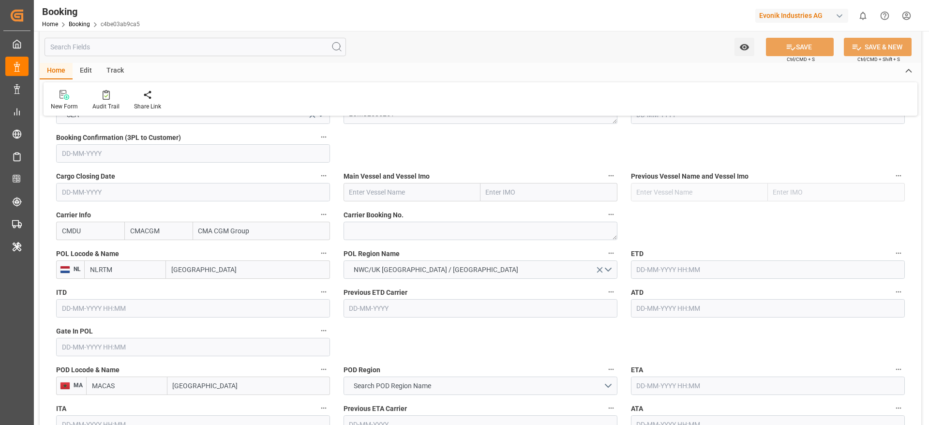
click at [226, 270] on input "[GEOGRAPHIC_DATA]" at bounding box center [248, 269] width 164 height 18
paste input "[GEOGRAPHIC_DATA]"
type input "[GEOGRAPHIC_DATA]"
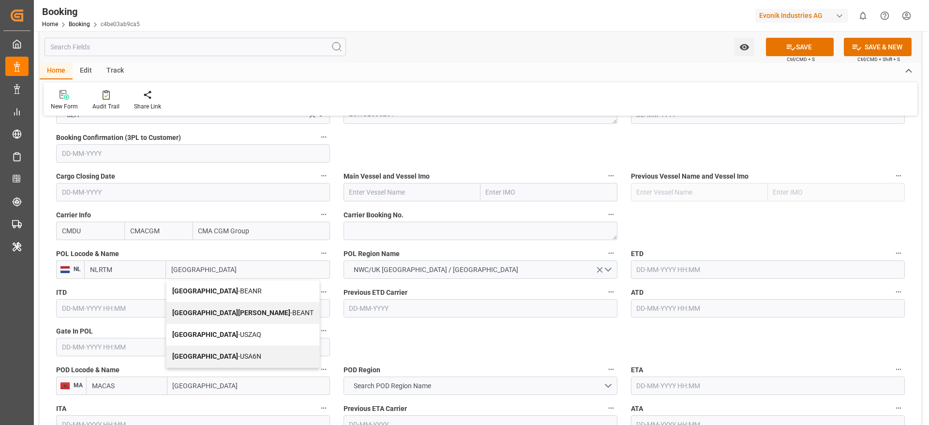
drag, startPoint x: 229, startPoint y: 291, endPoint x: 331, endPoint y: 292, distance: 102.1
click at [229, 291] on div "Antwerp - BEANR" at bounding box center [242, 291] width 153 height 22
type input "BEANR"
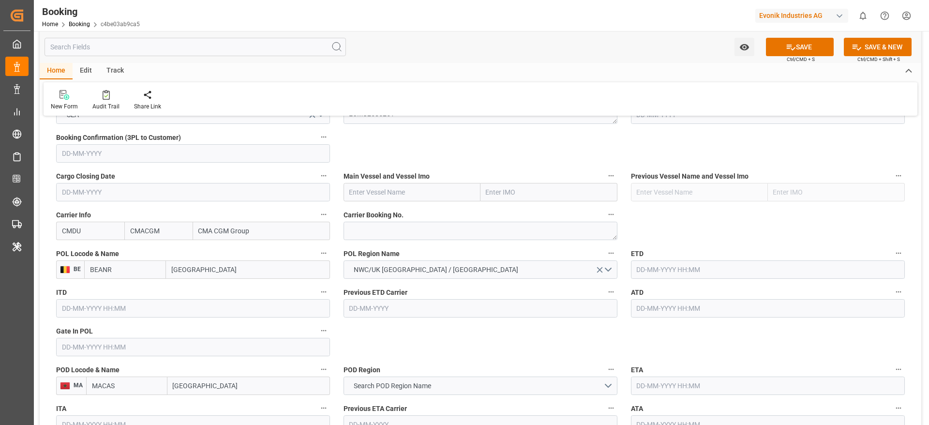
type input "[GEOGRAPHIC_DATA]"
click at [393, 195] on input "text" at bounding box center [412, 192] width 137 height 18
paste input "SEATRADE [GEOGRAPHIC_DATA]"
type input "SEATRADE [GEOGRAPHIC_DATA]"
click at [386, 214] on b "SEATRADE [GEOGRAPHIC_DATA]" at bounding box center [383, 219] width 66 height 18
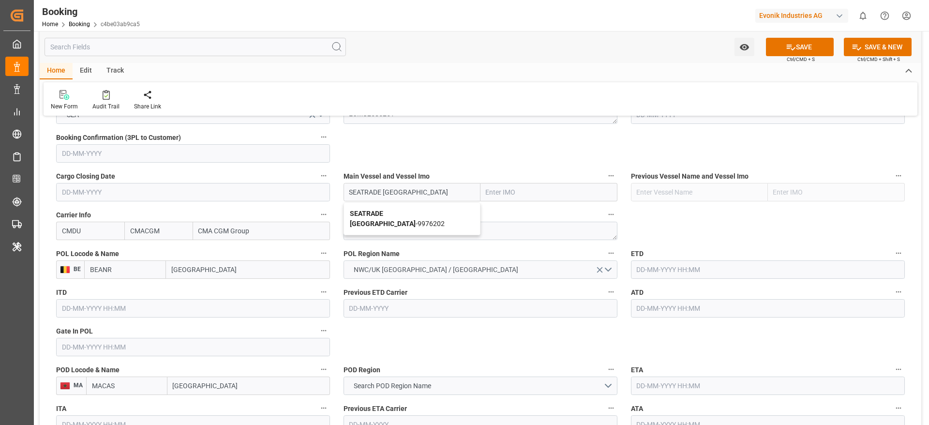
type input "9976202"
type input "SEATRADE [GEOGRAPHIC_DATA]"
click at [389, 226] on textarea at bounding box center [481, 231] width 274 height 18
paste textarea "ANT1928473"
type textarea "ANT1928473"
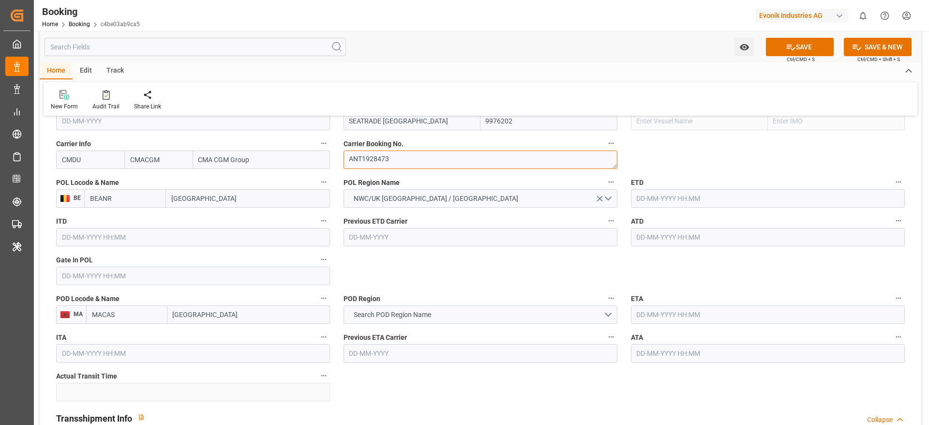
scroll to position [726, 0]
click at [90, 272] on input "text" at bounding box center [193, 274] width 274 height 18
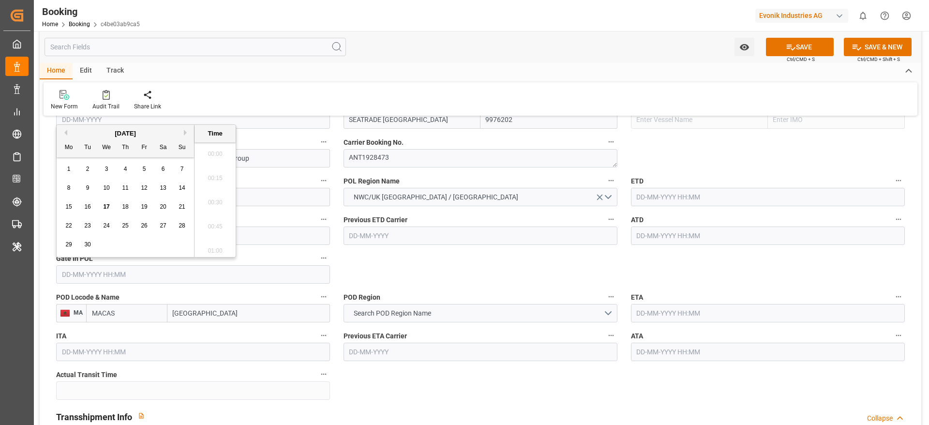
scroll to position [1697, 0]
click at [150, 186] on div "12" at bounding box center [144, 188] width 12 height 12
type input "[DATE] 00:00"
click at [674, 198] on input "text" at bounding box center [768, 197] width 274 height 18
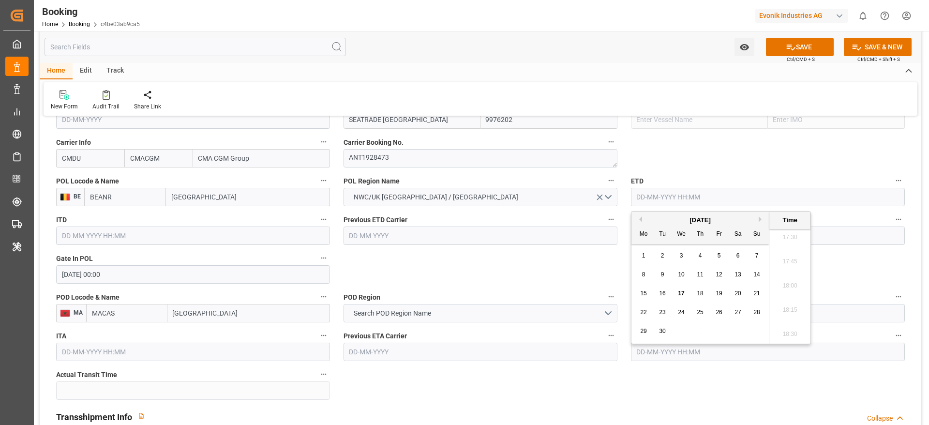
click at [645, 293] on span "15" at bounding box center [643, 293] width 6 height 7
type input "[DATE] 00:00"
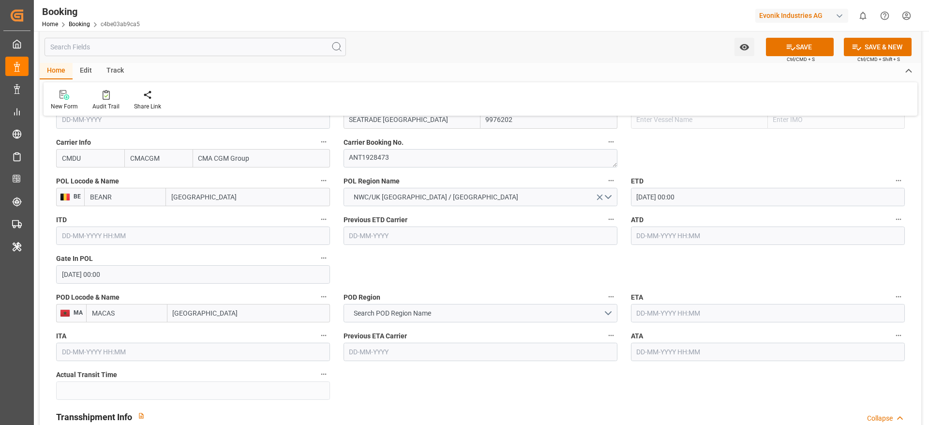
click at [657, 230] on input "text" at bounding box center [768, 235] width 274 height 18
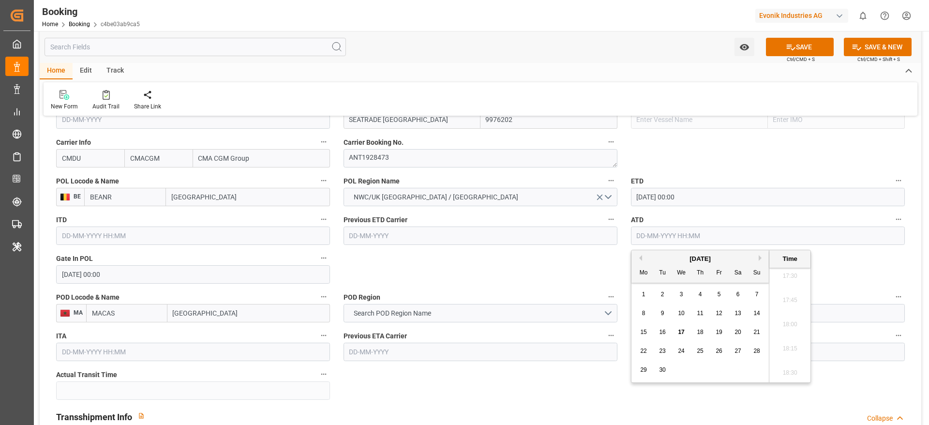
click at [649, 332] on div "15" at bounding box center [644, 333] width 12 height 12
type input "[DATE] 00:00"
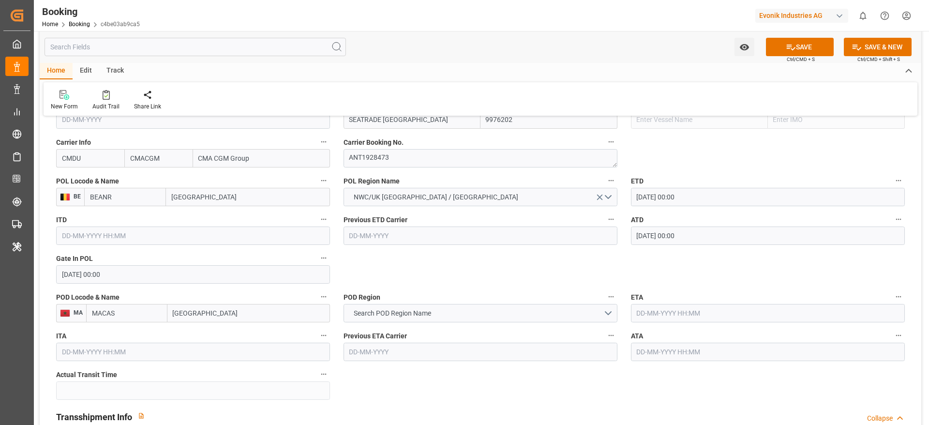
click at [683, 306] on input "text" at bounding box center [768, 313] width 274 height 18
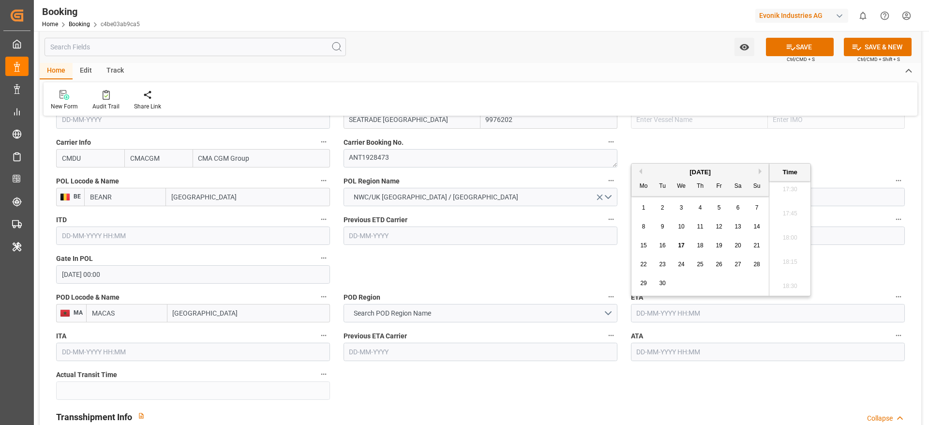
click at [663, 261] on span "23" at bounding box center [662, 264] width 6 height 7
type input "[DATE] 00:00"
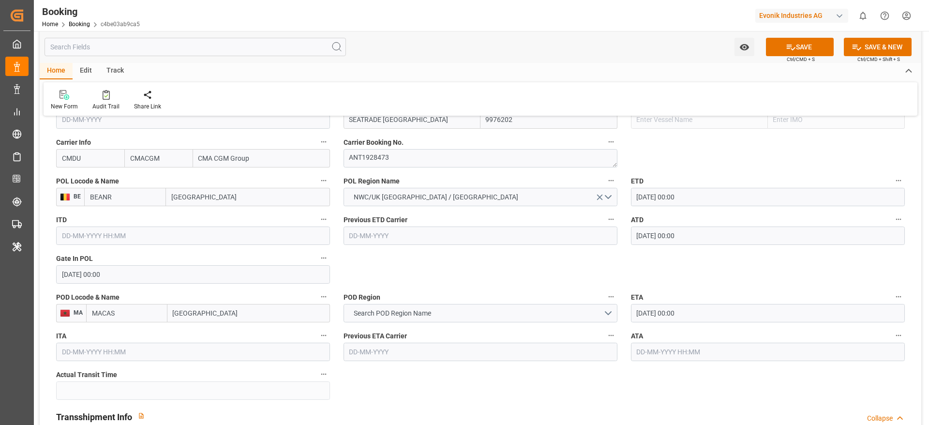
scroll to position [798, 0]
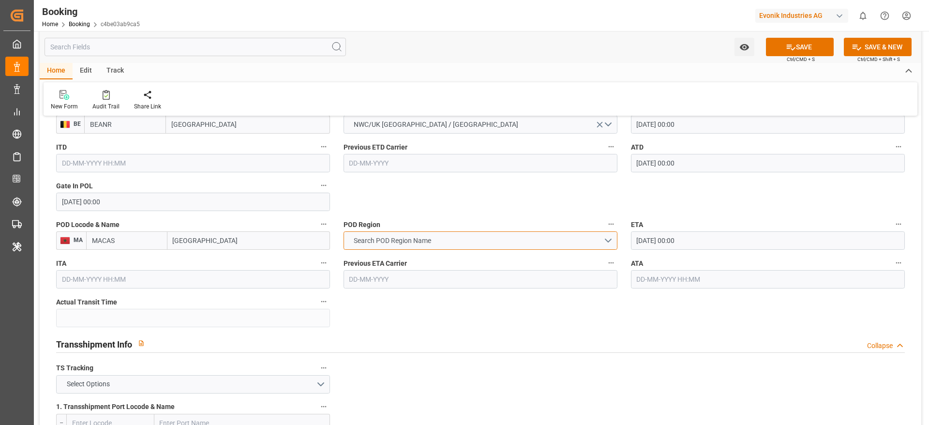
click at [371, 242] on span "Search POD Region Name" at bounding box center [392, 241] width 87 height 10
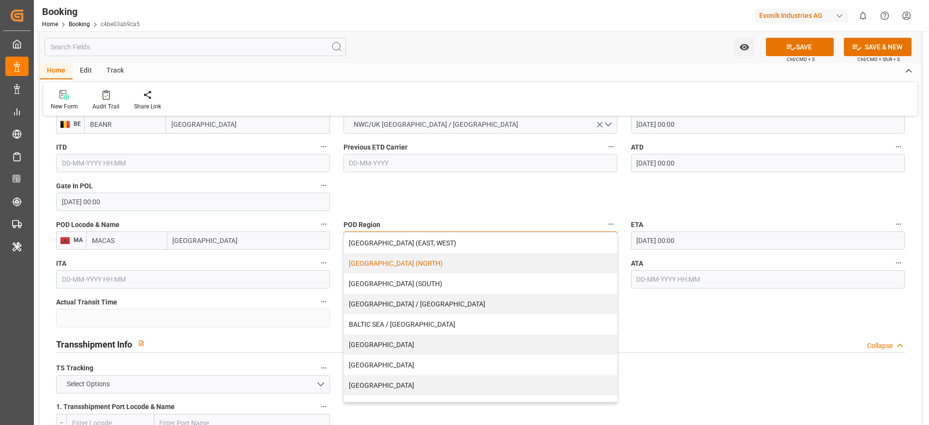
click at [382, 260] on div "[GEOGRAPHIC_DATA] (NORTH)" at bounding box center [480, 263] width 273 height 20
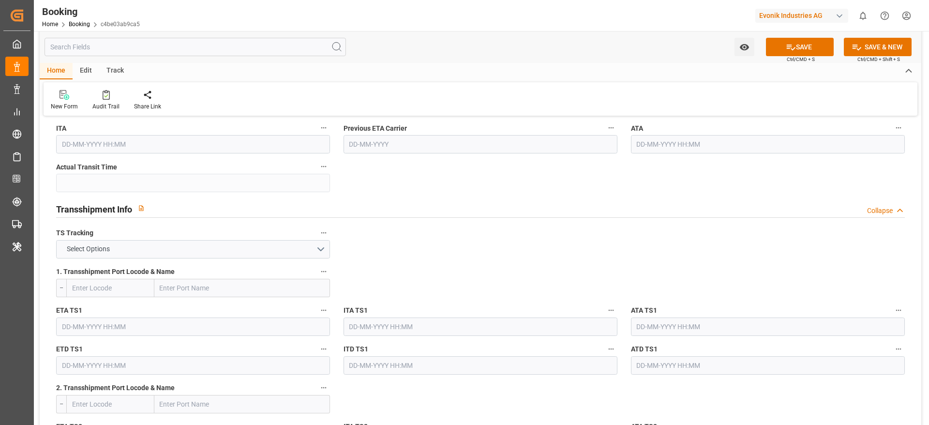
scroll to position [944, 0]
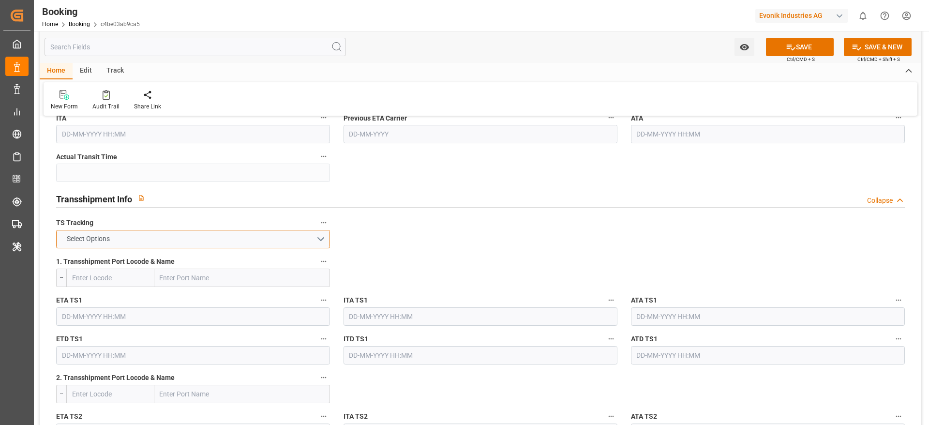
click at [105, 243] on span "Select Options" at bounding box center [88, 239] width 53 height 10
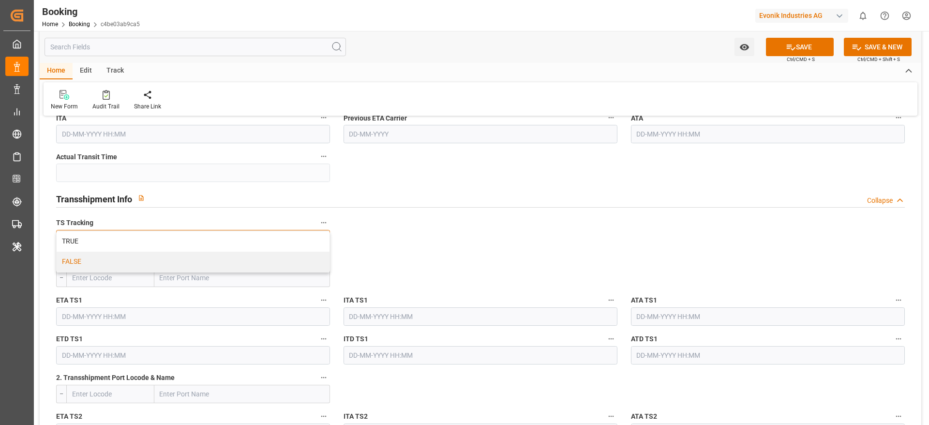
click at [87, 263] on div "FALSE" at bounding box center [193, 262] width 273 height 20
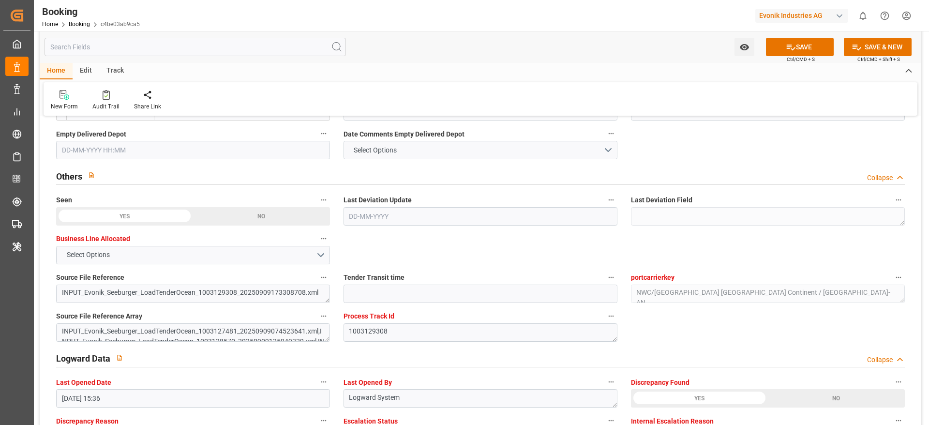
scroll to position [1642, 0]
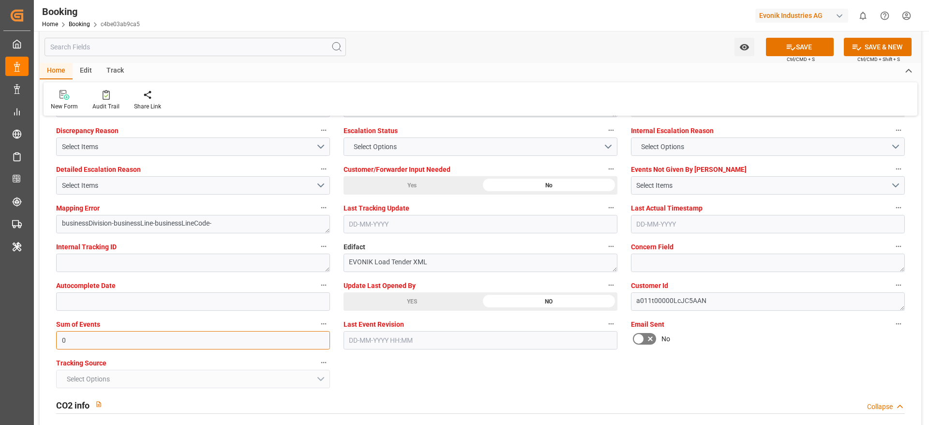
type input "0"
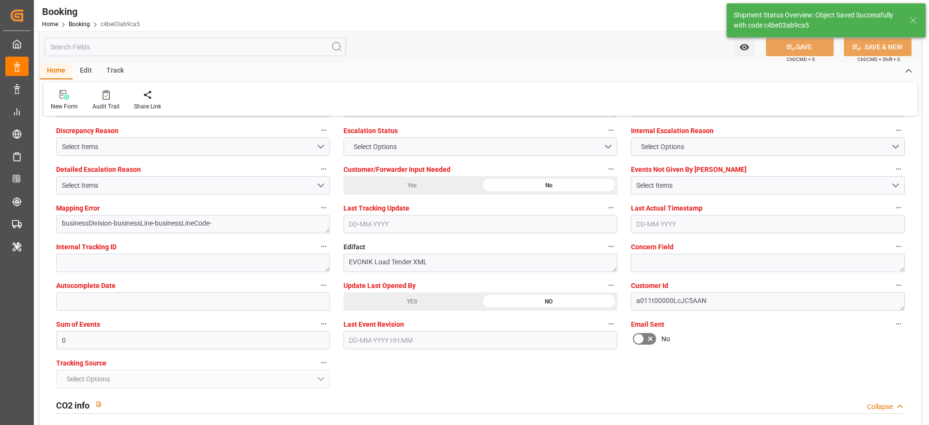
type textarea "Madhu T V"
type textarea "businessDivision-businessLine-"
type input "[DATE] 00:00"
type input "[DATE] 12:31"
